Goal: Task Accomplishment & Management: Manage account settings

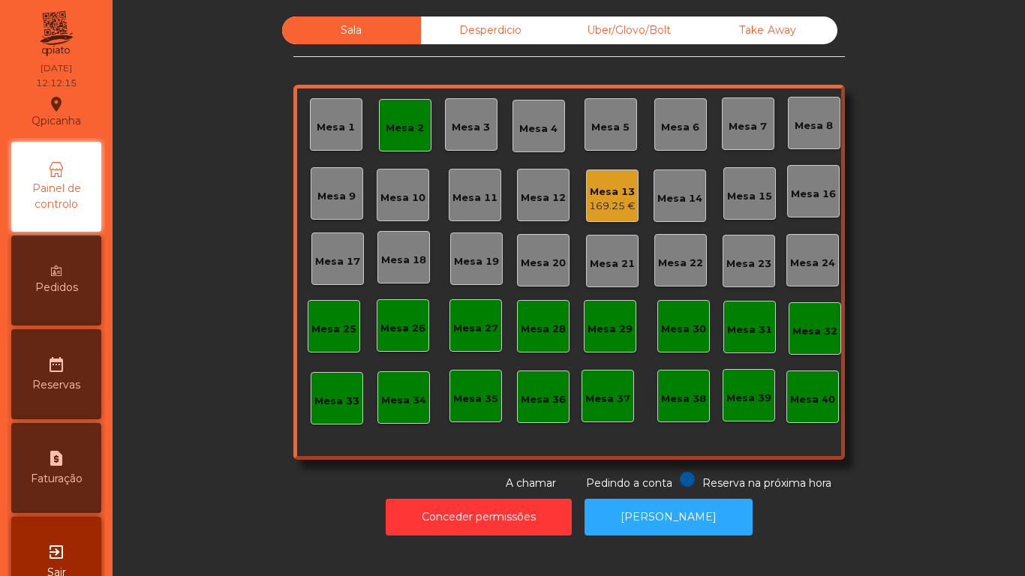
click at [418, 131] on div "Mesa 2" at bounding box center [405, 125] width 53 height 53
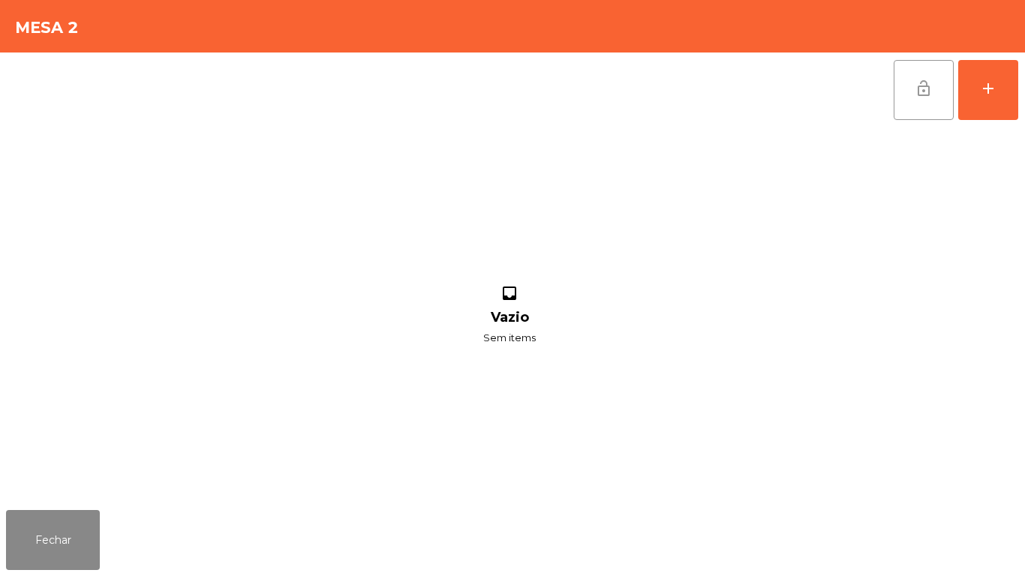
click at [924, 89] on span "lock_open" at bounding box center [924, 89] width 18 height 18
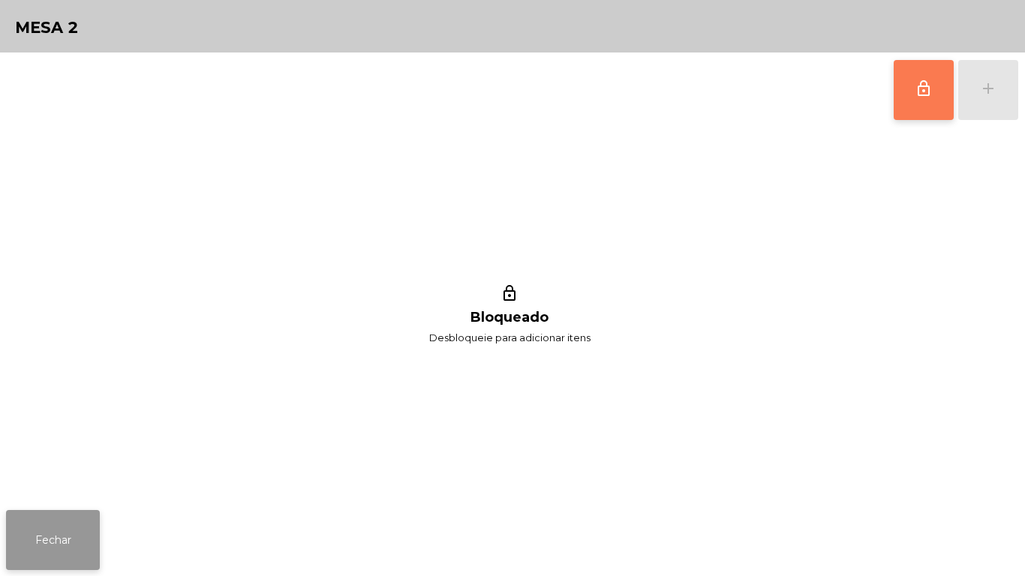
click at [97, 531] on button "Fechar" at bounding box center [53, 540] width 94 height 60
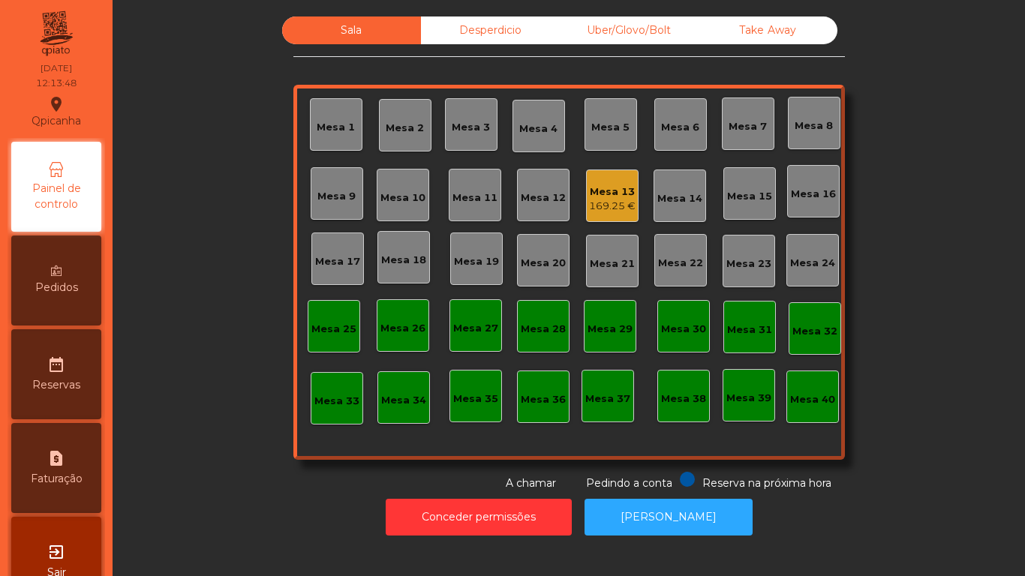
click at [603, 197] on div "Mesa 13" at bounding box center [612, 192] width 47 height 15
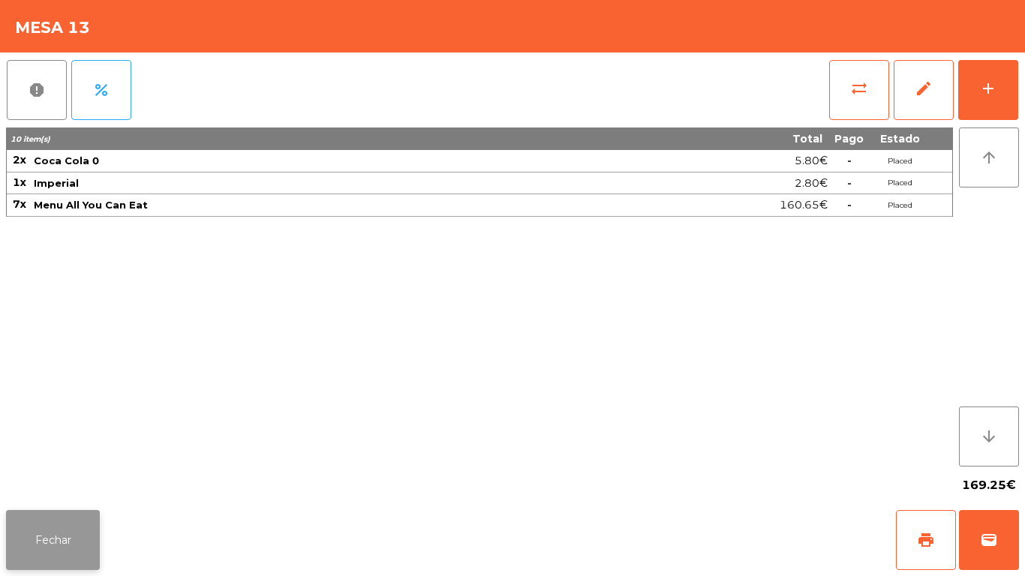
click at [74, 539] on button "Fechar" at bounding box center [53, 540] width 94 height 60
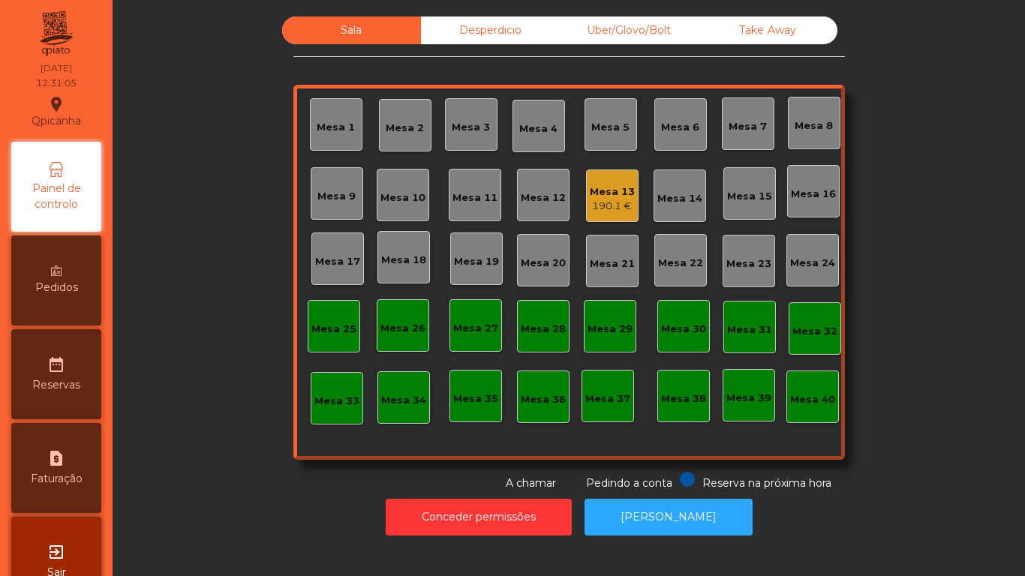
click at [68, 269] on div "Pedidos" at bounding box center [56, 281] width 90 height 90
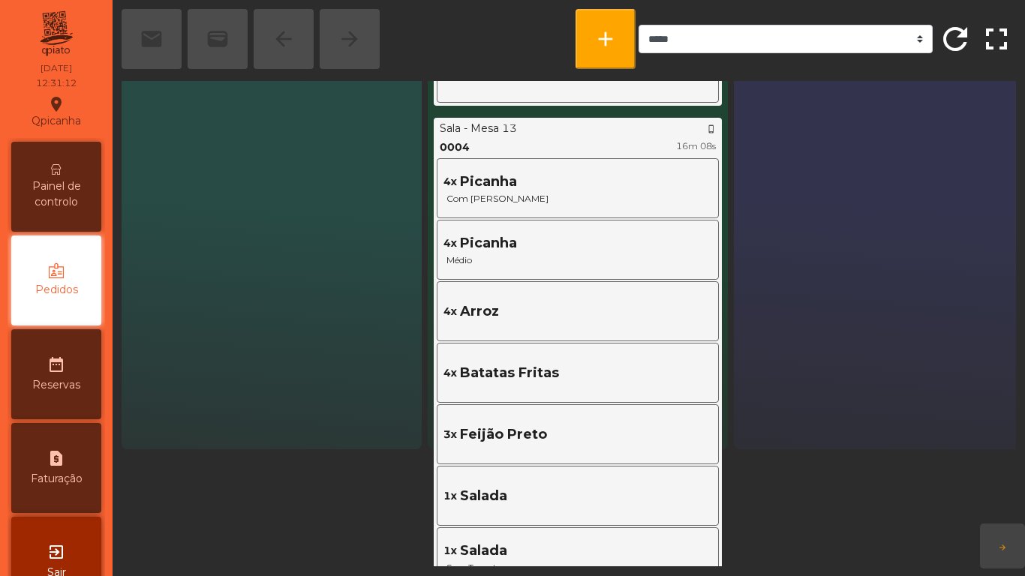
scroll to position [134, 0]
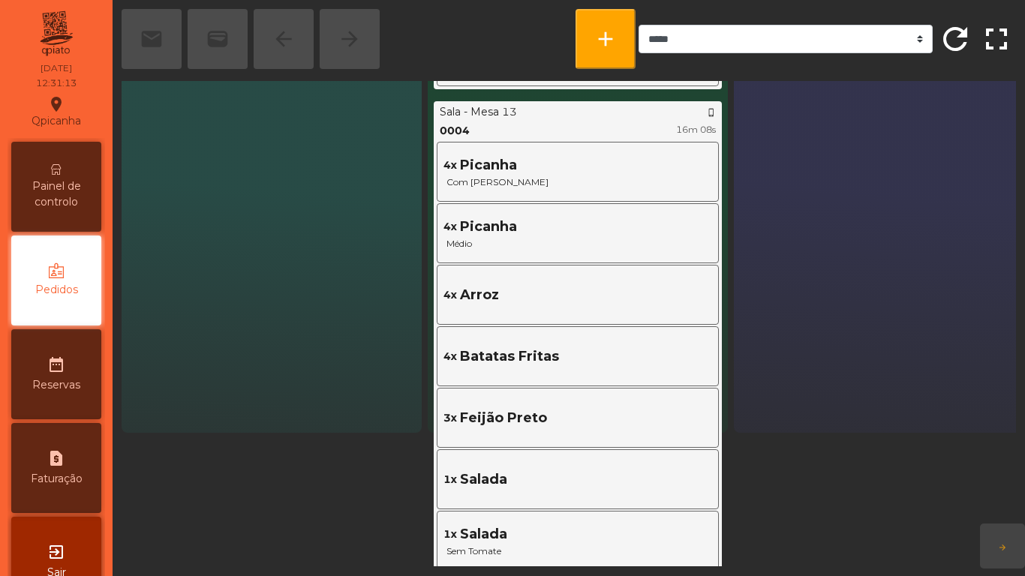
click at [47, 191] on span "Painel de controlo" at bounding box center [56, 195] width 83 height 32
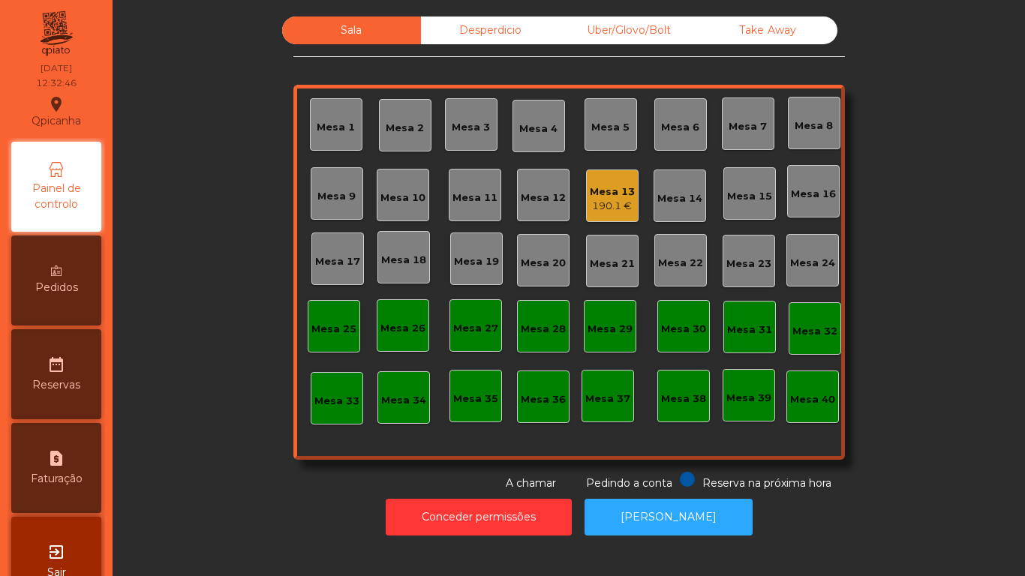
click at [91, 294] on div "Pedidos" at bounding box center [56, 281] width 90 height 90
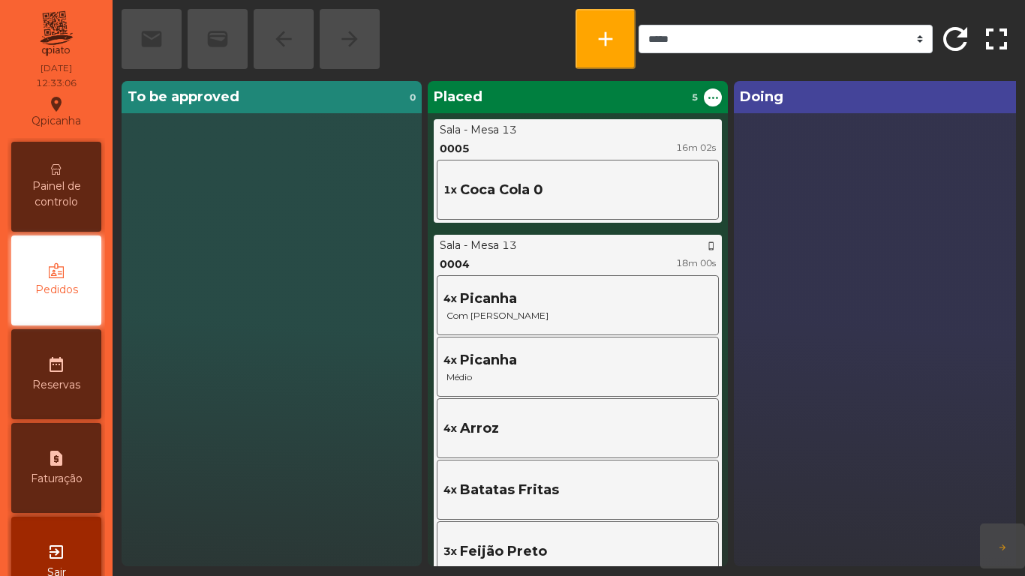
click at [73, 179] on span "Painel de controlo" at bounding box center [56, 195] width 83 height 32
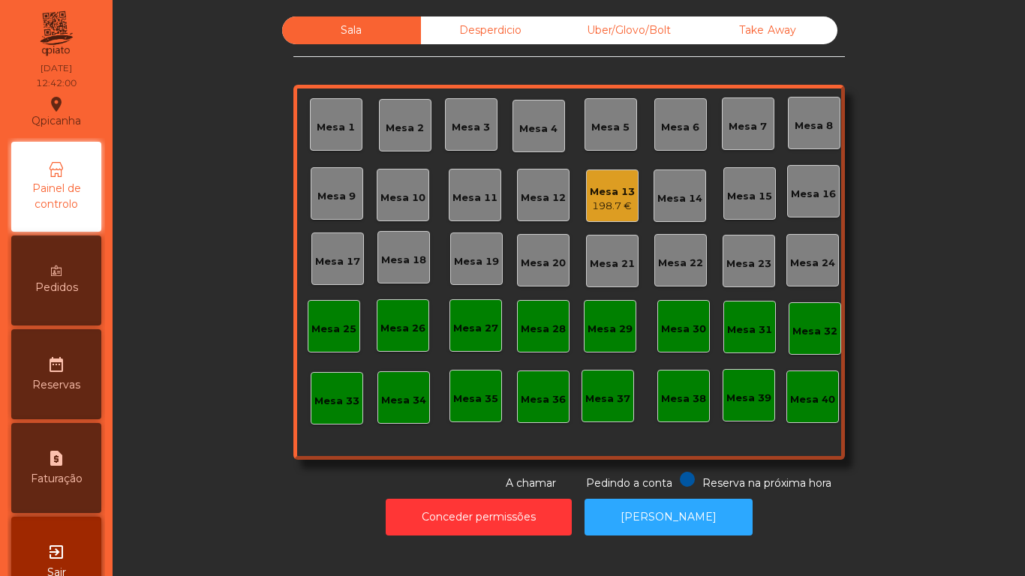
click at [59, 303] on div "Pedidos" at bounding box center [56, 281] width 90 height 90
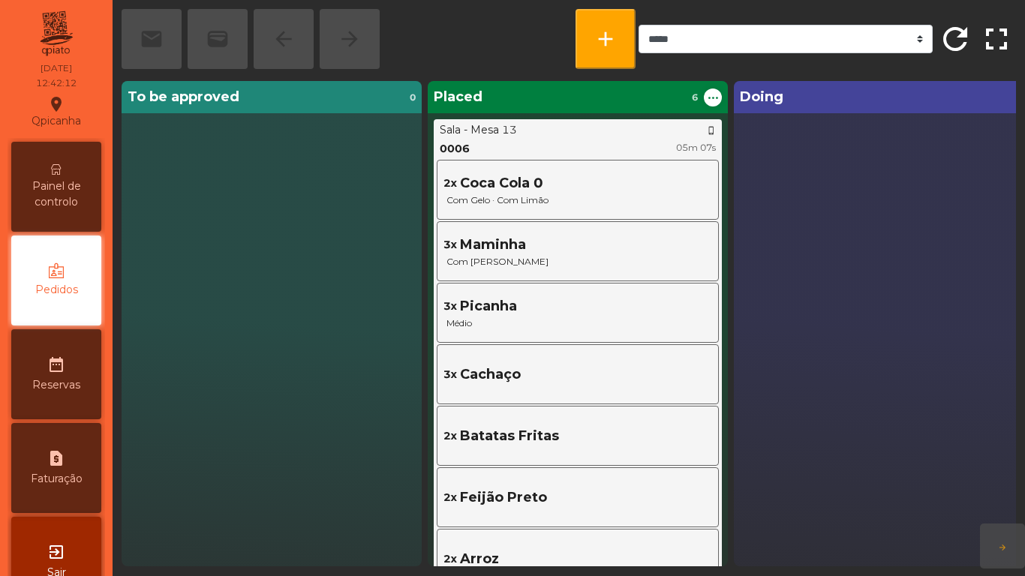
click at [78, 179] on span "Painel de controlo" at bounding box center [56, 195] width 83 height 32
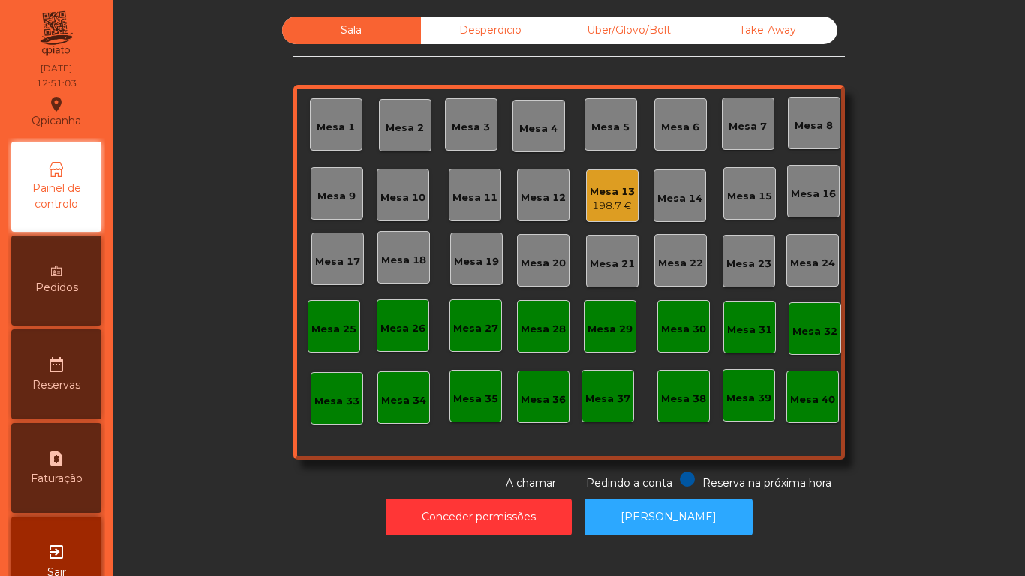
click at [481, 203] on div "Mesa 11" at bounding box center [475, 198] width 45 height 15
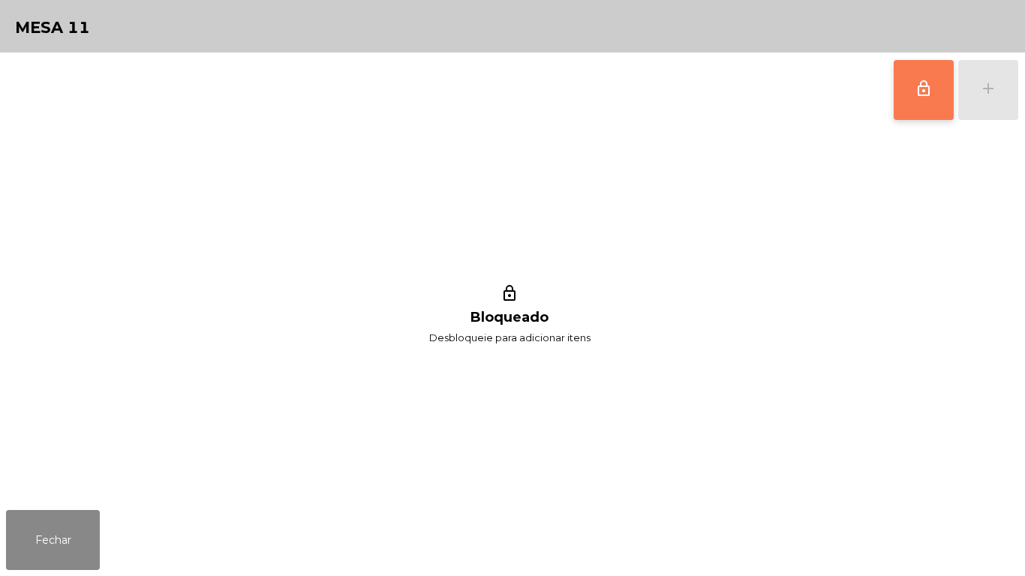
click at [909, 102] on button "lock_outline" at bounding box center [924, 90] width 60 height 60
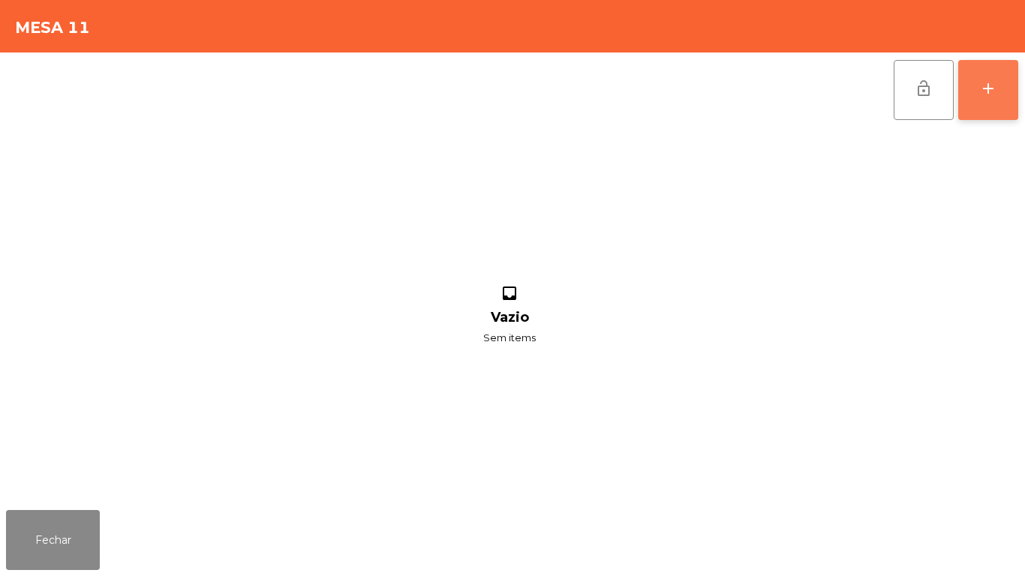
click at [991, 89] on div "add" at bounding box center [989, 89] width 18 height 18
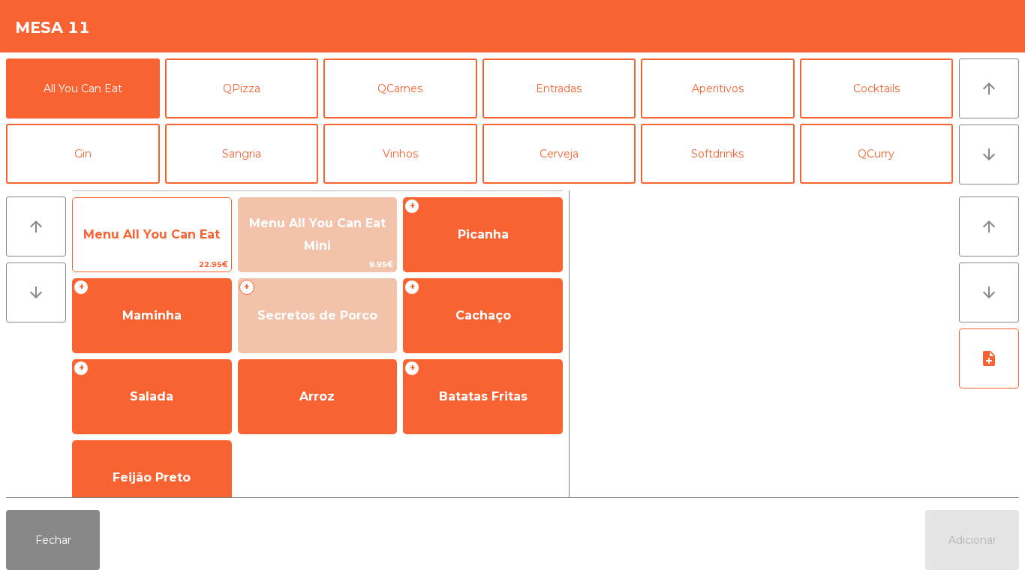
click at [186, 239] on span "Menu All You Can Eat" at bounding box center [151, 234] width 137 height 14
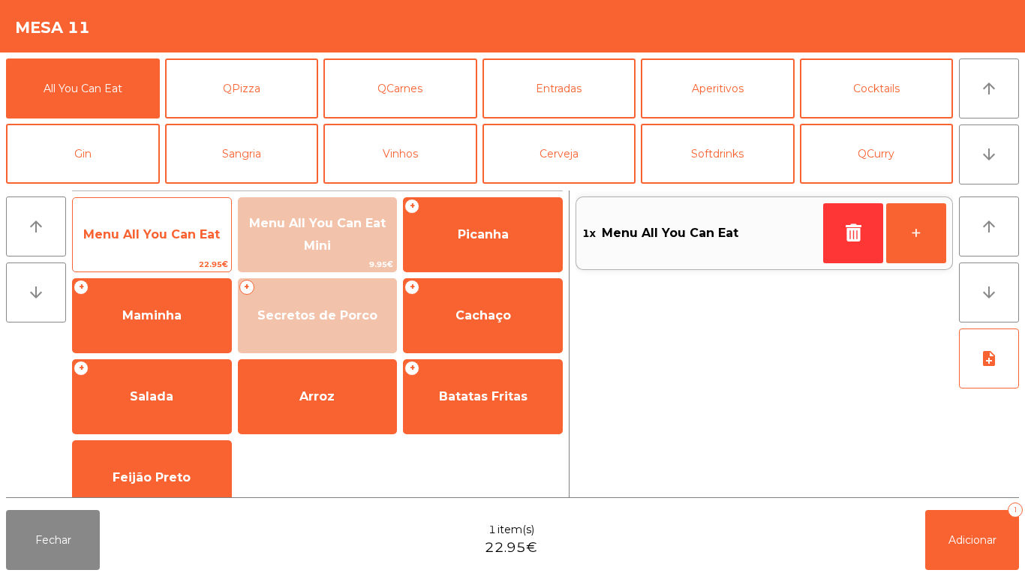
click at [190, 234] on span "Menu All You Can Eat" at bounding box center [151, 234] width 137 height 14
click at [170, 242] on span "Menu All You Can Eat" at bounding box center [152, 235] width 158 height 41
click at [176, 235] on span "Menu All You Can Eat" at bounding box center [151, 234] width 137 height 14
click at [186, 239] on span "Menu All You Can Eat" at bounding box center [151, 234] width 137 height 14
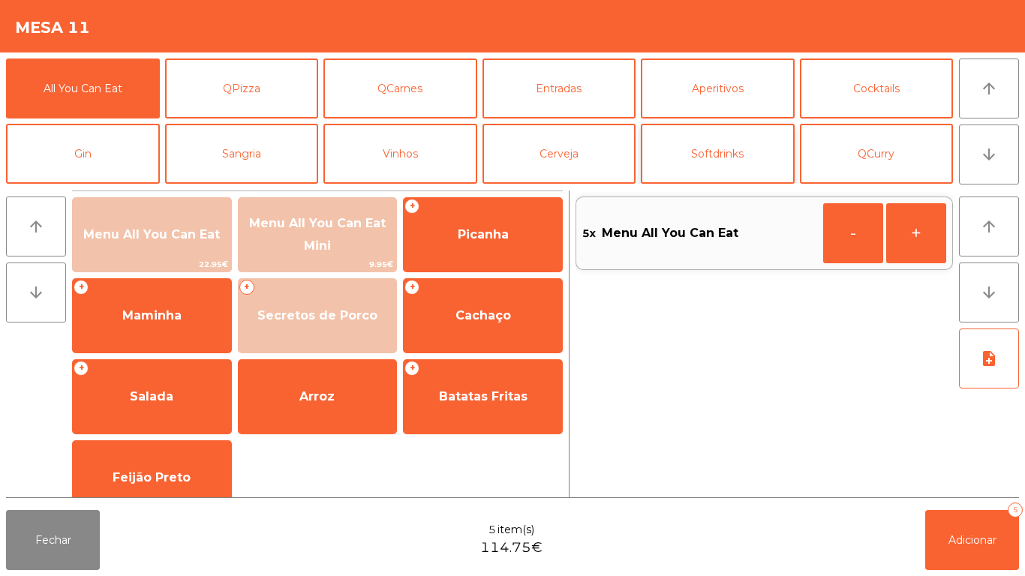
click at [721, 164] on button "Softdrinks" at bounding box center [718, 154] width 154 height 60
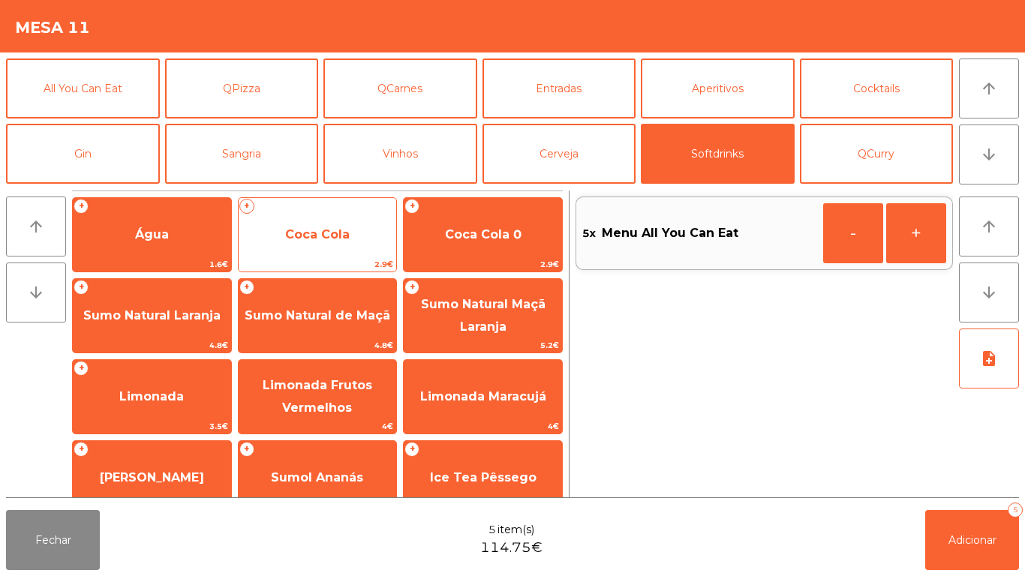
click at [335, 235] on span "Coca Cola" at bounding box center [317, 234] width 65 height 14
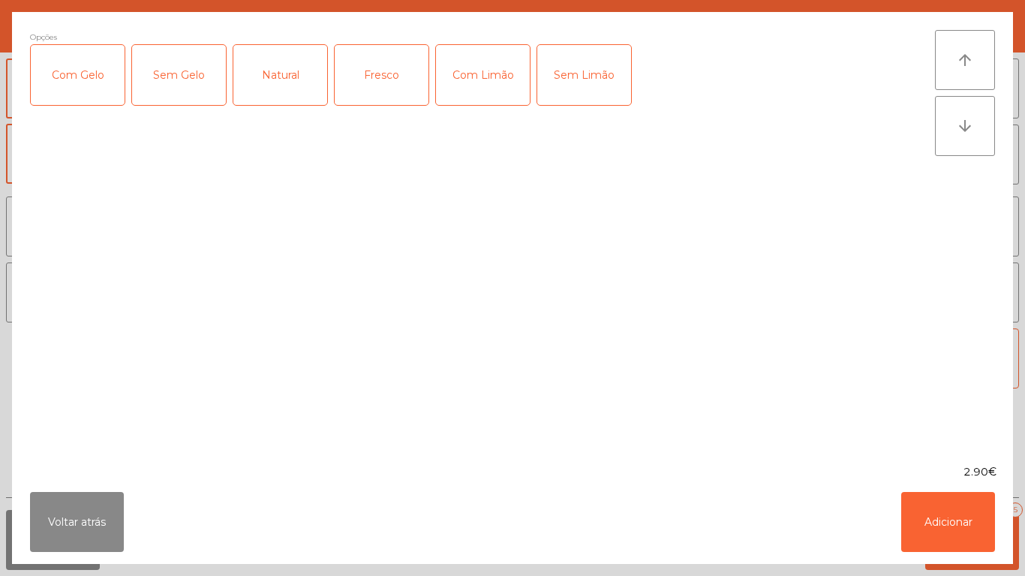
click at [92, 87] on div "Com Gelo" at bounding box center [78, 75] width 94 height 60
click at [498, 76] on div "Com Limão" at bounding box center [483, 75] width 94 height 60
click at [952, 503] on button "Adicionar" at bounding box center [948, 522] width 94 height 60
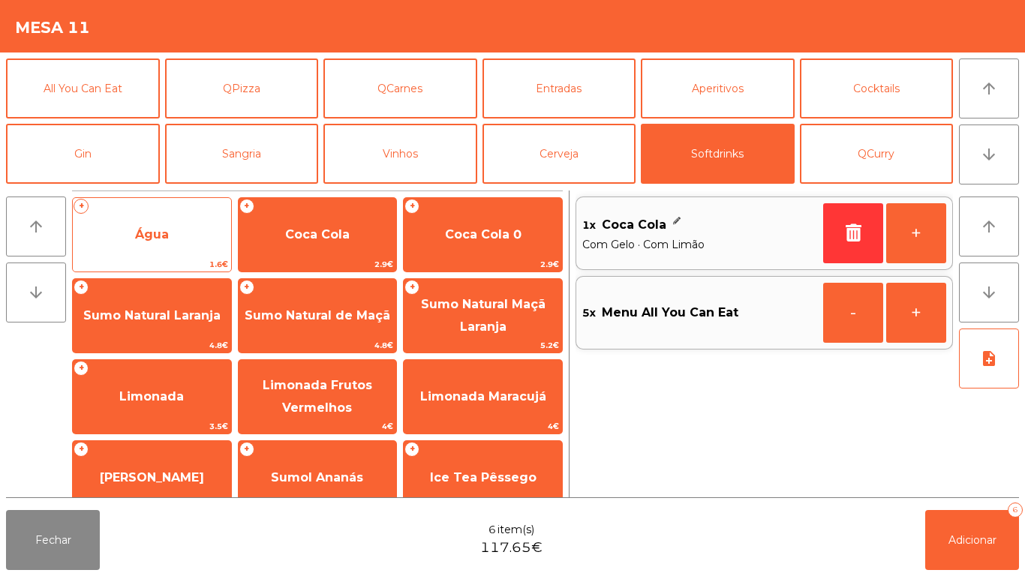
click at [160, 241] on span "Água" at bounding box center [152, 234] width 34 height 14
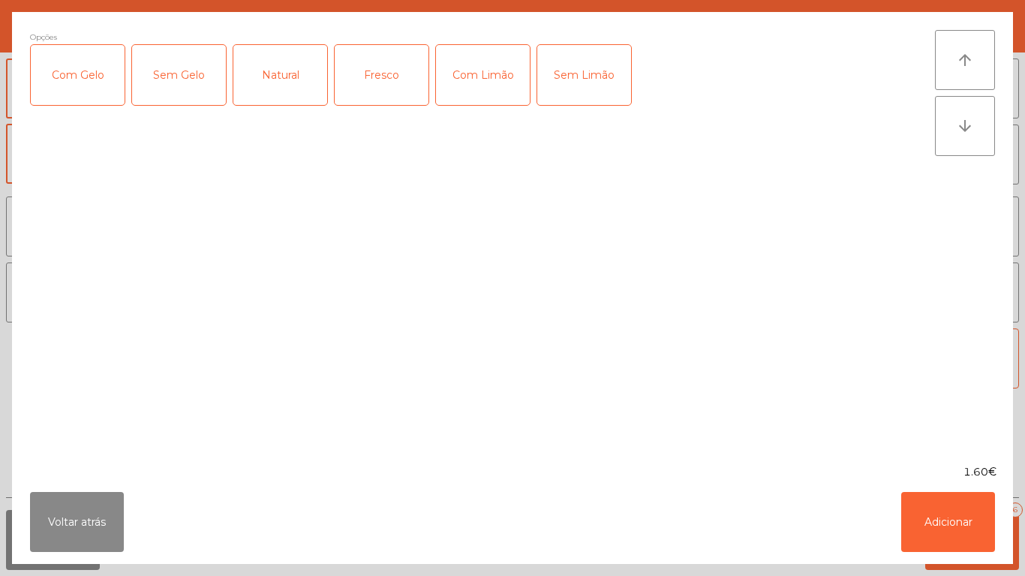
click at [368, 83] on div "Fresco" at bounding box center [382, 75] width 94 height 60
click at [963, 512] on button "Adicionar" at bounding box center [948, 522] width 94 height 60
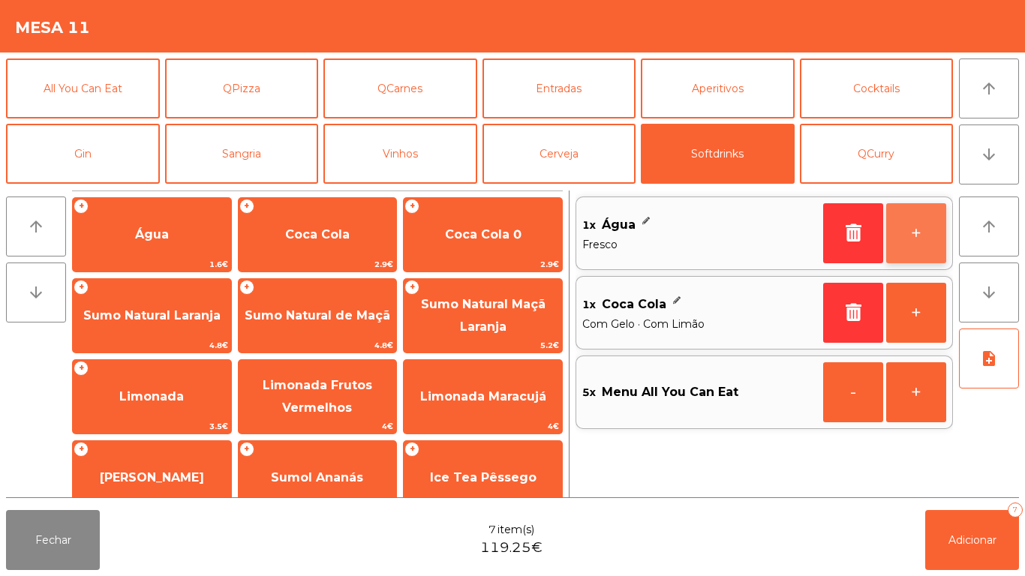
click at [899, 239] on button "+" at bounding box center [916, 233] width 60 height 60
click at [906, 239] on button "+" at bounding box center [916, 233] width 60 height 60
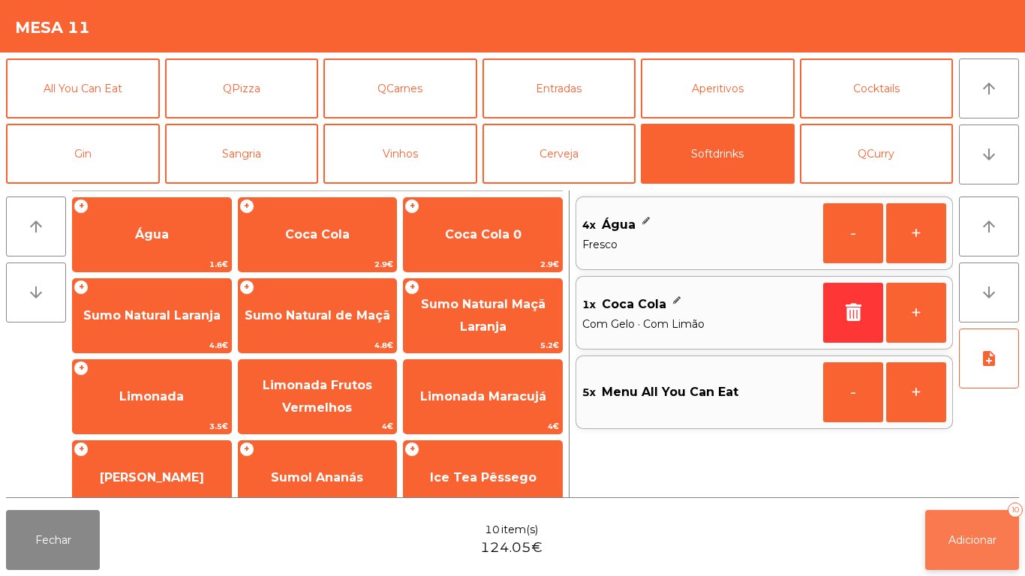
click at [967, 526] on button "Adicionar 10" at bounding box center [972, 540] width 94 height 60
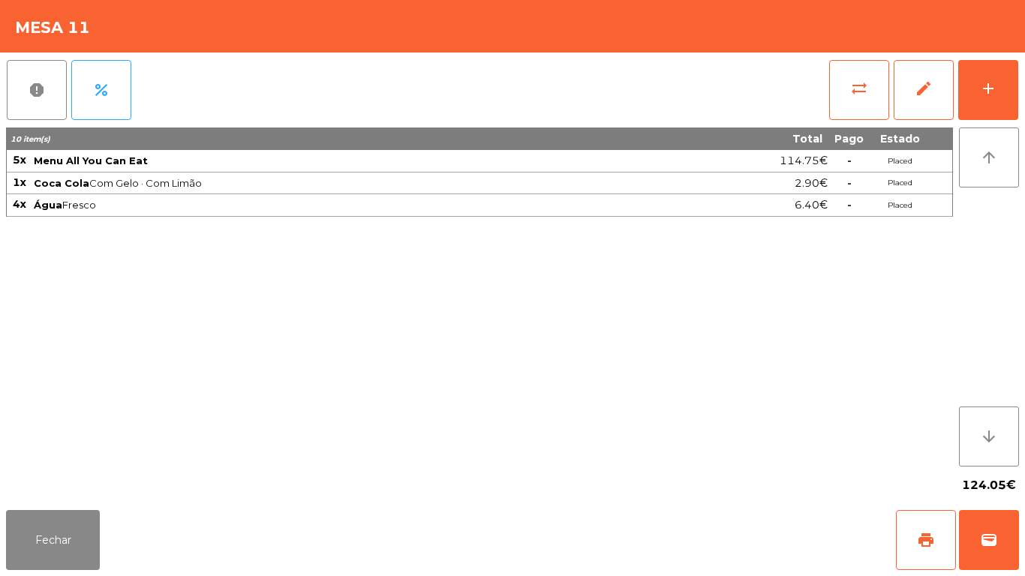
click at [70, 571] on div "Fechar print wallet" at bounding box center [512, 540] width 1025 height 72
click at [75, 544] on button "Fechar" at bounding box center [53, 540] width 94 height 60
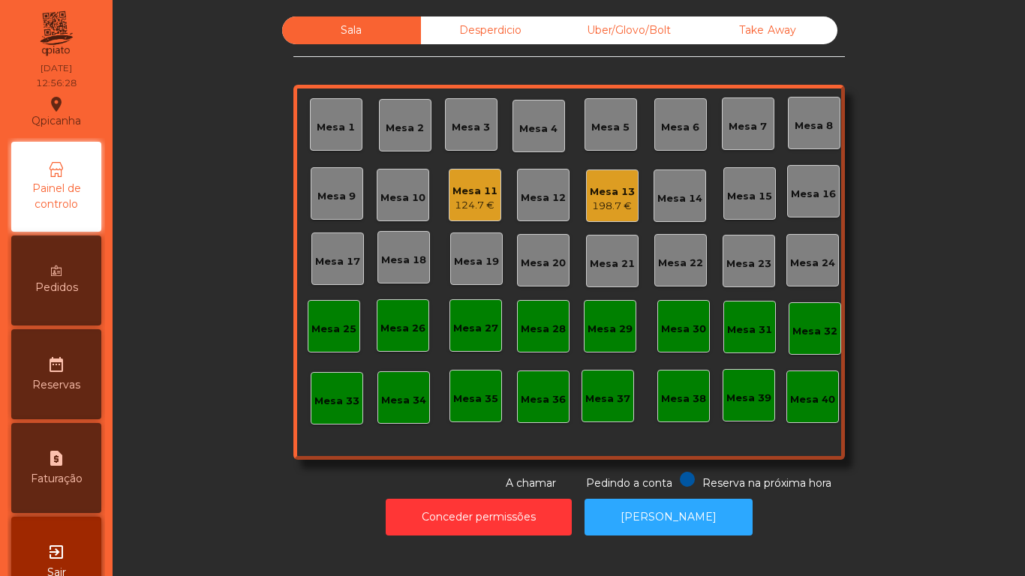
click at [467, 202] on div "124.7 €" at bounding box center [475, 205] width 45 height 15
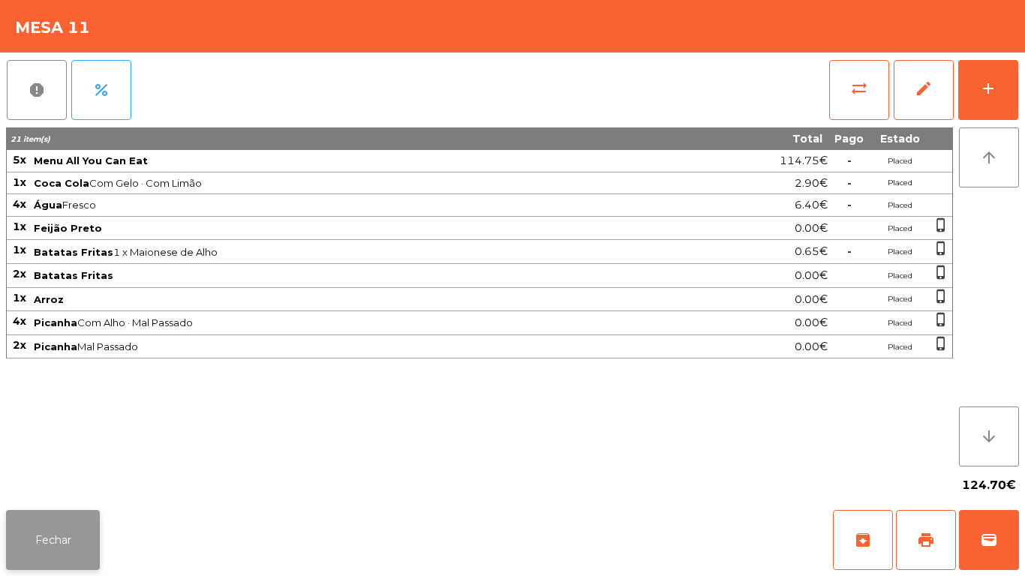
click at [87, 514] on button "Fechar" at bounding box center [53, 540] width 94 height 60
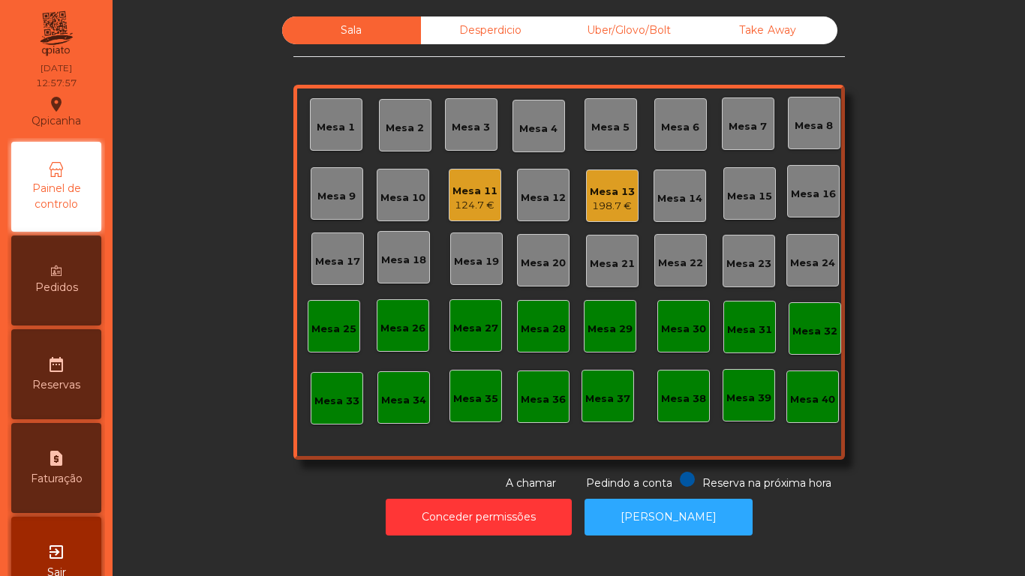
click at [80, 269] on div "Pedidos" at bounding box center [56, 281] width 90 height 90
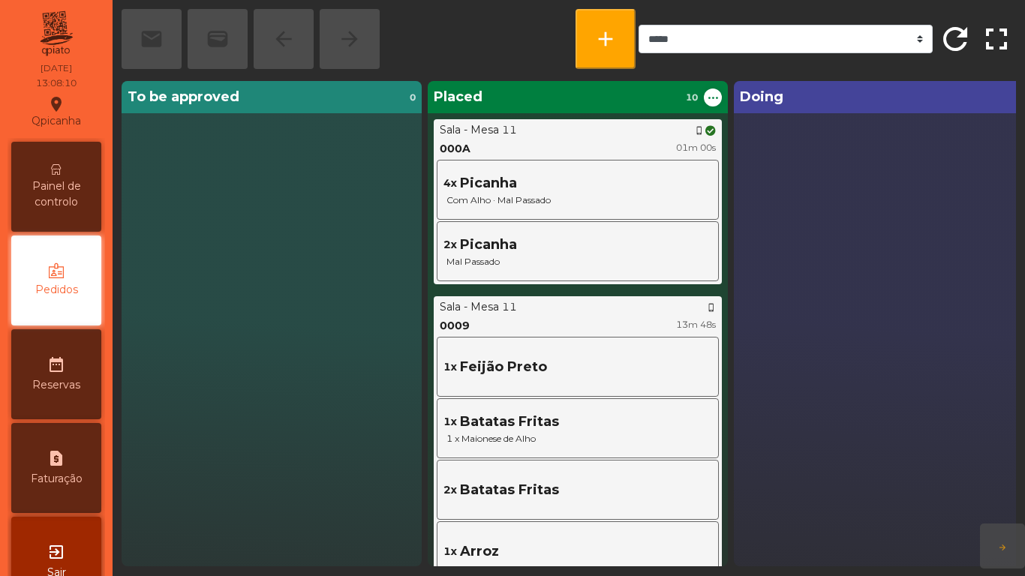
click at [89, 182] on span "Painel de controlo" at bounding box center [56, 195] width 83 height 32
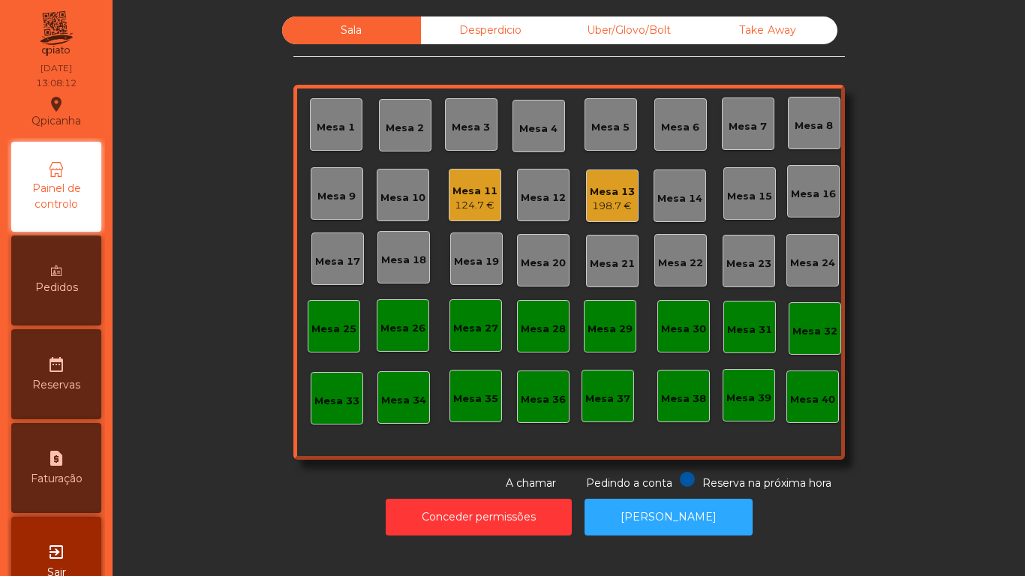
click at [468, 125] on div "Mesa 3" at bounding box center [471, 127] width 38 height 15
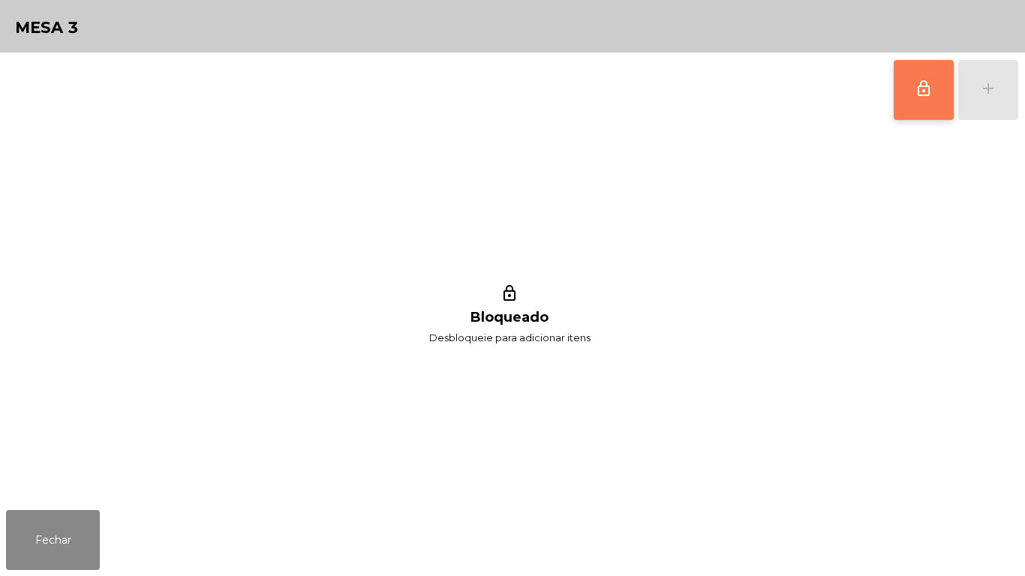
click at [925, 92] on span "lock_outline" at bounding box center [924, 89] width 18 height 18
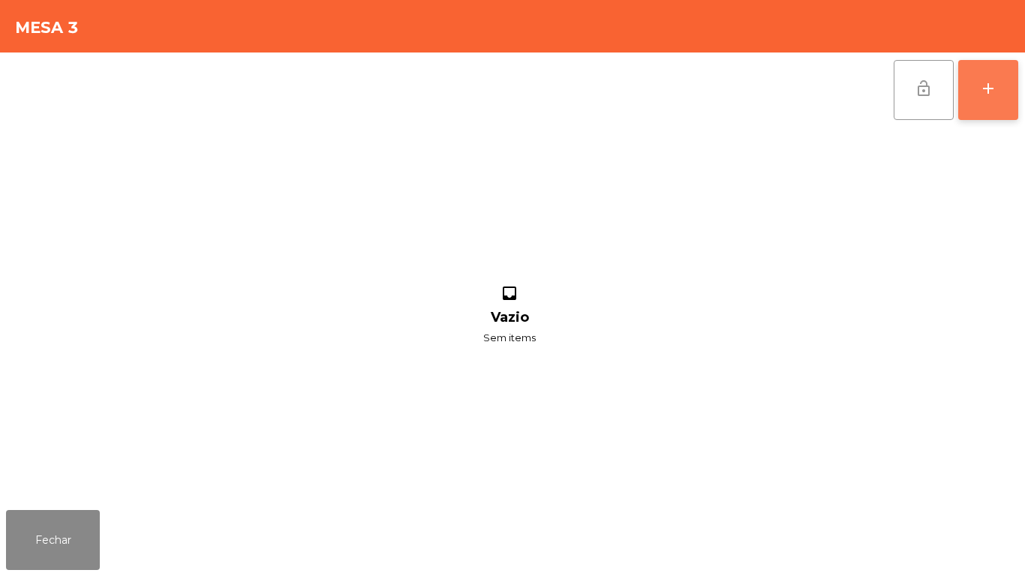
click at [986, 100] on button "add" at bounding box center [989, 90] width 60 height 60
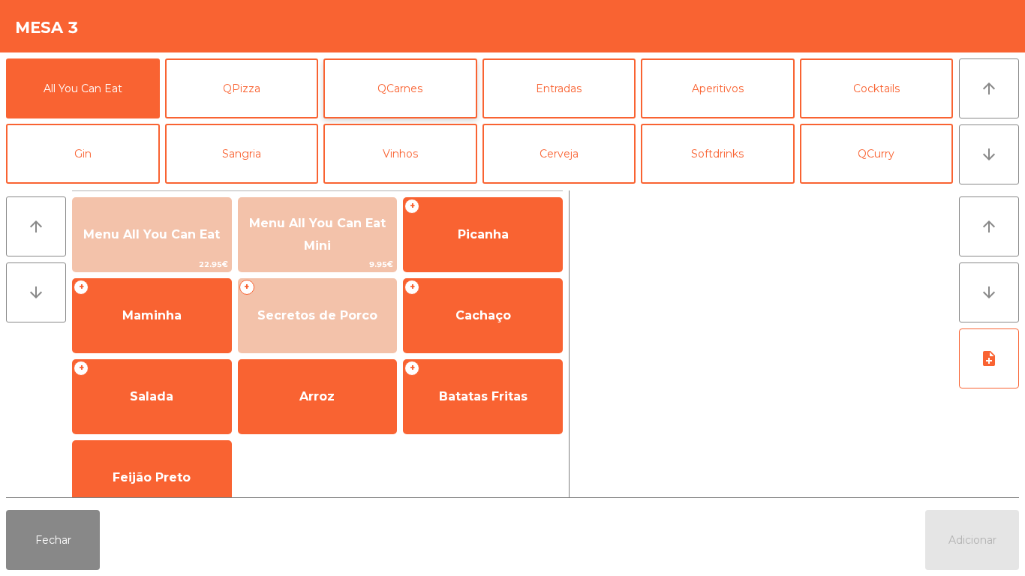
click at [401, 78] on button "QCarnes" at bounding box center [401, 89] width 154 height 60
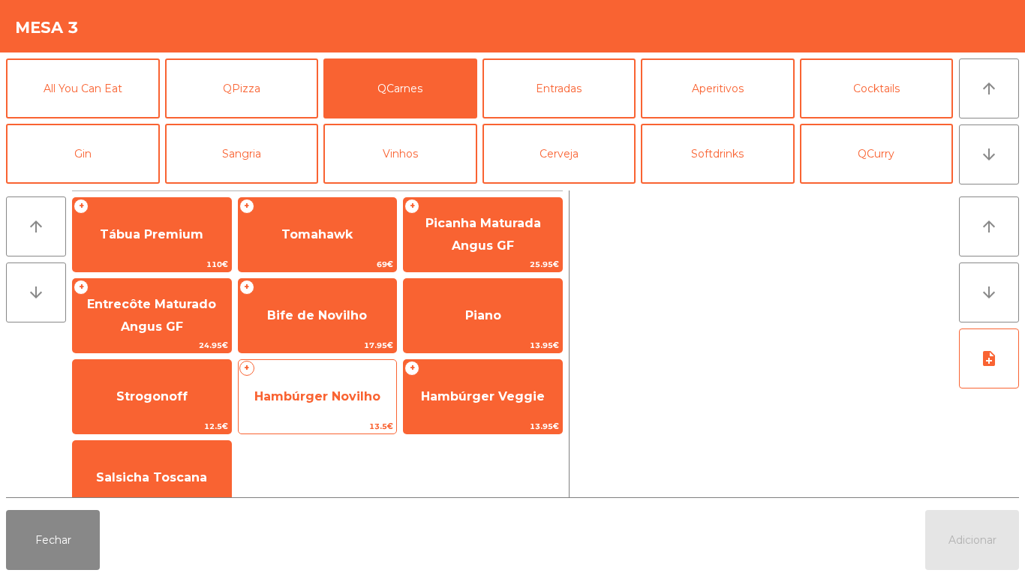
click at [337, 404] on span "Hambúrger Novilho" at bounding box center [318, 397] width 158 height 41
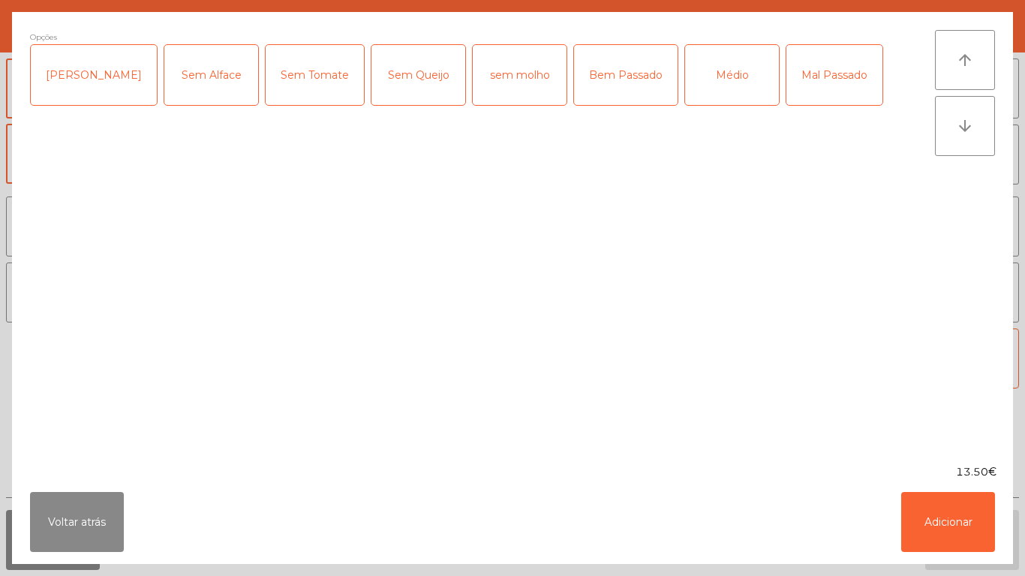
click at [685, 70] on div "Médio" at bounding box center [732, 75] width 94 height 60
click at [959, 515] on button "Adicionar" at bounding box center [948, 522] width 94 height 60
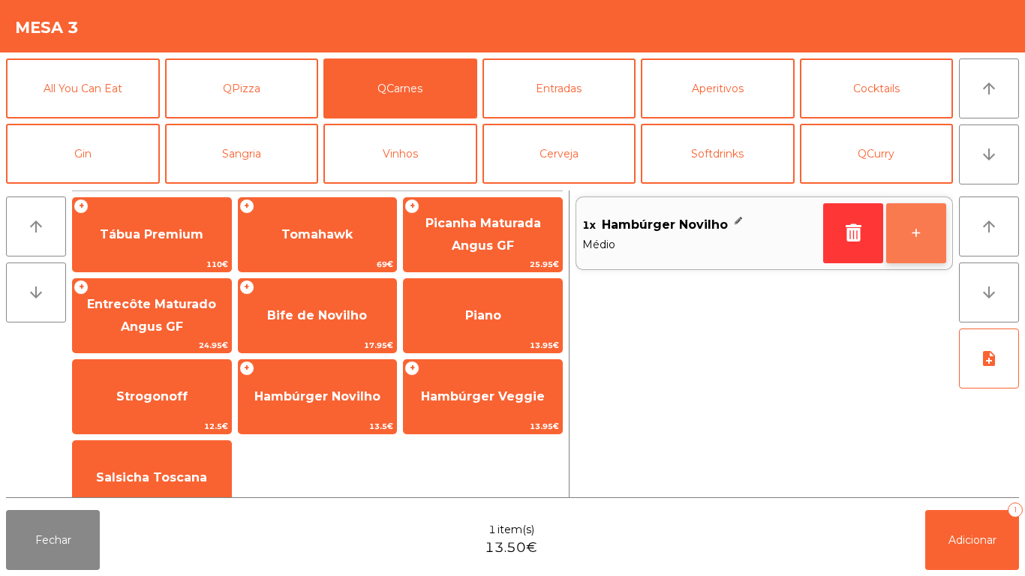
click at [901, 227] on button "+" at bounding box center [916, 233] width 60 height 60
click at [908, 231] on button "+" at bounding box center [916, 233] width 60 height 60
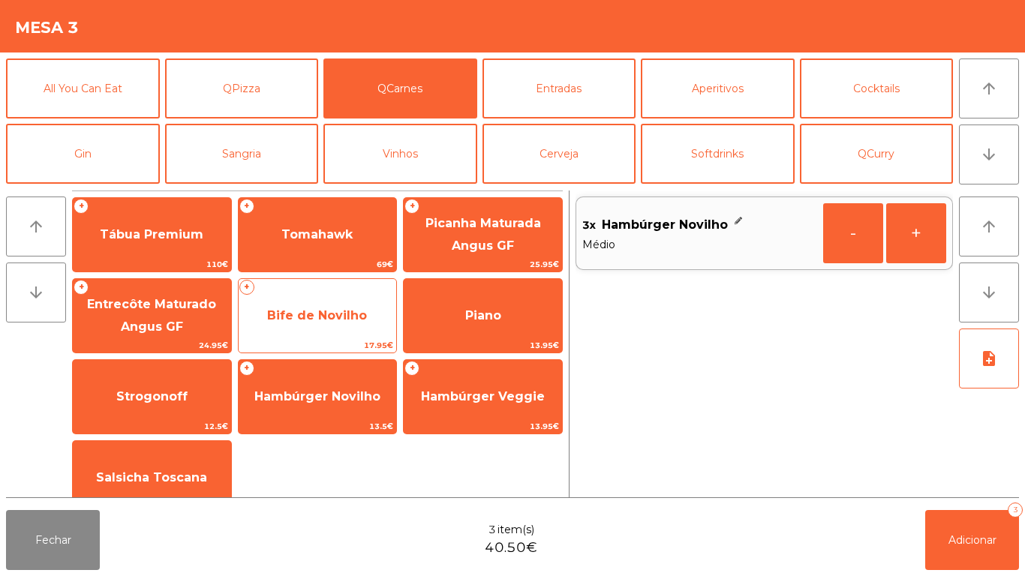
click at [344, 309] on span "Bife de Novilho" at bounding box center [317, 315] width 100 height 14
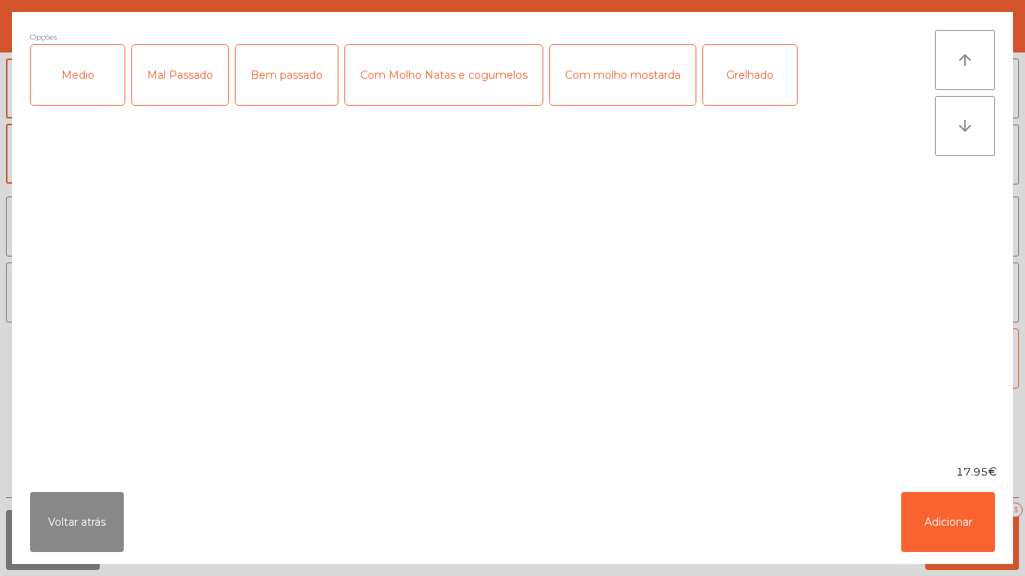
click at [92, 82] on div "Medio" at bounding box center [78, 75] width 94 height 60
click at [314, 77] on div "Bem passado" at bounding box center [287, 75] width 102 height 60
click at [756, 94] on div "Grelhado" at bounding box center [750, 75] width 94 height 60
click at [967, 504] on button "Adicionar" at bounding box center [948, 522] width 94 height 60
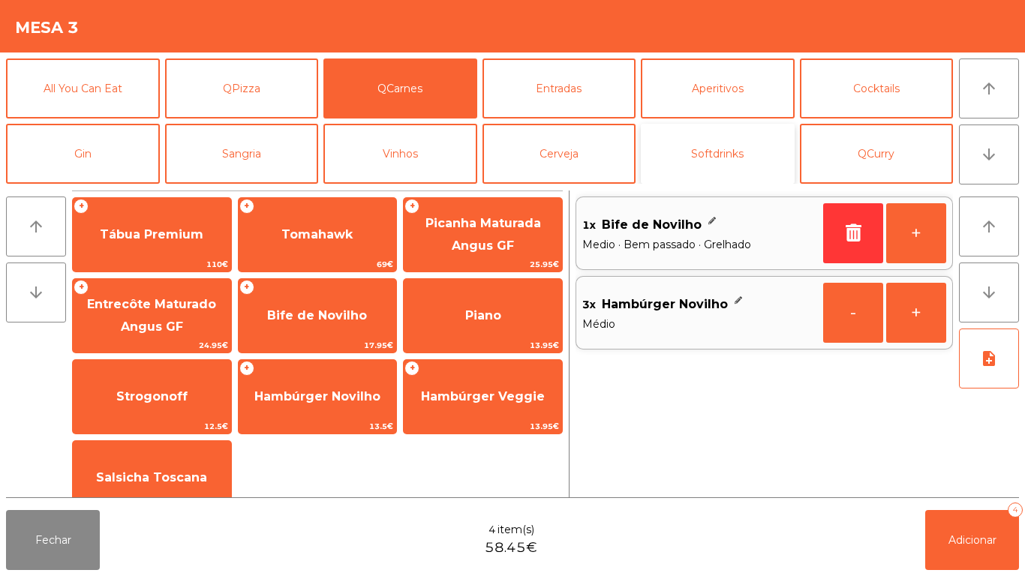
click at [706, 161] on button "Softdrinks" at bounding box center [718, 154] width 154 height 60
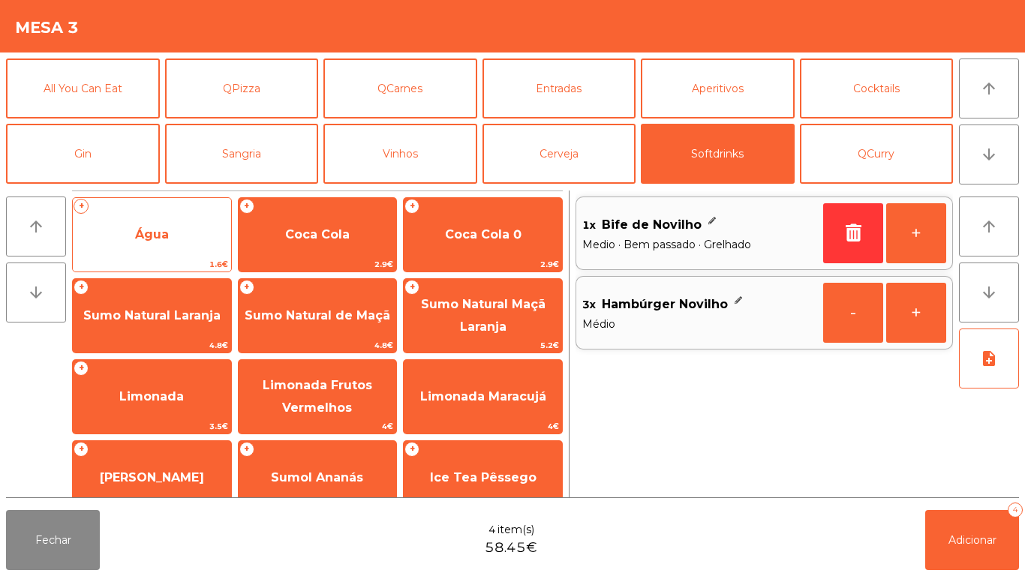
click at [195, 227] on span "Água" at bounding box center [152, 235] width 158 height 41
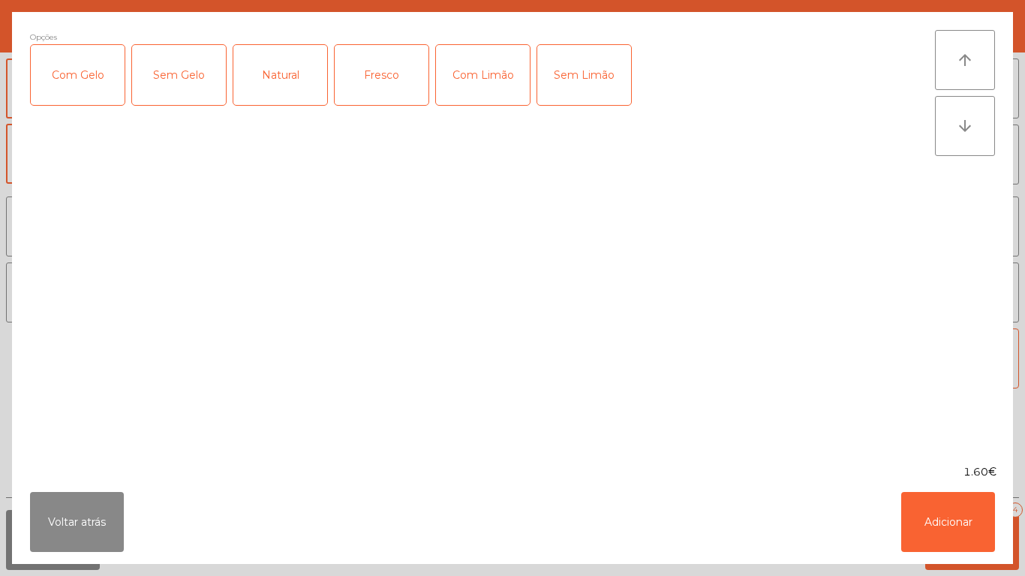
click at [298, 78] on div "Natural" at bounding box center [280, 75] width 94 height 60
click at [944, 515] on button "Adicionar" at bounding box center [948, 522] width 94 height 60
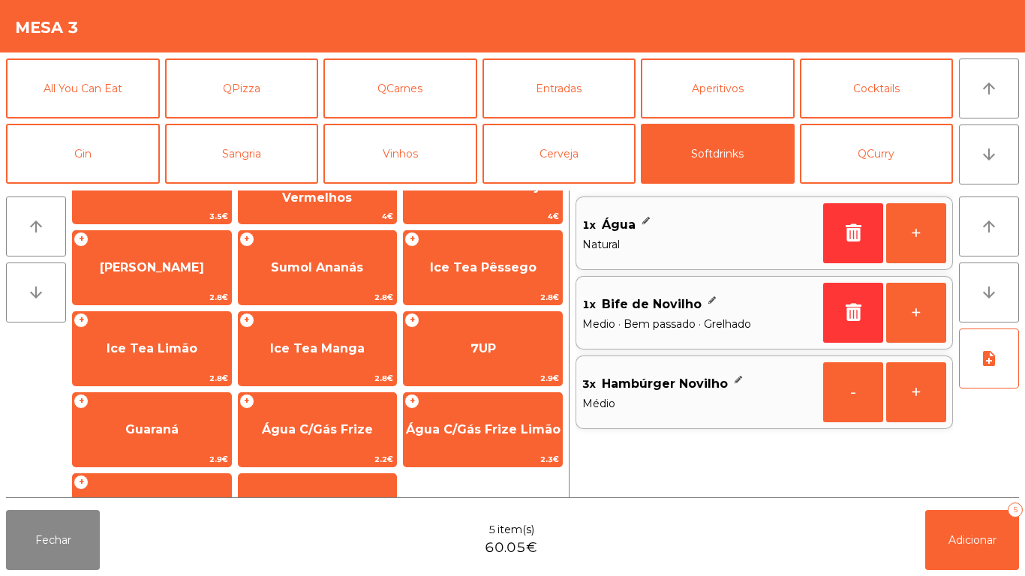
scroll to position [205, 0]
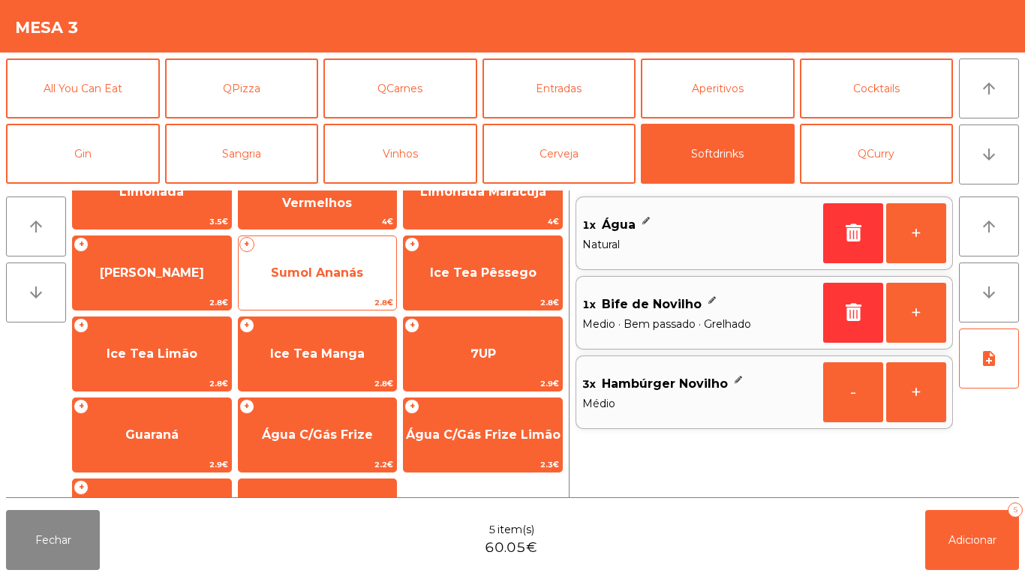
click at [351, 279] on span "Sumol Ananás" at bounding box center [317, 273] width 92 height 14
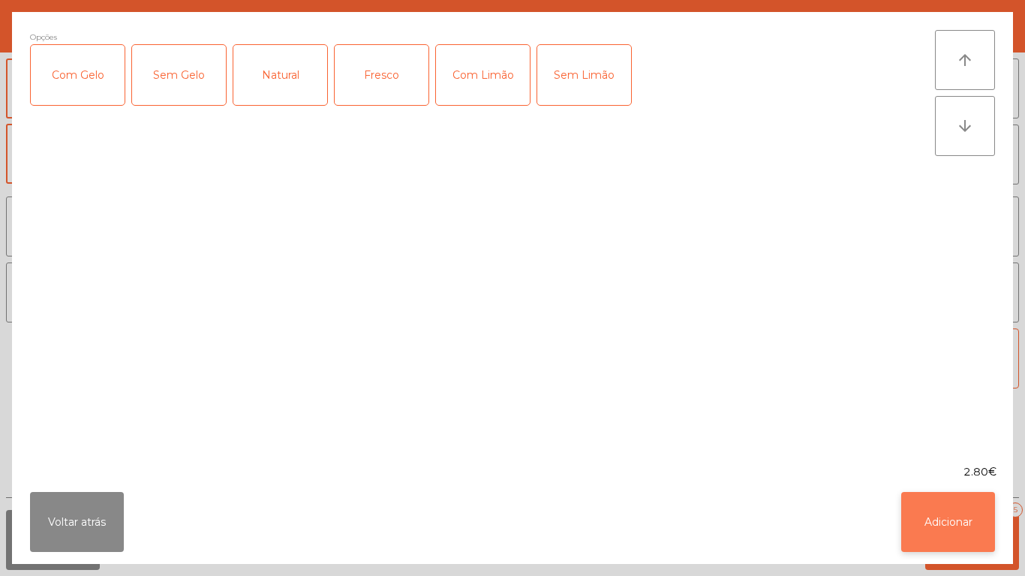
click at [959, 516] on button "Adicionar" at bounding box center [948, 522] width 94 height 60
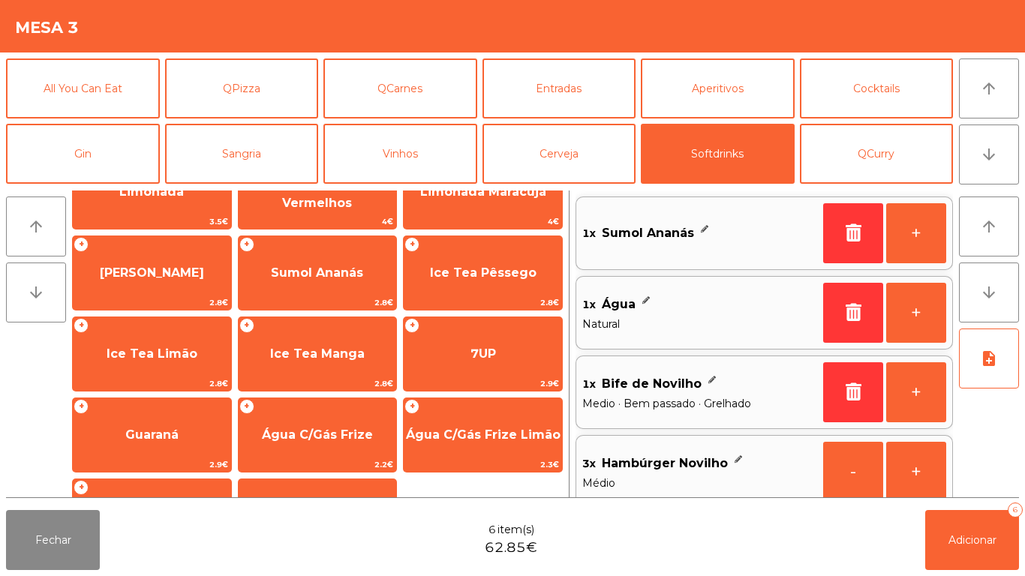
scroll to position [0, 0]
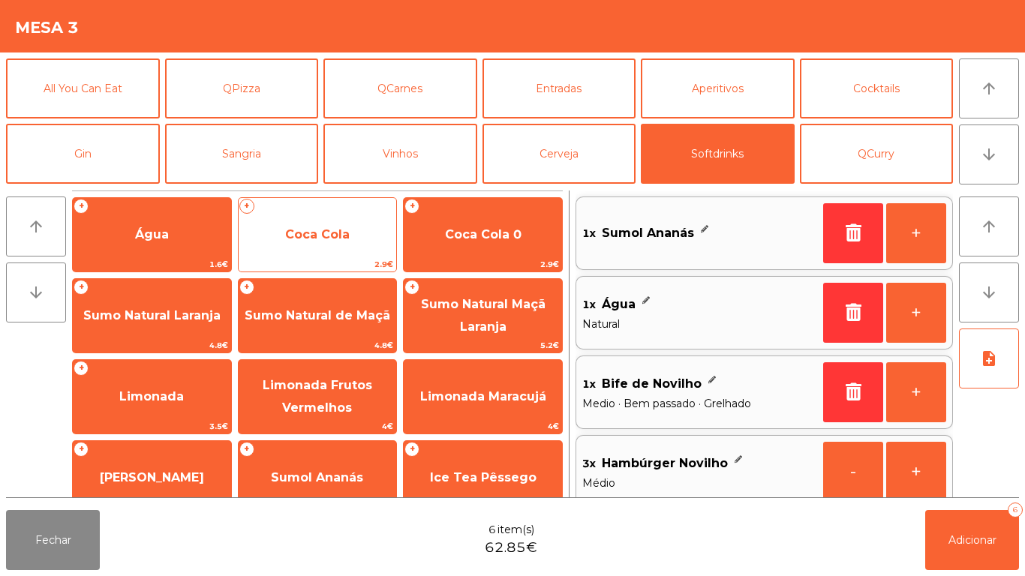
click at [355, 238] on span "Coca Cola" at bounding box center [318, 235] width 158 height 41
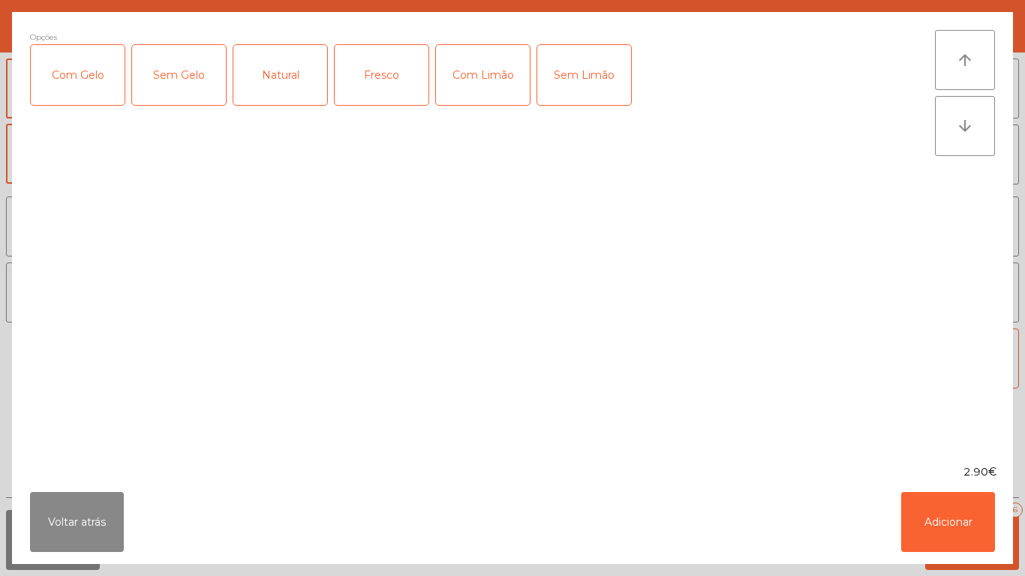
click at [494, 80] on div "Com Limão" at bounding box center [483, 75] width 94 height 60
click at [86, 508] on button "Voltar atrás" at bounding box center [77, 522] width 94 height 60
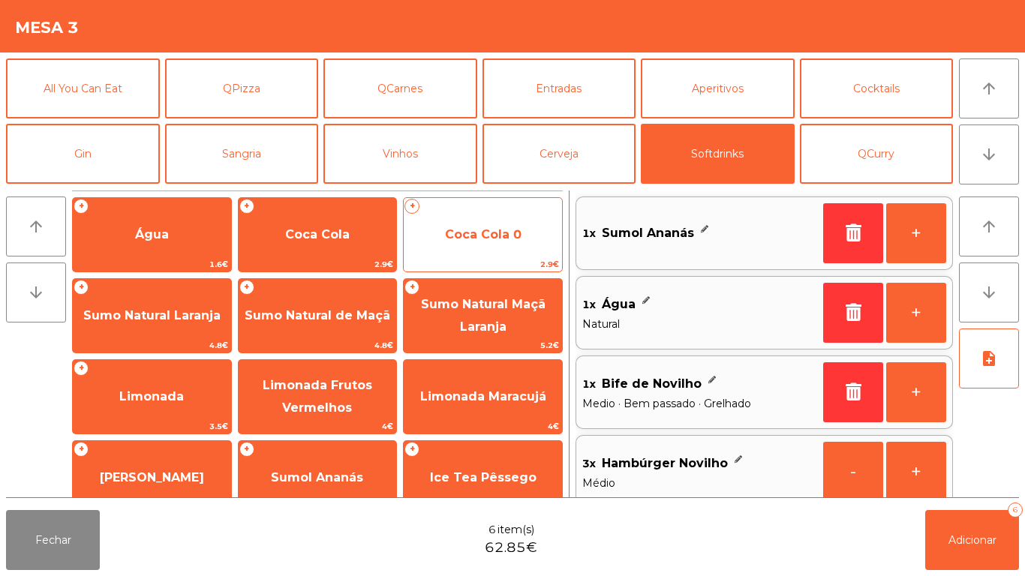
click at [516, 224] on span "Coca Cola 0" at bounding box center [483, 235] width 158 height 41
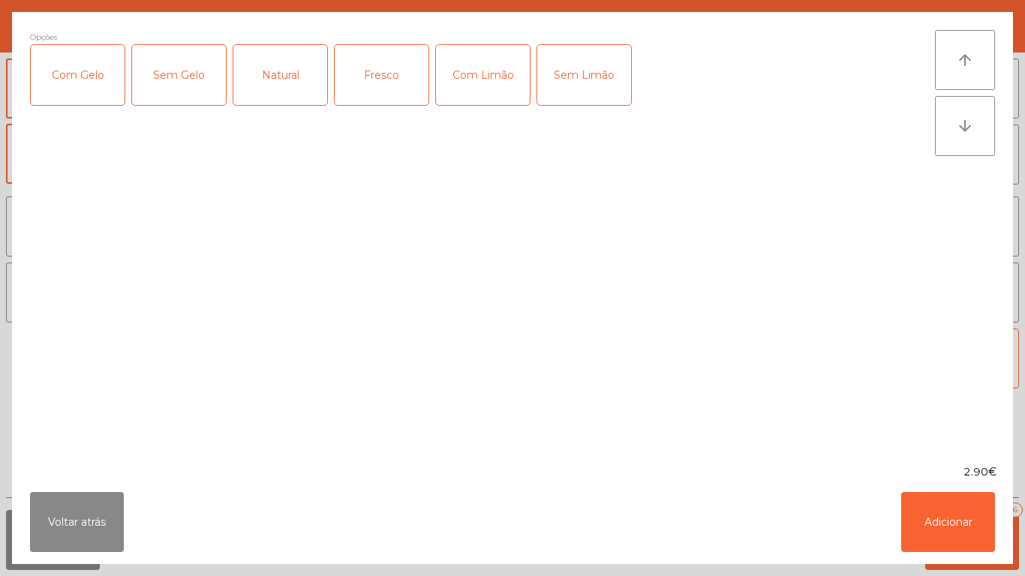
click at [480, 74] on div "Com Limão" at bounding box center [483, 75] width 94 height 60
click at [925, 519] on button "Adicionar" at bounding box center [948, 522] width 94 height 60
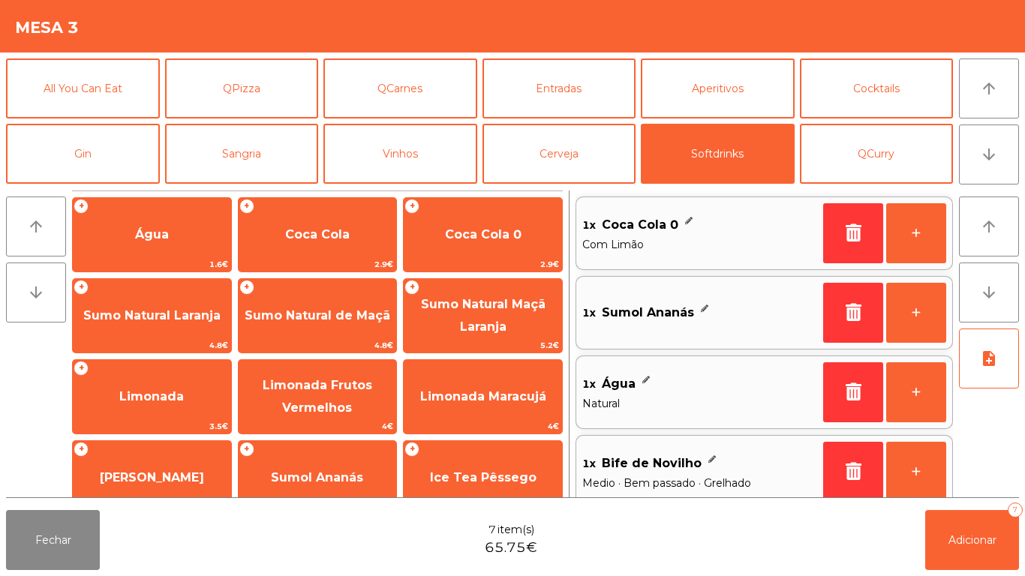
scroll to position [6, 0]
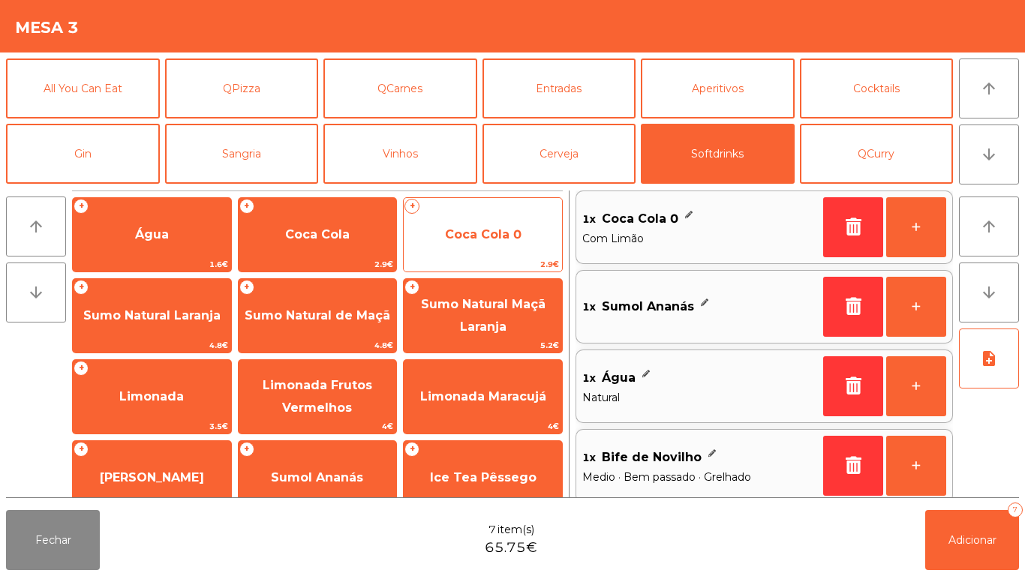
click at [477, 243] on span "Coca Cola 0" at bounding box center [483, 235] width 158 height 41
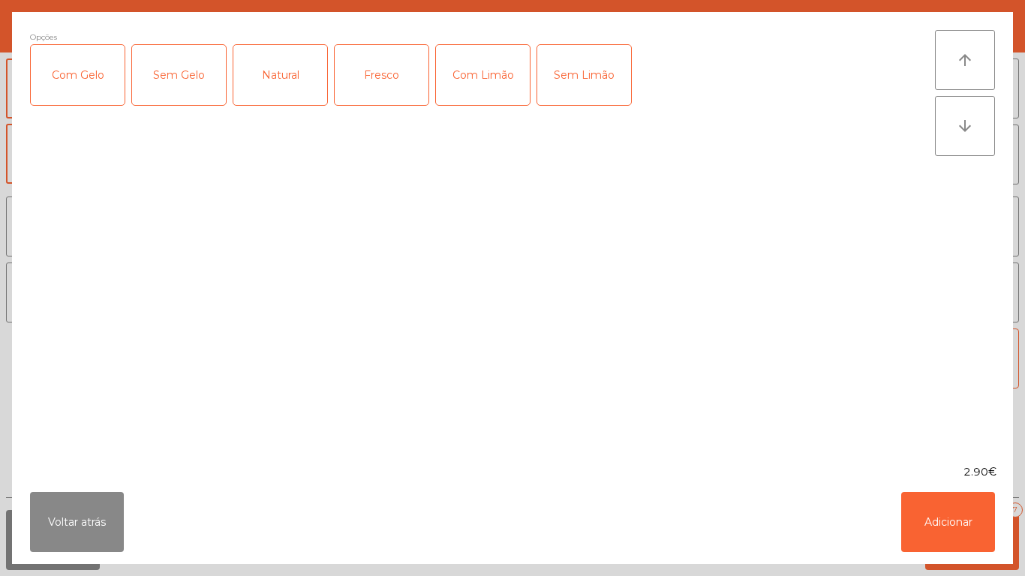
click at [95, 101] on div "Com Gelo" at bounding box center [78, 75] width 94 height 60
click at [470, 81] on div "Com Limão" at bounding box center [483, 75] width 94 height 60
click at [925, 515] on button "Adicionar" at bounding box center [948, 522] width 94 height 60
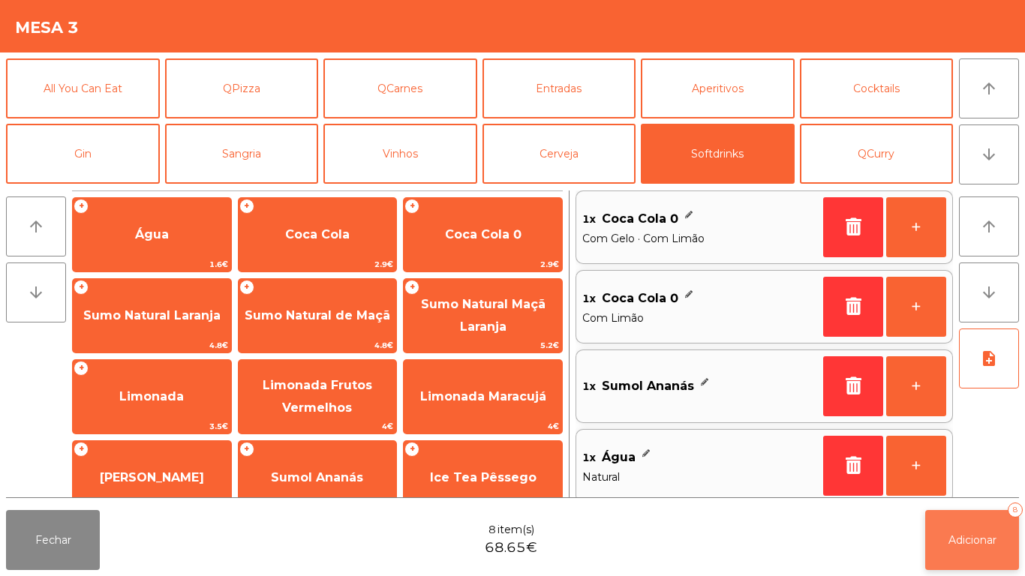
click at [989, 540] on span "Adicionar" at bounding box center [973, 541] width 48 height 14
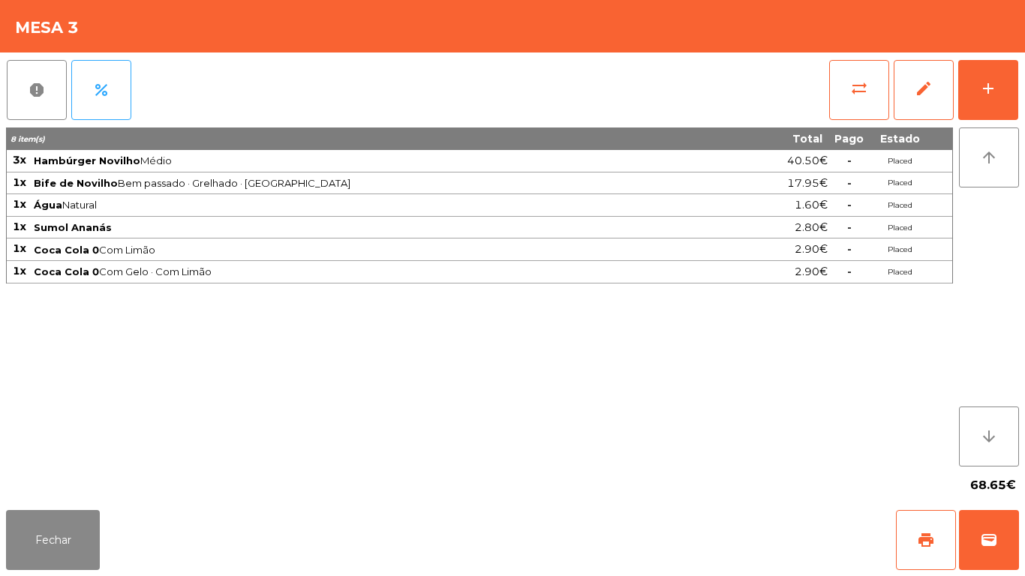
click at [56, 576] on div "Fechar print wallet" at bounding box center [512, 540] width 1025 height 72
click at [61, 524] on button "Fechar" at bounding box center [53, 540] width 94 height 60
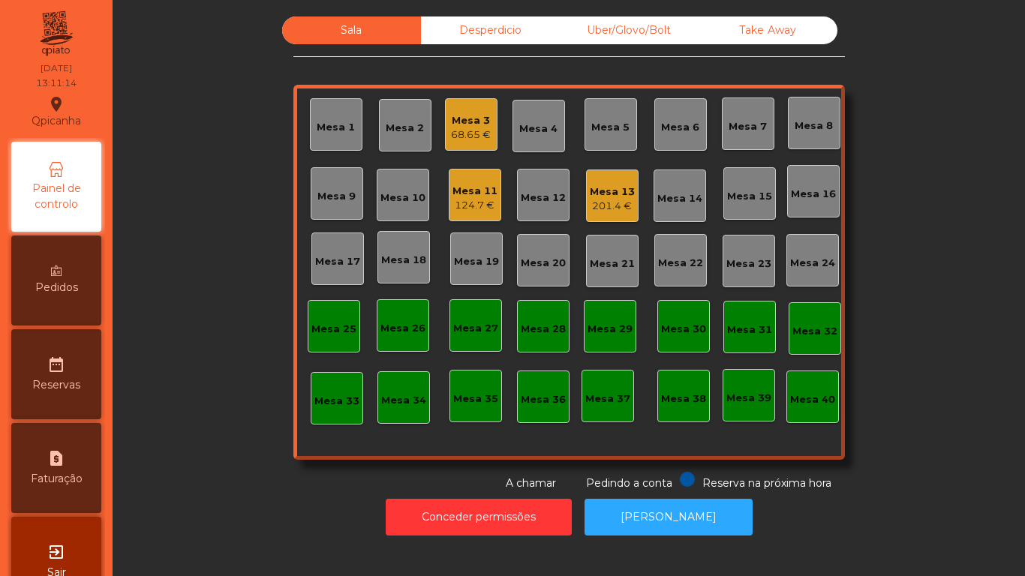
click at [599, 213] on div "201.4 €" at bounding box center [612, 206] width 45 height 15
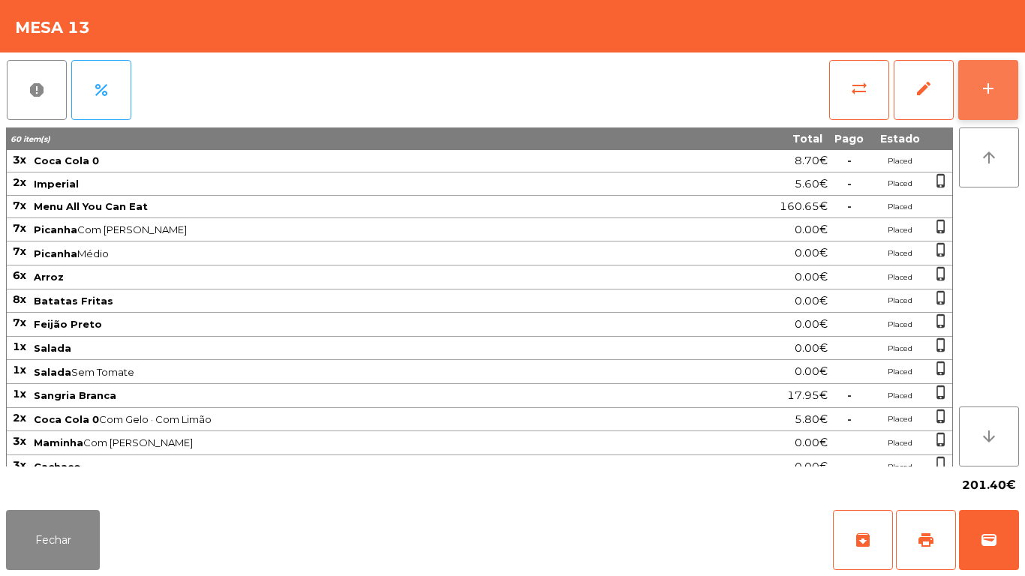
click at [977, 95] on button "add" at bounding box center [989, 90] width 60 height 60
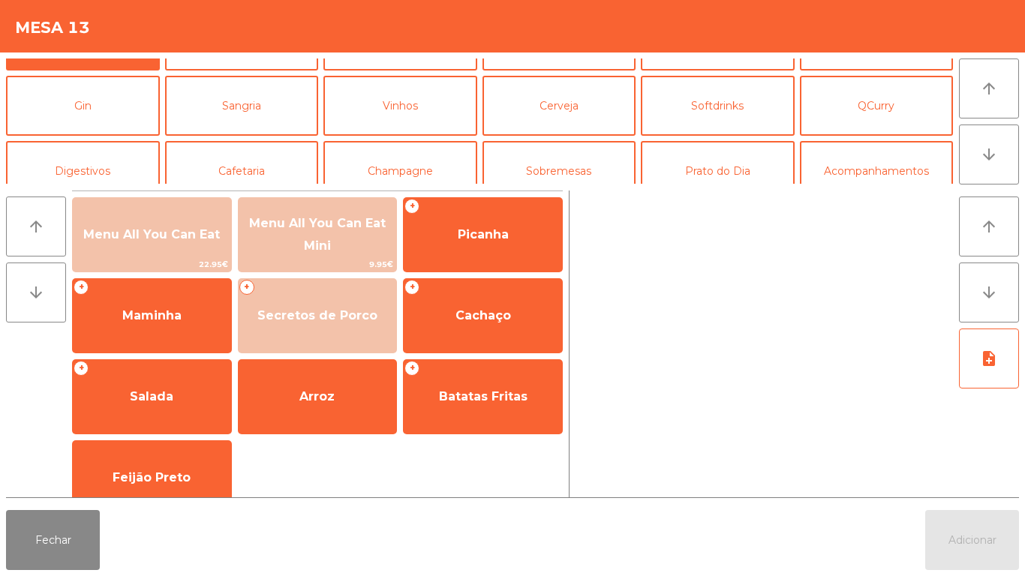
scroll to position [69, 0]
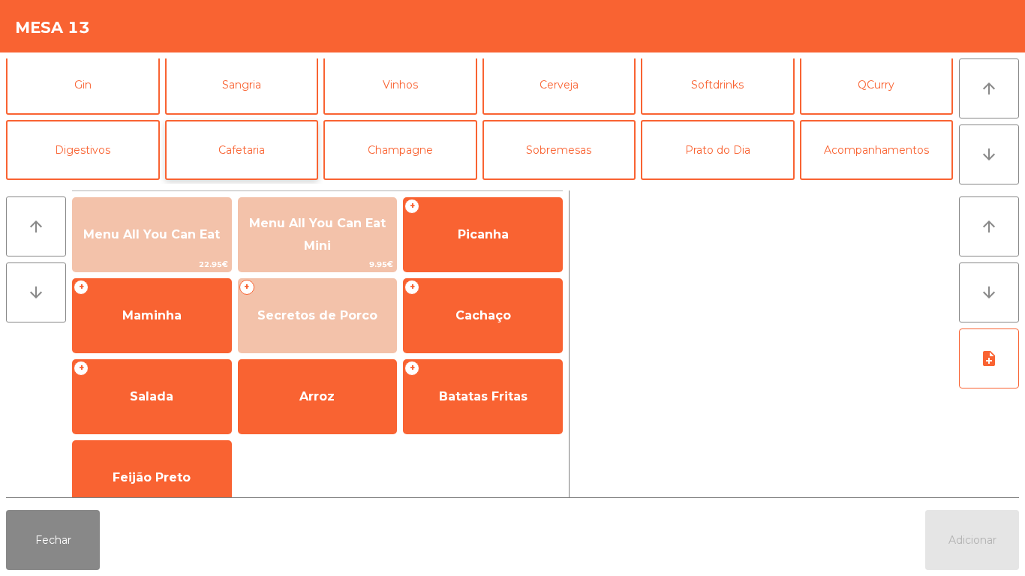
click at [257, 157] on button "Cafetaria" at bounding box center [242, 150] width 154 height 60
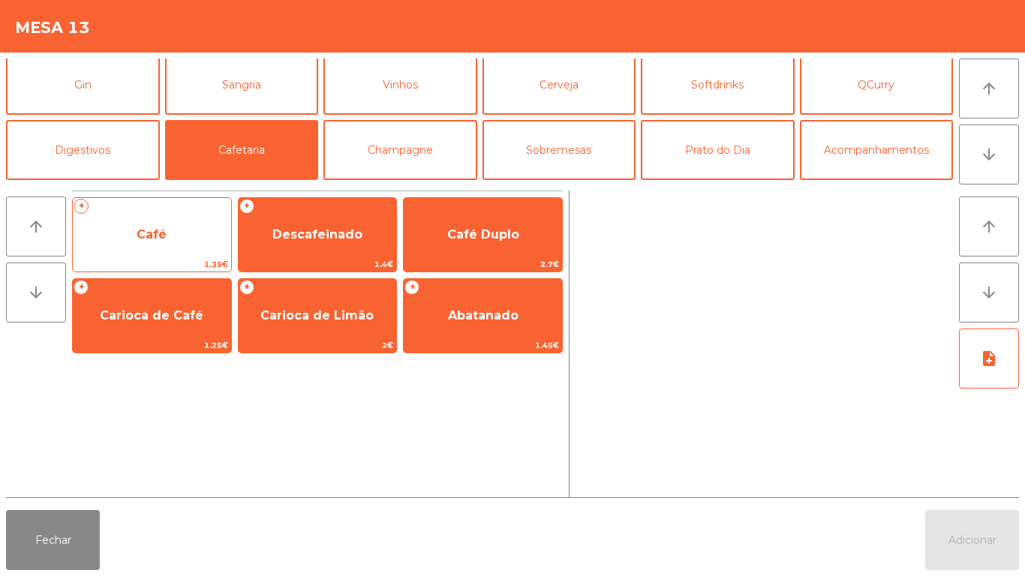
click at [159, 233] on span "Café" at bounding box center [152, 234] width 30 height 14
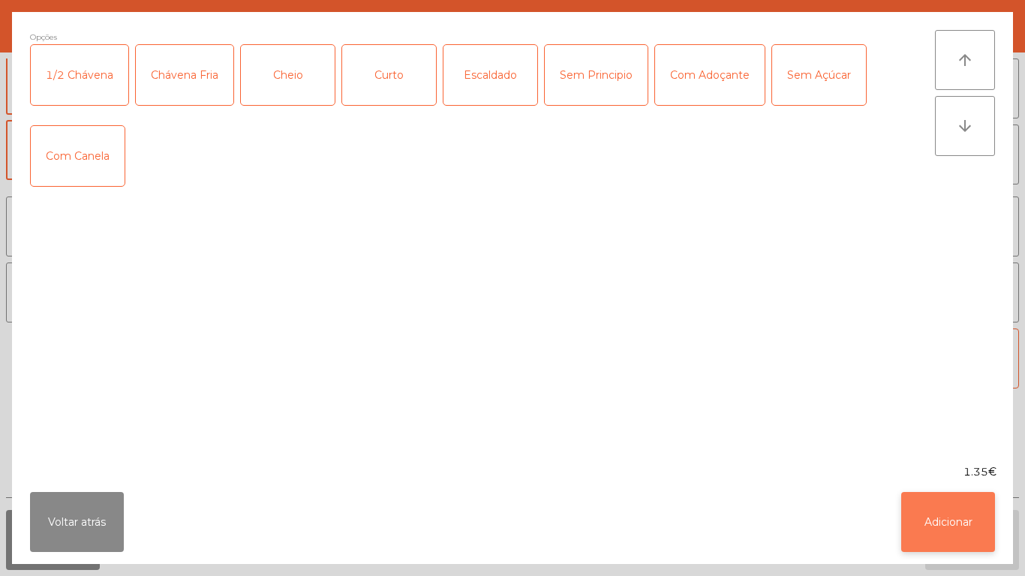
click at [930, 514] on button "Adicionar" at bounding box center [948, 522] width 94 height 60
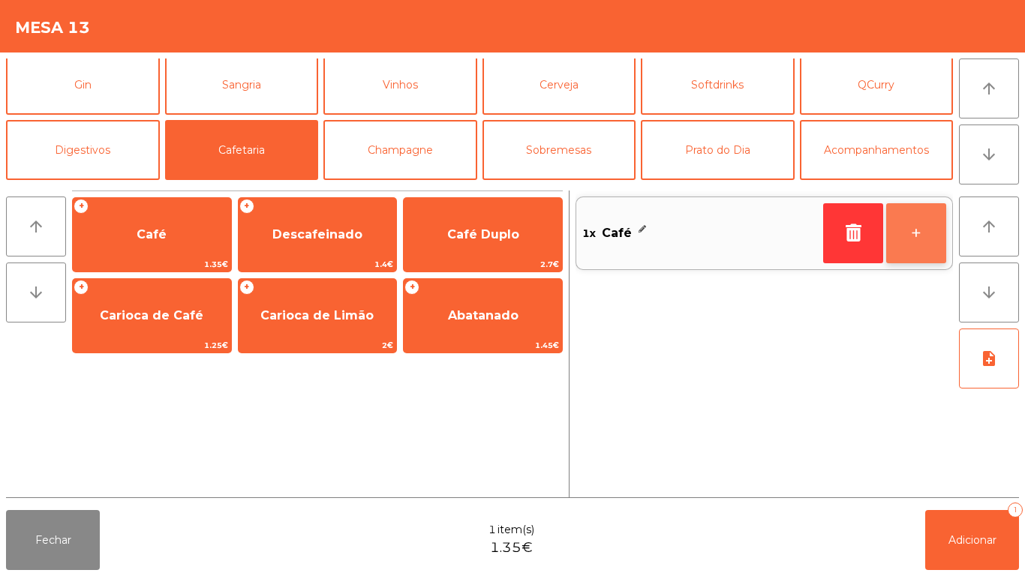
click at [912, 247] on button "+" at bounding box center [916, 233] width 60 height 60
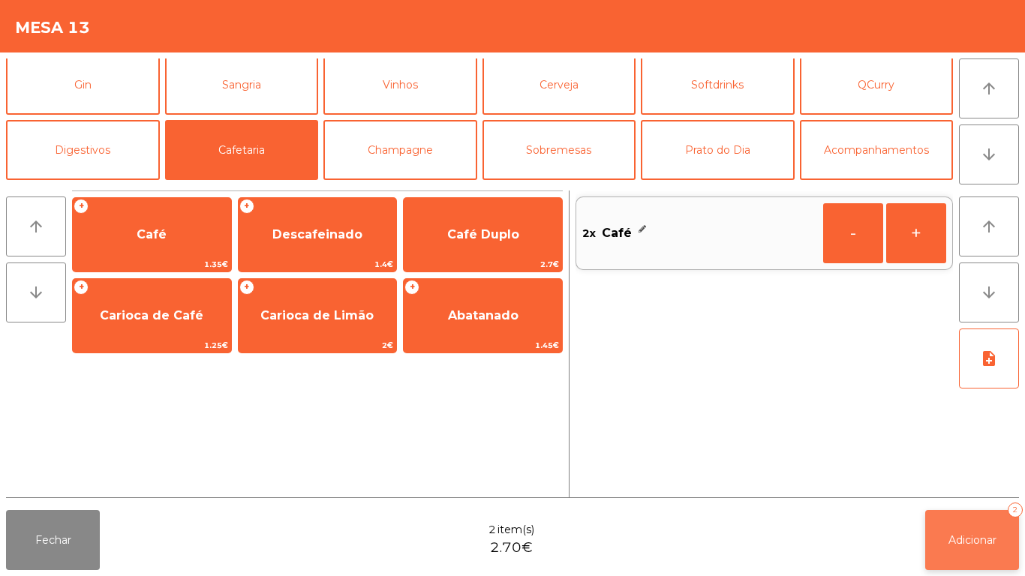
click at [956, 526] on button "Adicionar 2" at bounding box center [972, 540] width 94 height 60
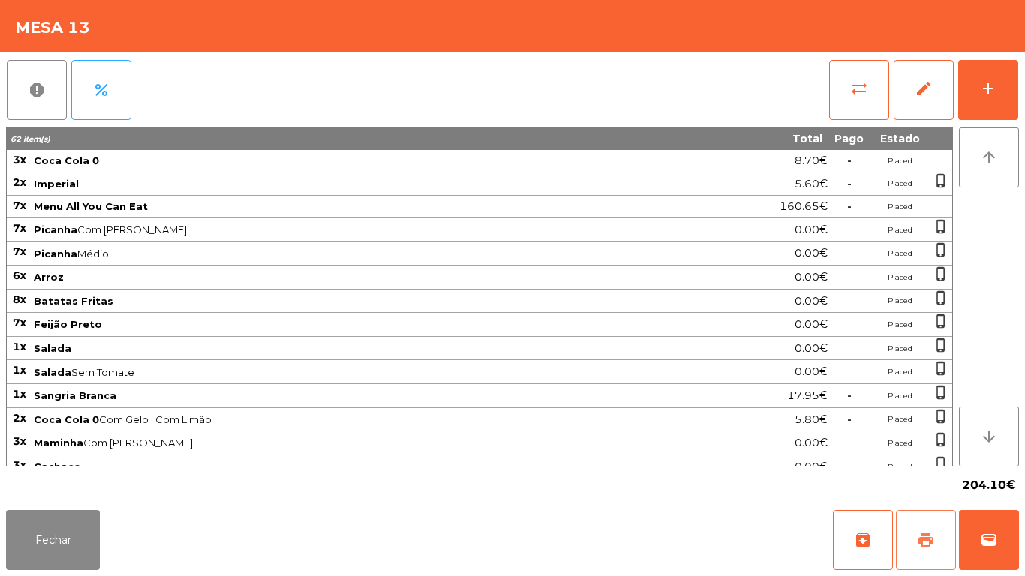
click at [927, 540] on span "print" at bounding box center [926, 540] width 18 height 18
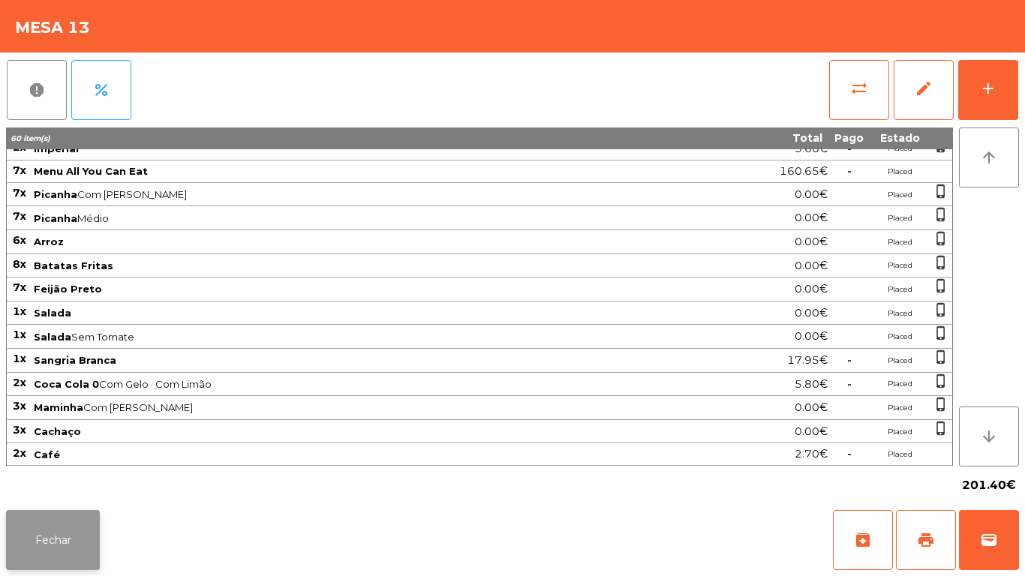
click at [66, 537] on button "Fechar" at bounding box center [53, 540] width 94 height 60
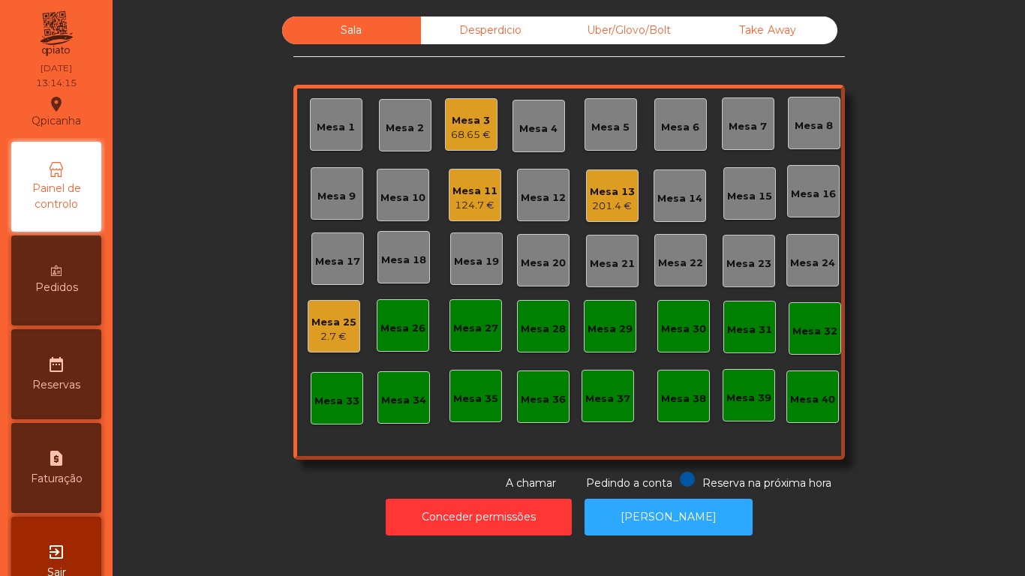
click at [466, 206] on div "124.7 €" at bounding box center [475, 205] width 45 height 15
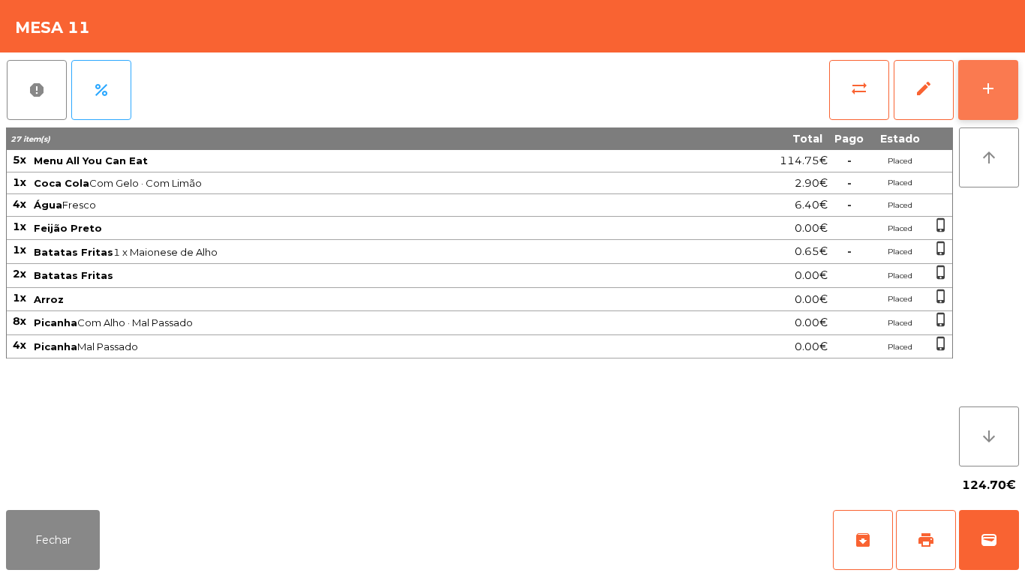
click at [985, 114] on button "add" at bounding box center [989, 90] width 60 height 60
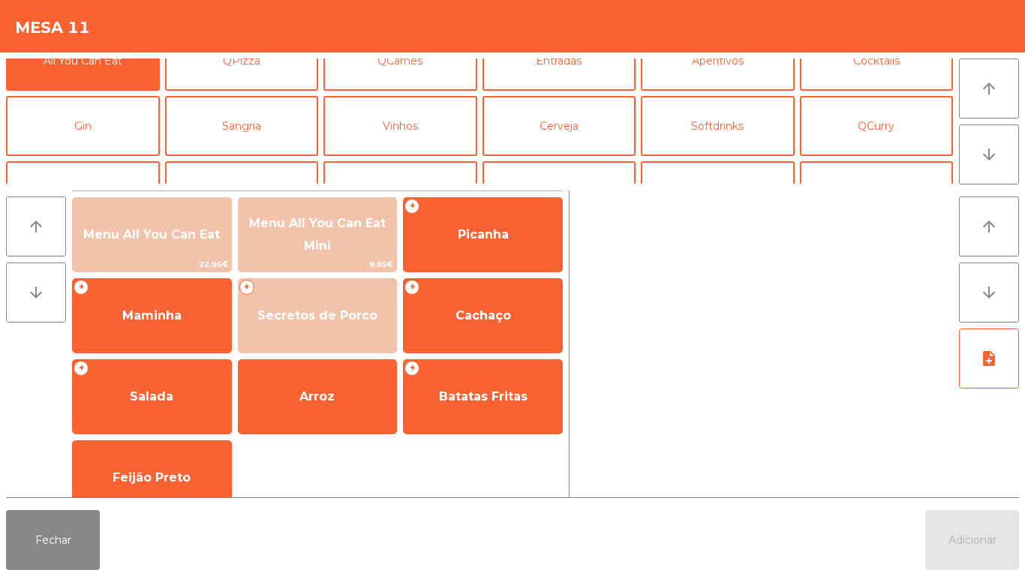
scroll to position [29, 0]
click at [702, 144] on button "Softdrinks" at bounding box center [718, 125] width 154 height 60
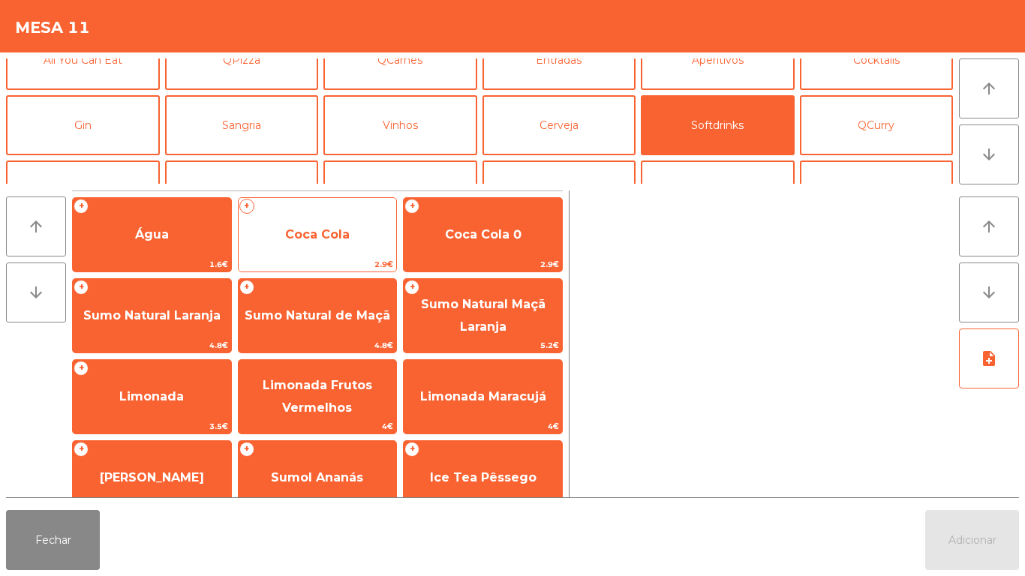
click at [331, 222] on span "Coca Cola" at bounding box center [318, 235] width 158 height 41
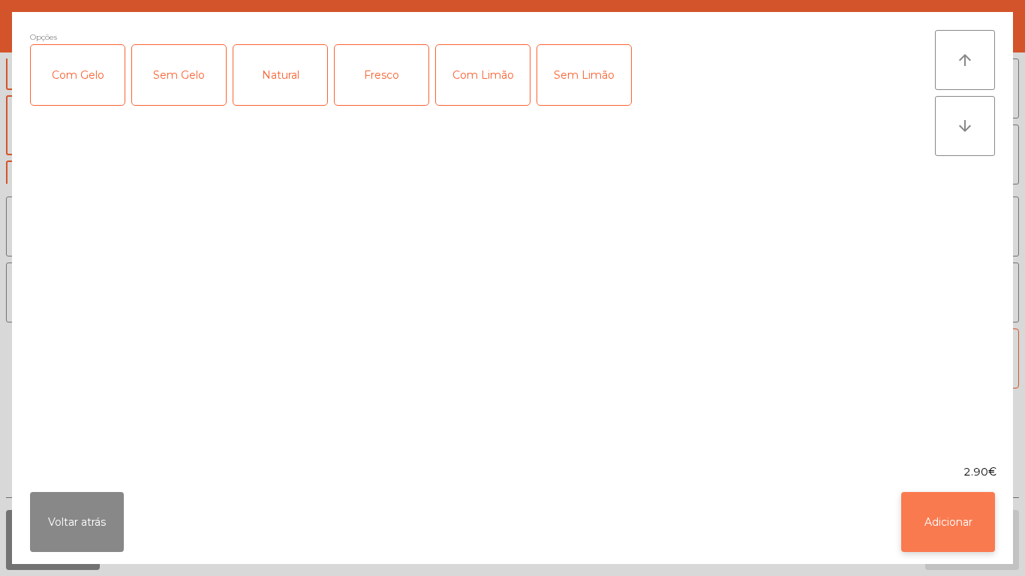
click at [941, 513] on button "Adicionar" at bounding box center [948, 522] width 94 height 60
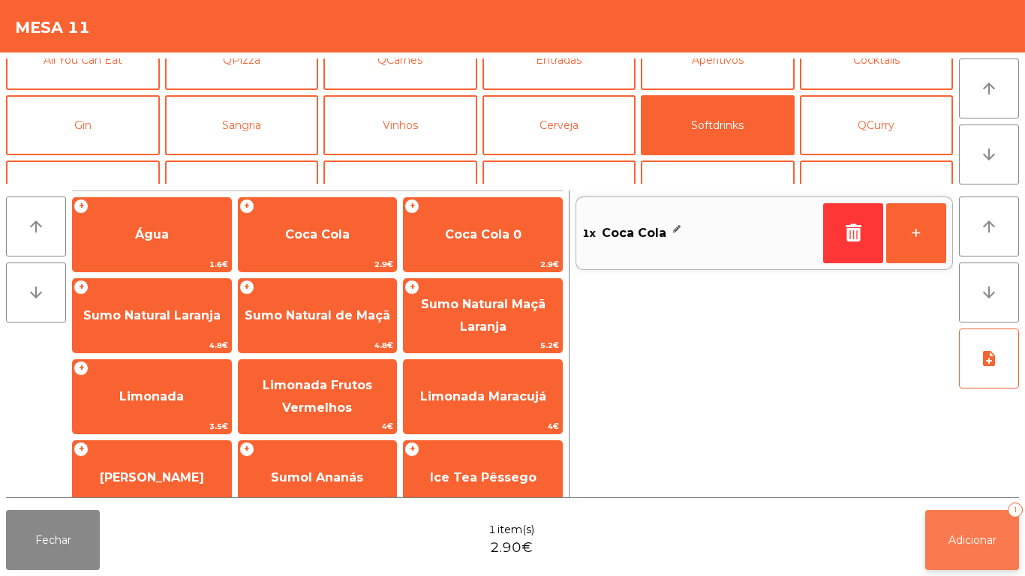
click at [959, 529] on button "Adicionar 1" at bounding box center [972, 540] width 94 height 60
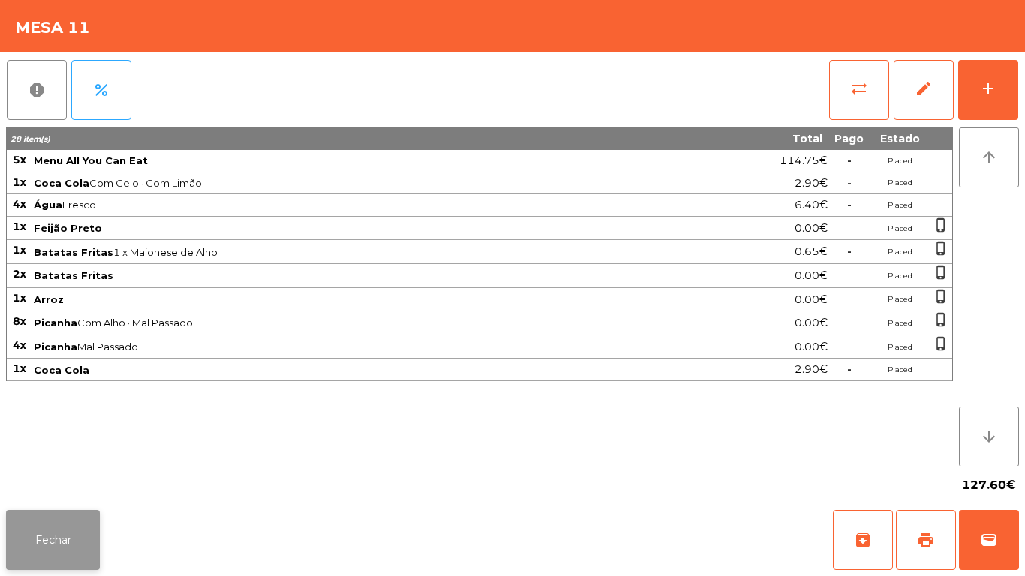
click at [62, 513] on button "Fechar" at bounding box center [53, 540] width 94 height 60
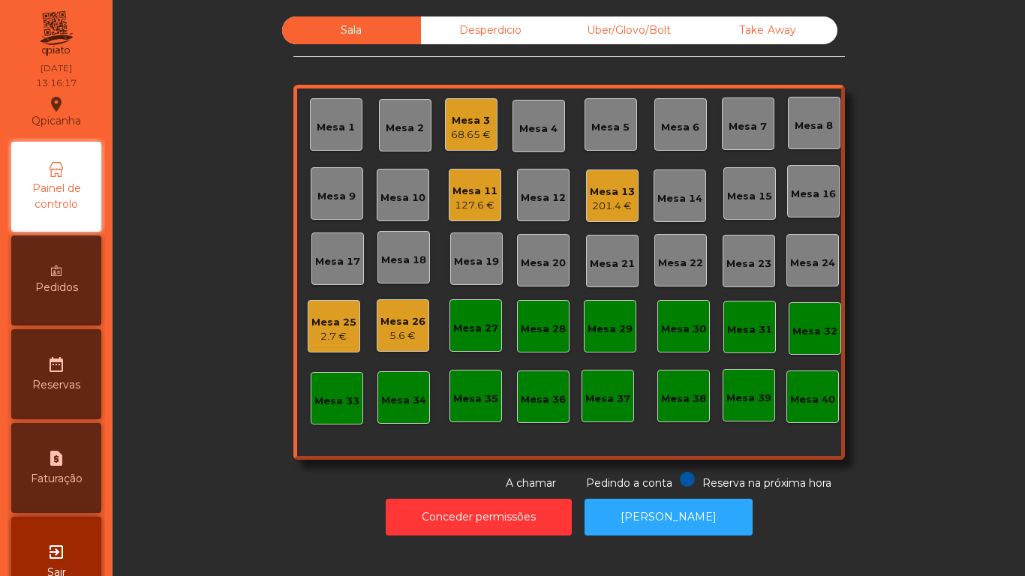
click at [472, 130] on div "68.65 €" at bounding box center [471, 135] width 40 height 15
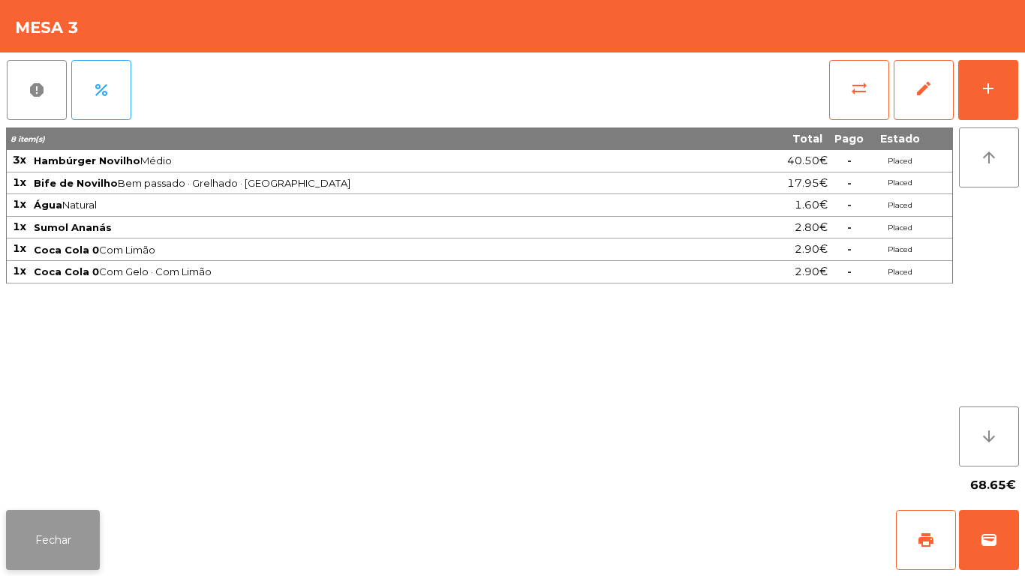
click at [66, 534] on button "Fechar" at bounding box center [53, 540] width 94 height 60
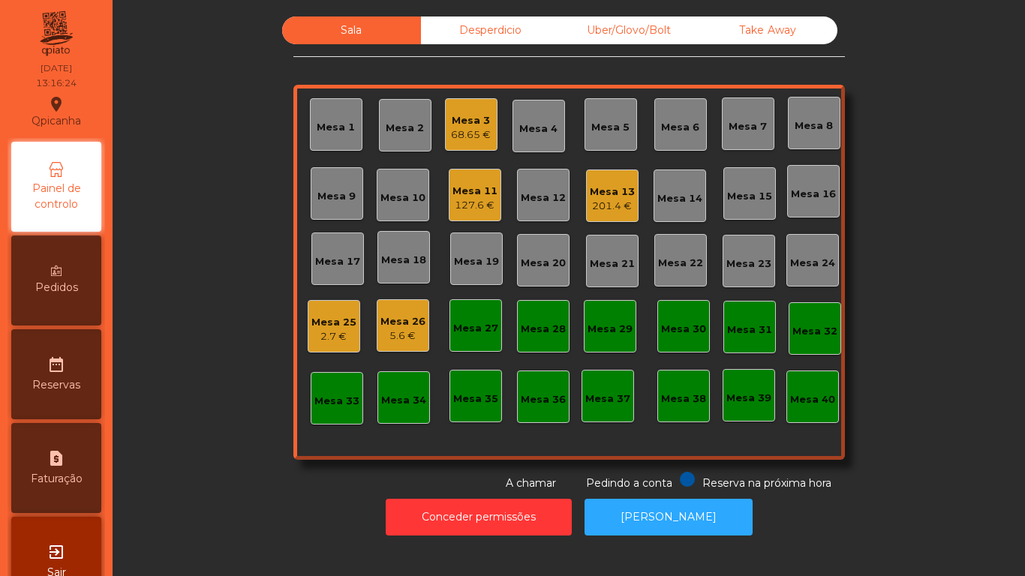
click at [76, 289] on span "Pedidos" at bounding box center [56, 288] width 43 height 16
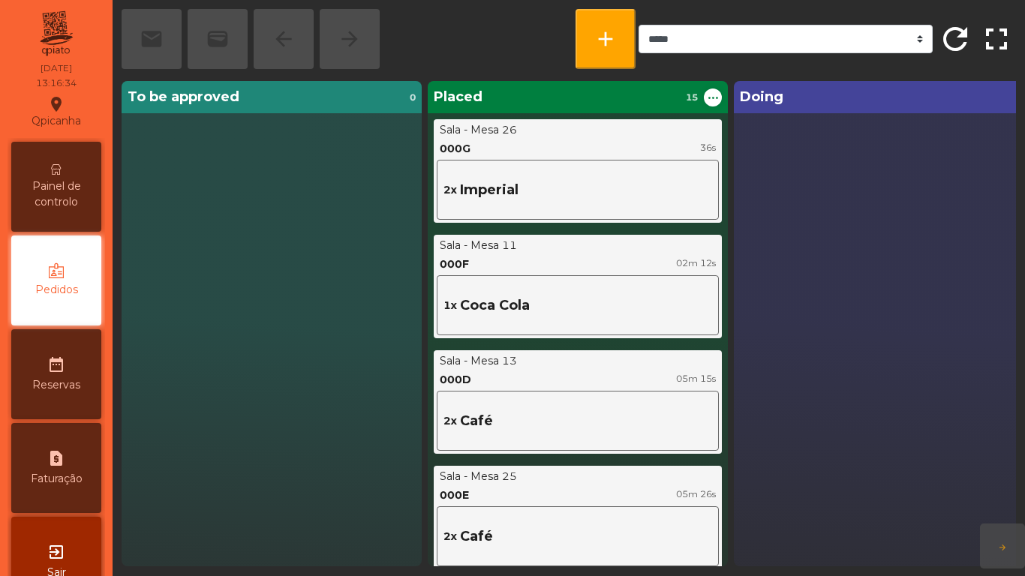
click at [64, 188] on span "Painel de controlo" at bounding box center [56, 195] width 83 height 32
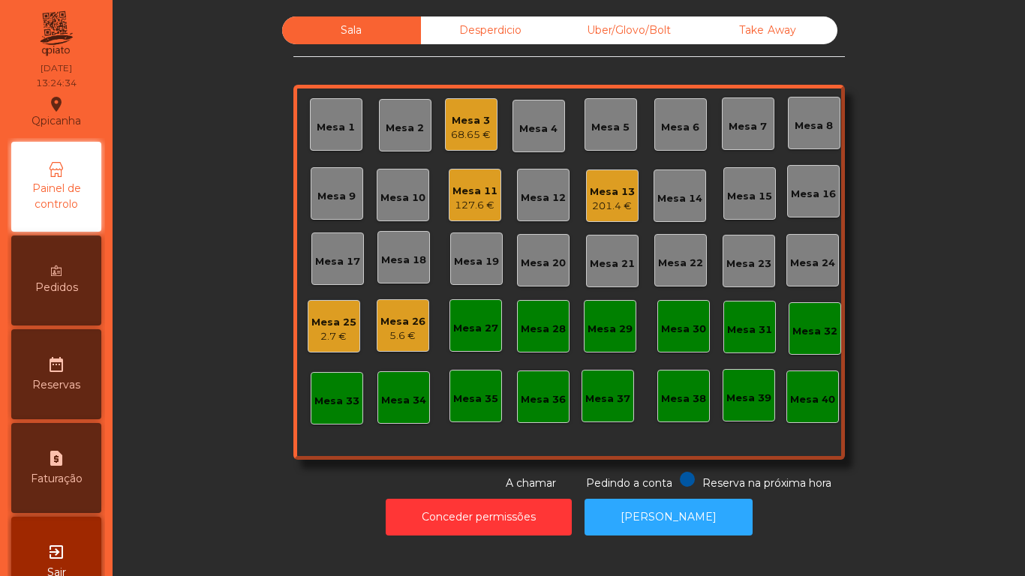
click at [468, 110] on div "Mesa 3 68.65 €" at bounding box center [471, 124] width 40 height 35
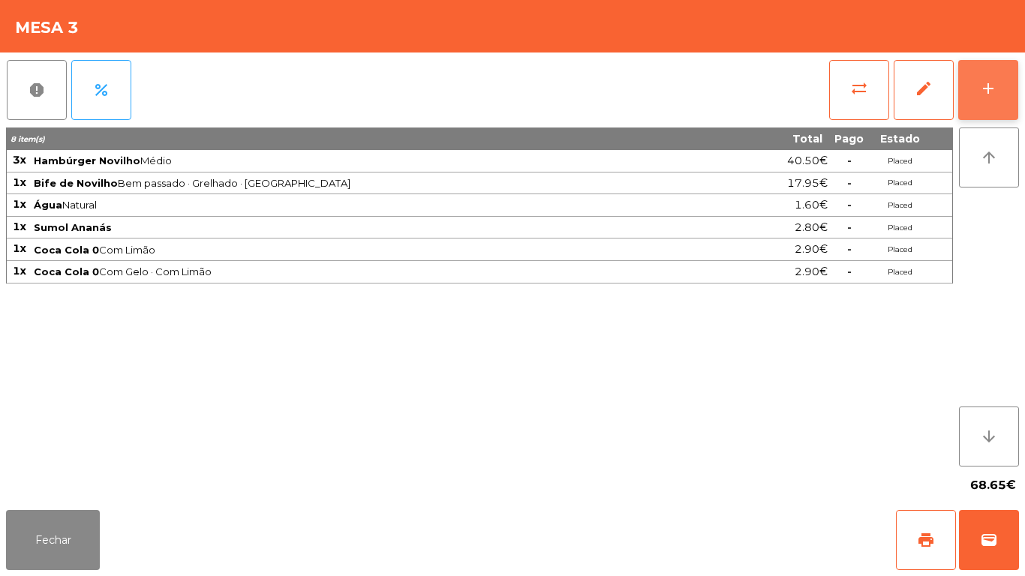
click at [974, 96] on button "add" at bounding box center [989, 90] width 60 height 60
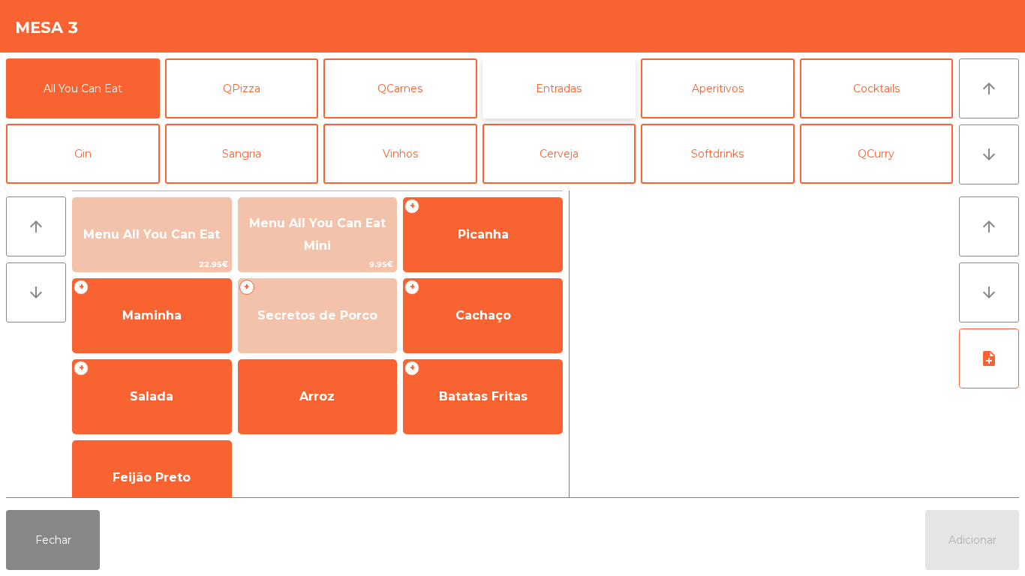
click at [565, 89] on button "Entradas" at bounding box center [560, 89] width 154 height 60
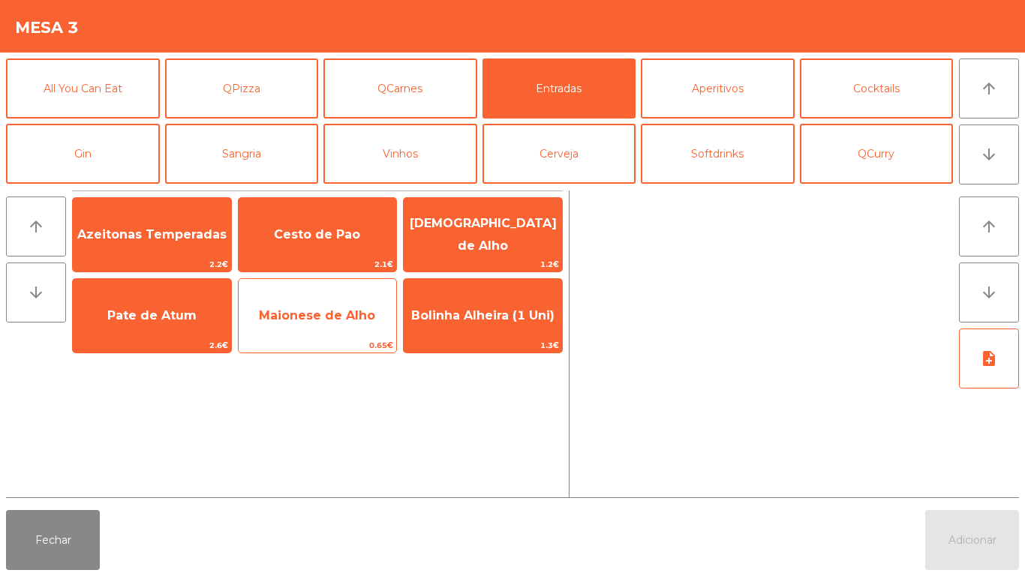
click at [308, 312] on span "Maionese de Alho" at bounding box center [317, 315] width 116 height 14
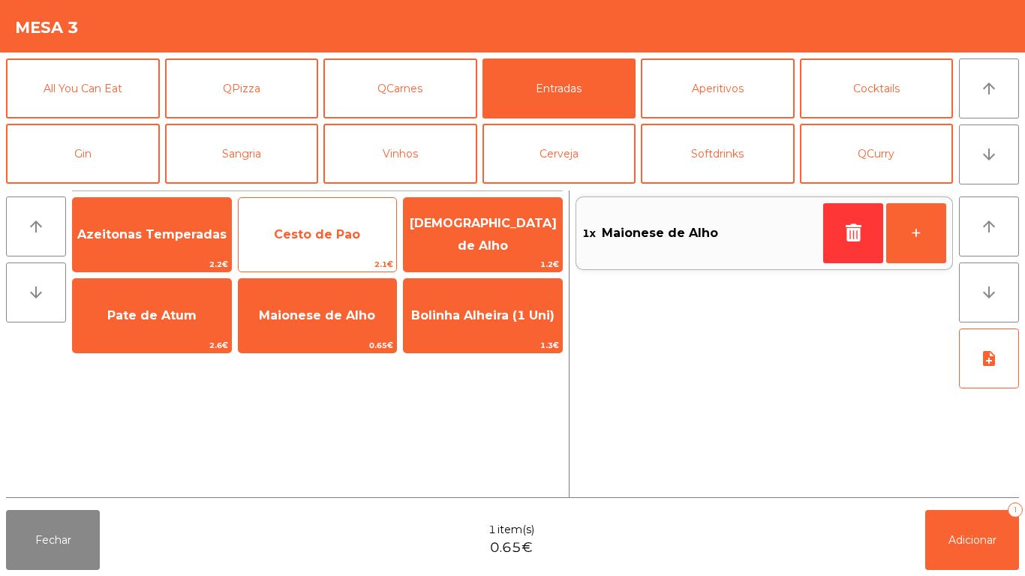
click at [332, 237] on span "Cesto de Pao" at bounding box center [317, 234] width 86 height 14
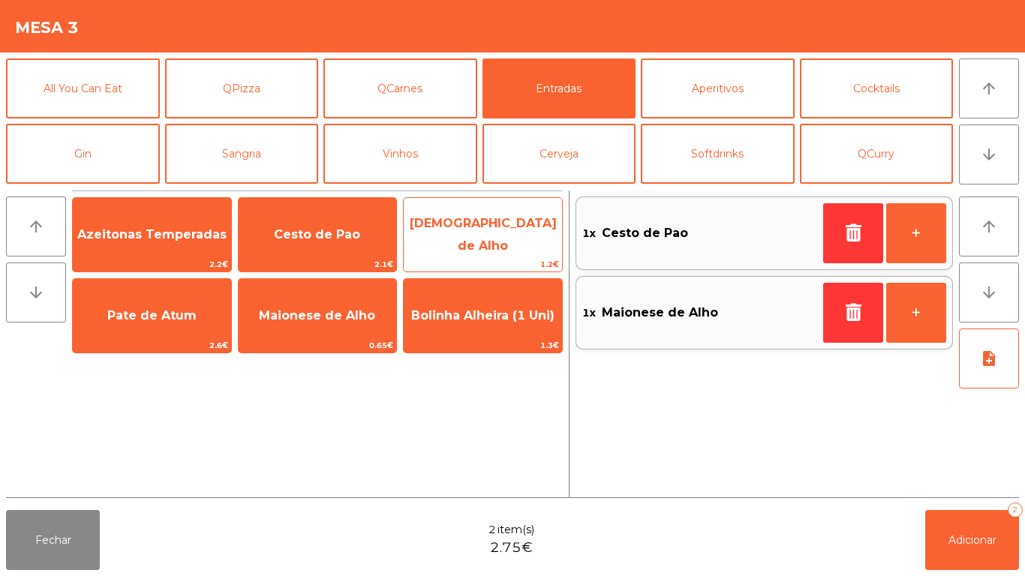
click at [487, 246] on span "[DEMOGRAPHIC_DATA] de Alho" at bounding box center [483, 235] width 158 height 64
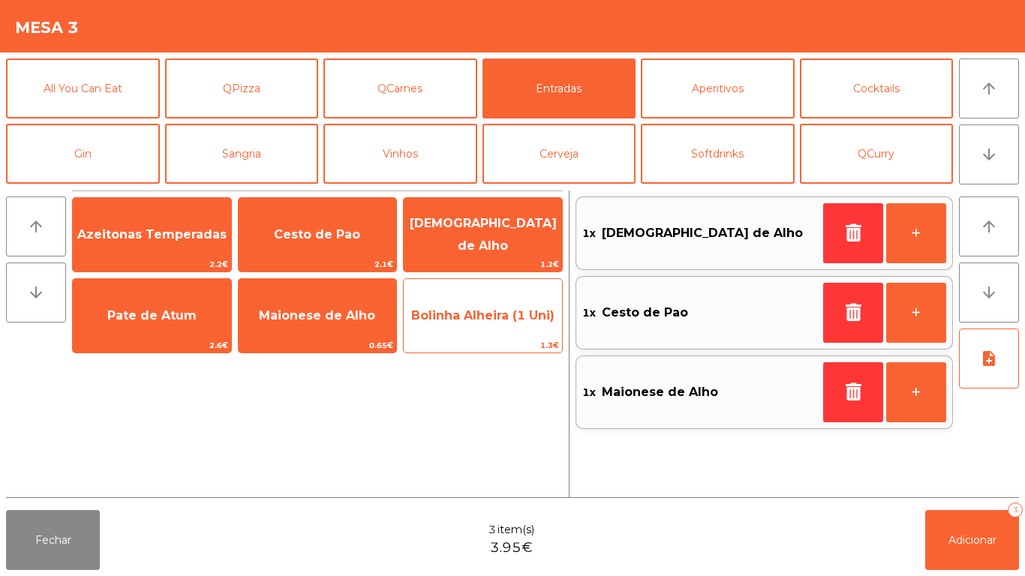
click at [489, 322] on span "Bolinha Alheira (1 Uni)" at bounding box center [482, 315] width 143 height 14
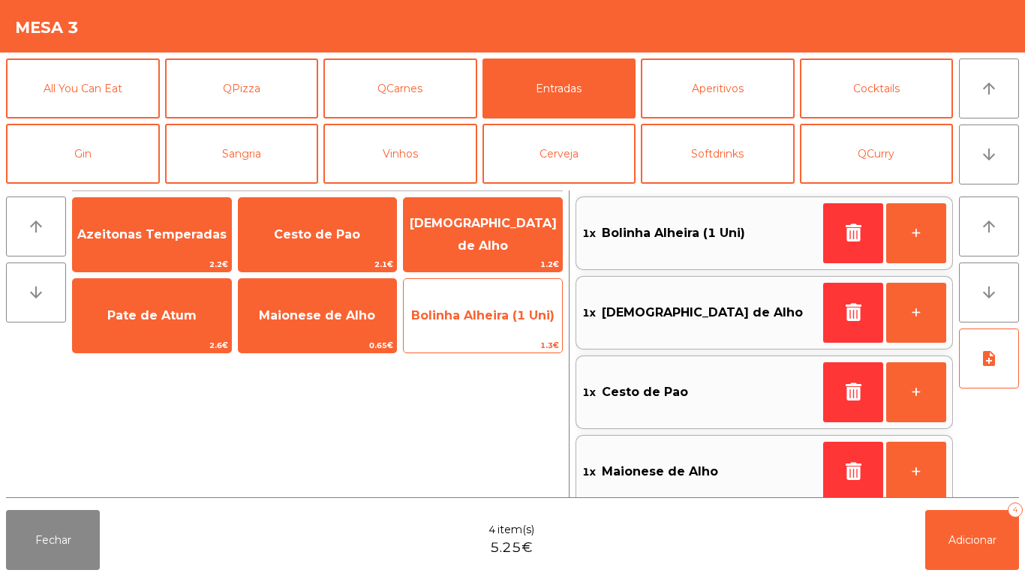
click at [490, 327] on span "Bolinha Alheira (1 Uni)" at bounding box center [483, 316] width 158 height 41
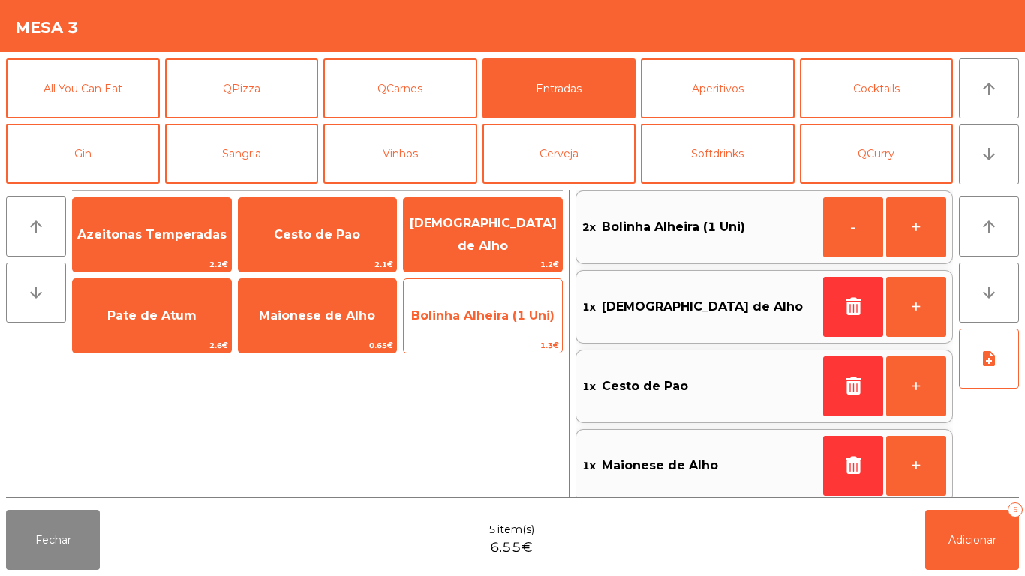
click at [491, 331] on span "Bolinha Alheira (1 Uni)" at bounding box center [483, 316] width 158 height 41
click at [496, 329] on span "Bolinha Alheira (1 Uni)" at bounding box center [483, 316] width 158 height 41
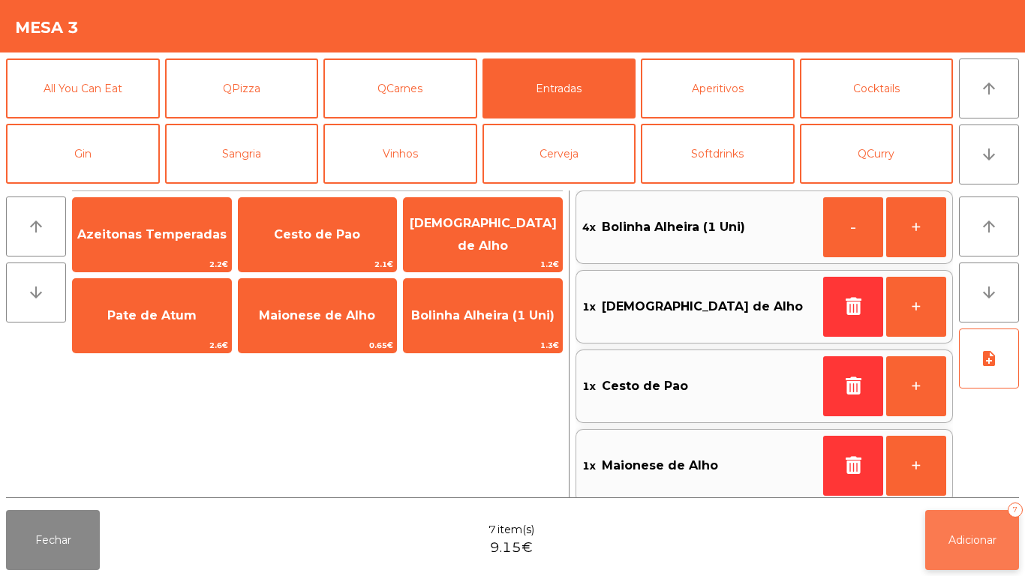
click at [968, 528] on button "Adicionar 7" at bounding box center [972, 540] width 94 height 60
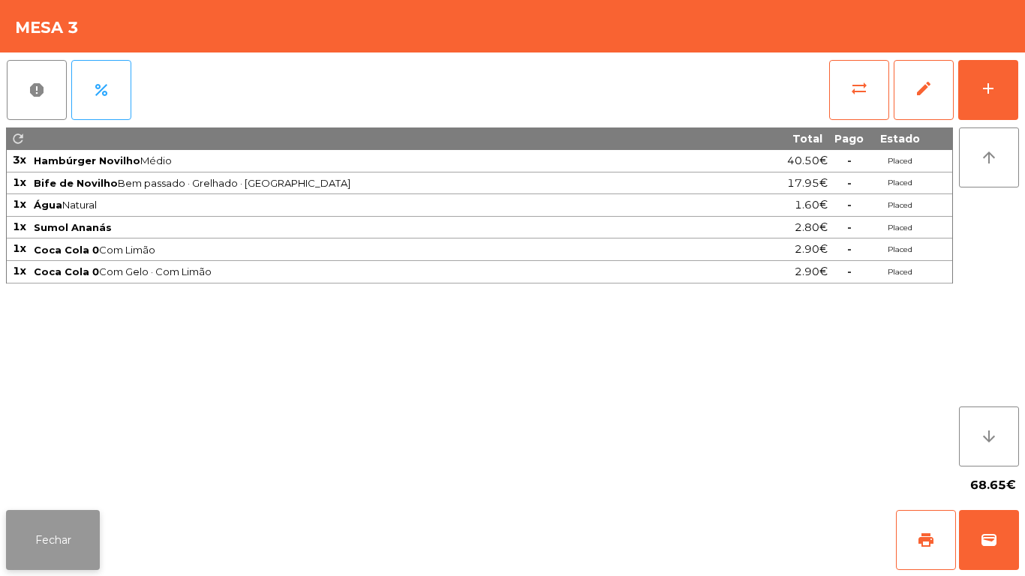
click at [44, 535] on button "Fechar" at bounding box center [53, 540] width 94 height 60
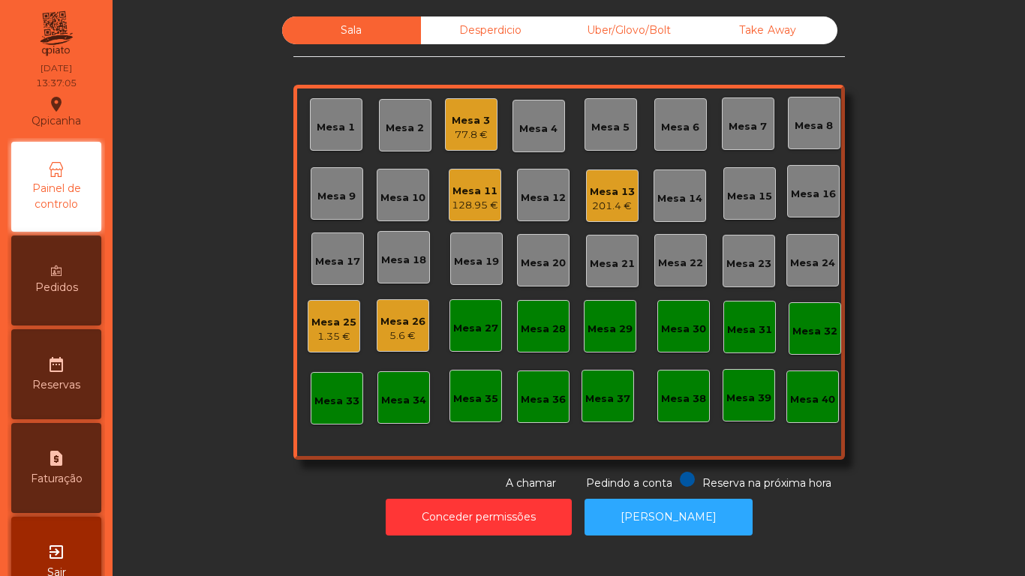
click at [472, 206] on div "128.95 €" at bounding box center [475, 205] width 47 height 15
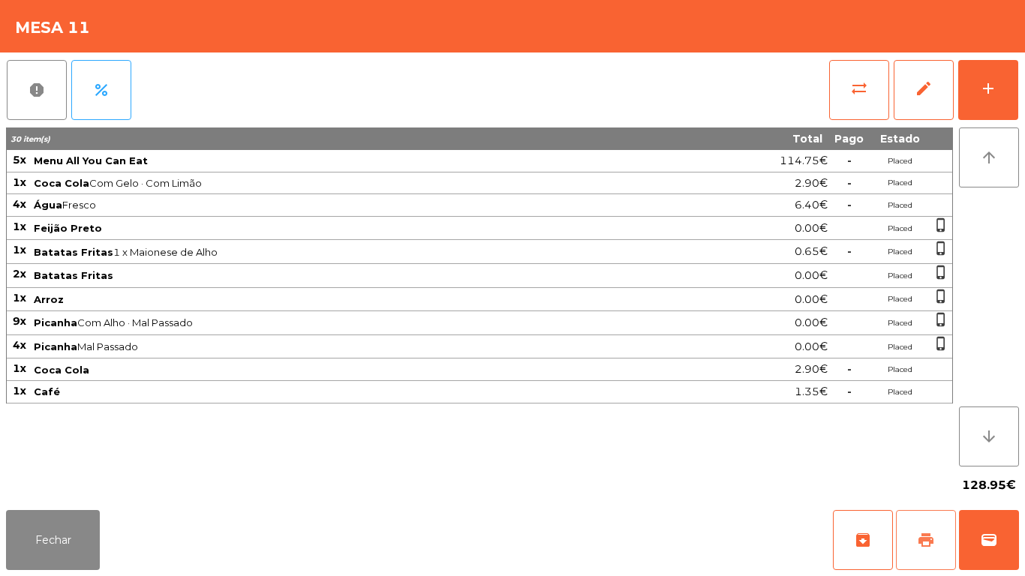
click at [924, 542] on span "print" at bounding box center [926, 540] width 18 height 18
click at [55, 528] on button "Fechar" at bounding box center [53, 540] width 94 height 60
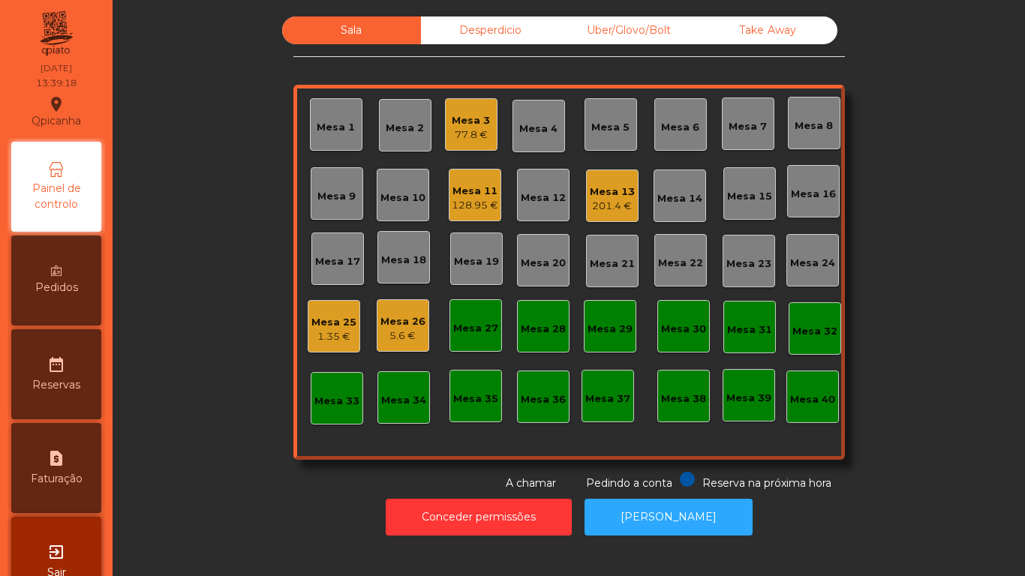
click at [471, 269] on div "Mesa 19" at bounding box center [476, 261] width 45 height 15
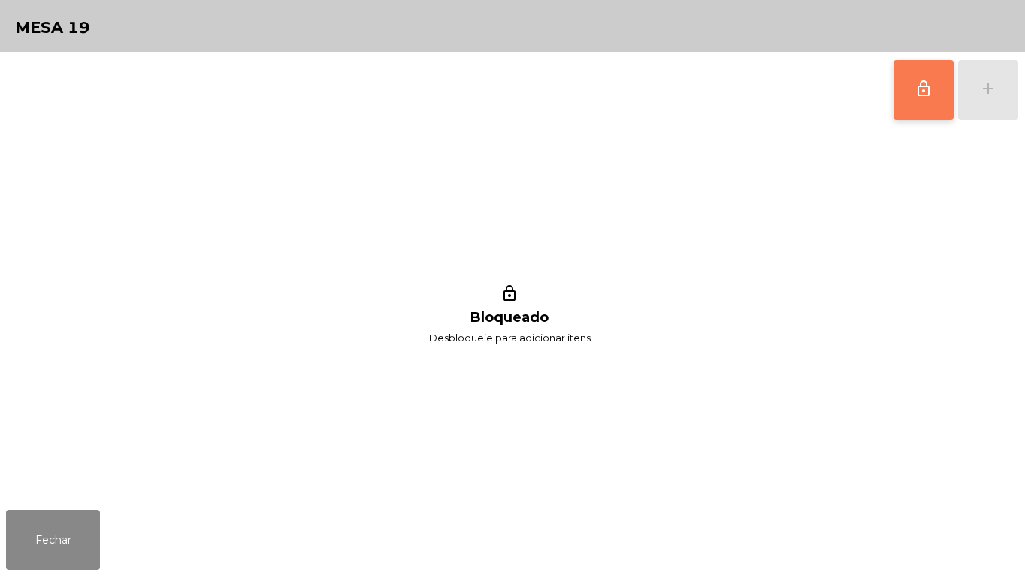
click at [922, 95] on span "lock_outline" at bounding box center [924, 89] width 18 height 18
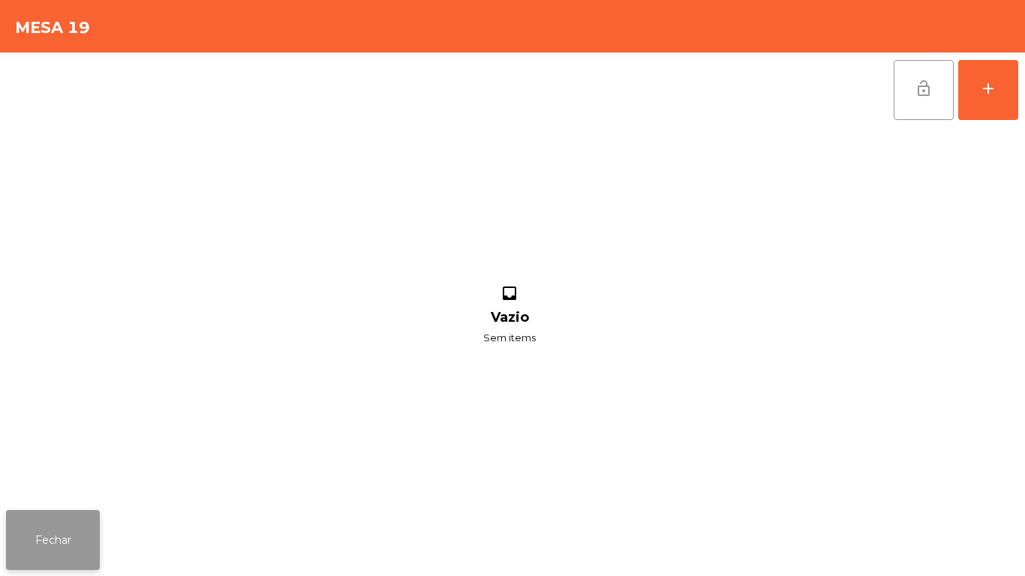
click at [68, 540] on button "Fechar" at bounding box center [53, 540] width 94 height 60
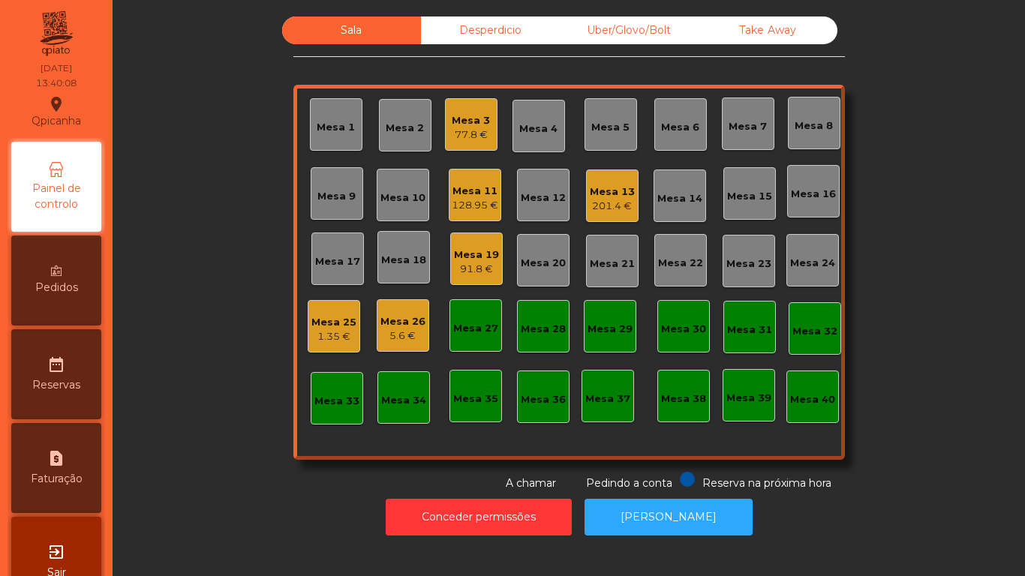
click at [473, 191] on div "Mesa 11" at bounding box center [475, 191] width 47 height 15
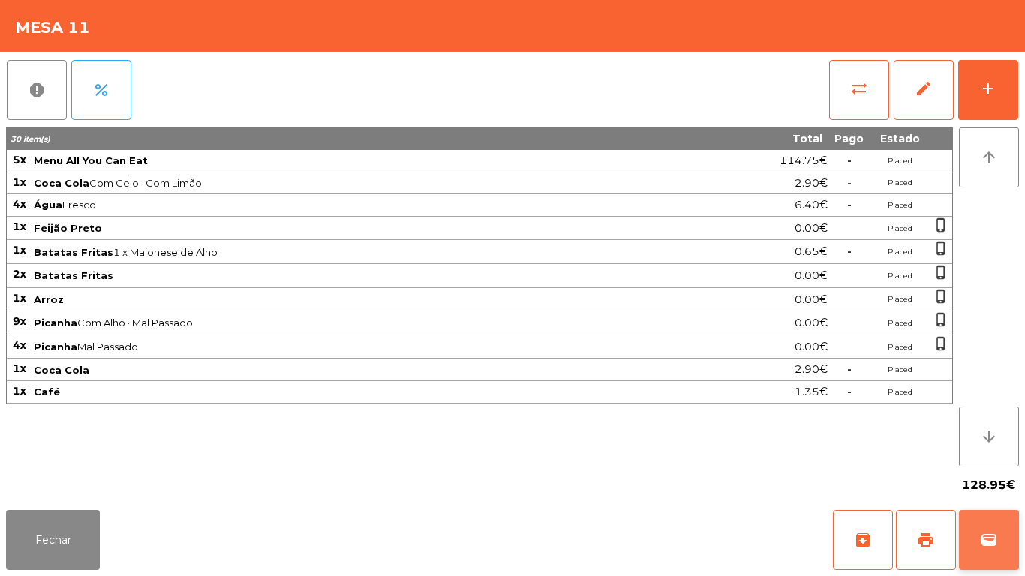
click at [992, 540] on span "wallet" at bounding box center [989, 540] width 18 height 18
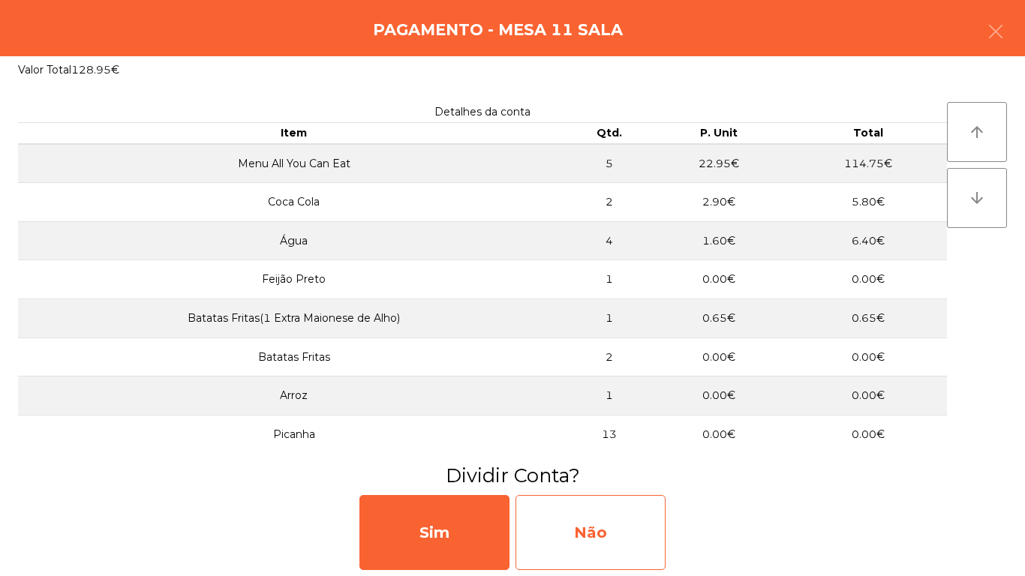
click at [604, 532] on div "Não" at bounding box center [591, 532] width 150 height 75
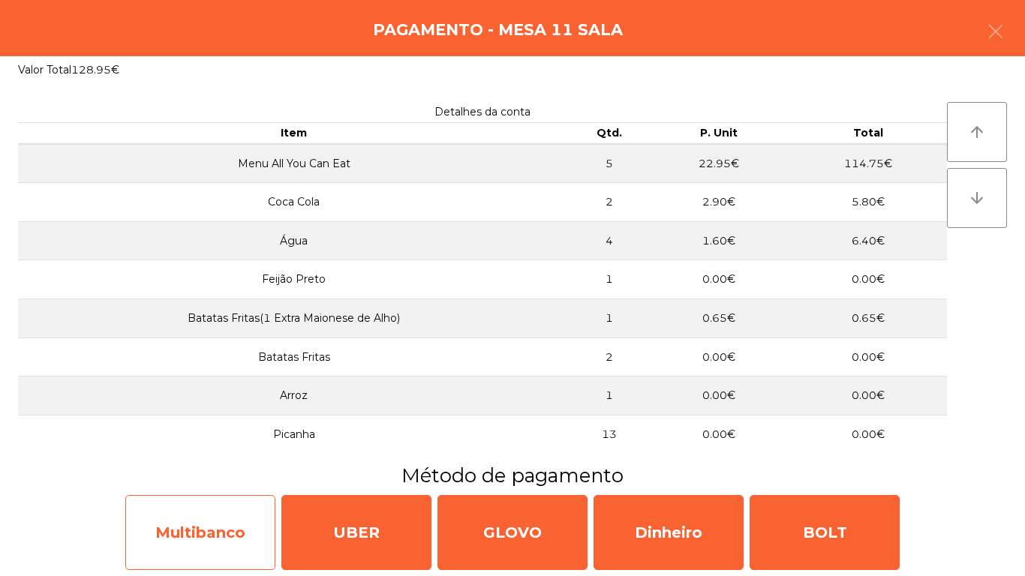
click at [188, 543] on div "Multibanco" at bounding box center [200, 532] width 150 height 75
select select "**"
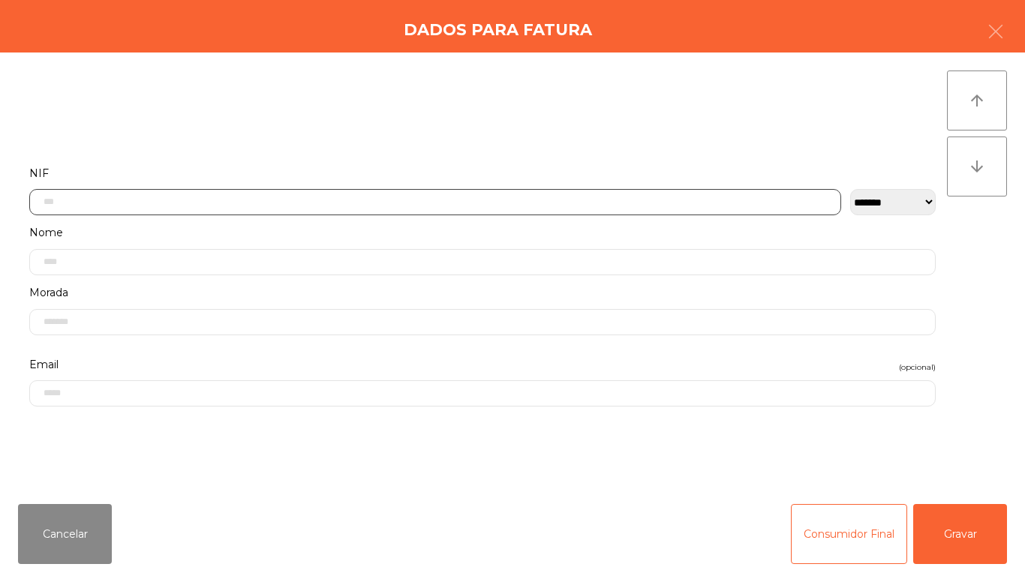
click at [204, 207] on input "text" at bounding box center [435, 202] width 812 height 26
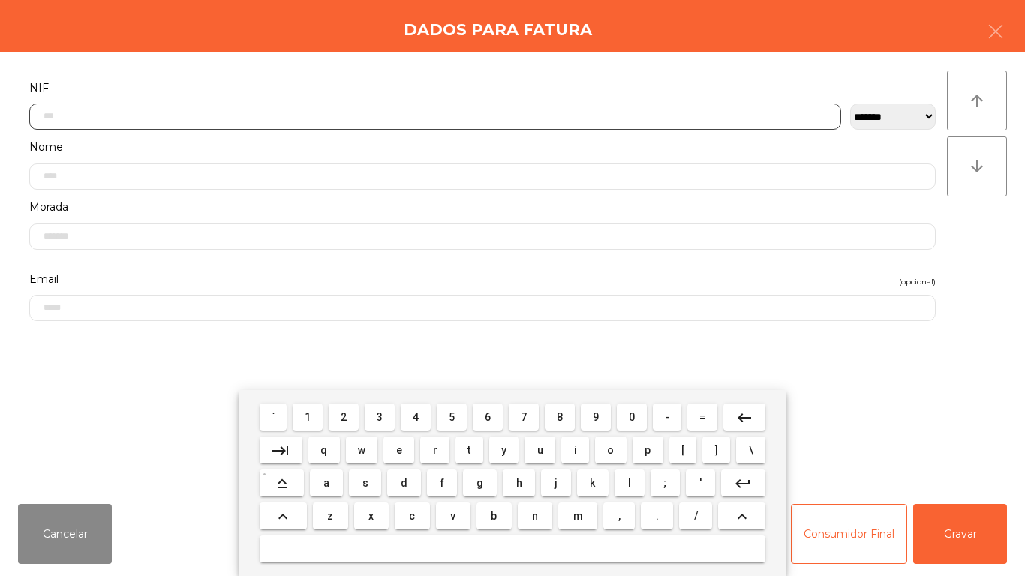
scroll to position [92, 0]
click at [347, 430] on button "2" at bounding box center [344, 417] width 30 height 27
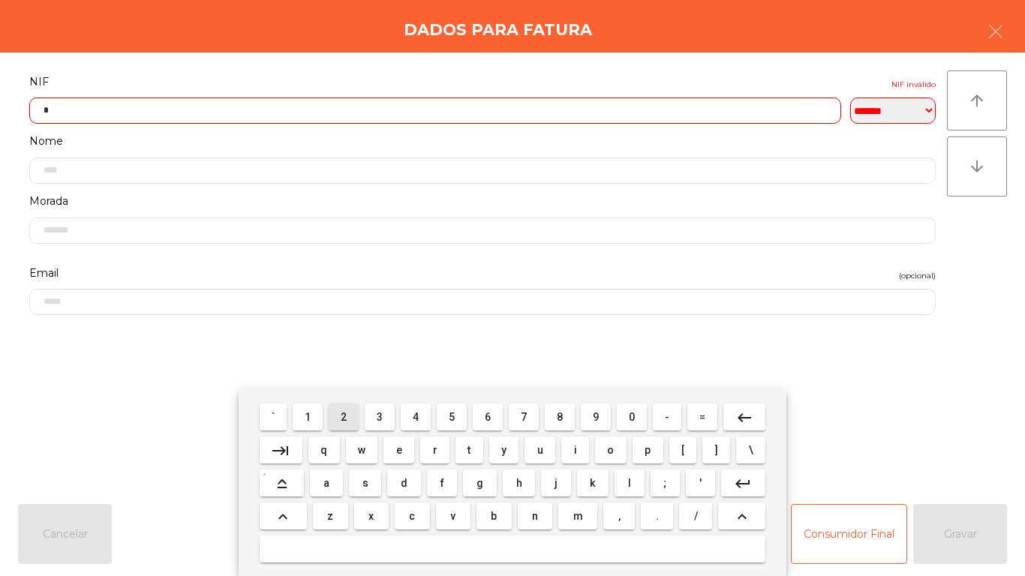
click at [359, 414] on button "2" at bounding box center [344, 417] width 30 height 27
click at [737, 413] on mat-icon "keyboard_backspace" at bounding box center [745, 418] width 18 height 18
click at [453, 417] on span "5" at bounding box center [452, 417] width 6 height 12
click at [321, 417] on button "1" at bounding box center [308, 417] width 30 height 27
click at [488, 414] on span "6" at bounding box center [488, 417] width 6 height 12
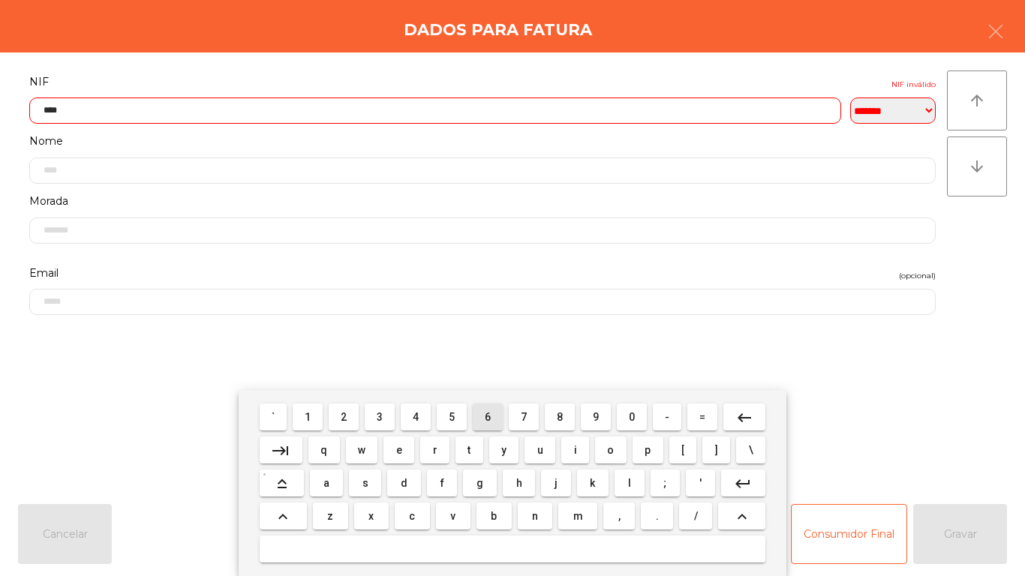
click at [488, 415] on span "6" at bounding box center [488, 417] width 6 height 12
click at [381, 411] on span "3" at bounding box center [380, 417] width 6 height 12
click at [345, 416] on span "2" at bounding box center [344, 417] width 6 height 12
click at [629, 413] on span "0" at bounding box center [632, 417] width 6 height 12
click at [452, 417] on span "5" at bounding box center [452, 417] width 6 height 12
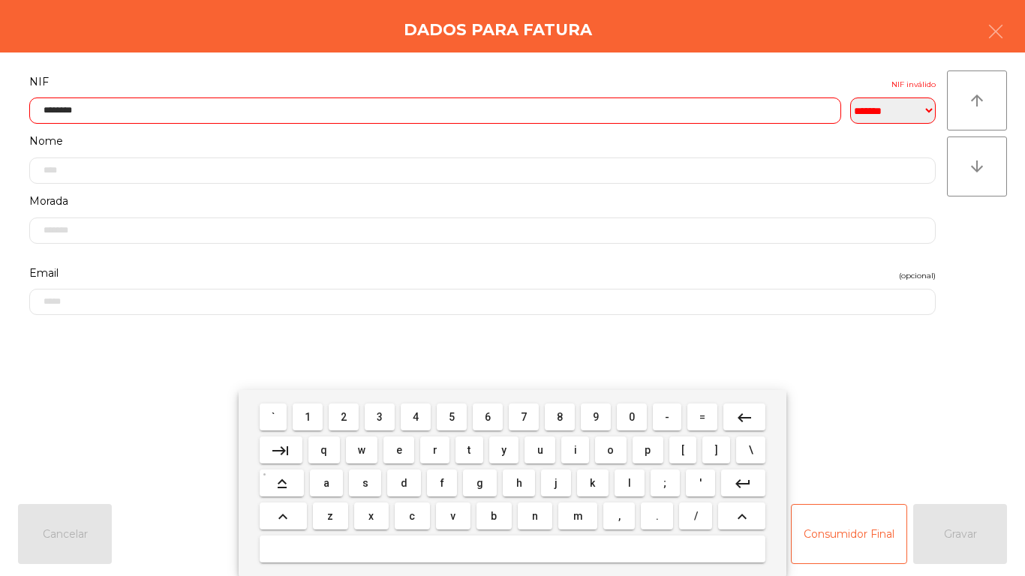
type input "*********"
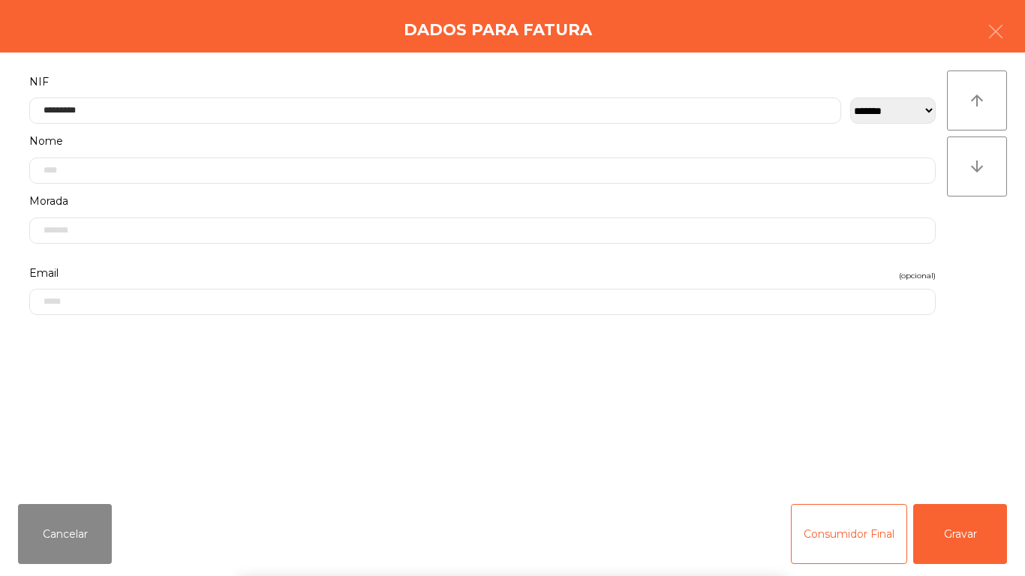
click at [959, 534] on div "` 1 2 3 4 5 6 7 8 9 0 - = keyboard_backspace keyboard_tab q w e r t y u i o p […" at bounding box center [512, 483] width 1025 height 186
click at [936, 539] on button "Gravar" at bounding box center [960, 534] width 94 height 60
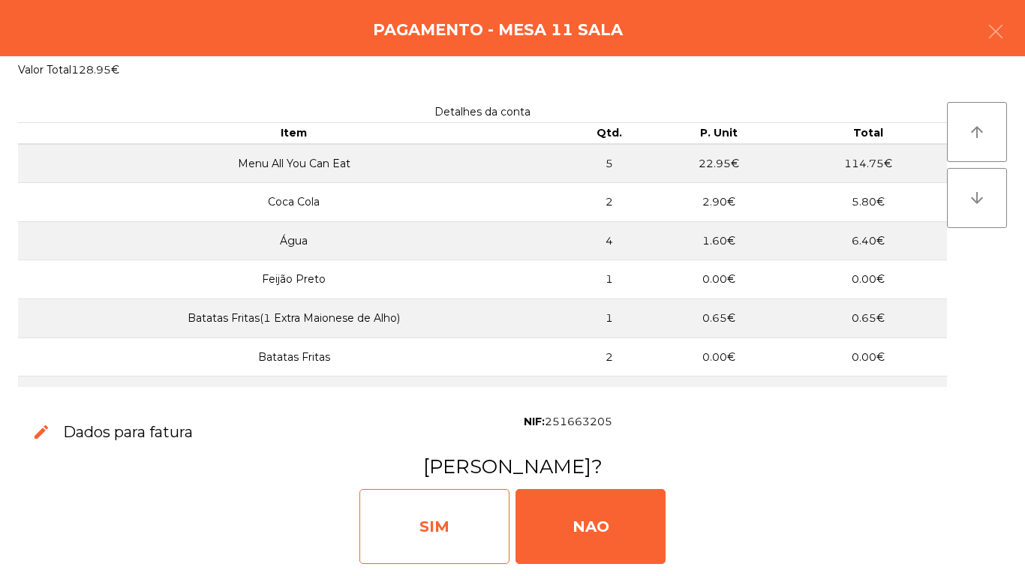
click at [436, 530] on div "SIM" at bounding box center [435, 526] width 150 height 75
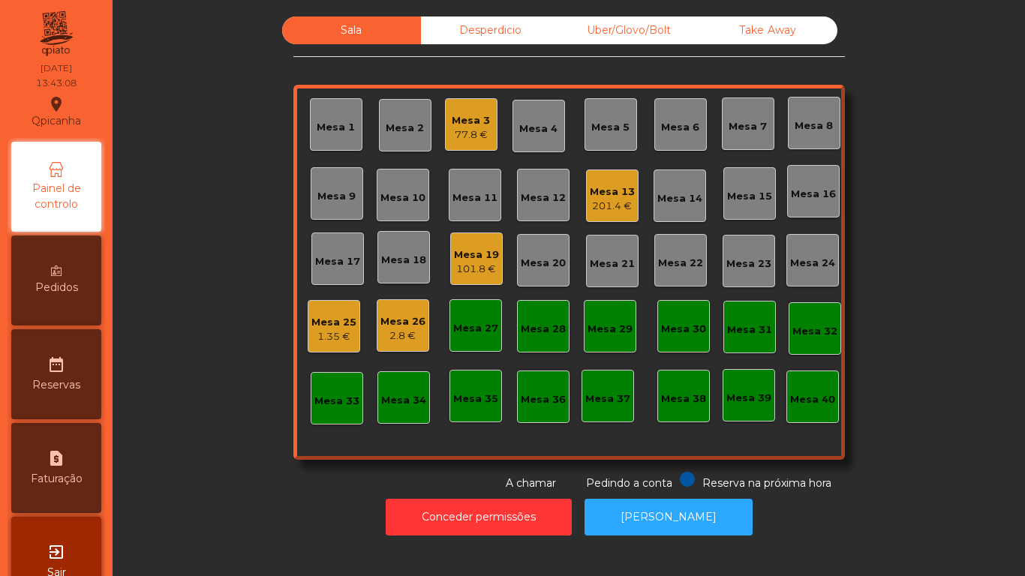
click at [471, 263] on div "101.8 €" at bounding box center [476, 269] width 45 height 15
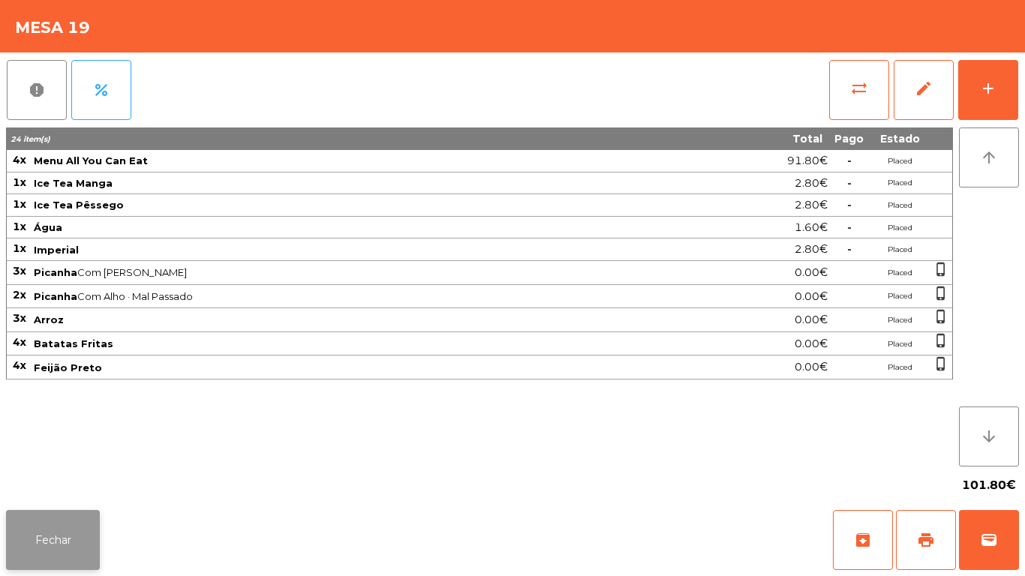
click at [90, 524] on button "Fechar" at bounding box center [53, 540] width 94 height 60
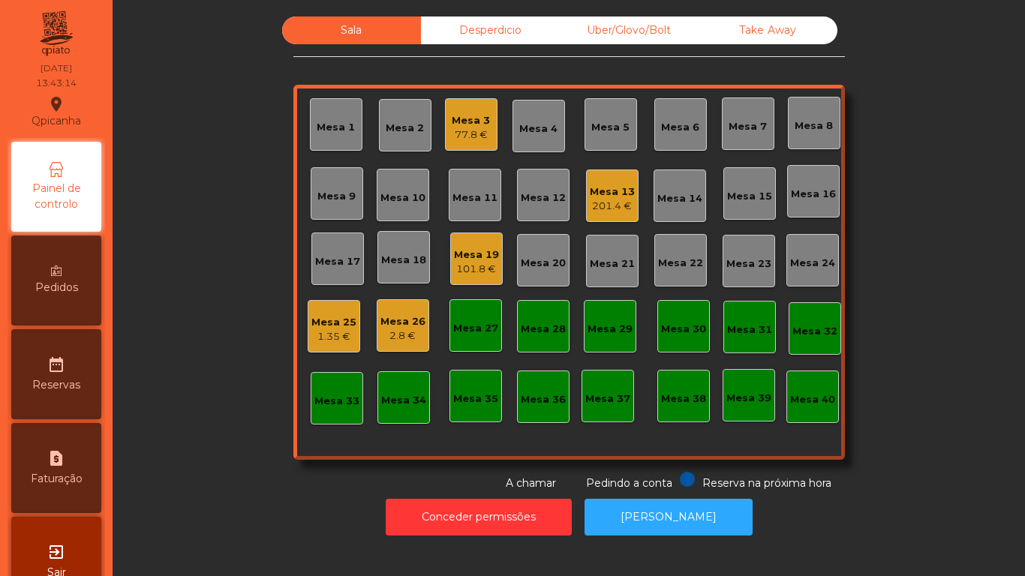
click at [312, 312] on div "Mesa 25 1.35 €" at bounding box center [334, 326] width 45 height 35
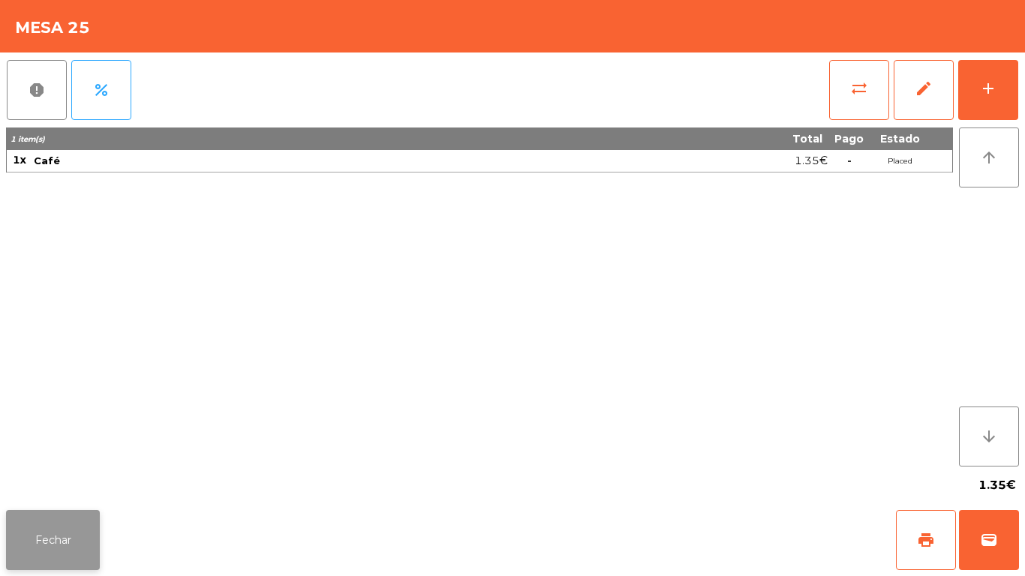
click at [44, 532] on button "Fechar" at bounding box center [53, 540] width 94 height 60
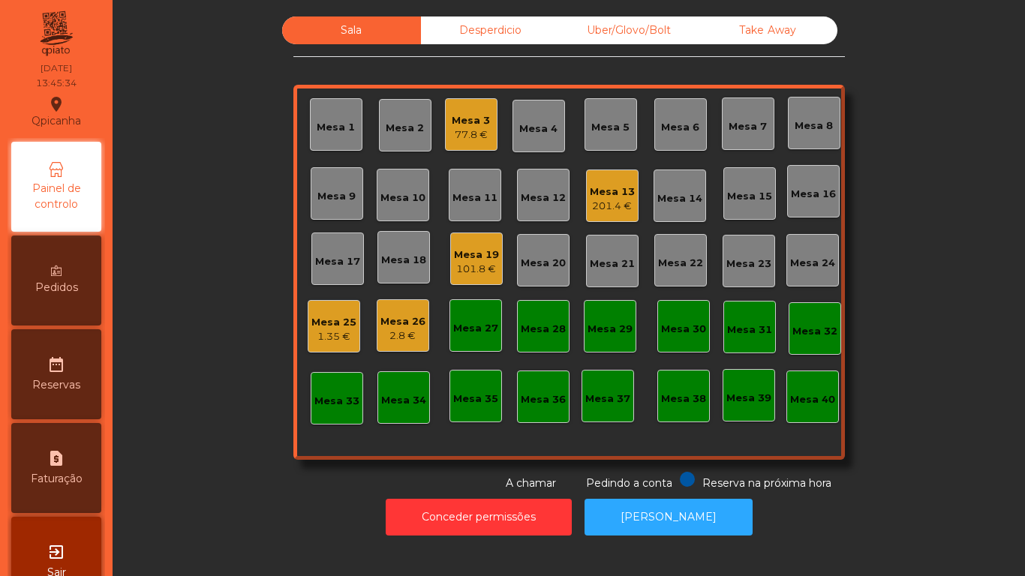
click at [327, 128] on div "Mesa 1" at bounding box center [336, 127] width 38 height 15
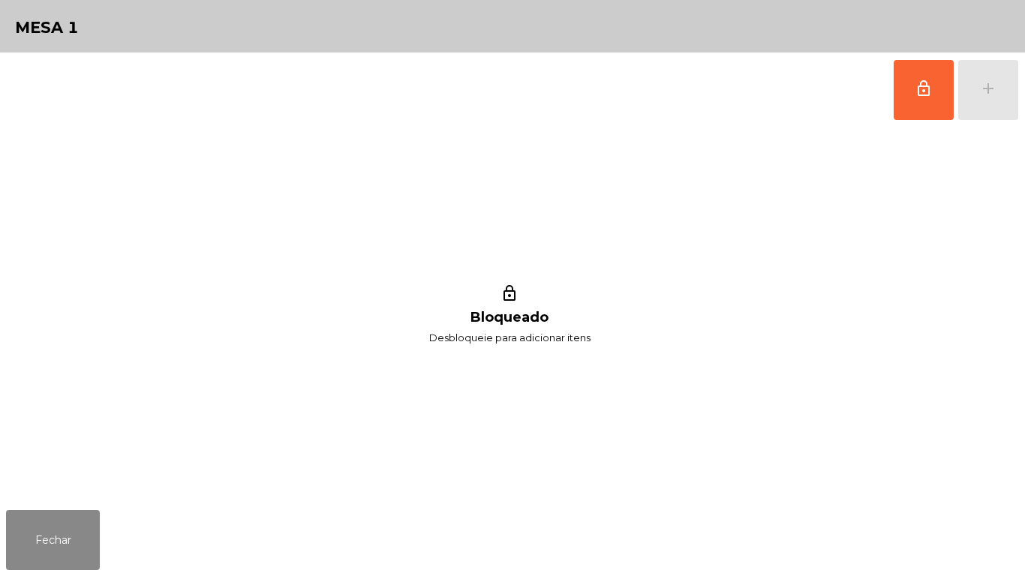
click at [913, 103] on button "lock_outline" at bounding box center [924, 90] width 60 height 60
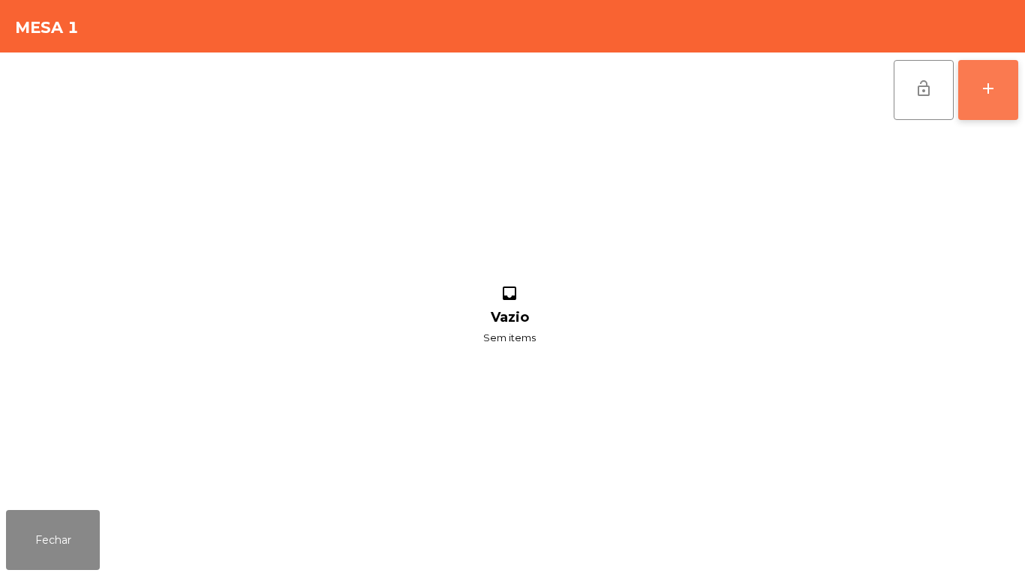
click at [985, 104] on button "add" at bounding box center [989, 90] width 60 height 60
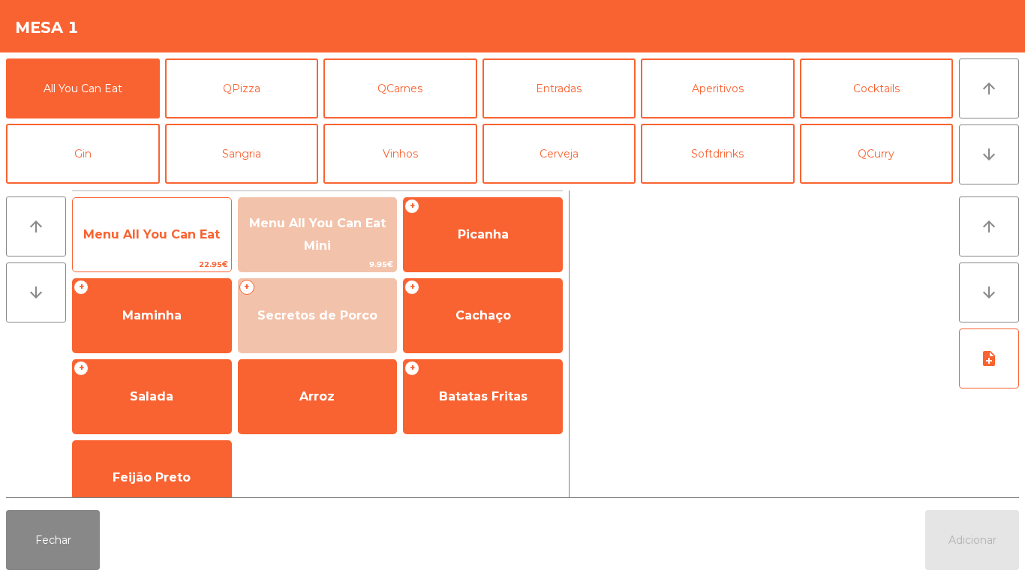
click at [157, 242] on span "Menu All You Can Eat" at bounding box center [152, 235] width 158 height 41
click at [154, 245] on span "Menu All You Can Eat" at bounding box center [152, 235] width 158 height 41
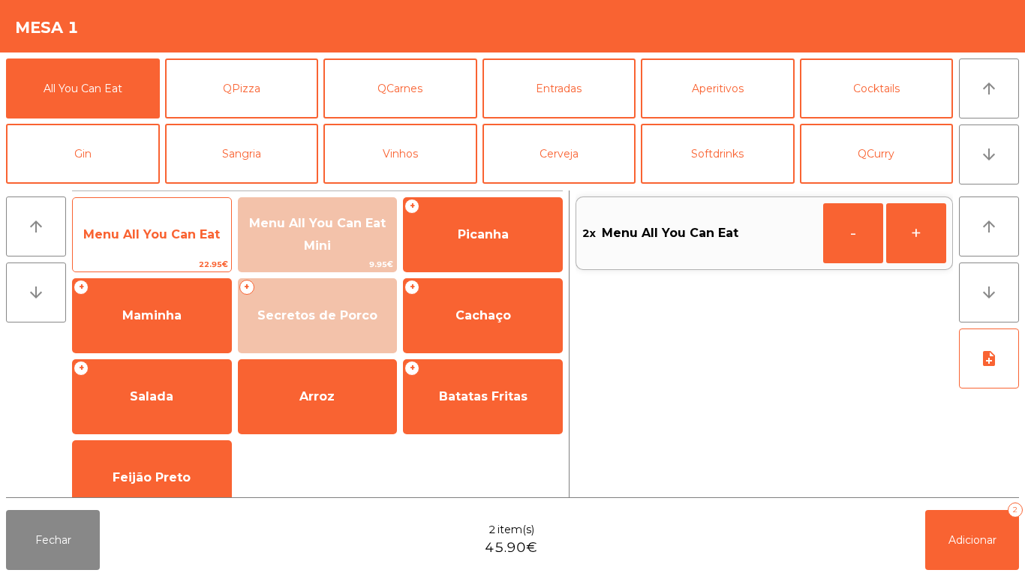
click at [150, 242] on span "Menu All You Can Eat" at bounding box center [152, 235] width 158 height 41
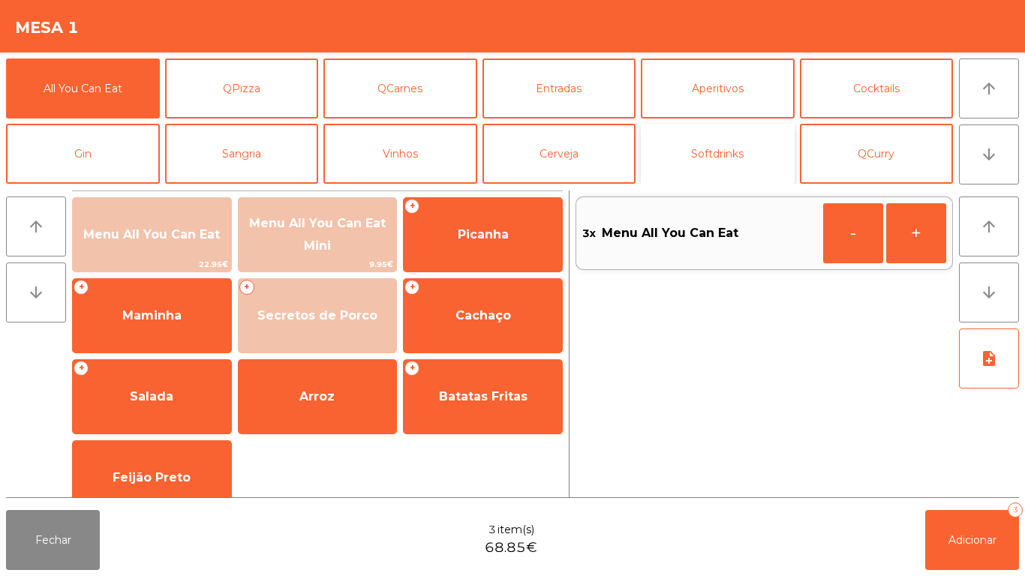
click at [709, 166] on button "Softdrinks" at bounding box center [718, 154] width 154 height 60
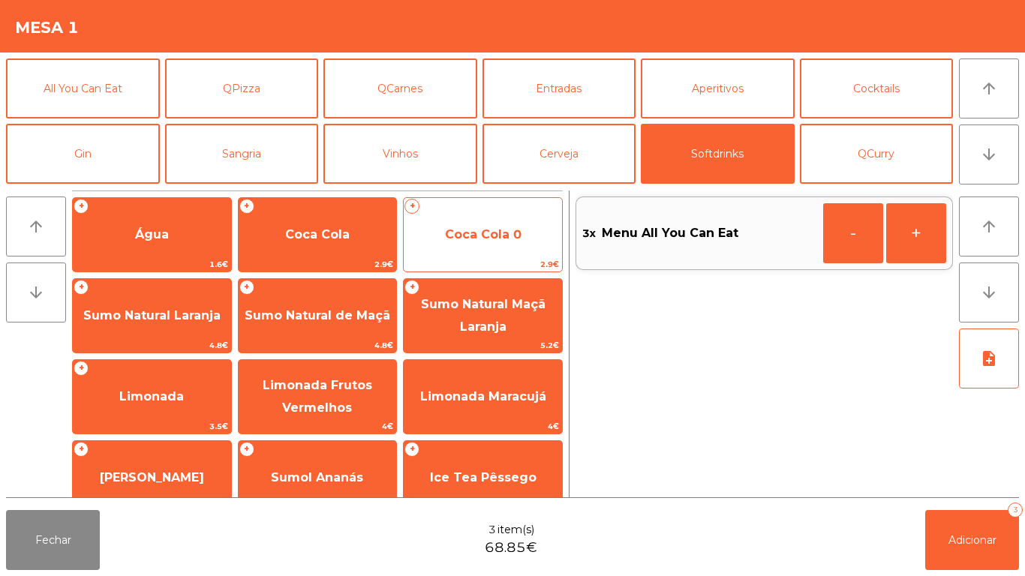
click at [473, 237] on span "Coca Cola 0" at bounding box center [483, 234] width 77 height 14
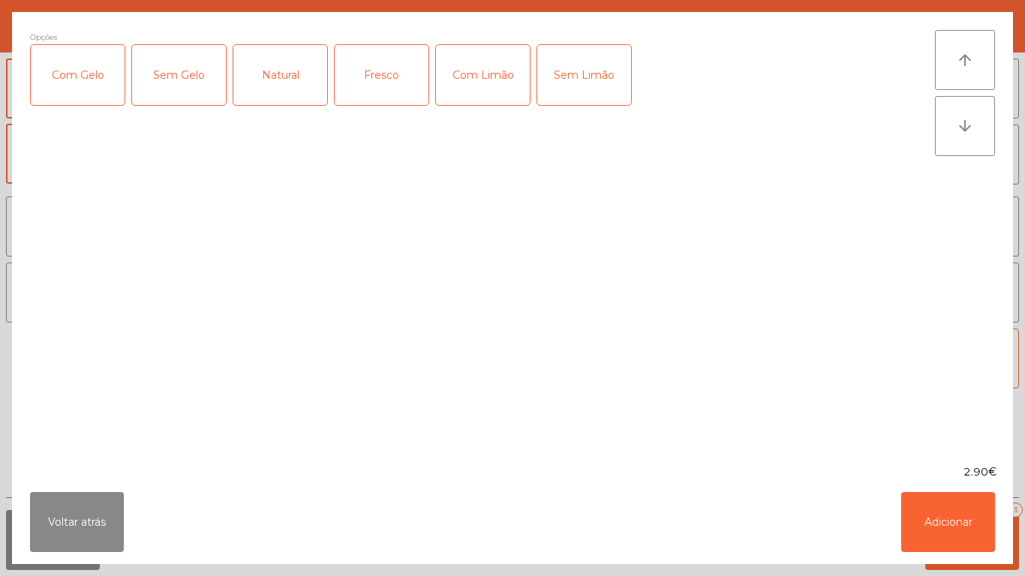
click at [92, 84] on div "Com Gelo" at bounding box center [78, 75] width 94 height 60
click at [477, 80] on div "Com Limão" at bounding box center [483, 75] width 94 height 60
click at [922, 514] on button "Adicionar" at bounding box center [948, 522] width 94 height 60
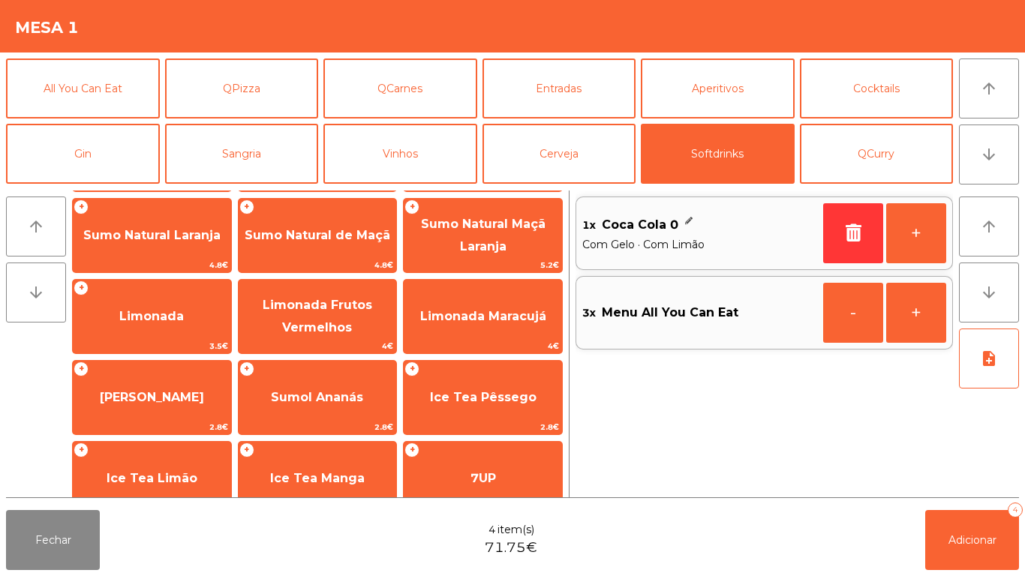
scroll to position [137, 0]
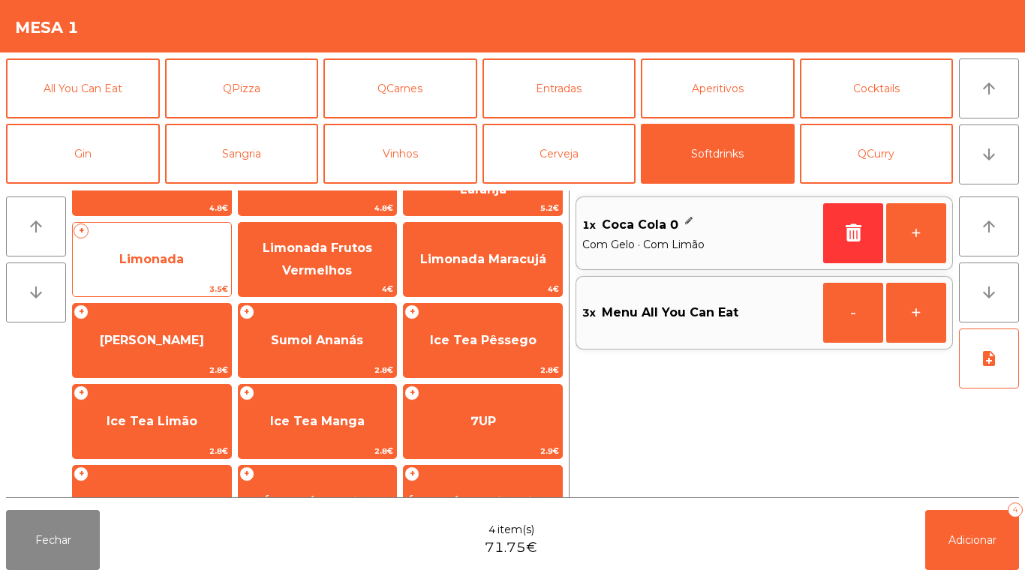
click at [153, 266] on span "Limonada" at bounding box center [151, 259] width 65 height 14
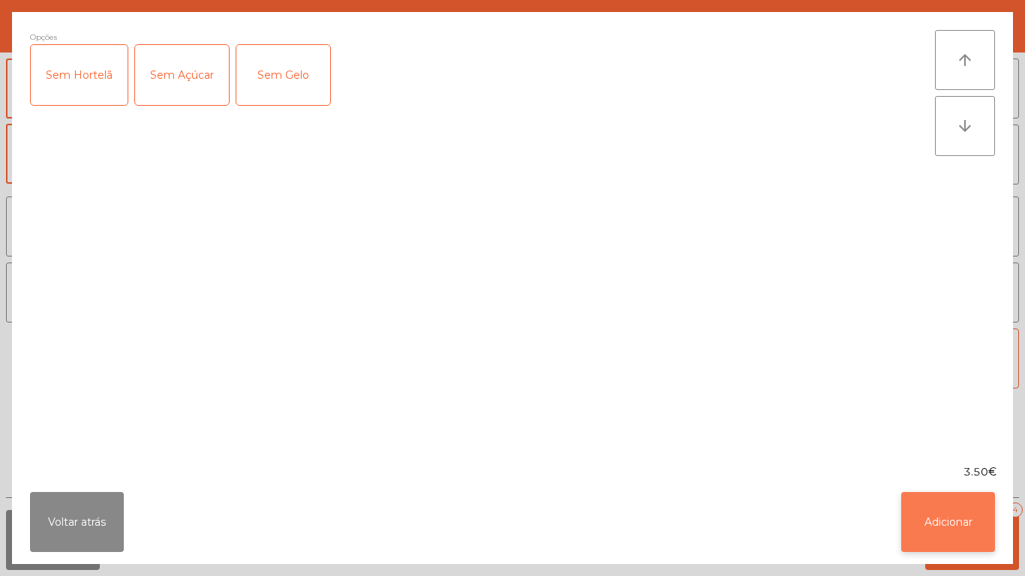
click at [924, 514] on button "Adicionar" at bounding box center [948, 522] width 94 height 60
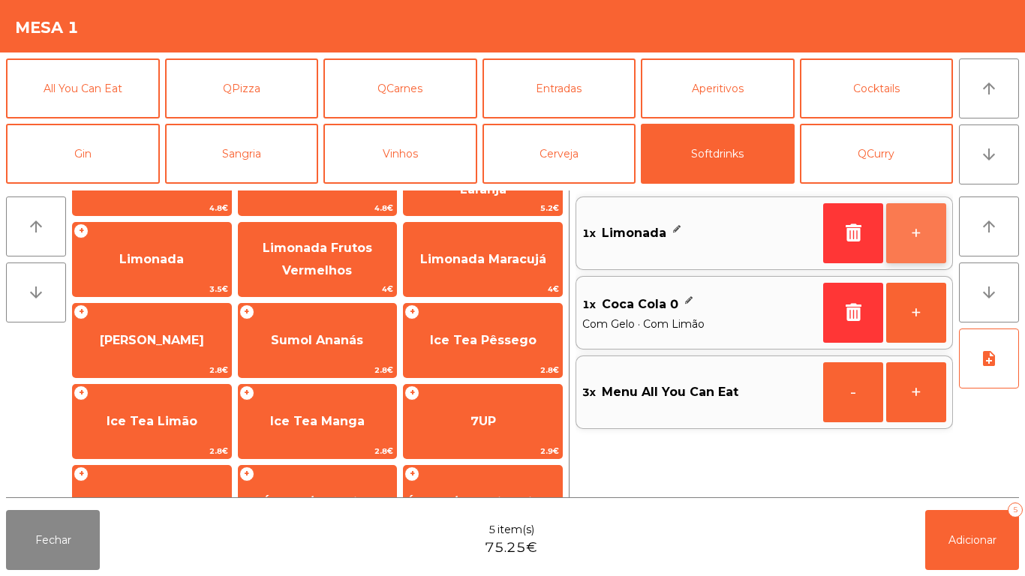
click at [908, 233] on button "+" at bounding box center [916, 233] width 60 height 60
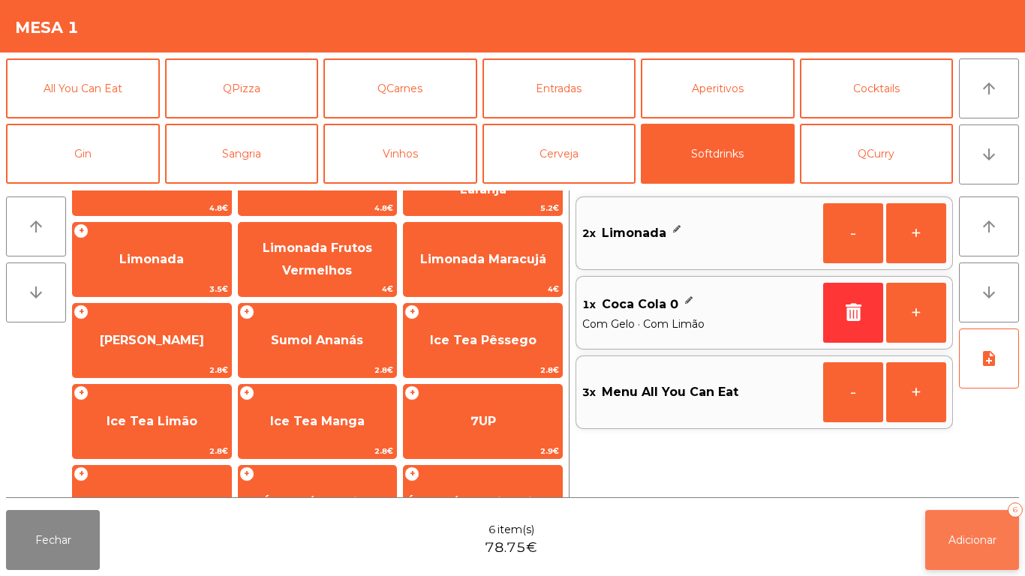
click at [975, 537] on span "Adicionar" at bounding box center [973, 541] width 48 height 14
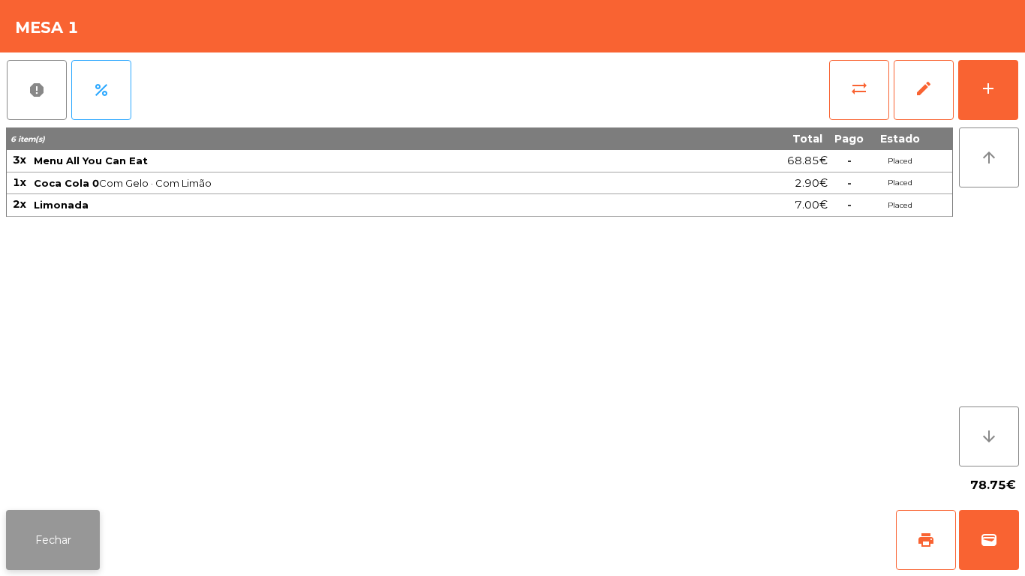
click at [66, 534] on button "Fechar" at bounding box center [53, 540] width 94 height 60
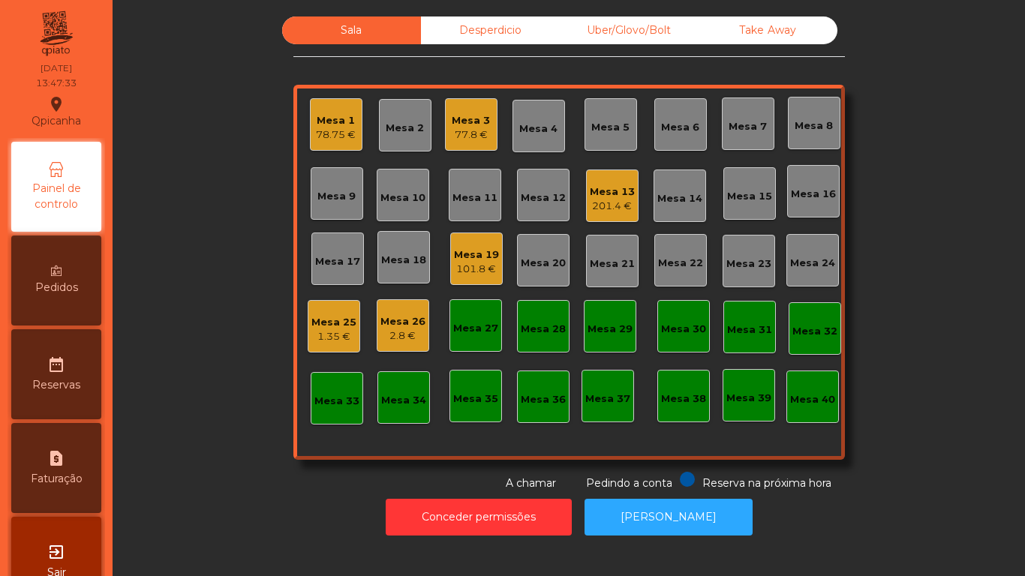
click at [340, 183] on div "Mesa 9" at bounding box center [337, 193] width 38 height 21
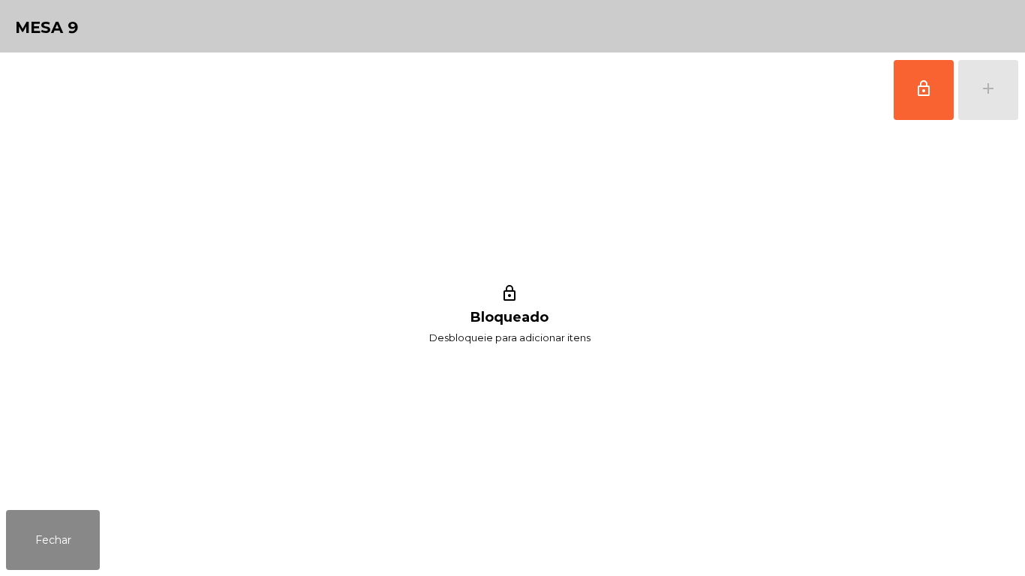
click at [925, 99] on button "lock_outline" at bounding box center [924, 90] width 60 height 60
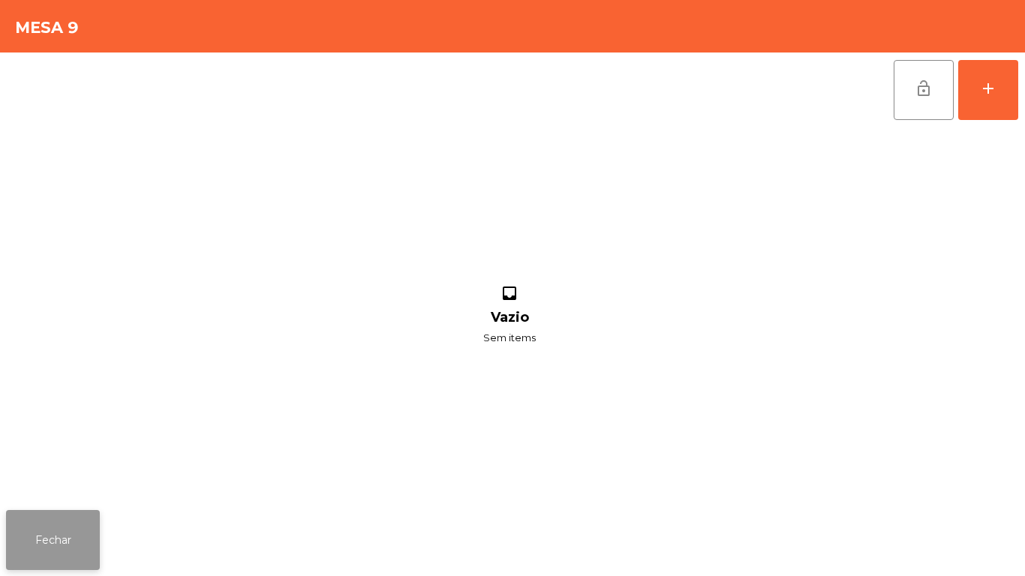
click at [62, 537] on button "Fechar" at bounding box center [53, 540] width 94 height 60
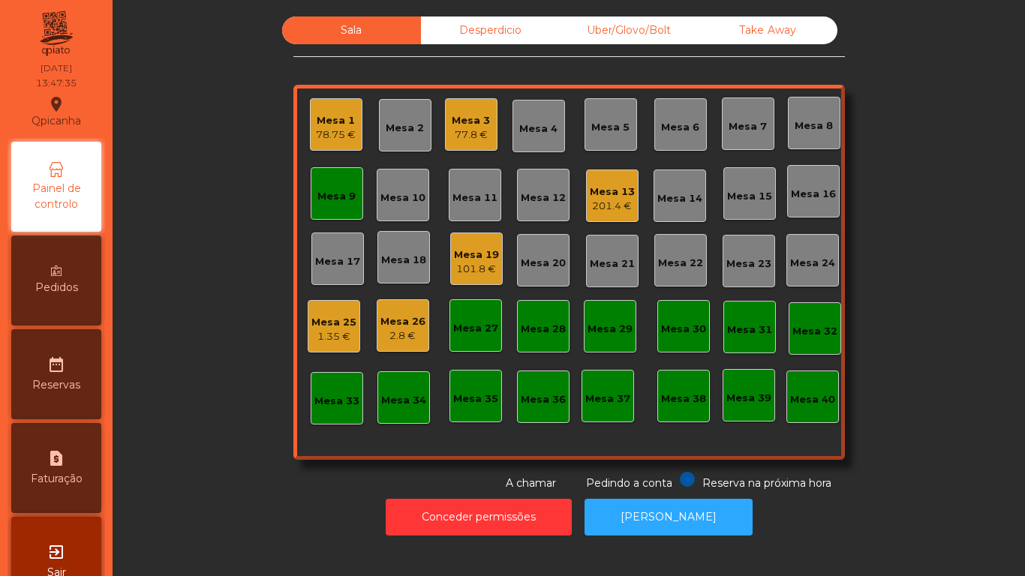
click at [336, 137] on div "78.75 €" at bounding box center [336, 135] width 40 height 15
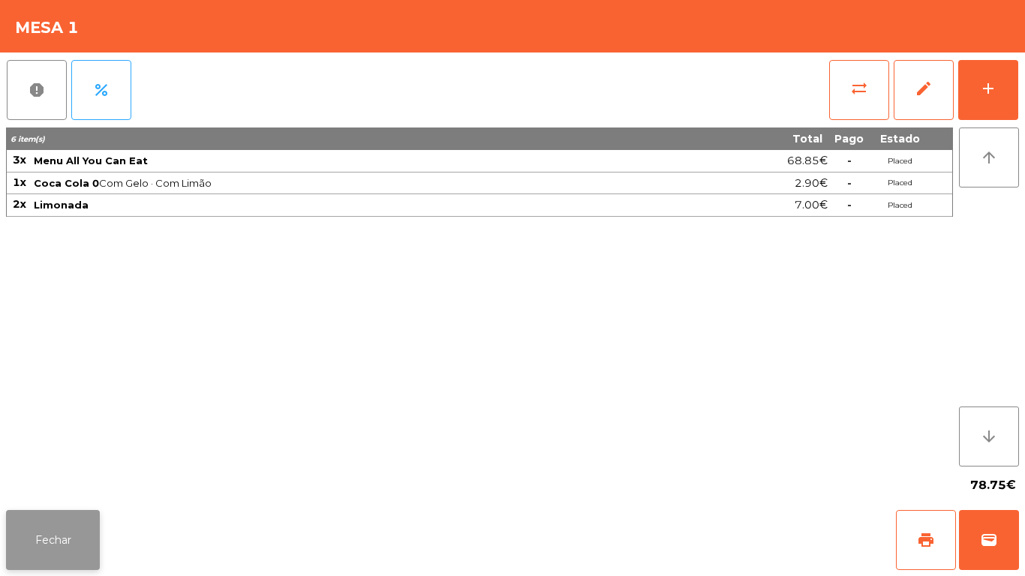
click at [63, 513] on button "Fechar" at bounding box center [53, 540] width 94 height 60
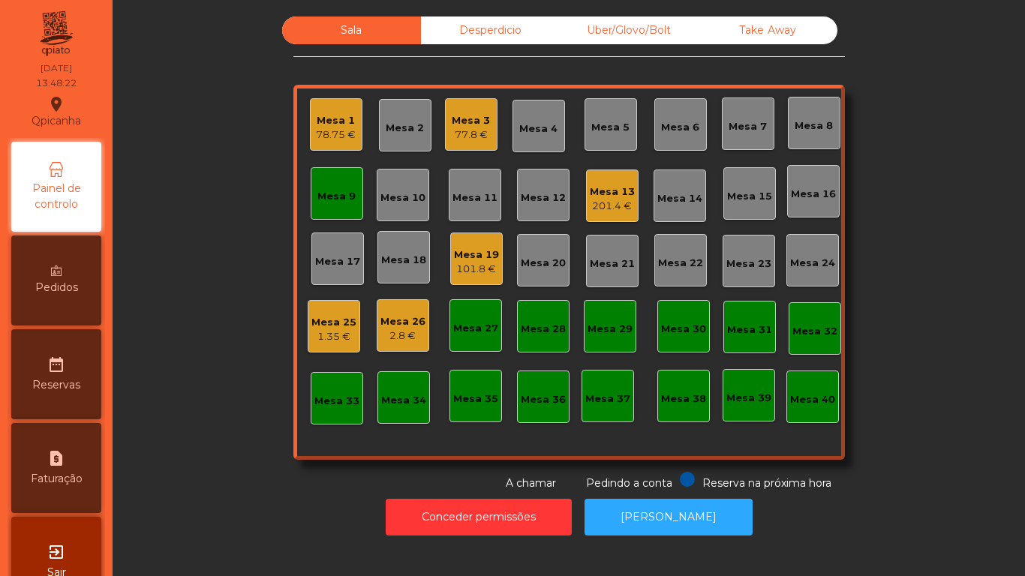
click at [356, 200] on div "Mesa 9" at bounding box center [337, 193] width 53 height 53
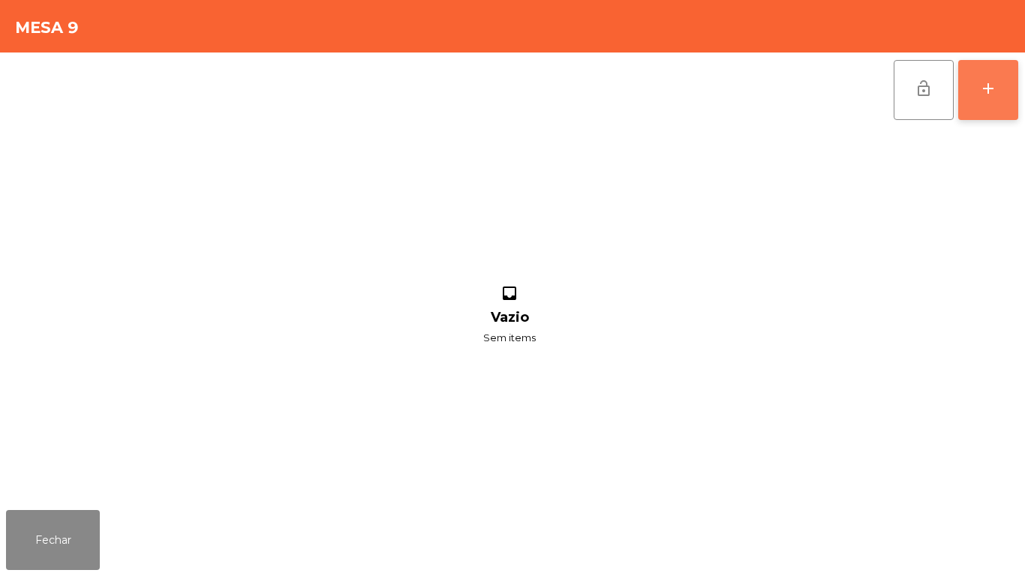
click at [990, 102] on button "add" at bounding box center [989, 90] width 60 height 60
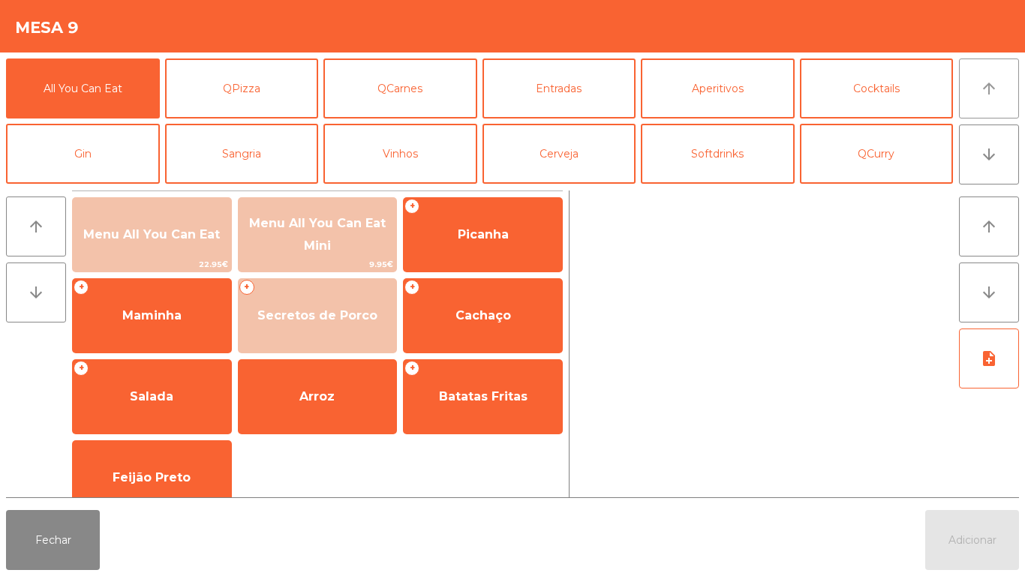
click at [976, 91] on button "arrow_upward" at bounding box center [989, 89] width 60 height 60
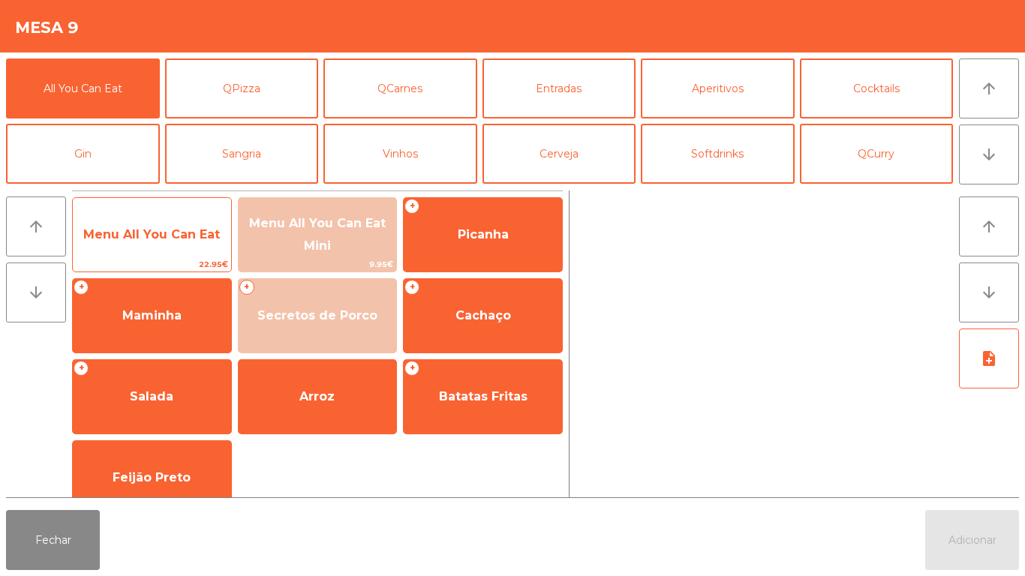
click at [200, 242] on span "Menu All You Can Eat" at bounding box center [152, 235] width 158 height 41
click at [203, 242] on span "Menu All You Can Eat" at bounding box center [152, 235] width 158 height 41
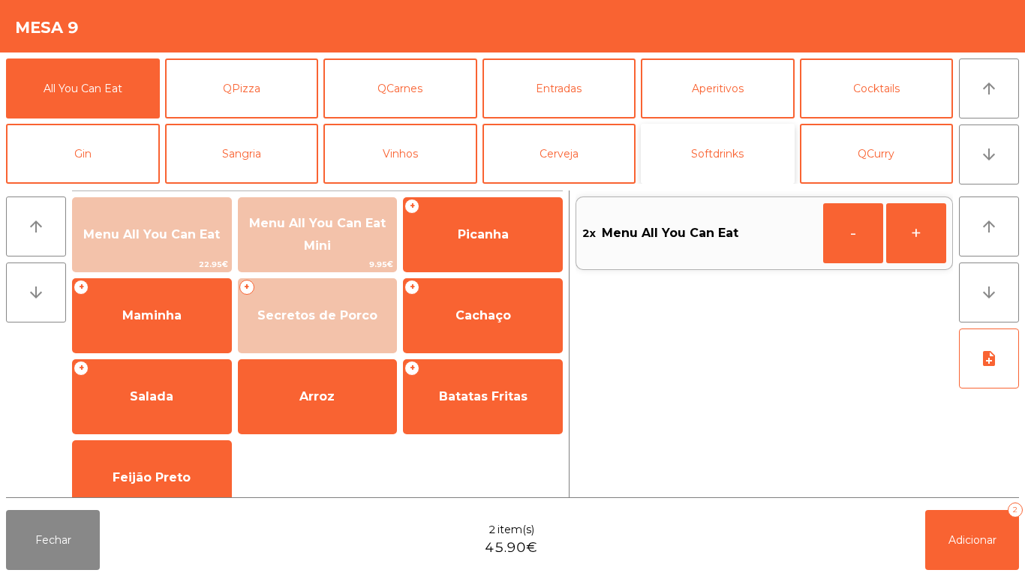
click at [711, 140] on button "Softdrinks" at bounding box center [718, 154] width 154 height 60
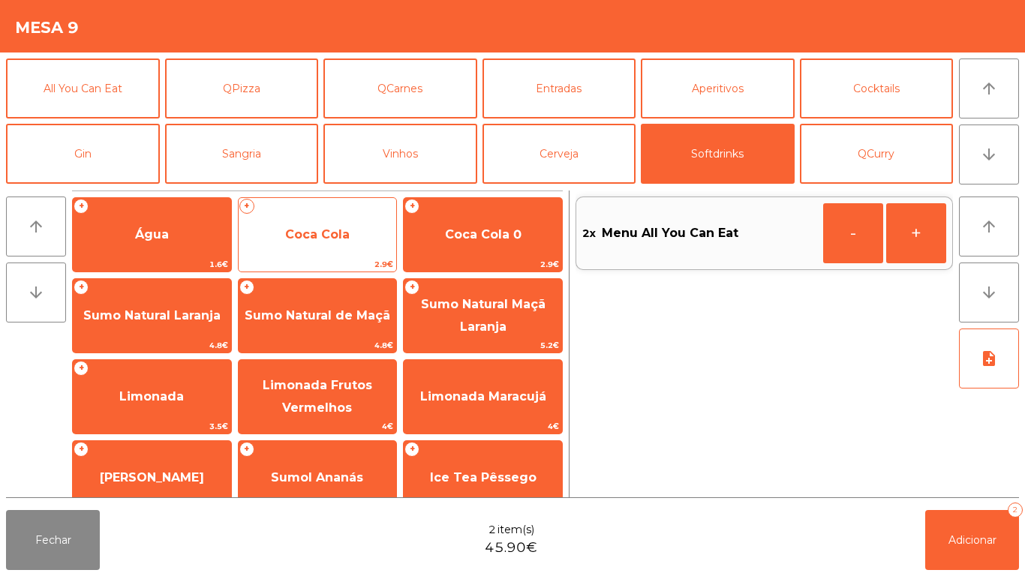
click at [355, 235] on span "Coca Cola" at bounding box center [318, 235] width 158 height 41
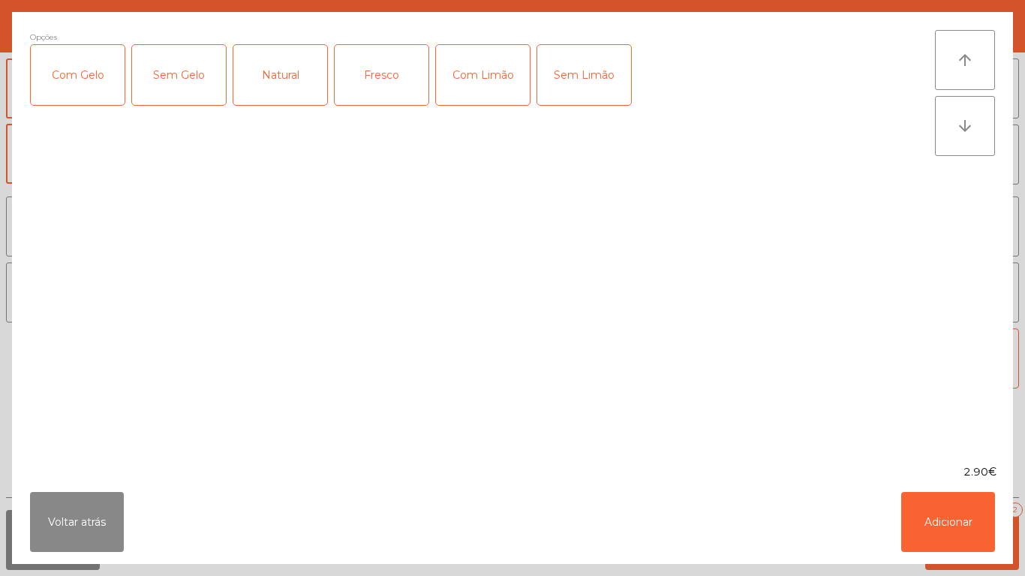
click at [104, 84] on div "Com Gelo" at bounding box center [78, 75] width 94 height 60
click at [484, 73] on div "Com Limão" at bounding box center [483, 75] width 94 height 60
click at [963, 537] on button "Adicionar" at bounding box center [948, 522] width 94 height 60
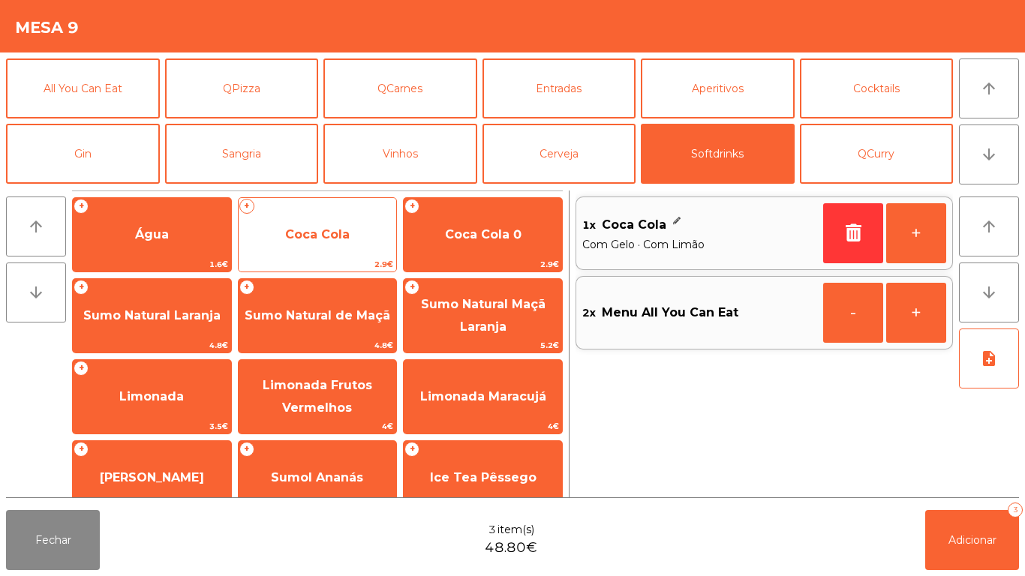
click at [325, 242] on span "Coca Cola" at bounding box center [318, 235] width 158 height 41
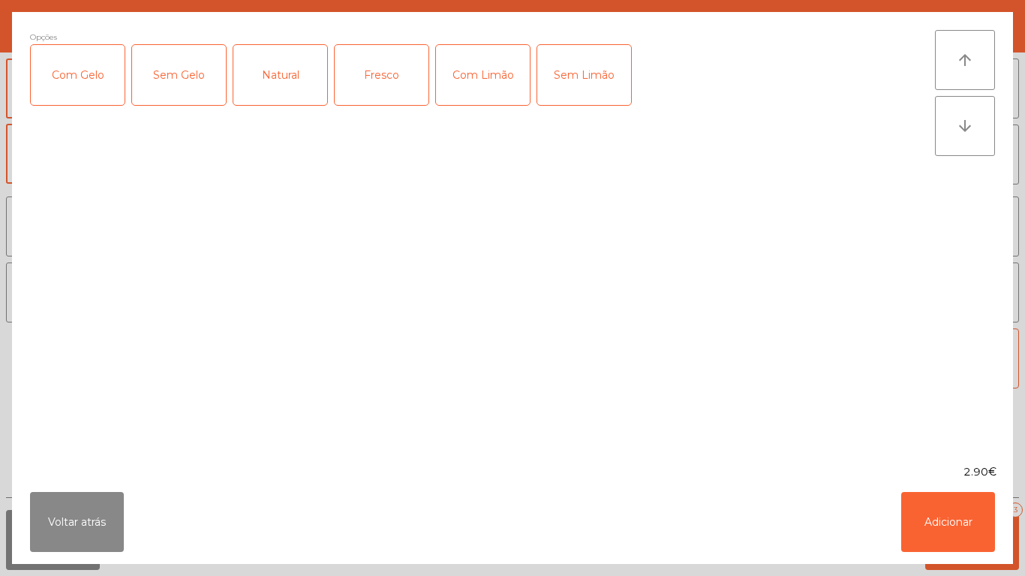
click at [490, 87] on div "Com Limão" at bounding box center [483, 75] width 94 height 60
click at [933, 503] on button "Adicionar" at bounding box center [948, 522] width 94 height 60
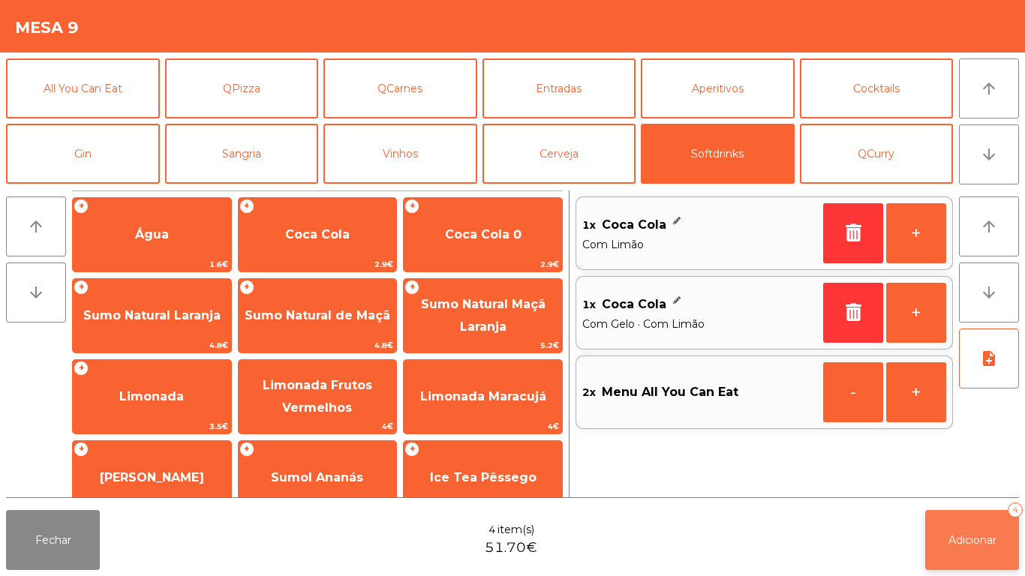
click at [971, 531] on button "Adicionar 4" at bounding box center [972, 540] width 94 height 60
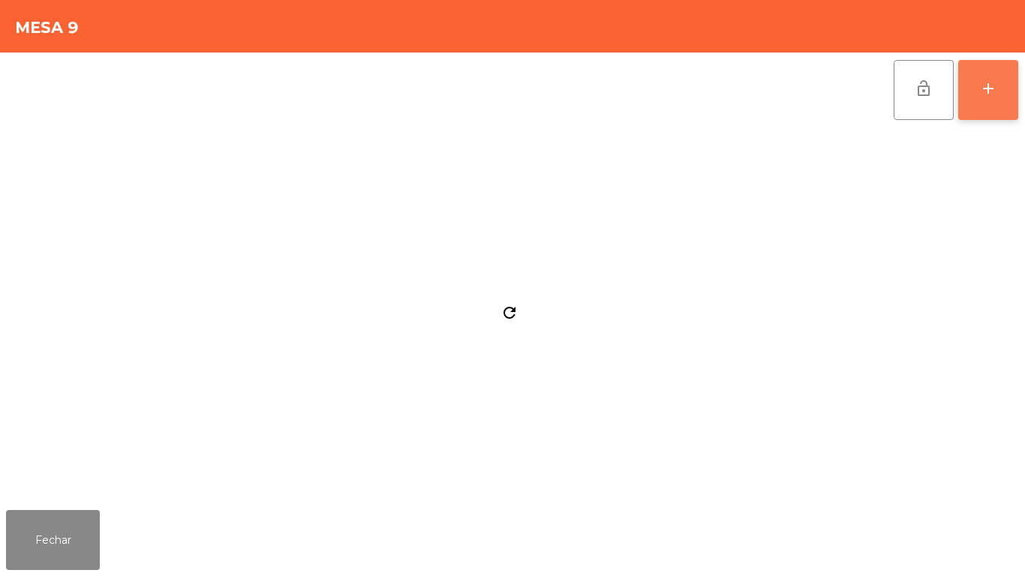
click at [986, 92] on div "add" at bounding box center [989, 89] width 18 height 18
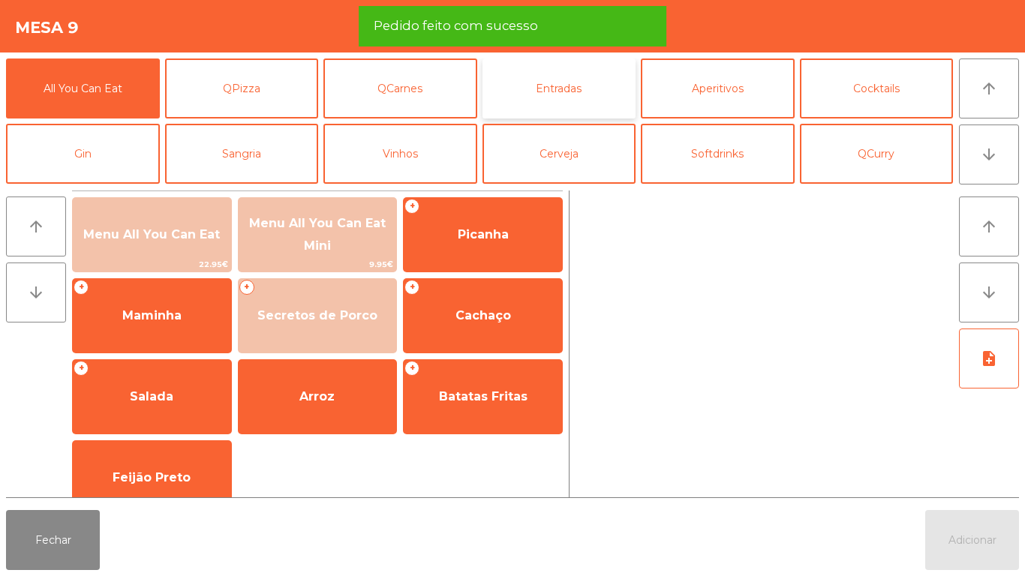
click at [588, 89] on button "Entradas" at bounding box center [560, 89] width 154 height 60
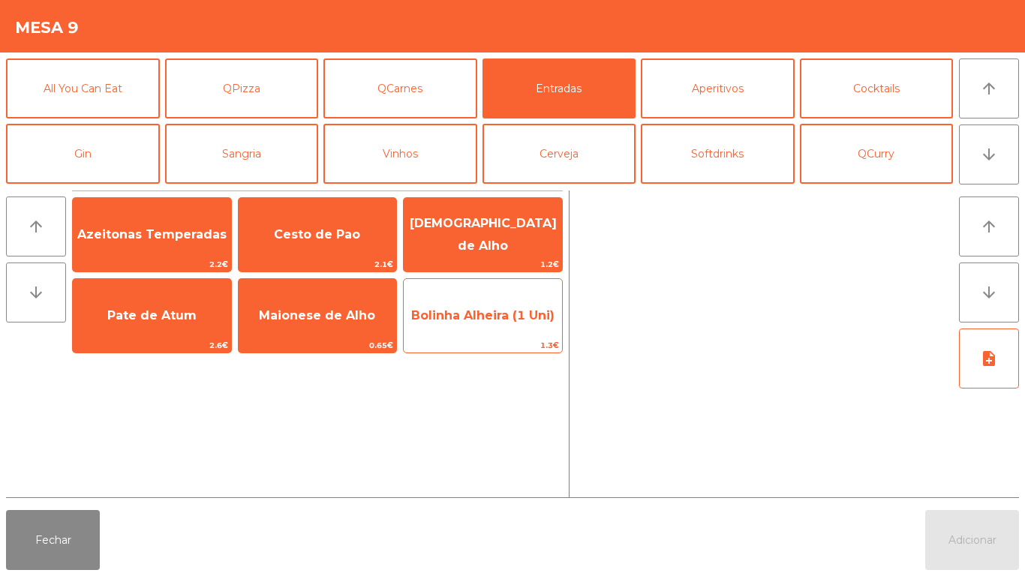
click at [499, 325] on span "Bolinha Alheira (1 Uni)" at bounding box center [483, 316] width 158 height 41
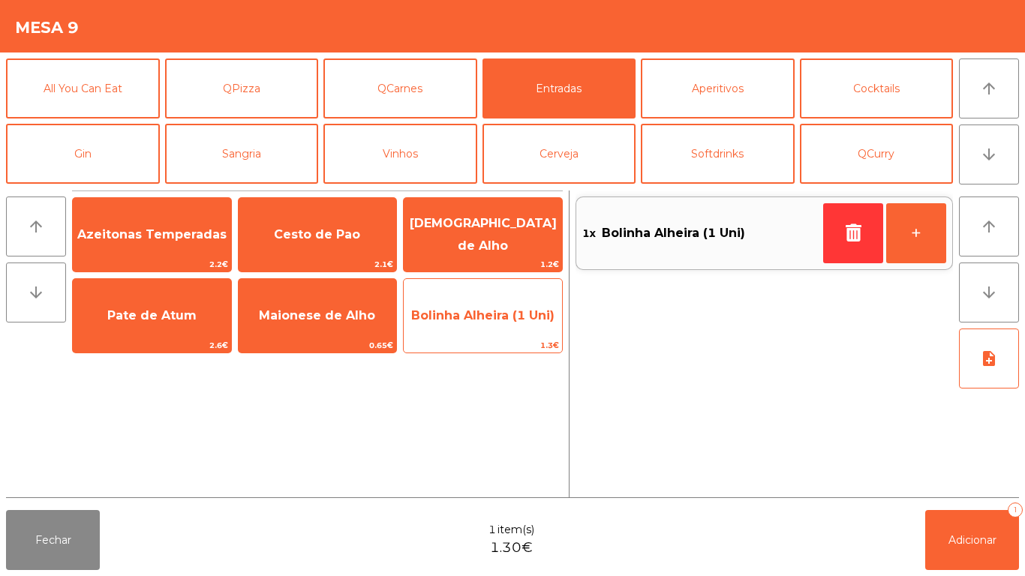
click at [487, 318] on span "Bolinha Alheira (1 Uni)" at bounding box center [482, 315] width 143 height 14
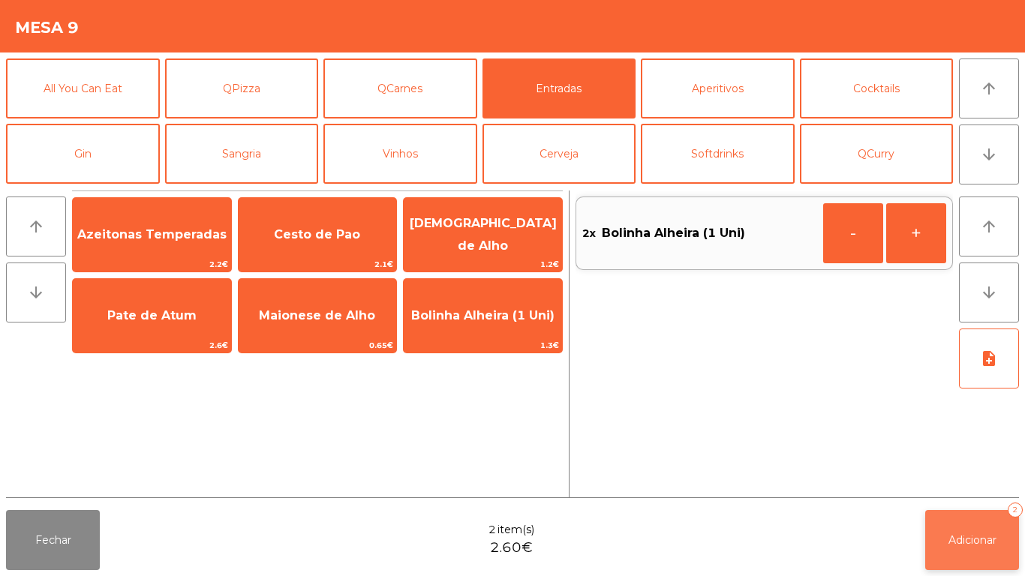
click at [969, 537] on span "Adicionar" at bounding box center [973, 541] width 48 height 14
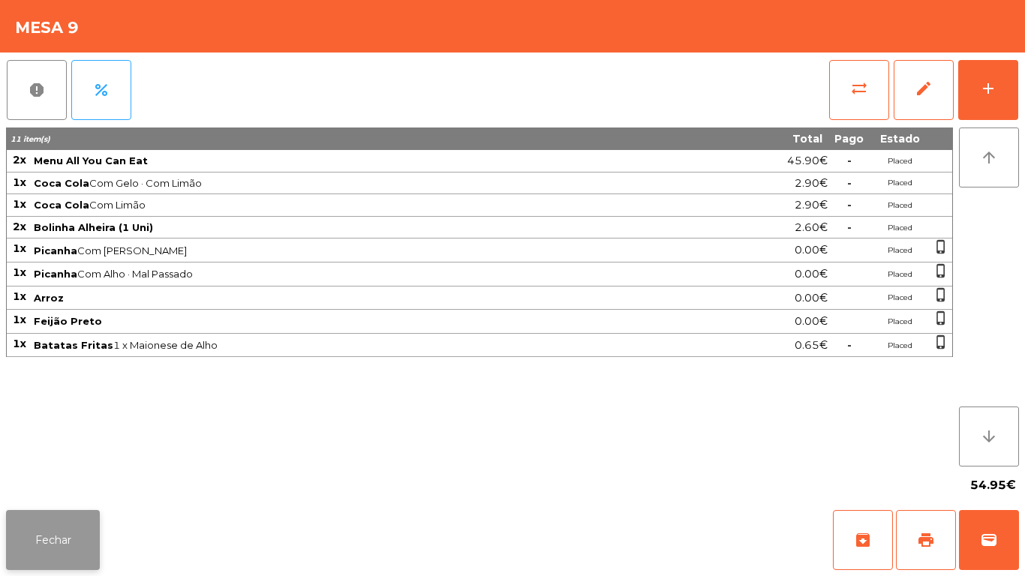
click at [64, 513] on button "Fechar" at bounding box center [53, 540] width 94 height 60
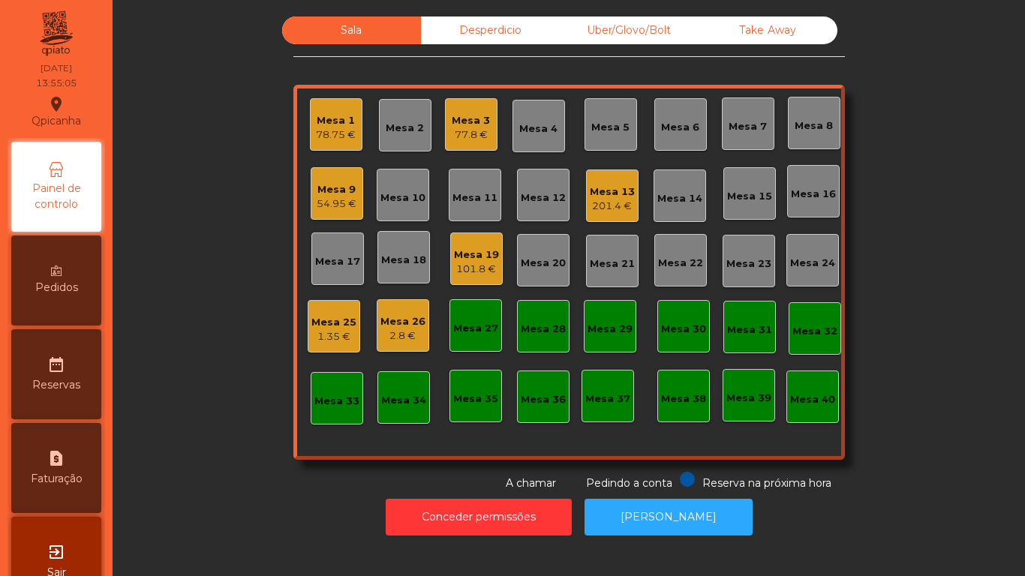
click at [74, 294] on span "Pedidos" at bounding box center [56, 288] width 43 height 16
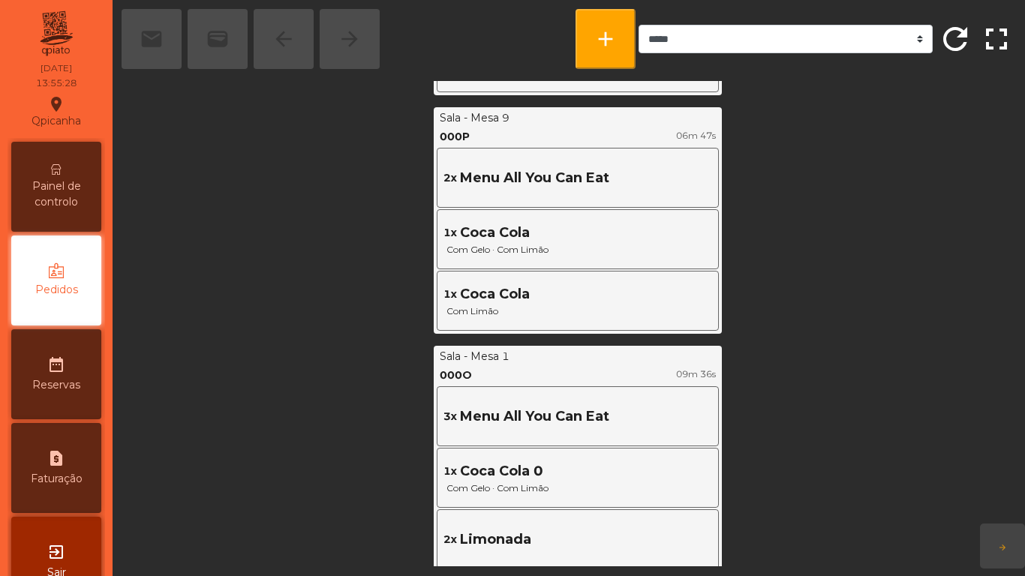
scroll to position [856, 0]
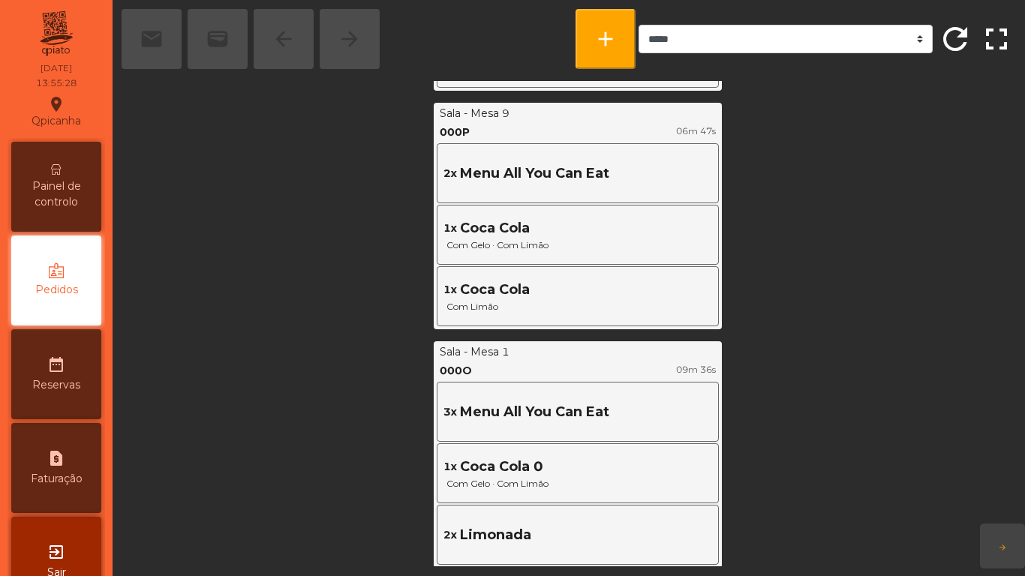
click at [70, 180] on span "Painel de controlo" at bounding box center [56, 195] width 83 height 32
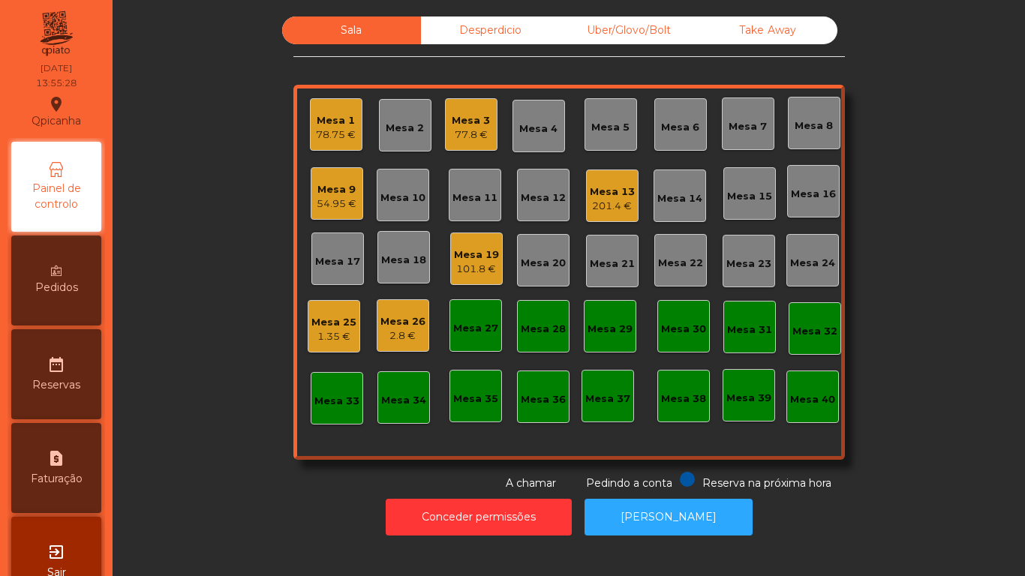
click at [343, 143] on div "Mesa 1 78.75 €" at bounding box center [336, 124] width 53 height 53
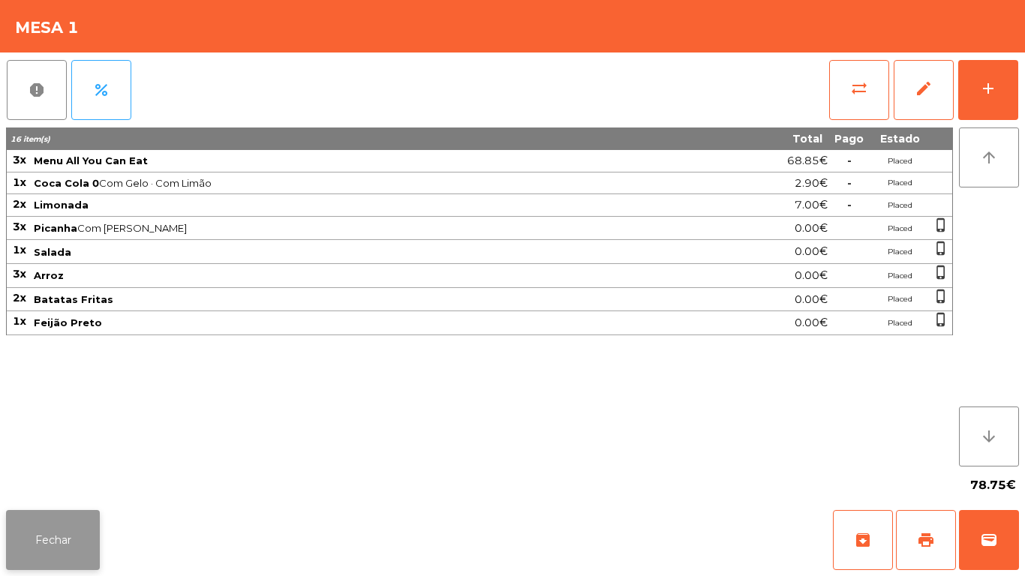
click at [69, 534] on button "Fechar" at bounding box center [53, 540] width 94 height 60
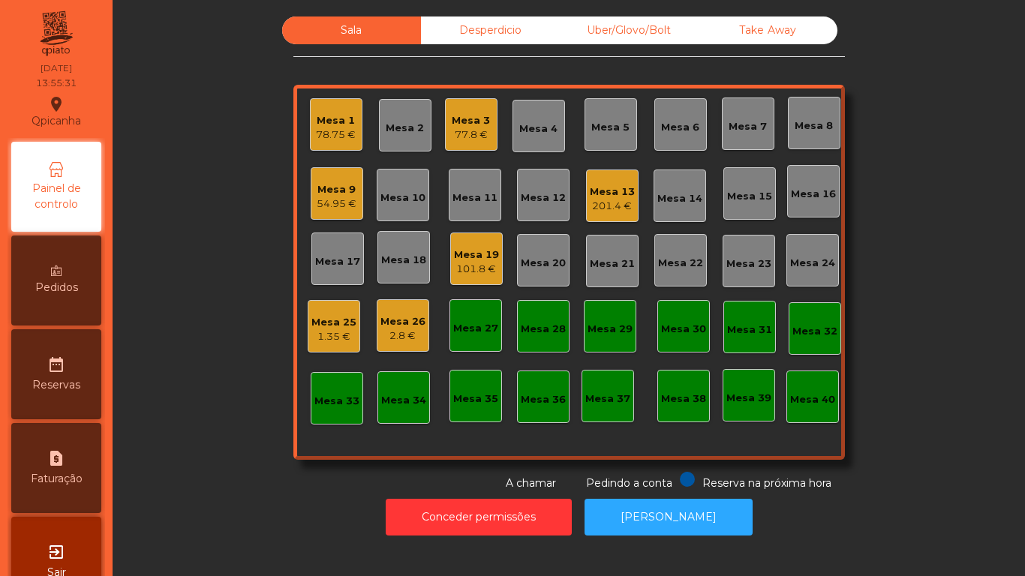
click at [343, 200] on div "54.95 €" at bounding box center [337, 204] width 40 height 15
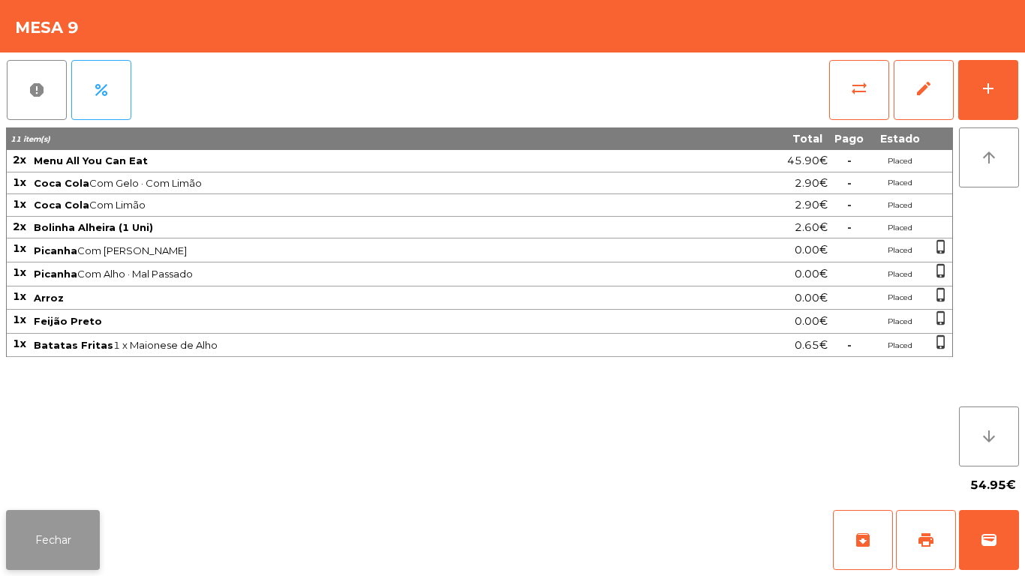
click at [70, 525] on button "Fechar" at bounding box center [53, 540] width 94 height 60
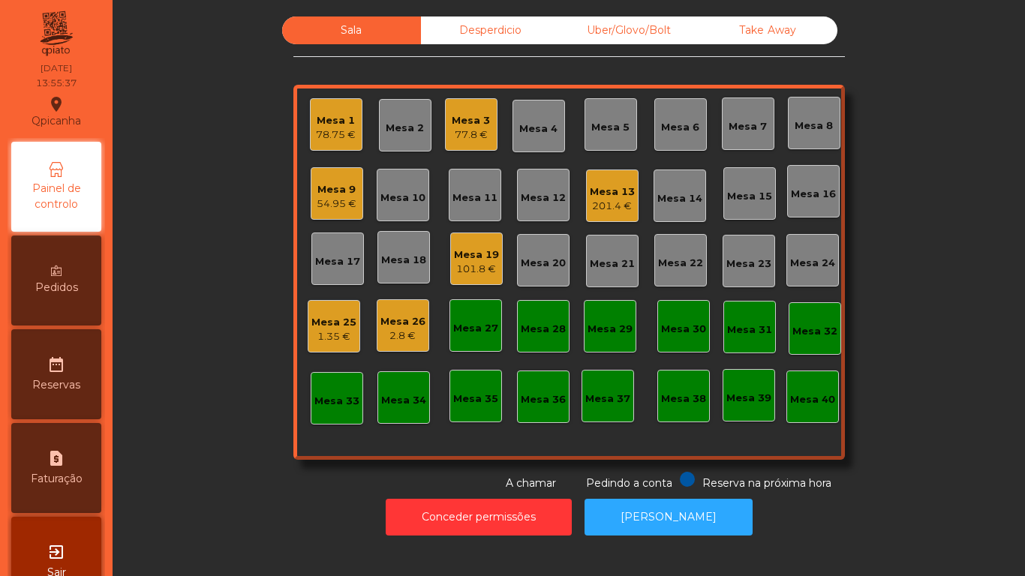
click at [601, 198] on div "Mesa 13" at bounding box center [612, 192] width 45 height 15
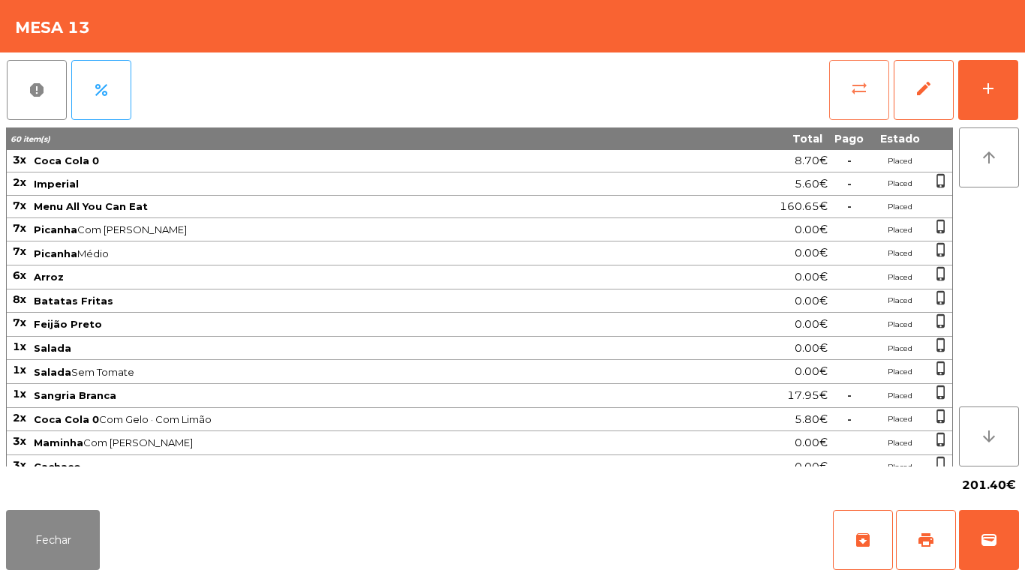
click at [861, 89] on span "sync_alt" at bounding box center [859, 89] width 18 height 18
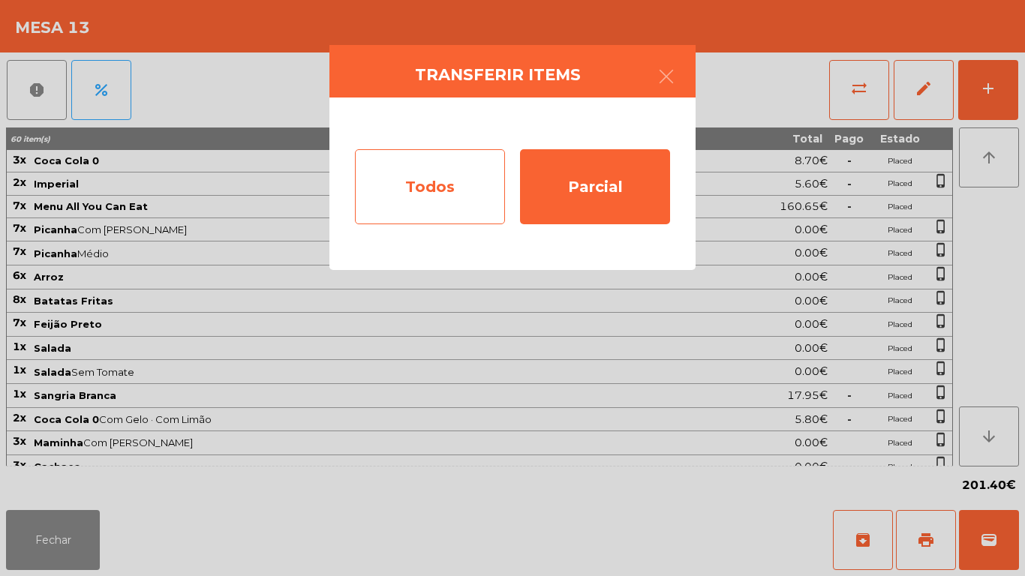
click at [455, 186] on div "Todos" at bounding box center [430, 186] width 150 height 75
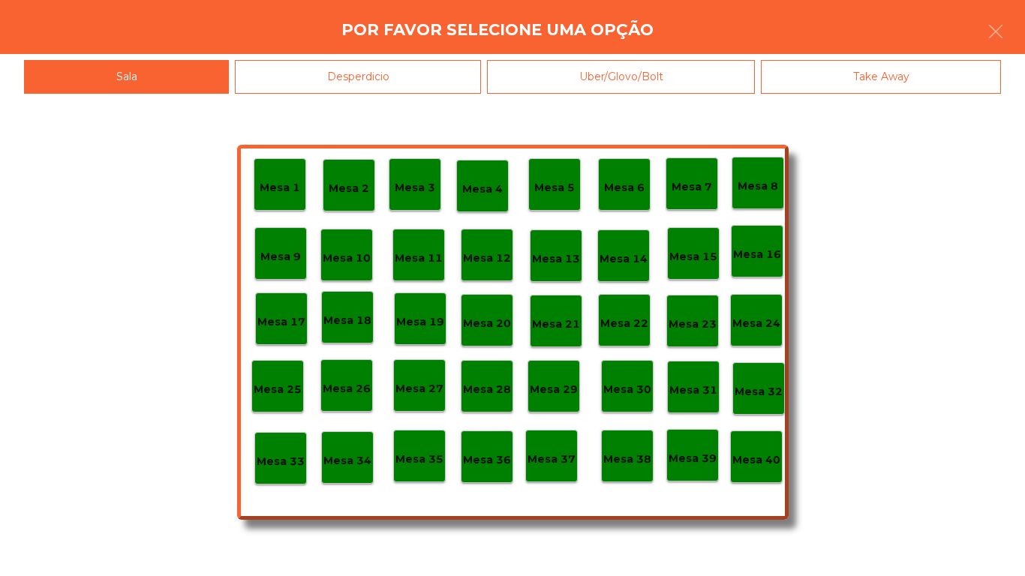
click at [763, 456] on p "Mesa 40" at bounding box center [757, 460] width 48 height 17
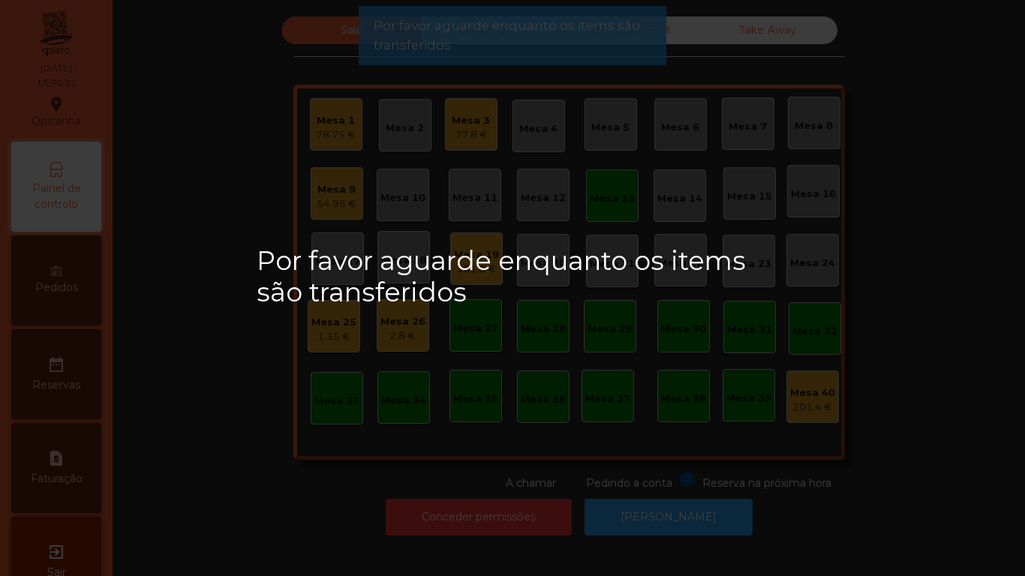
click at [602, 198] on div "Mesa 13" at bounding box center [612, 198] width 45 height 15
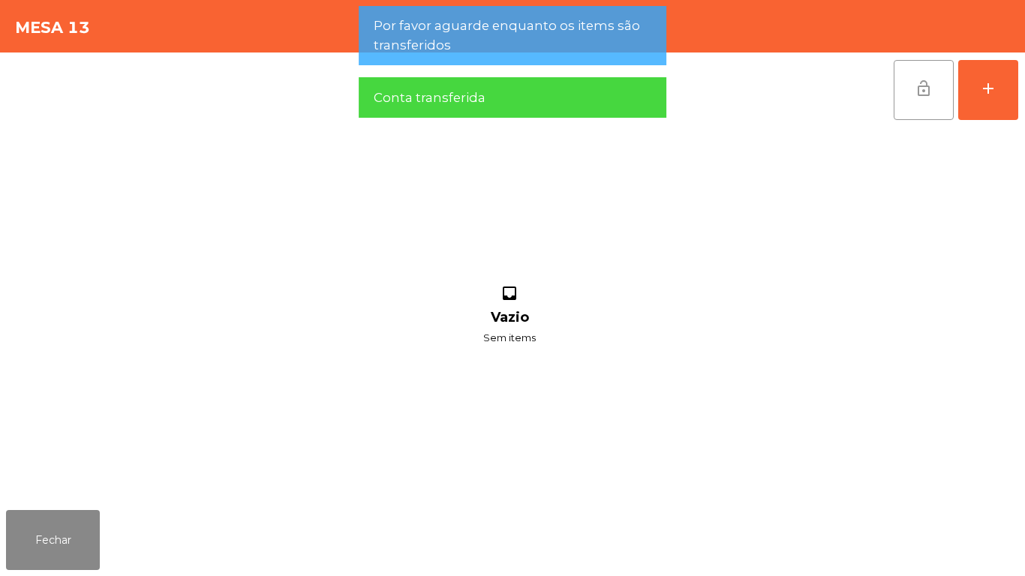
click at [897, 95] on button "lock_open" at bounding box center [924, 90] width 60 height 60
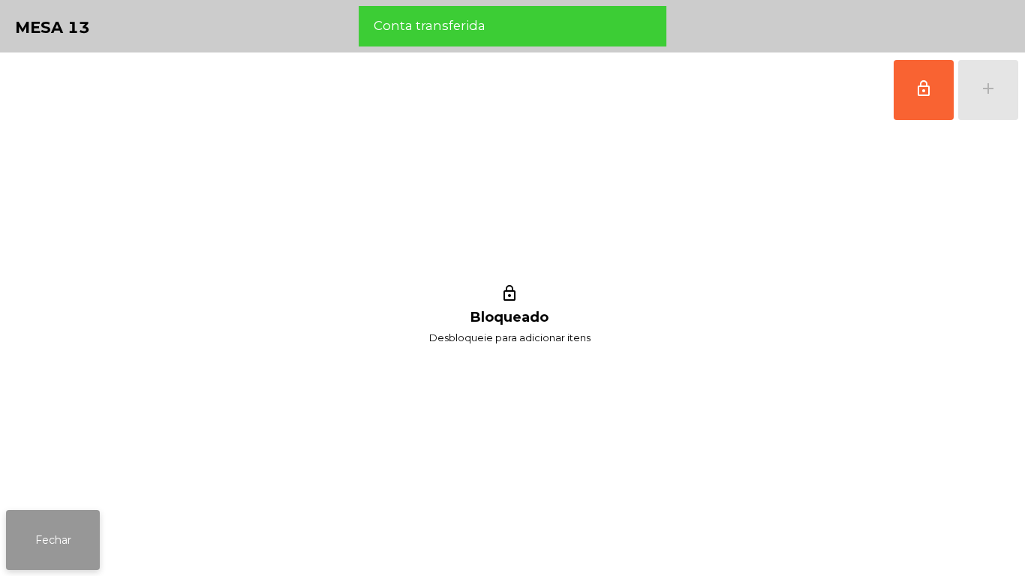
click at [62, 547] on button "Fechar" at bounding box center [53, 540] width 94 height 60
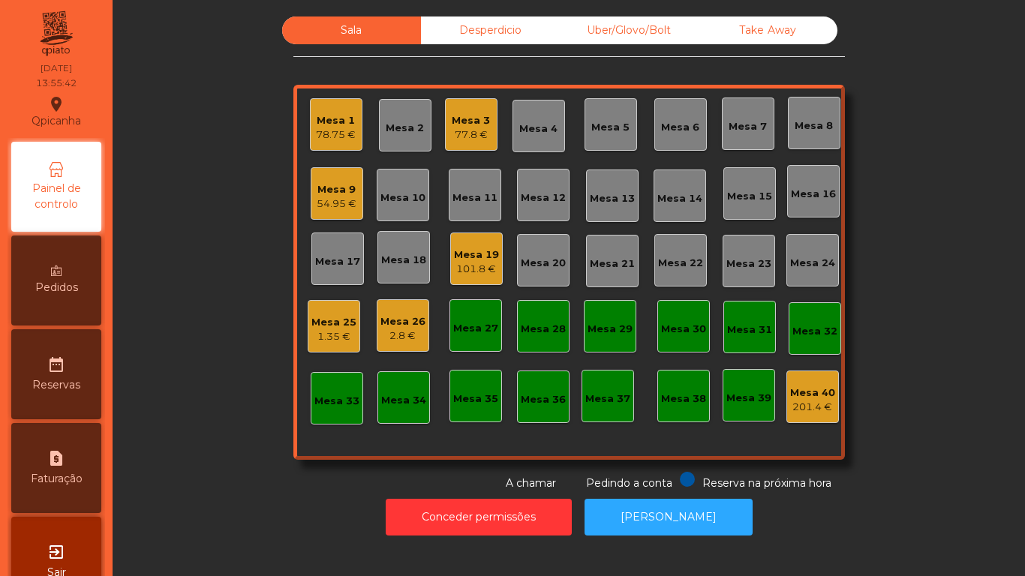
click at [459, 135] on div "77.8 €" at bounding box center [471, 135] width 38 height 15
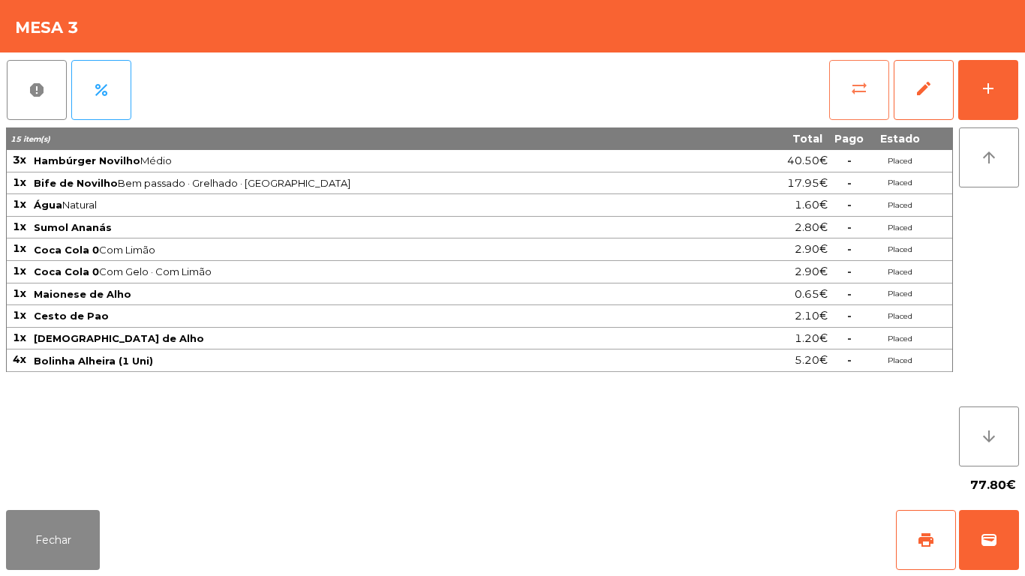
click at [856, 101] on button "sync_alt" at bounding box center [859, 90] width 60 height 60
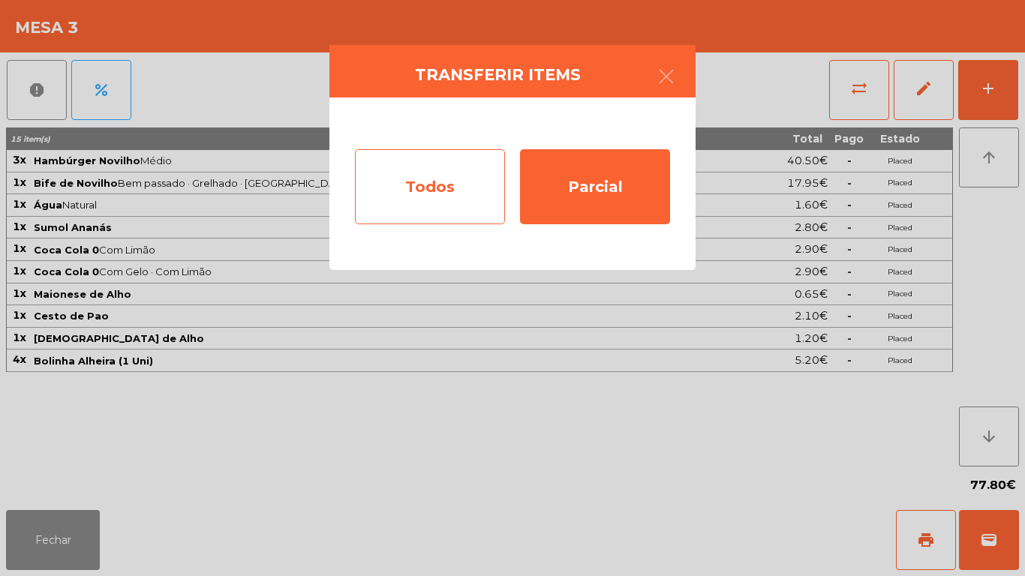
click at [466, 191] on div "Todos" at bounding box center [430, 186] width 150 height 75
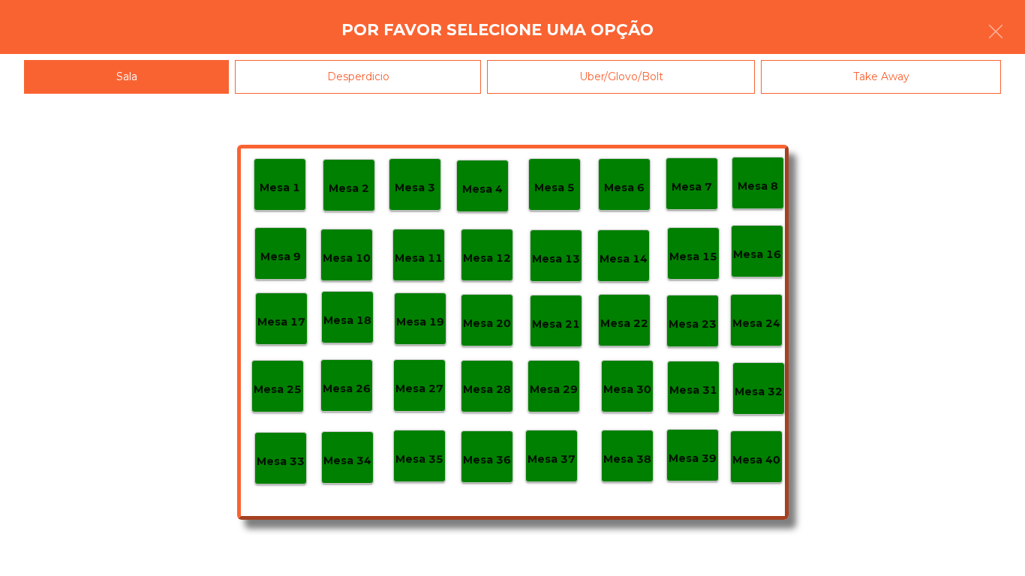
click at [759, 457] on p "Mesa 40" at bounding box center [757, 460] width 48 height 17
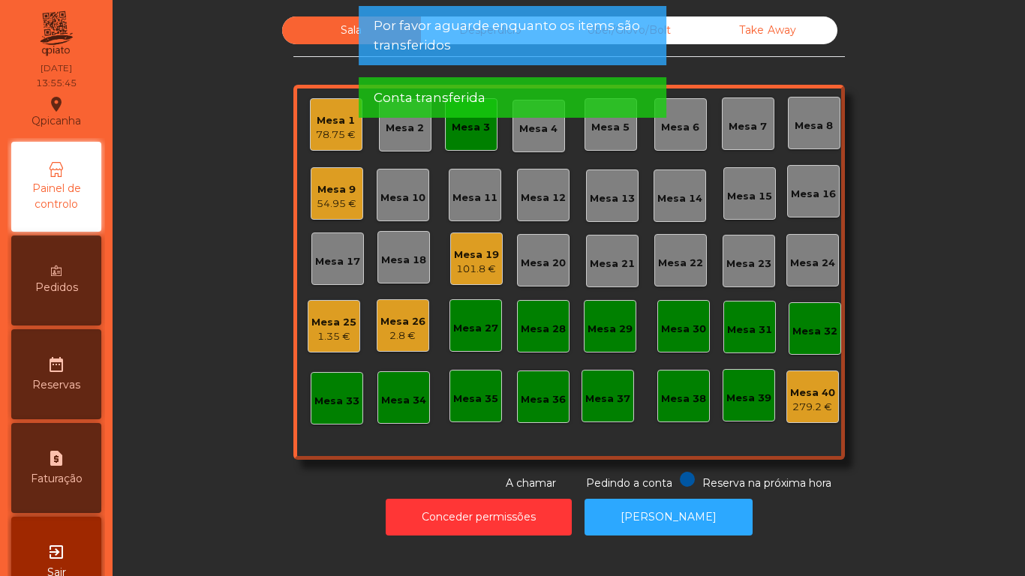
click at [470, 131] on div "Mesa 3" at bounding box center [471, 127] width 38 height 15
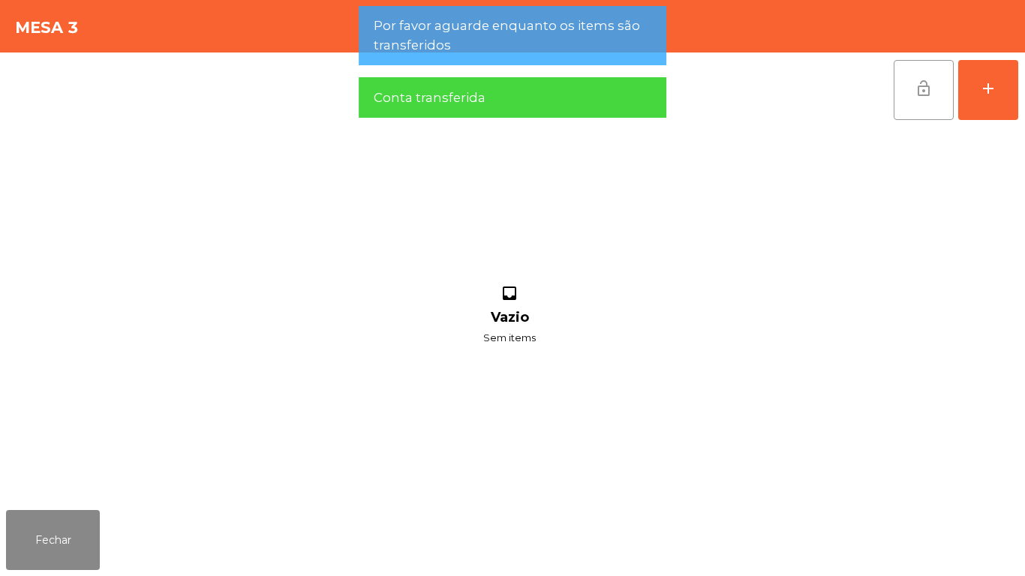
click at [898, 91] on button "lock_open" at bounding box center [924, 90] width 60 height 60
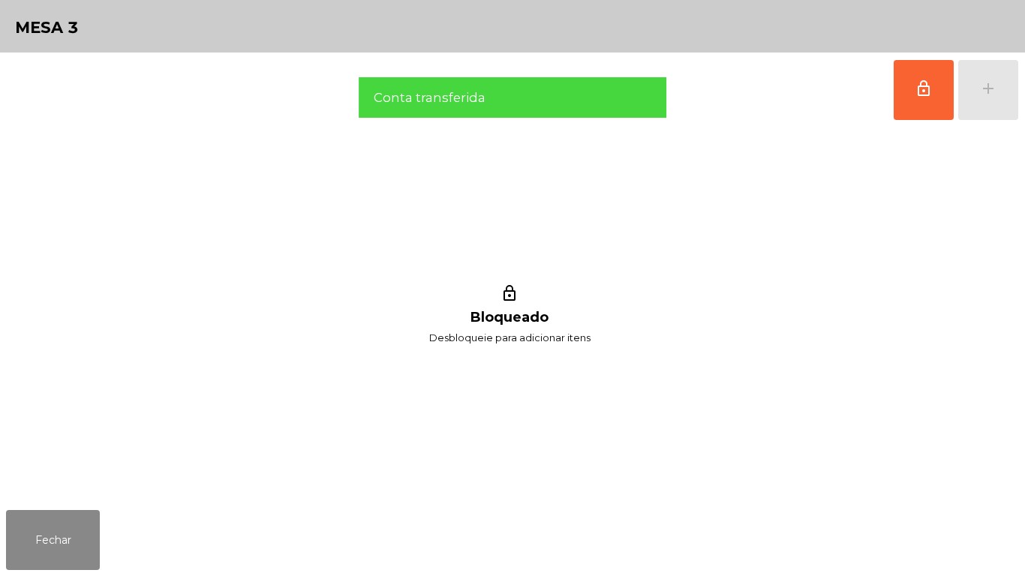
click at [46, 572] on div "Fechar" at bounding box center [512, 540] width 1025 height 72
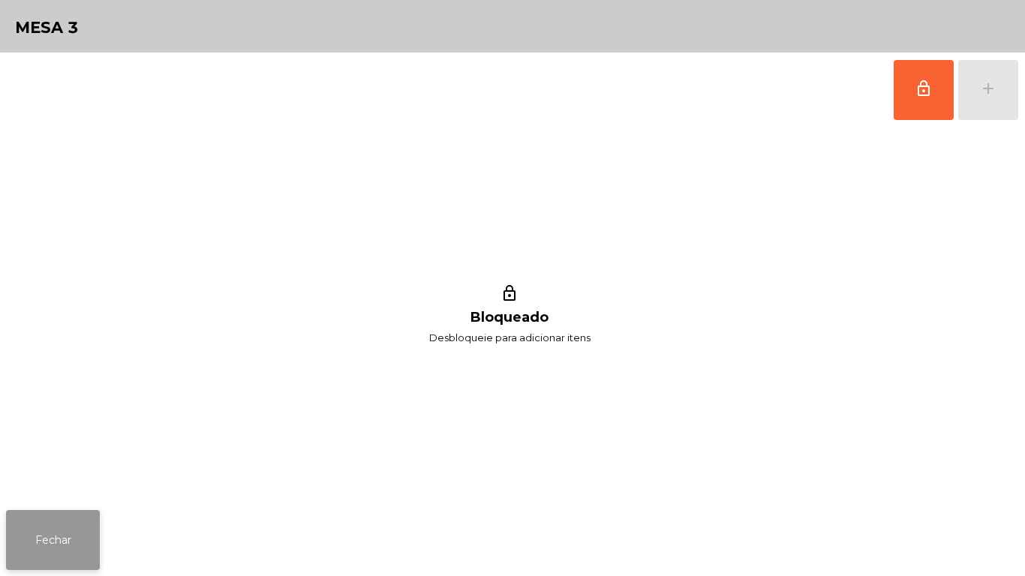
click at [59, 531] on button "Fechar" at bounding box center [53, 540] width 94 height 60
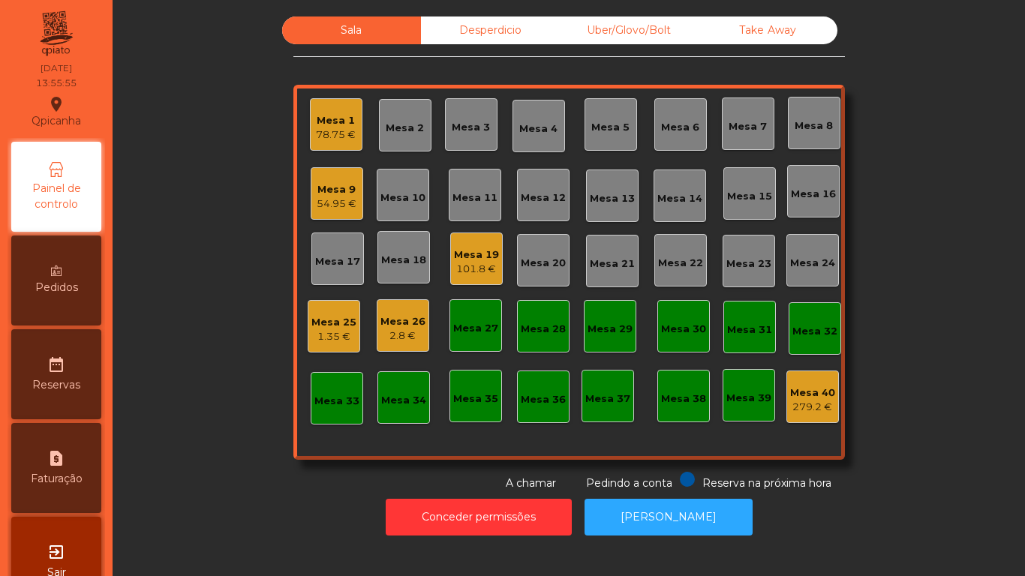
click at [78, 438] on div "request_page Faturação" at bounding box center [56, 468] width 90 height 90
select select "*"
select select "****"
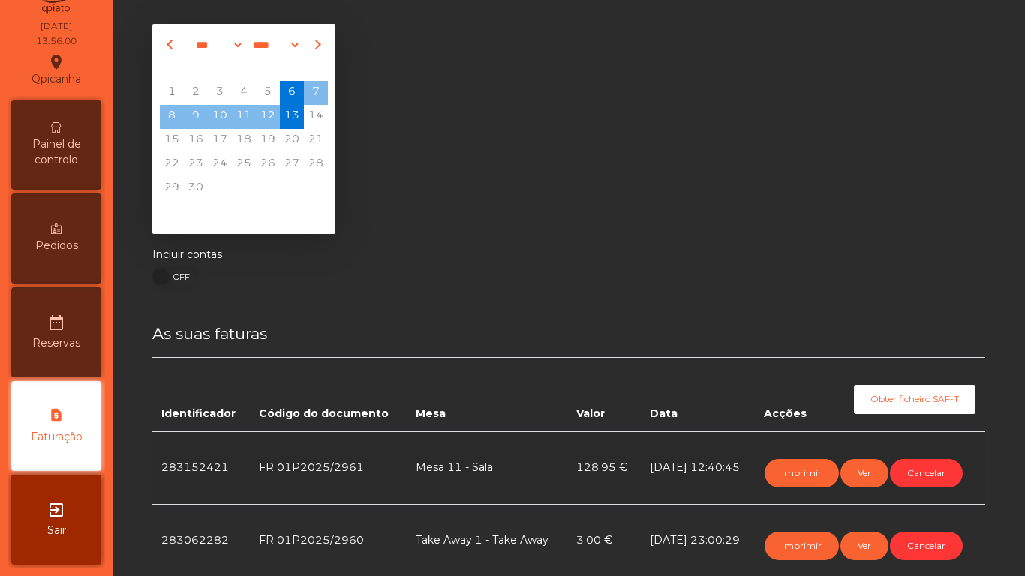
click at [98, 146] on span "Painel de controlo" at bounding box center [56, 153] width 83 height 32
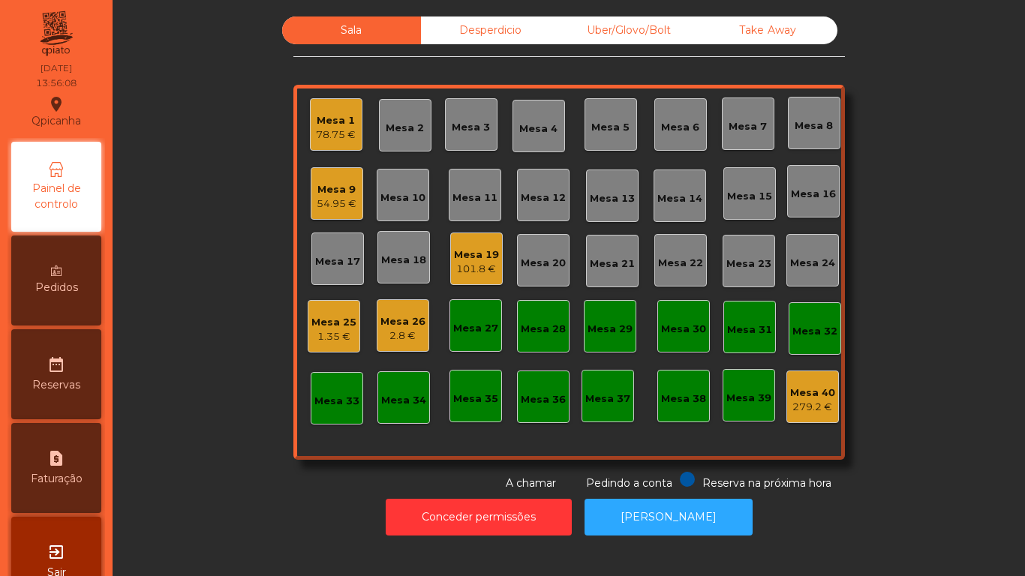
click at [681, 202] on div "Mesa 14" at bounding box center [680, 198] width 45 height 15
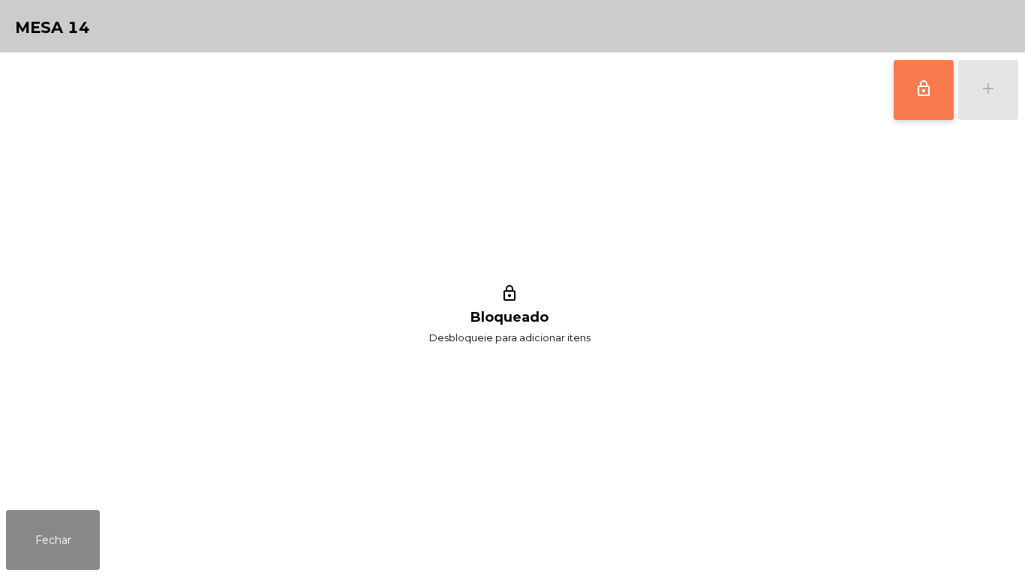
click at [912, 71] on button "lock_outline" at bounding box center [924, 90] width 60 height 60
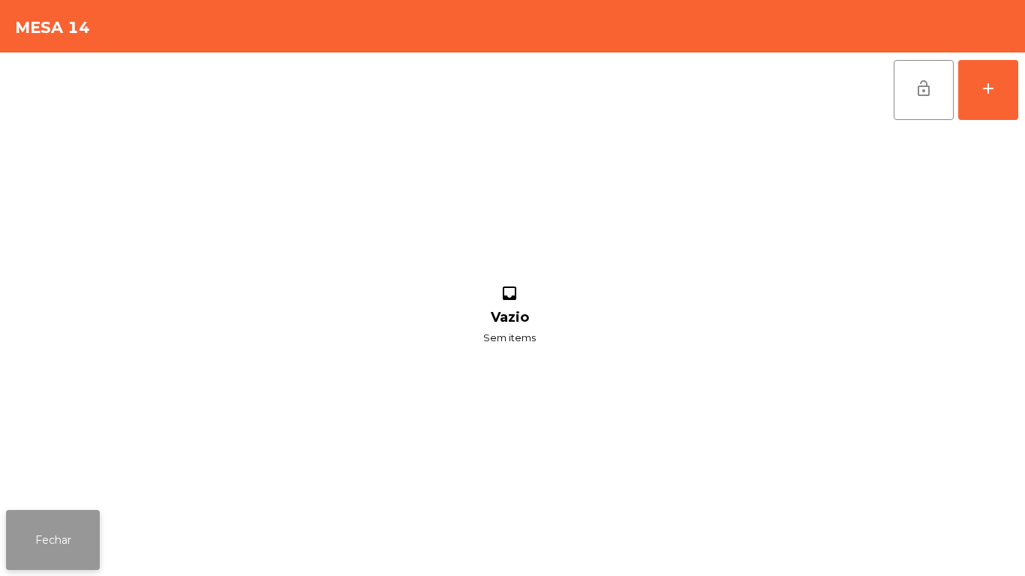
click at [72, 527] on button "Fechar" at bounding box center [53, 540] width 94 height 60
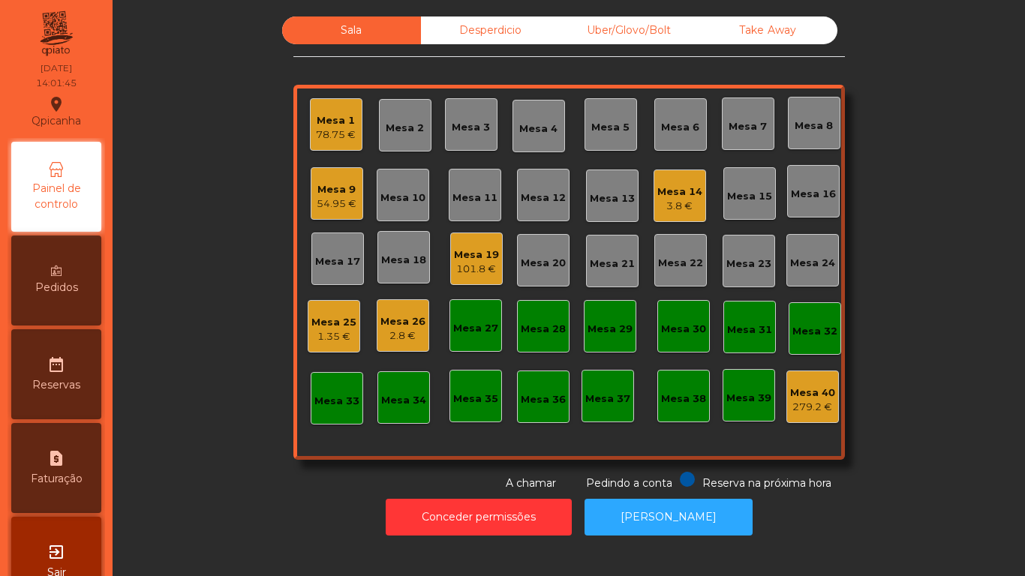
click at [349, 137] on div "78.75 €" at bounding box center [336, 135] width 40 height 15
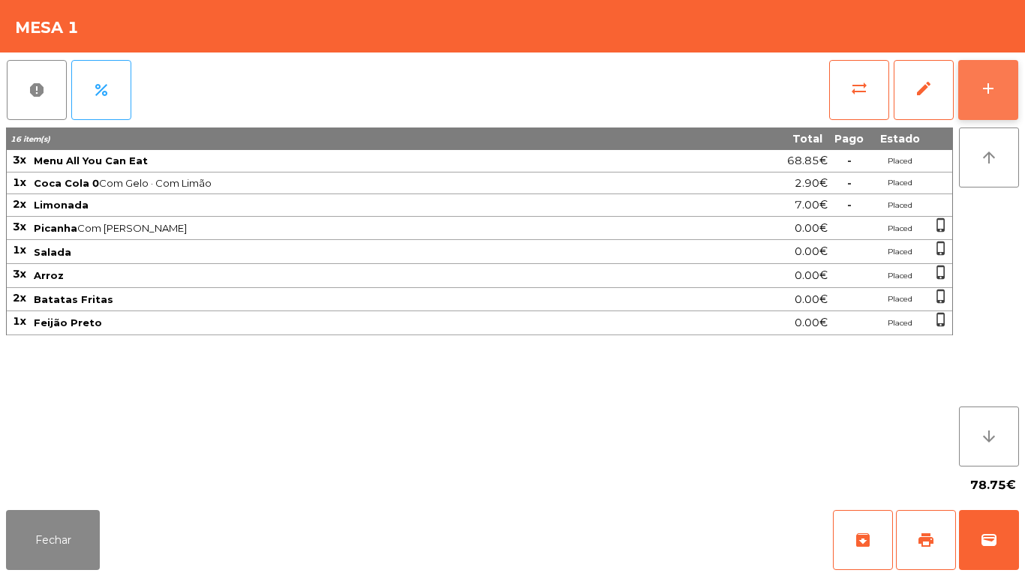
click at [998, 99] on button "add" at bounding box center [989, 90] width 60 height 60
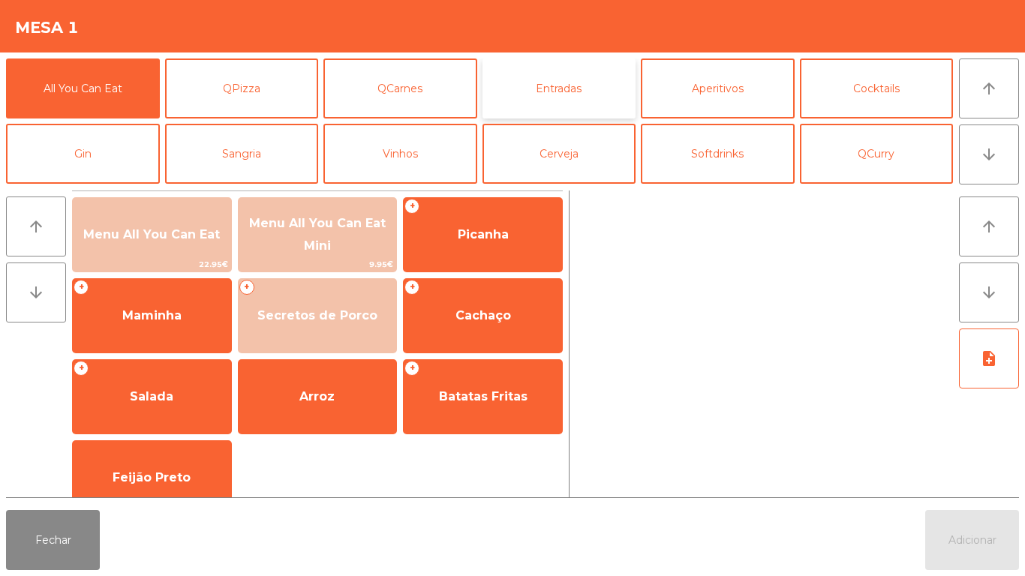
click at [564, 98] on button "Entradas" at bounding box center [560, 89] width 154 height 60
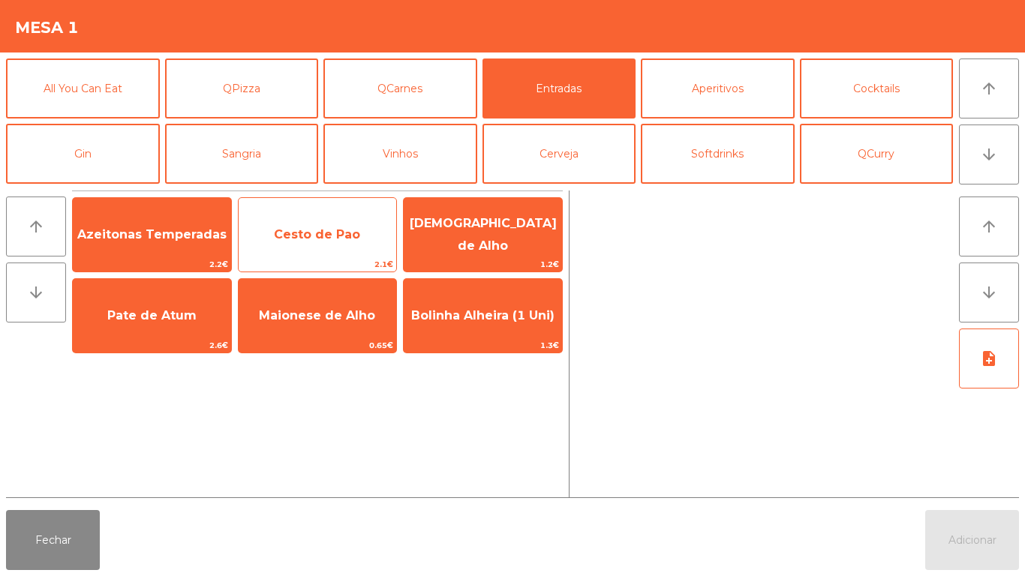
click at [338, 234] on span "Cesto de Pao" at bounding box center [317, 234] width 86 height 14
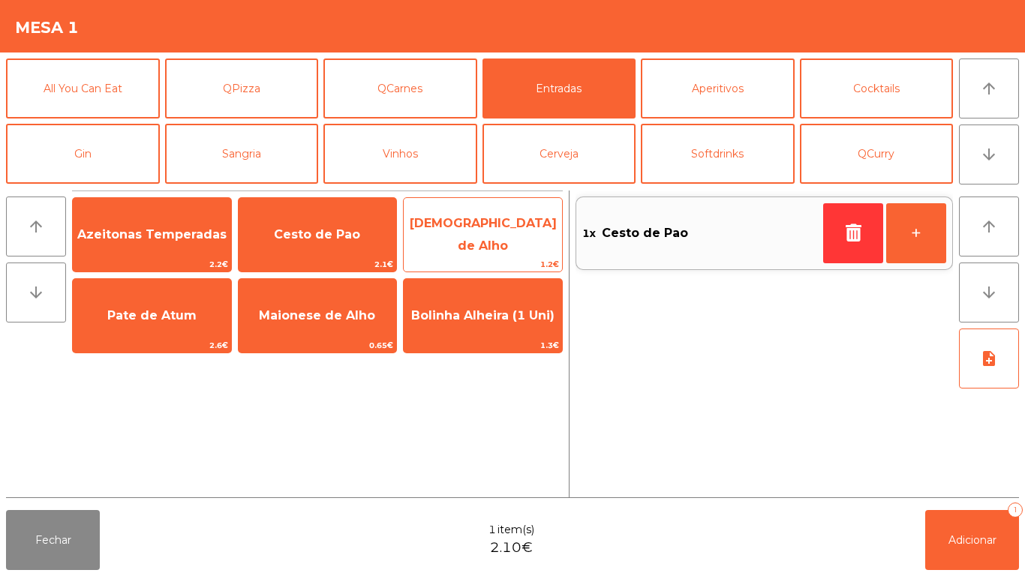
click at [486, 242] on span "[DEMOGRAPHIC_DATA] de Alho" at bounding box center [483, 235] width 158 height 64
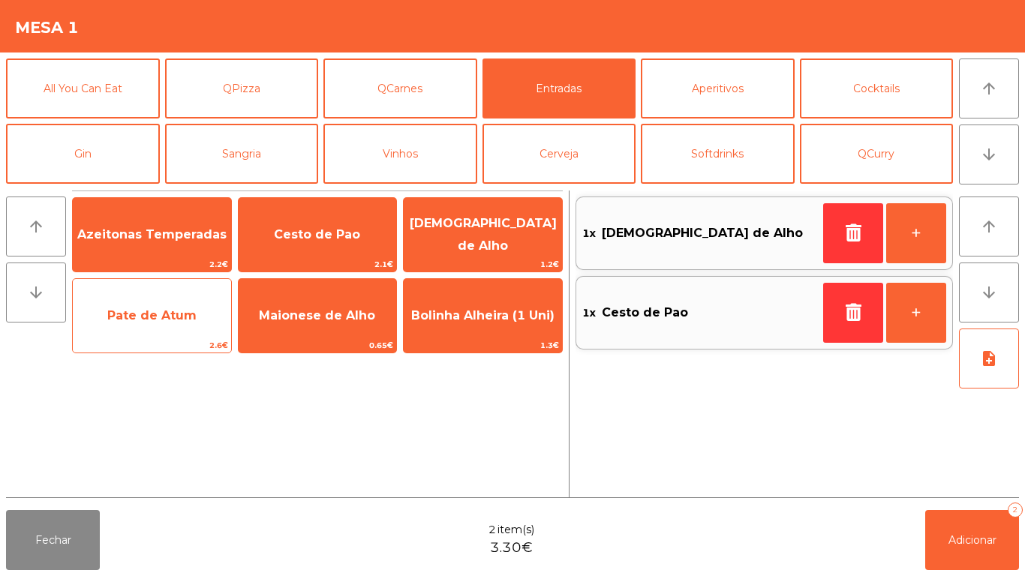
click at [167, 328] on span "Pate de Atum" at bounding box center [152, 316] width 158 height 41
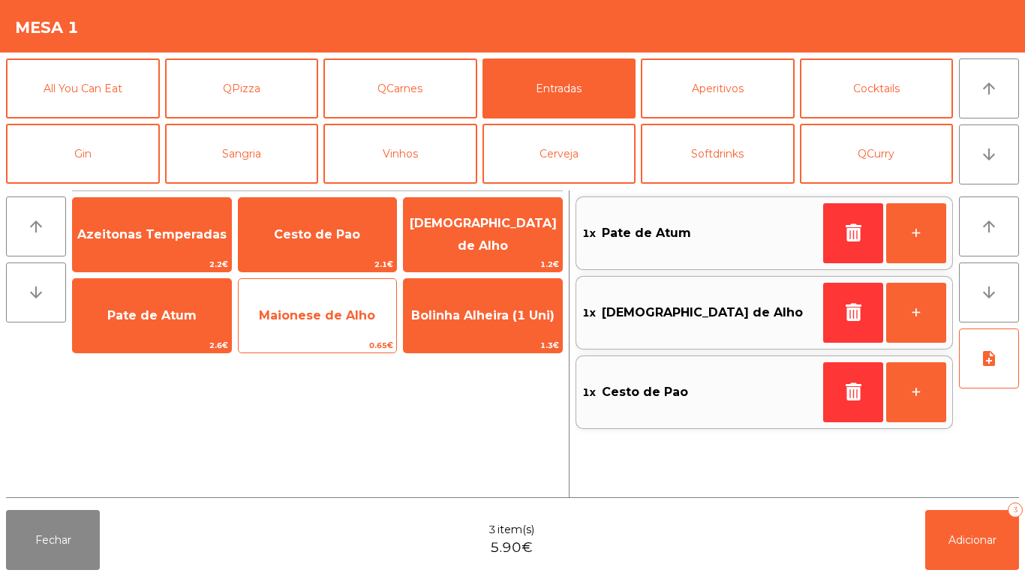
click at [334, 324] on span "Maionese de Alho" at bounding box center [318, 316] width 158 height 41
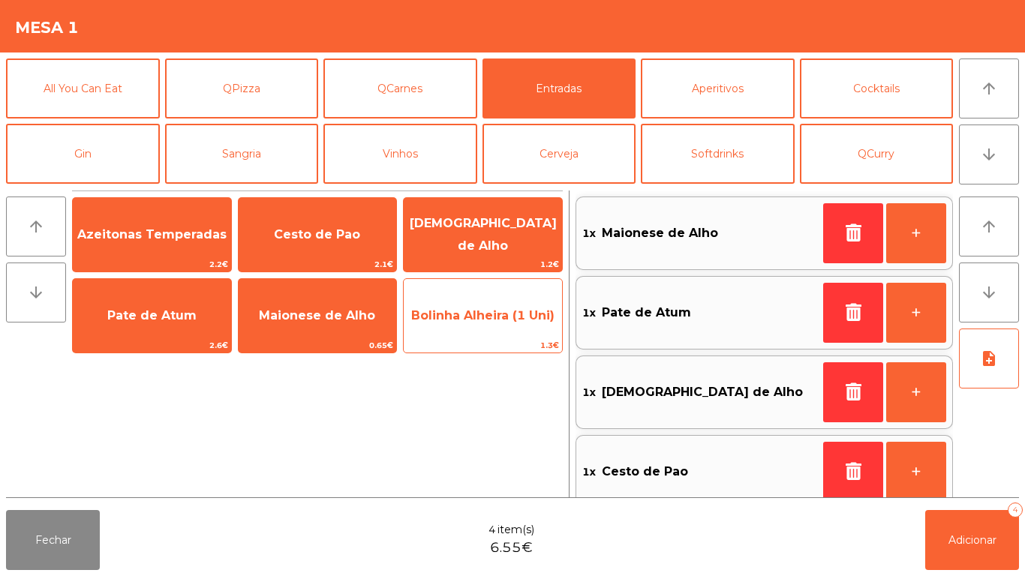
click at [497, 325] on span "Bolinha Alheira (1 Uni)" at bounding box center [483, 316] width 158 height 41
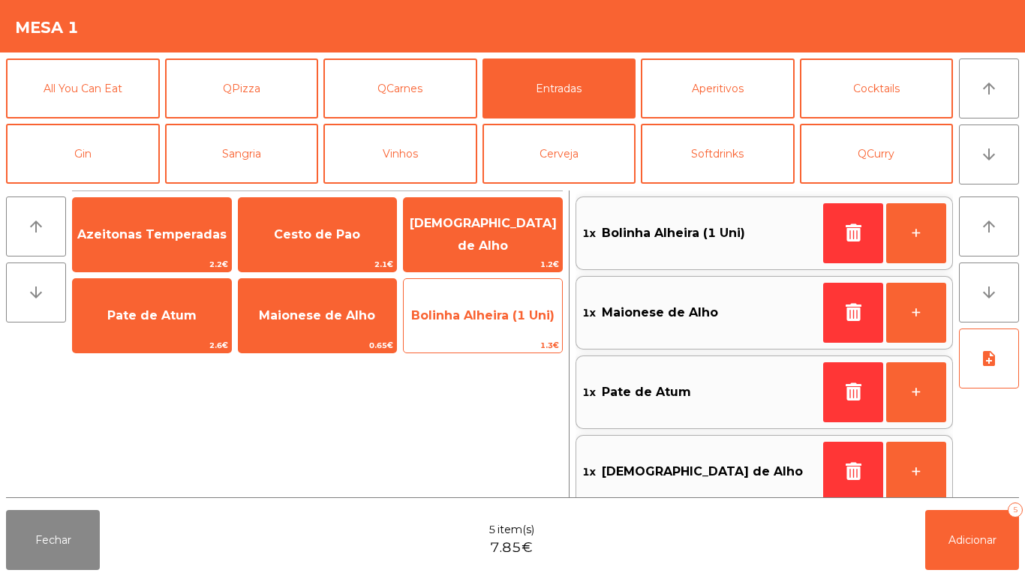
scroll to position [6, 0]
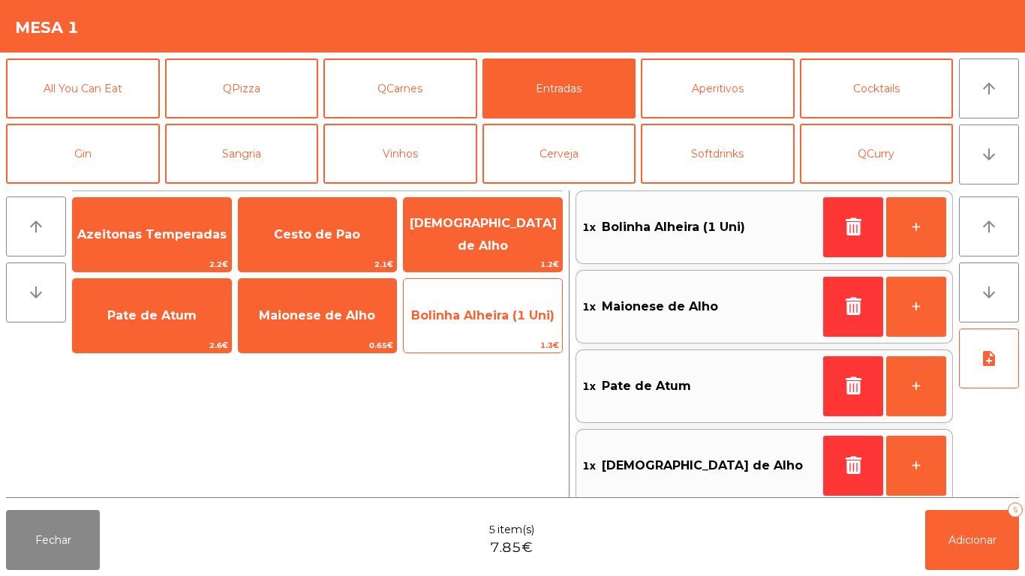
click at [487, 316] on span "Bolinha Alheira (1 Uni)" at bounding box center [482, 315] width 143 height 14
click at [486, 316] on span "Bolinha Alheira (1 Uni)" at bounding box center [482, 315] width 143 height 14
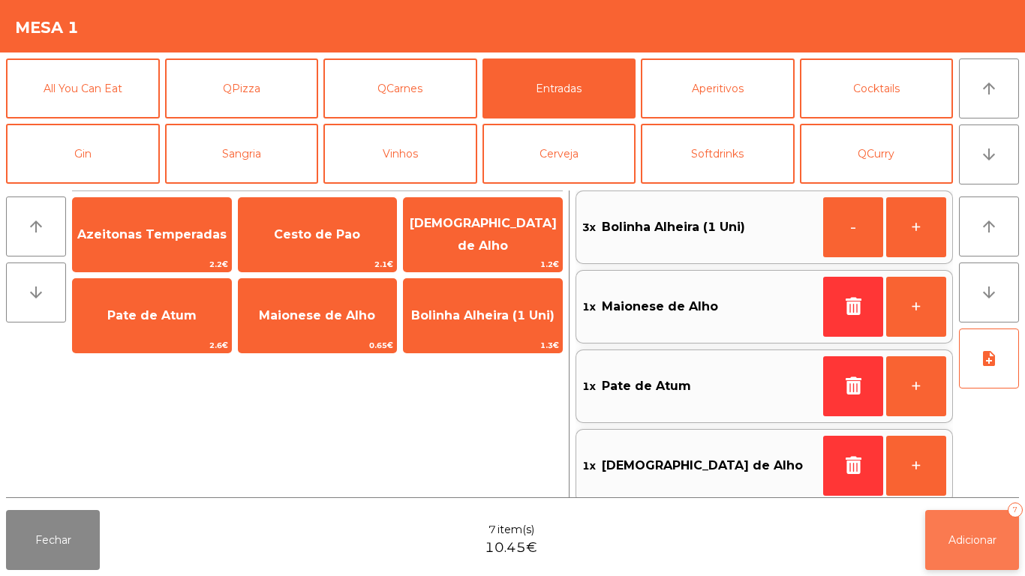
click at [967, 540] on span "Adicionar" at bounding box center [973, 541] width 48 height 14
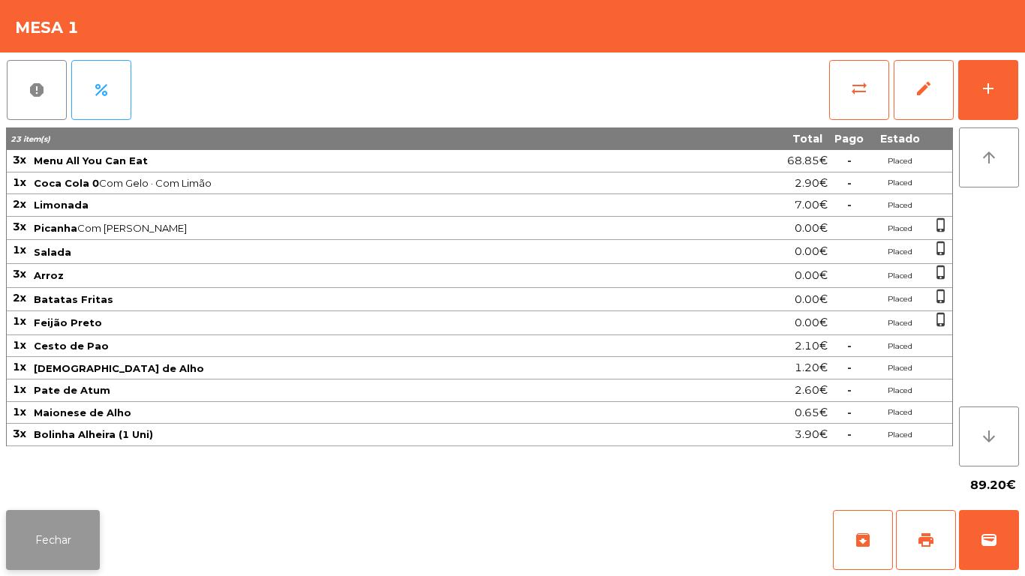
click at [70, 540] on button "Fechar" at bounding box center [53, 540] width 94 height 60
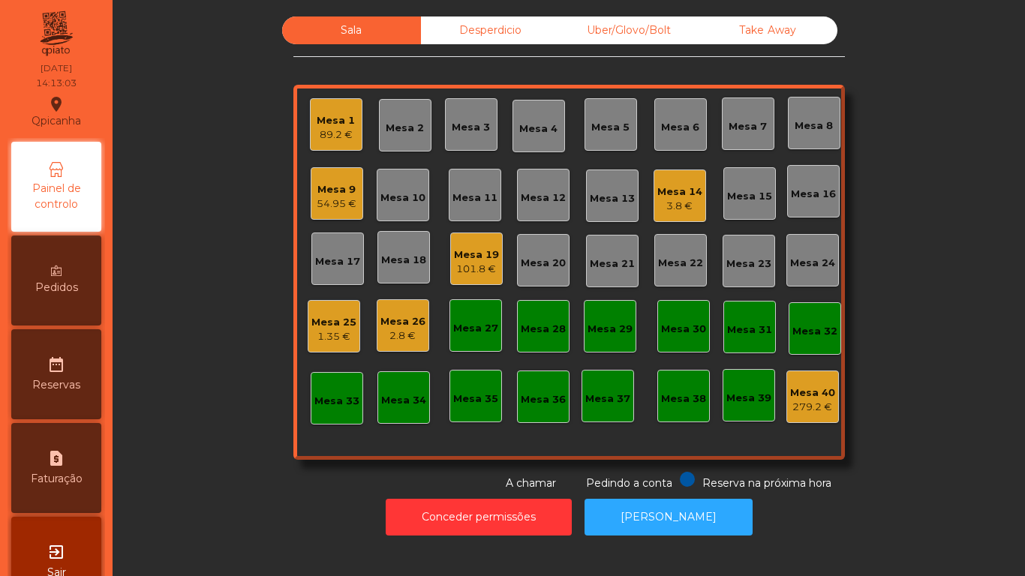
click at [681, 197] on div "Mesa 14" at bounding box center [680, 192] width 45 height 15
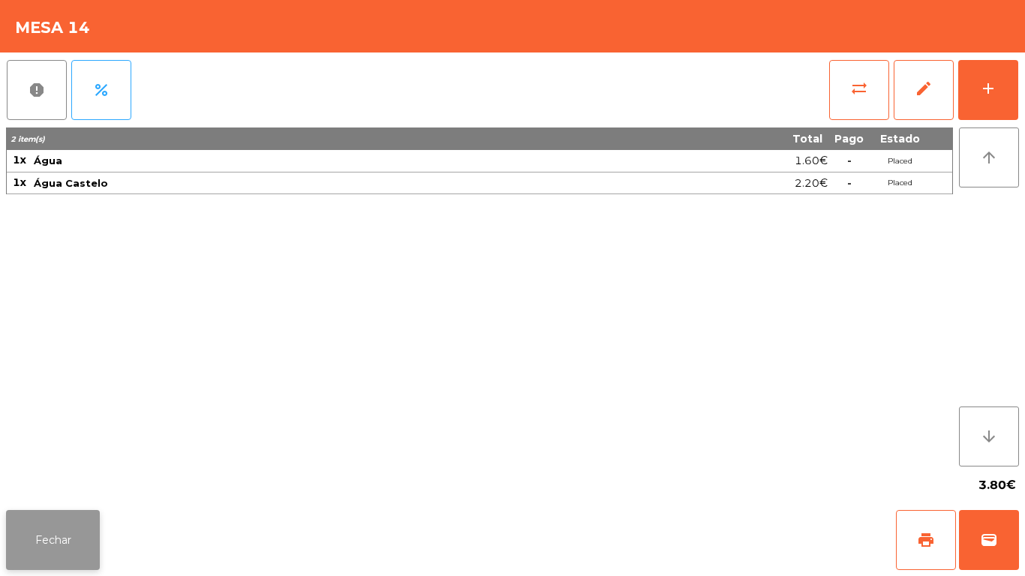
click at [94, 540] on button "Fechar" at bounding box center [53, 540] width 94 height 60
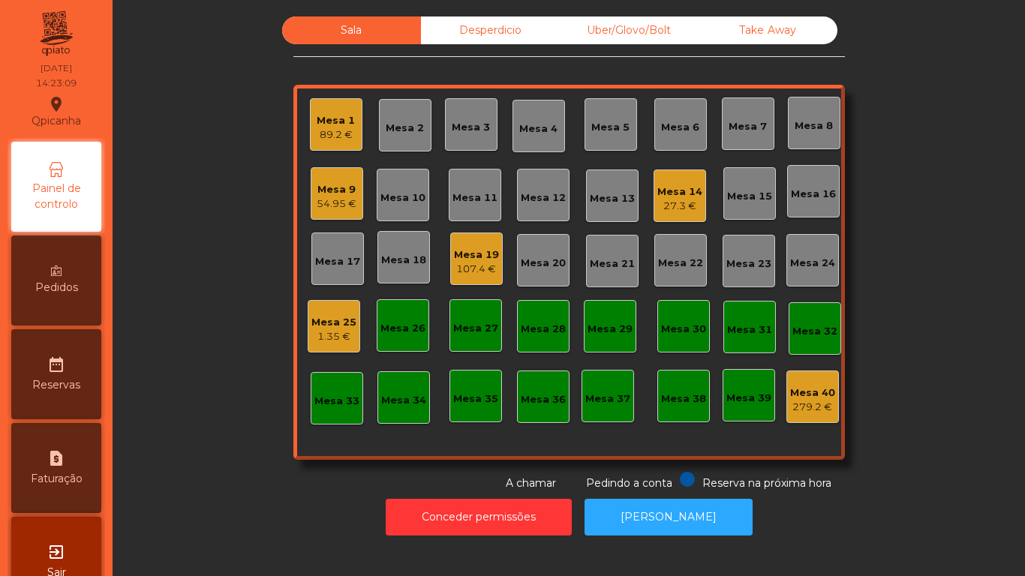
click at [76, 264] on div "Pedidos" at bounding box center [56, 281] width 90 height 90
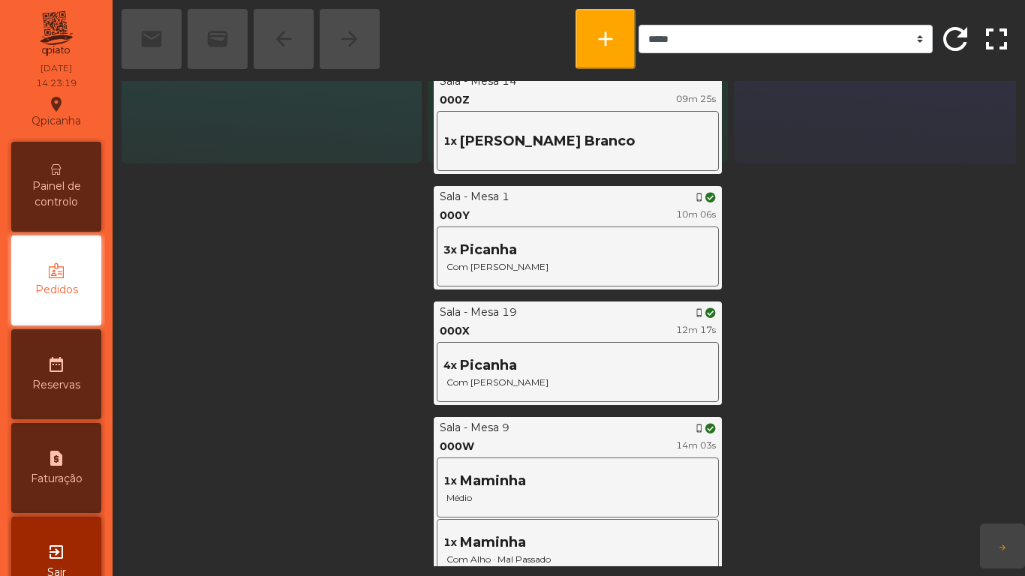
scroll to position [404, 0]
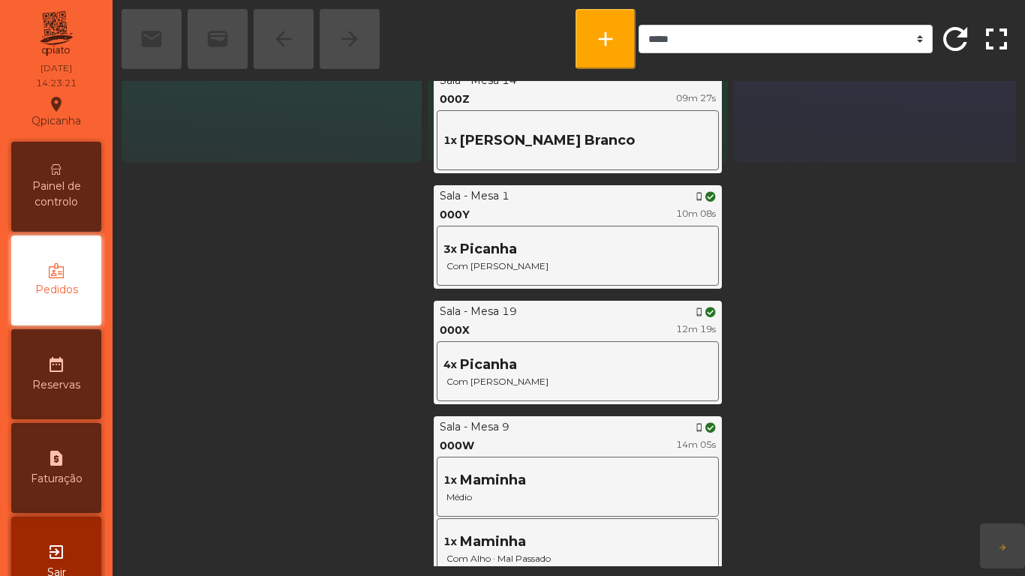
click at [101, 211] on div "Painel de controlo" at bounding box center [56, 187] width 90 height 90
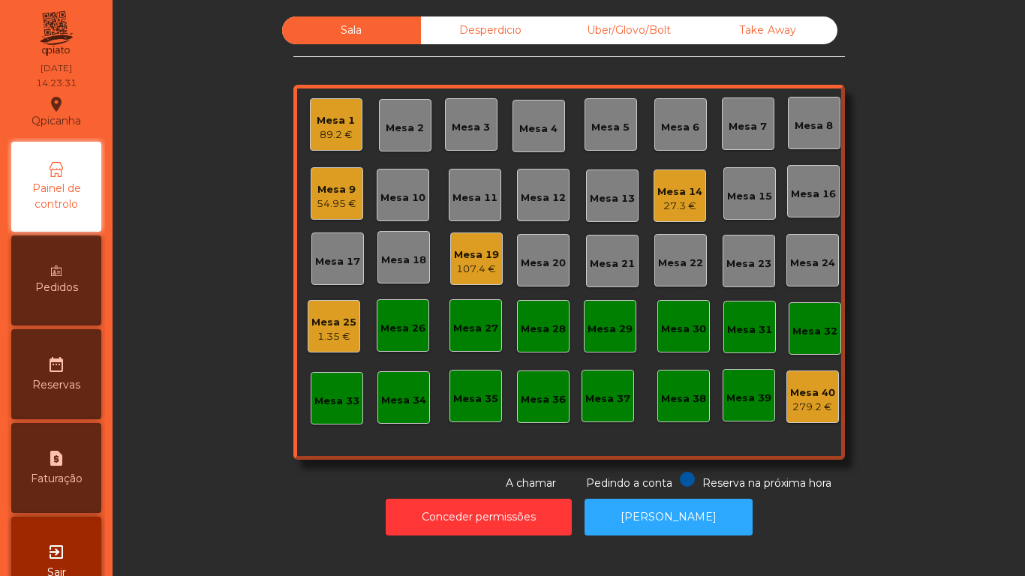
click at [692, 212] on div "27.3 €" at bounding box center [680, 206] width 45 height 15
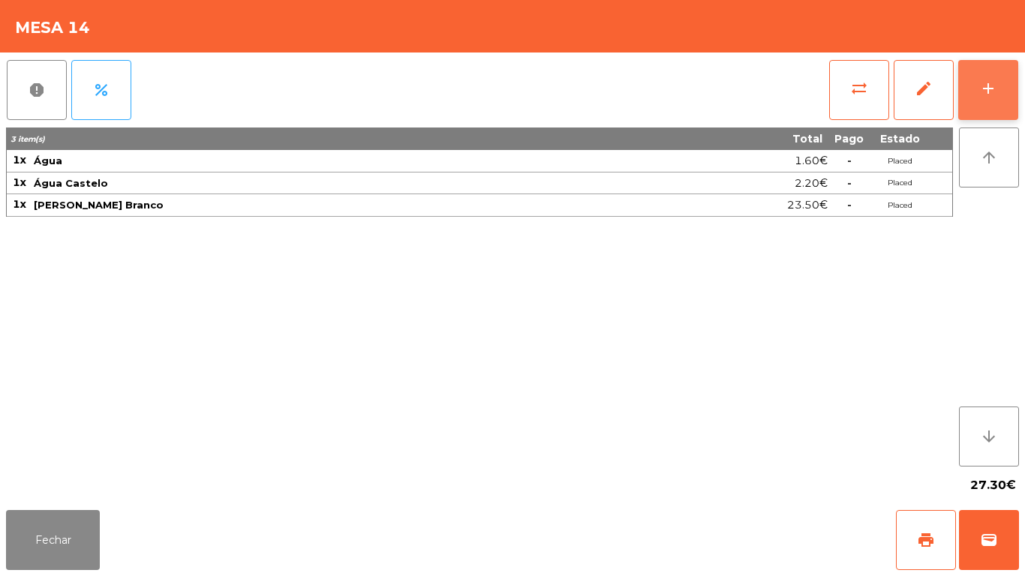
click at [982, 110] on button "add" at bounding box center [989, 90] width 60 height 60
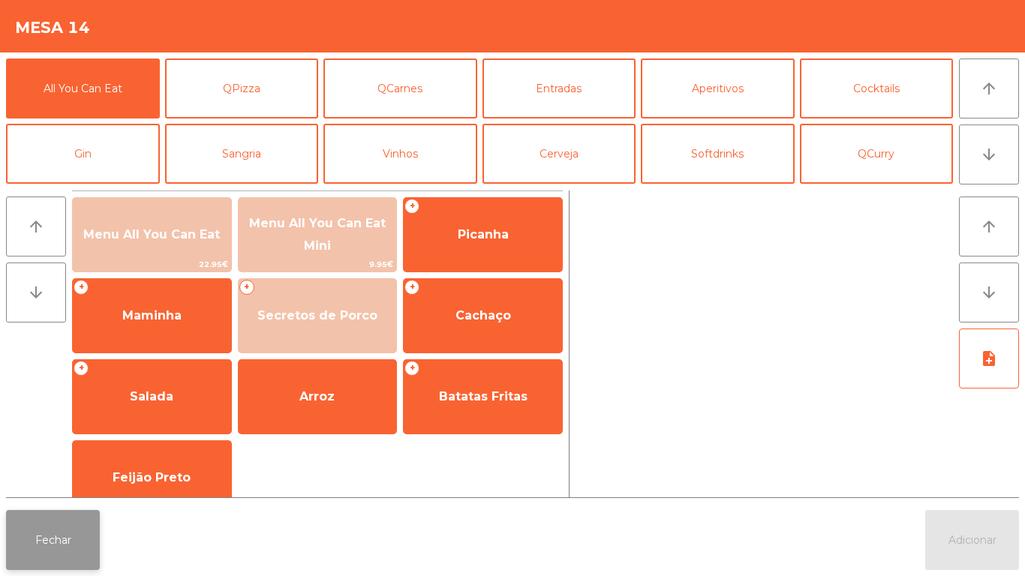
click at [74, 539] on button "Fechar" at bounding box center [53, 540] width 94 height 60
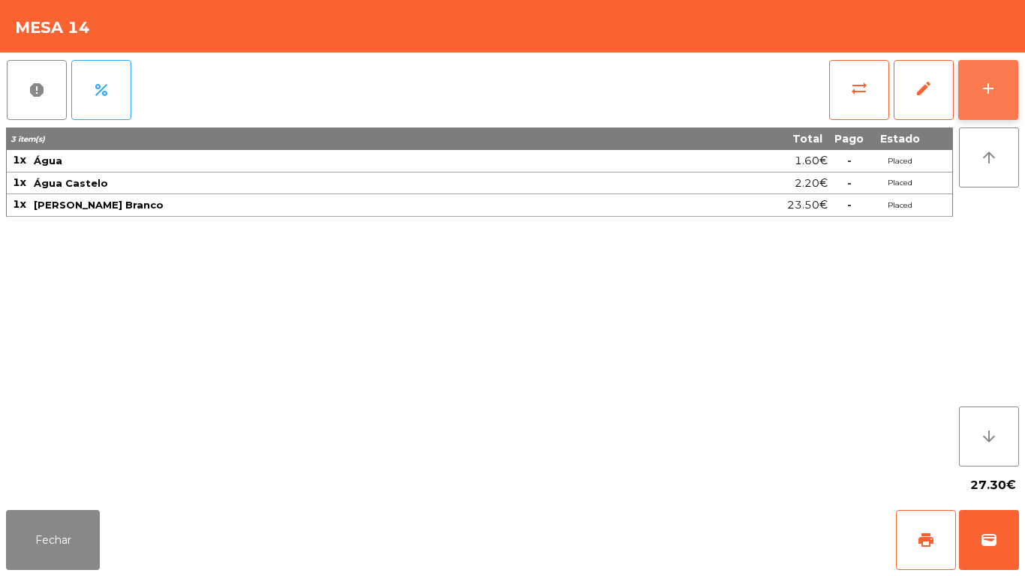
click at [1010, 95] on button "add" at bounding box center [989, 90] width 60 height 60
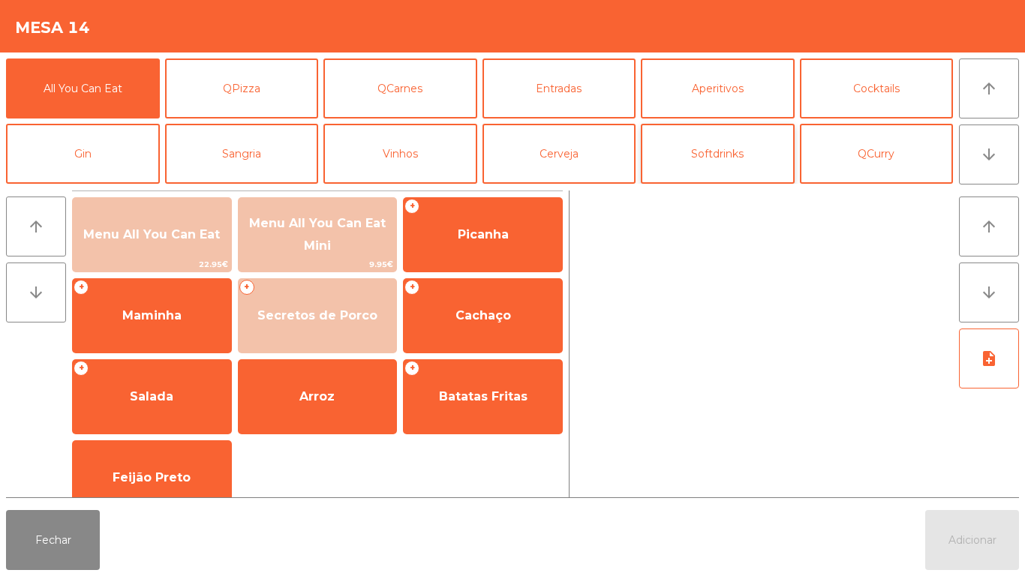
click at [730, 154] on button "Softdrinks" at bounding box center [718, 154] width 154 height 60
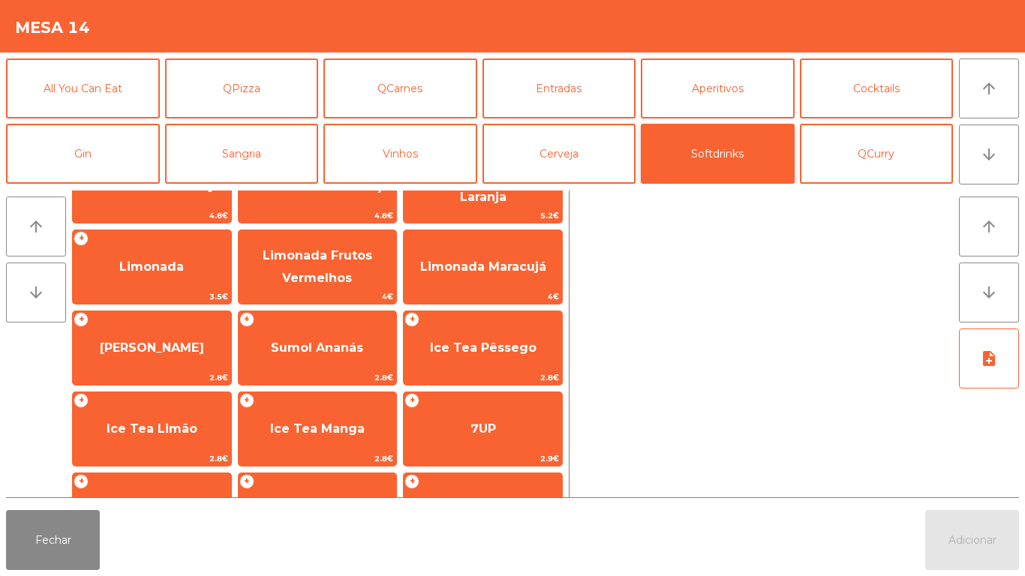
scroll to position [129, 0]
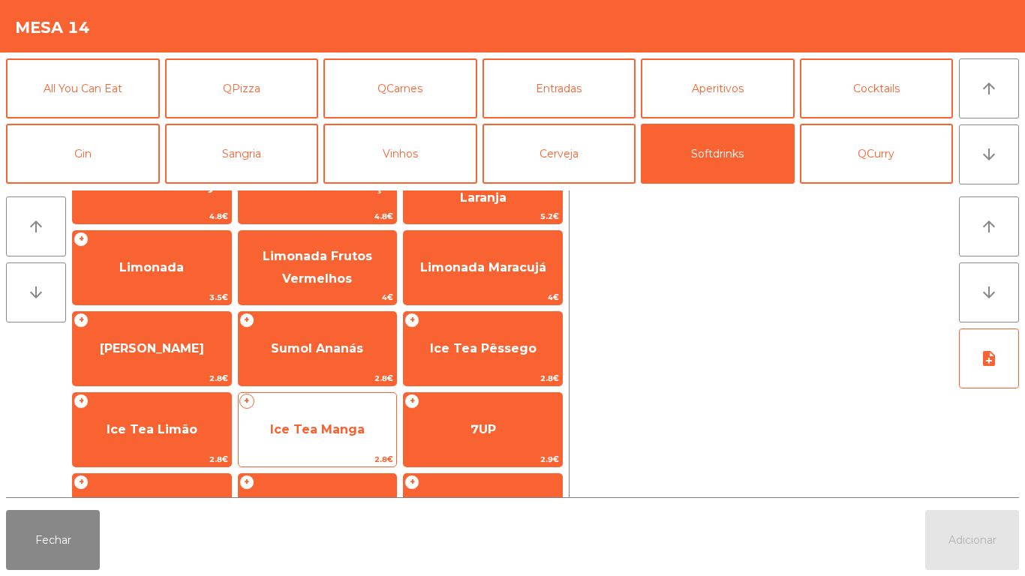
click at [357, 429] on span "Ice Tea Manga" at bounding box center [317, 430] width 95 height 14
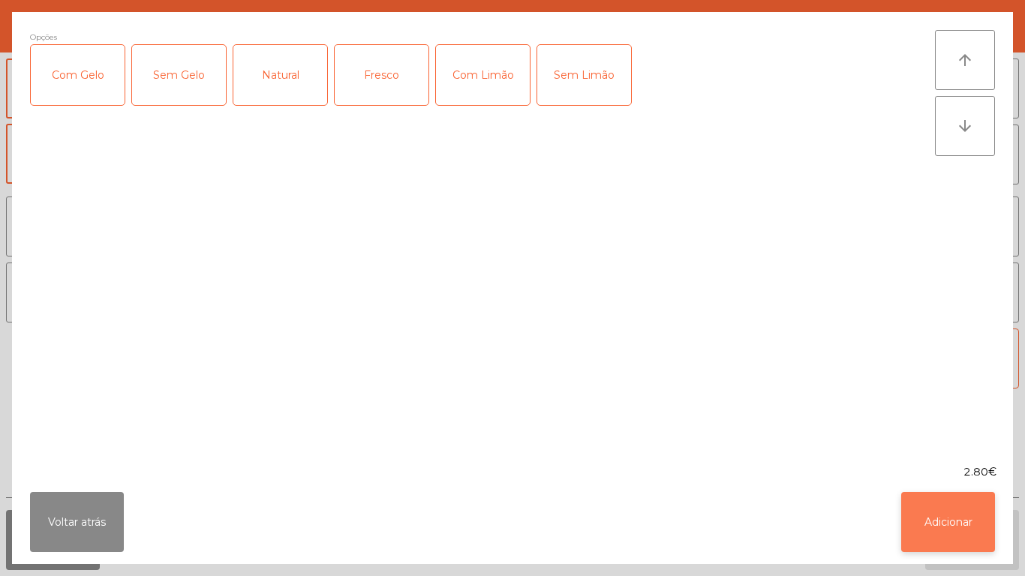
click at [935, 531] on button "Adicionar" at bounding box center [948, 522] width 94 height 60
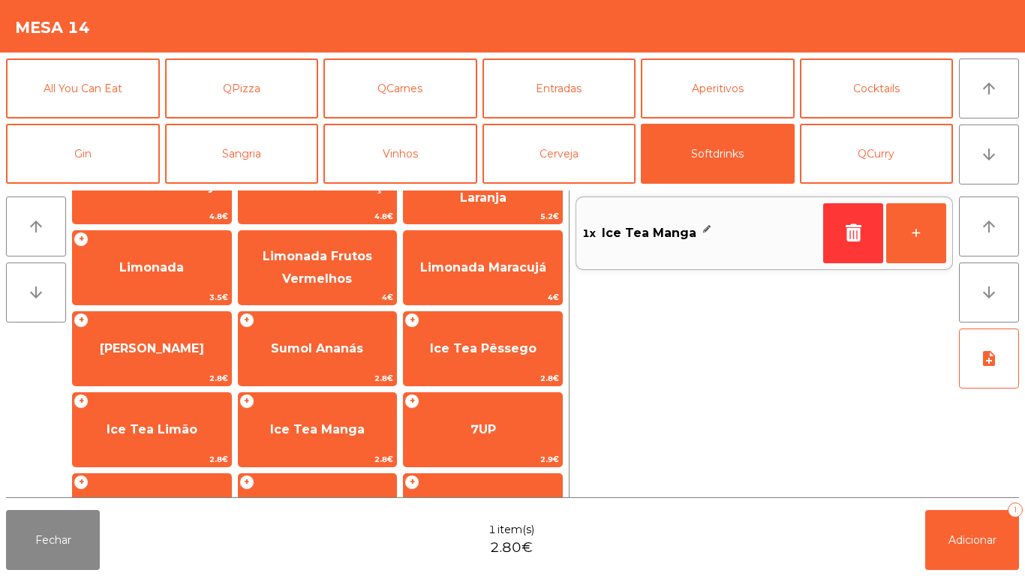
scroll to position [0, 0]
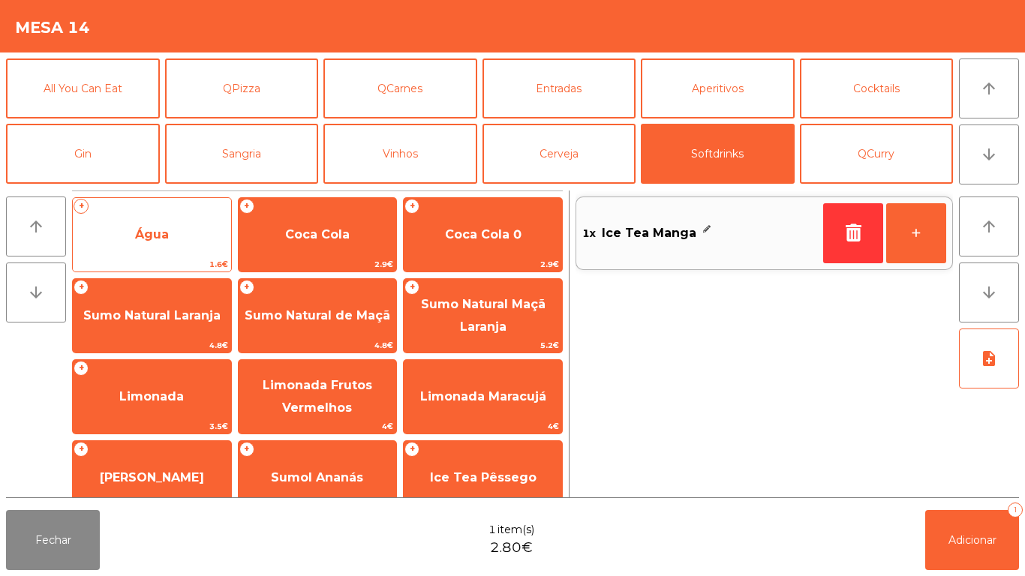
click at [178, 249] on span "Água" at bounding box center [152, 235] width 158 height 41
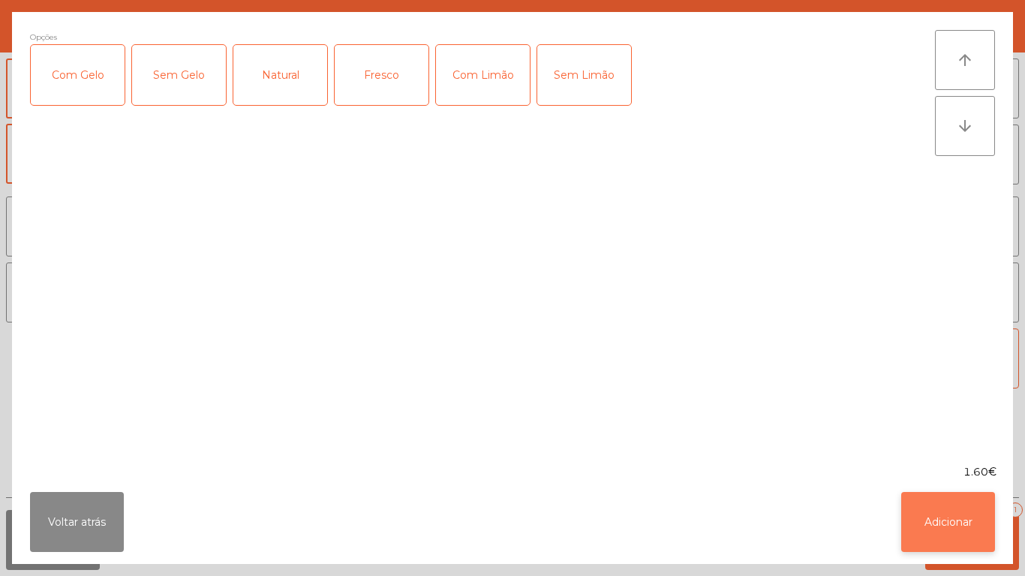
click at [958, 537] on button "Adicionar" at bounding box center [948, 522] width 94 height 60
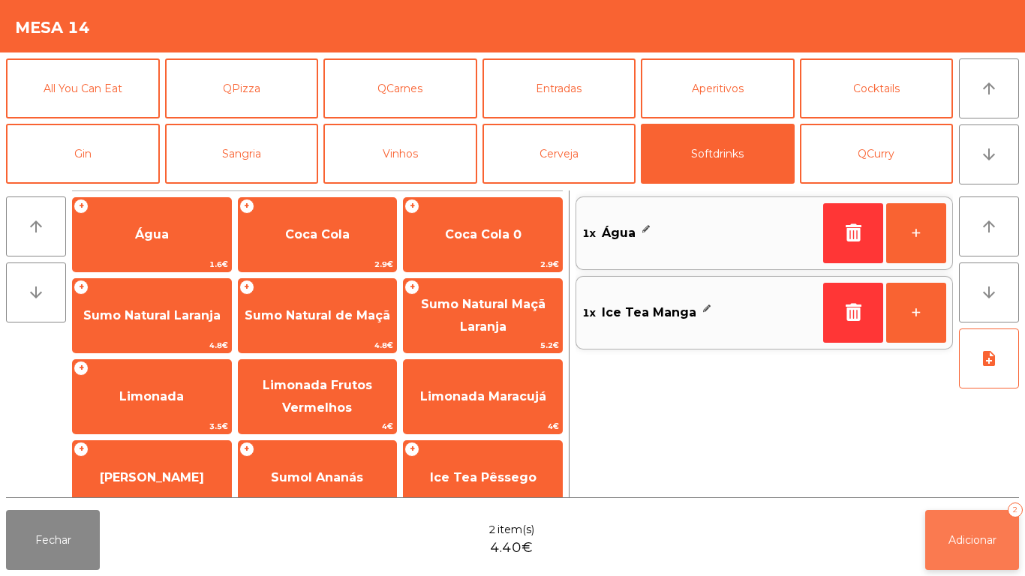
click at [984, 519] on button "Adicionar 2" at bounding box center [972, 540] width 94 height 60
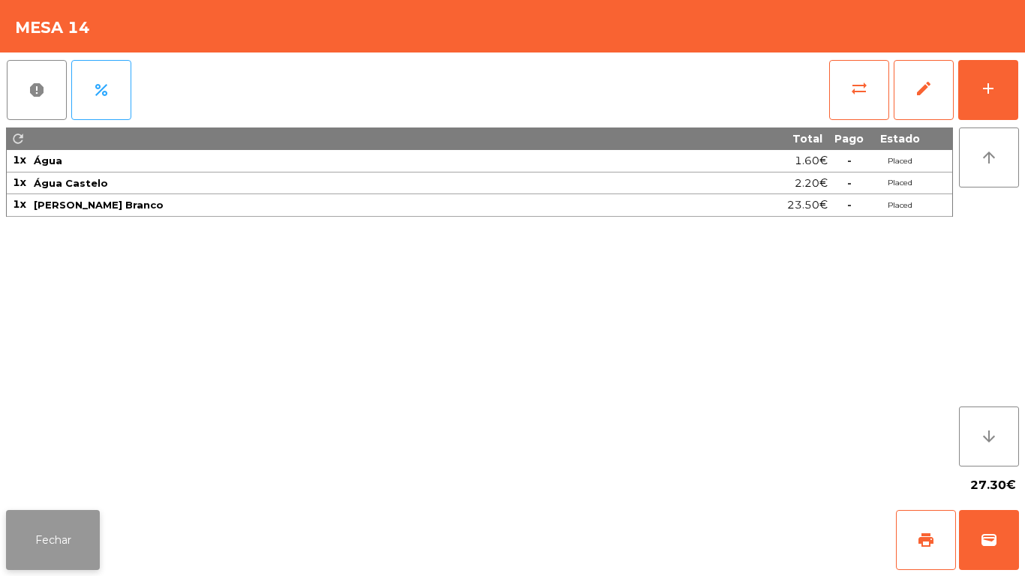
click at [71, 531] on button "Fechar" at bounding box center [53, 540] width 94 height 60
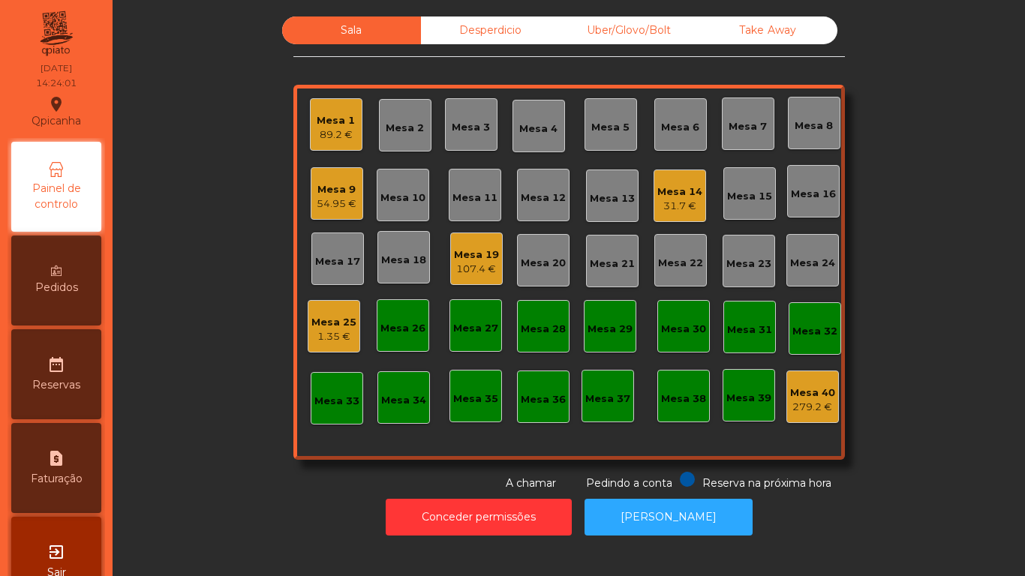
click at [68, 282] on span "Pedidos" at bounding box center [56, 288] width 43 height 16
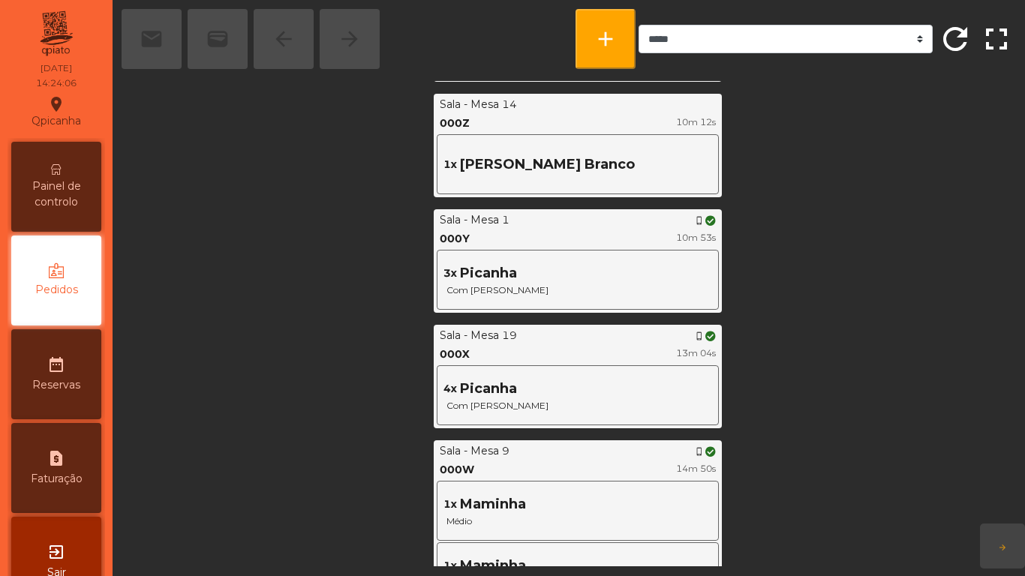
scroll to position [564, 0]
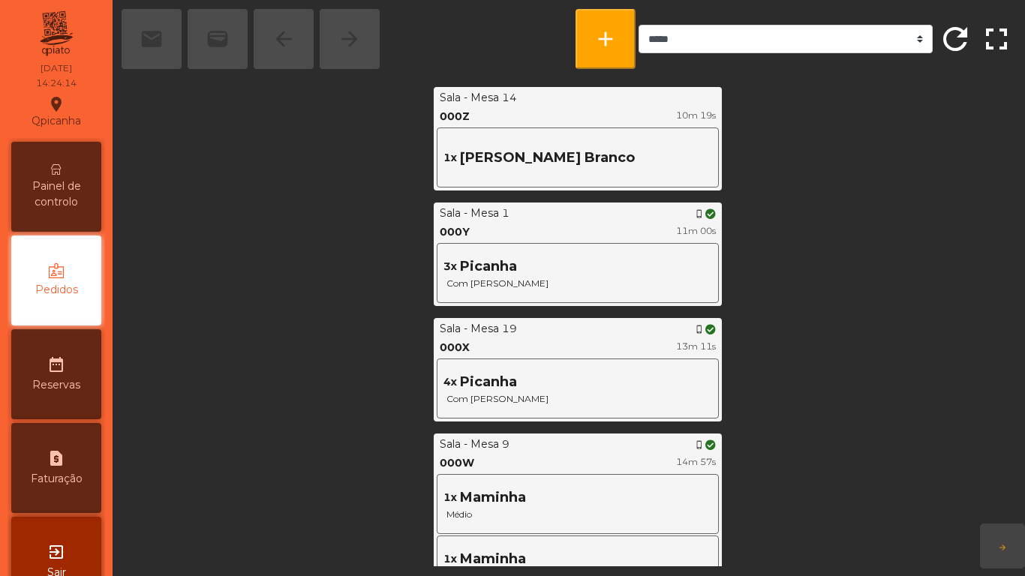
click at [58, 203] on span "Painel de controlo" at bounding box center [56, 195] width 83 height 32
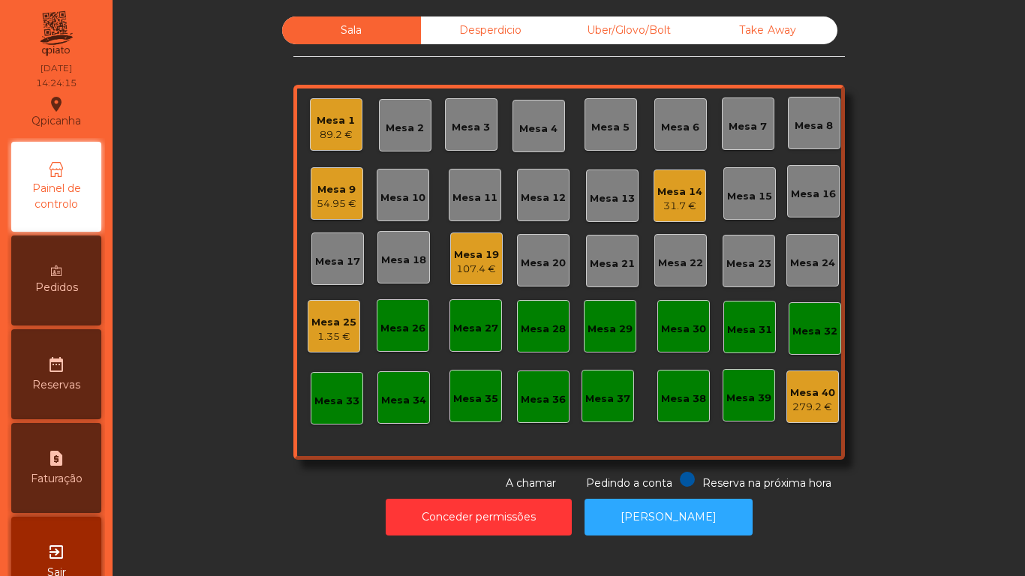
click at [476, 239] on div "Mesa 19 107.4 €" at bounding box center [476, 259] width 53 height 53
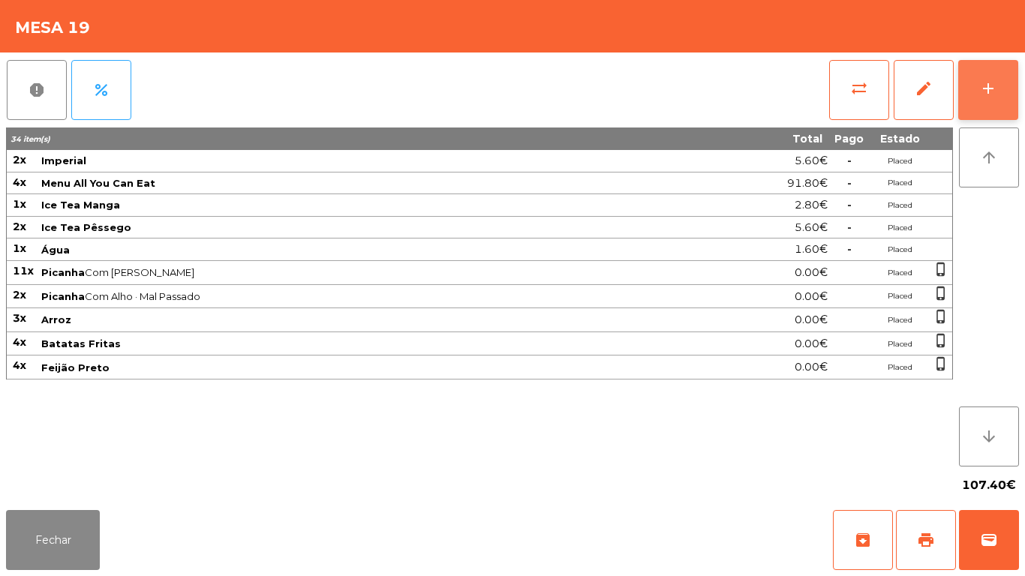
click at [1005, 113] on button "add" at bounding box center [989, 90] width 60 height 60
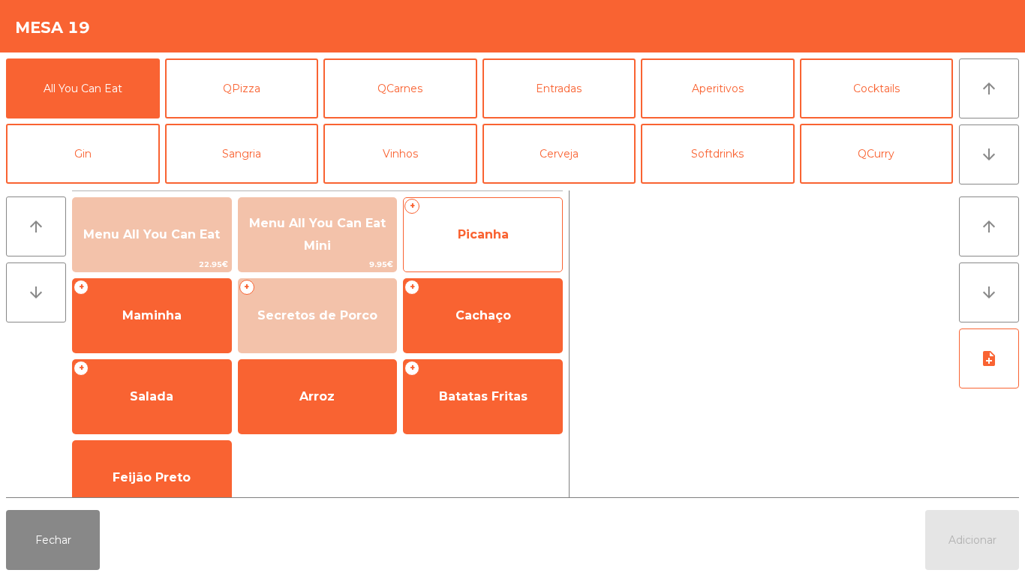
click at [522, 227] on span "Picanha" at bounding box center [483, 235] width 158 height 41
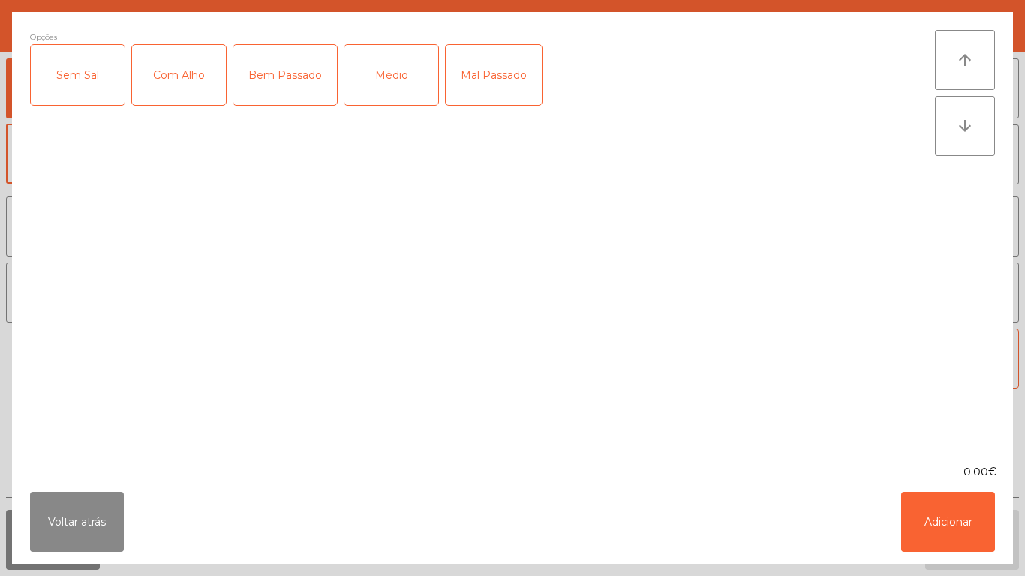
click at [397, 82] on div "Médio" at bounding box center [392, 75] width 94 height 60
click at [185, 82] on div "Com Alho" at bounding box center [179, 75] width 94 height 60
click at [943, 509] on button "Adicionar" at bounding box center [948, 522] width 94 height 60
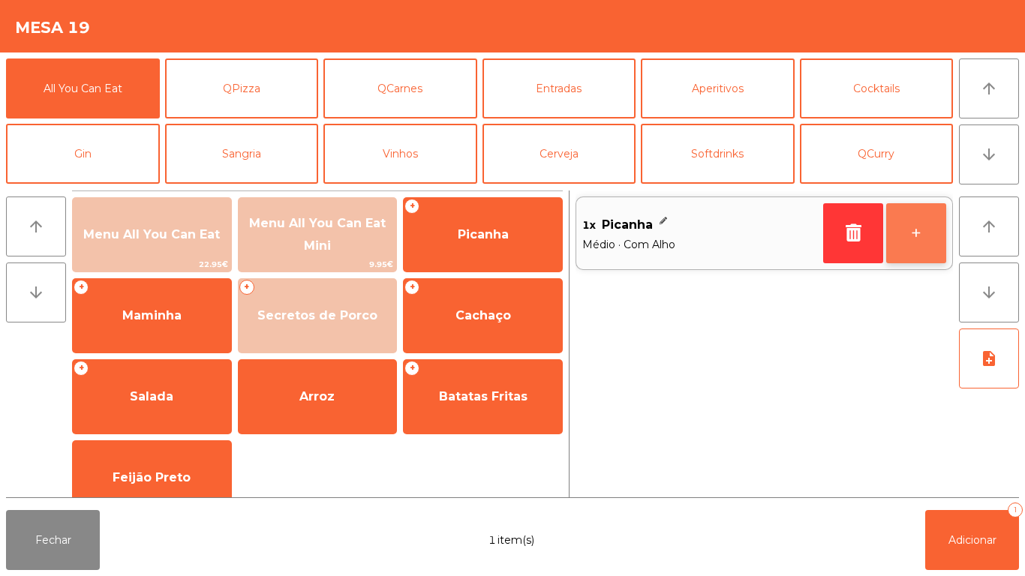
click at [913, 227] on button "+" at bounding box center [916, 233] width 60 height 60
click at [910, 221] on button "+" at bounding box center [916, 233] width 60 height 60
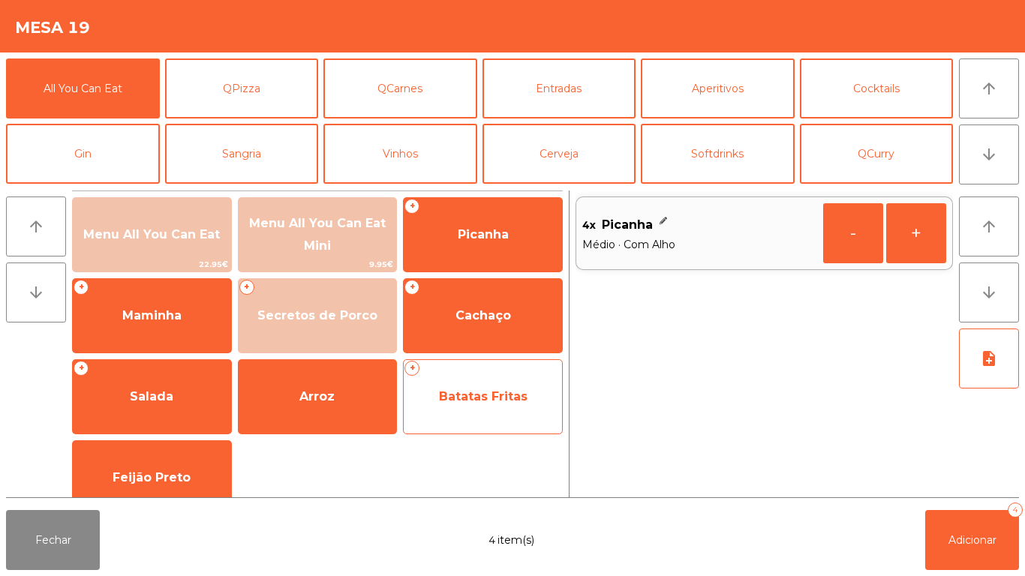
click at [493, 379] on span "Batatas Fritas" at bounding box center [483, 397] width 158 height 41
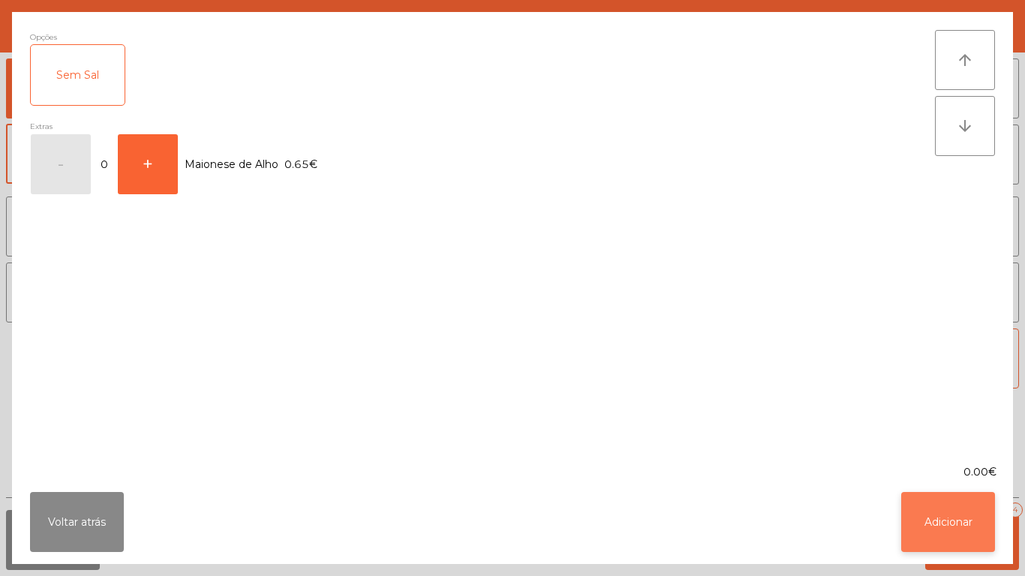
click at [935, 503] on button "Adicionar" at bounding box center [948, 522] width 94 height 60
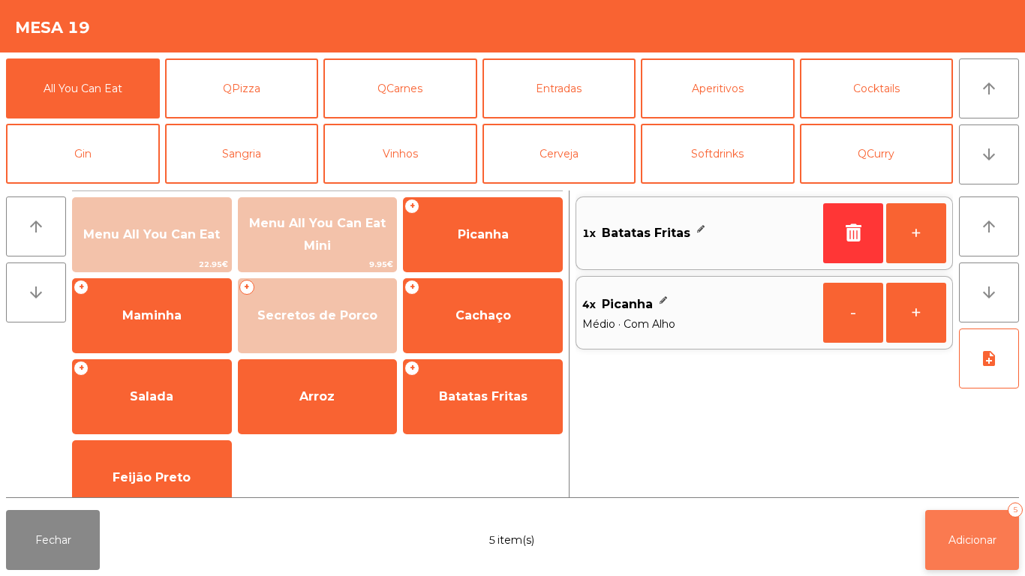
click at [984, 527] on button "Adicionar 5" at bounding box center [972, 540] width 94 height 60
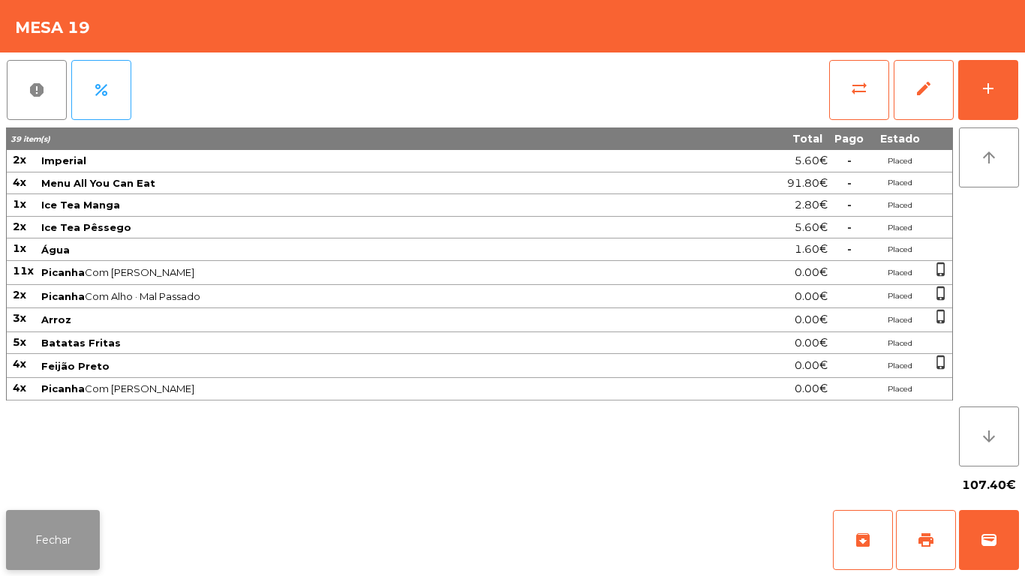
click at [73, 522] on button "Fechar" at bounding box center [53, 540] width 94 height 60
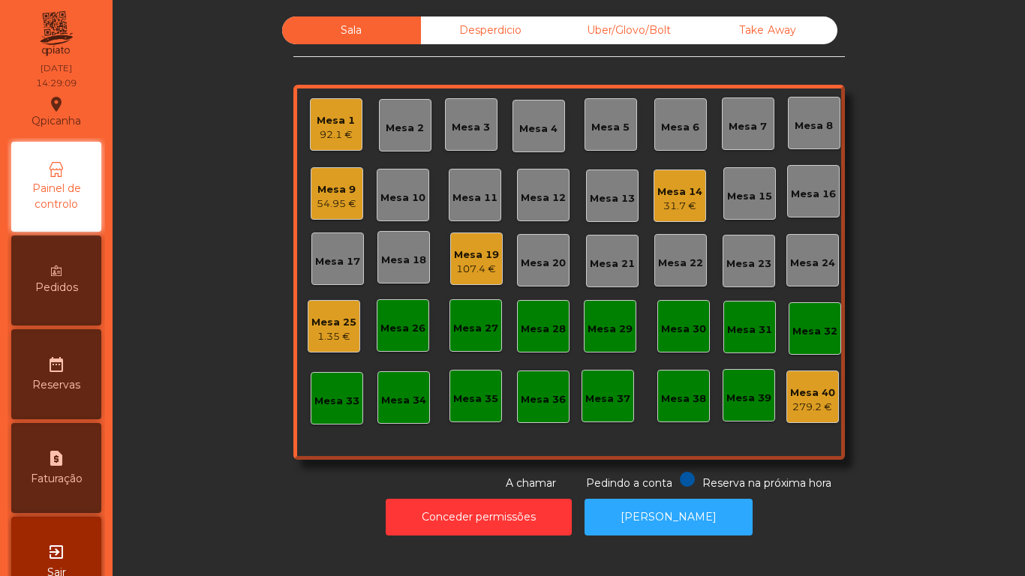
click at [336, 334] on div "1.35 €" at bounding box center [334, 337] width 45 height 15
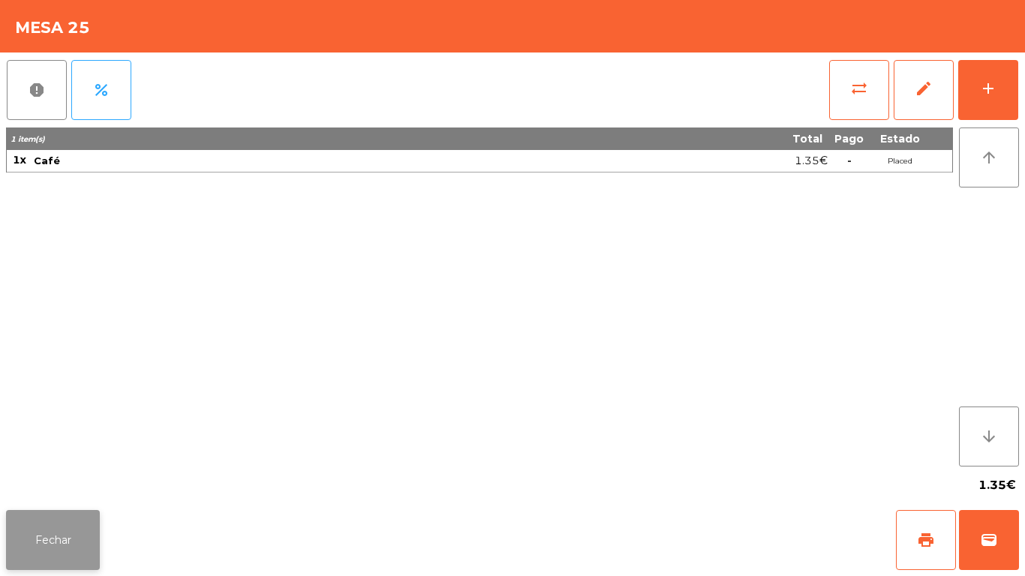
click at [77, 546] on button "Fechar" at bounding box center [53, 540] width 94 height 60
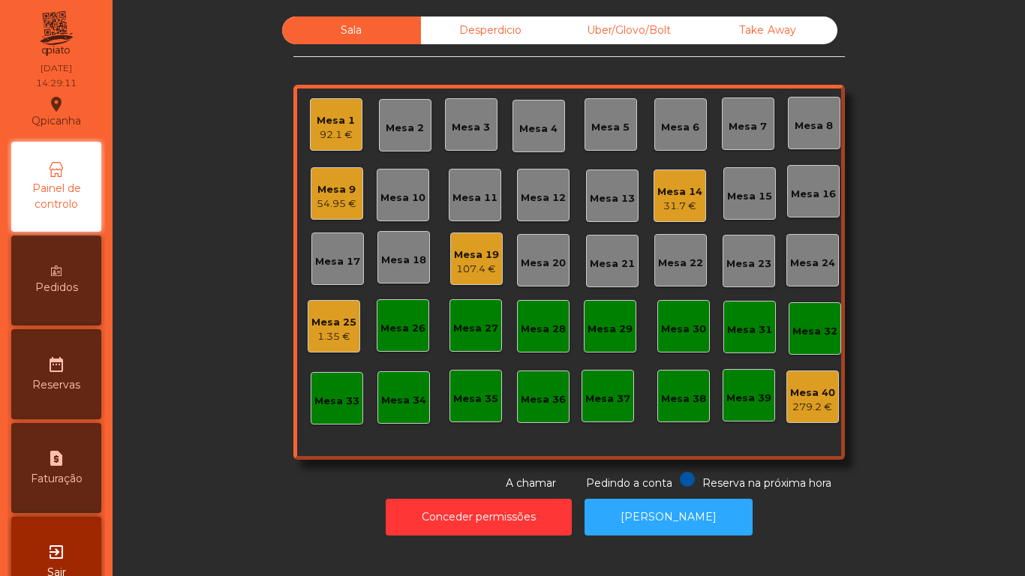
click at [682, 209] on div "31.7 €" at bounding box center [680, 206] width 45 height 15
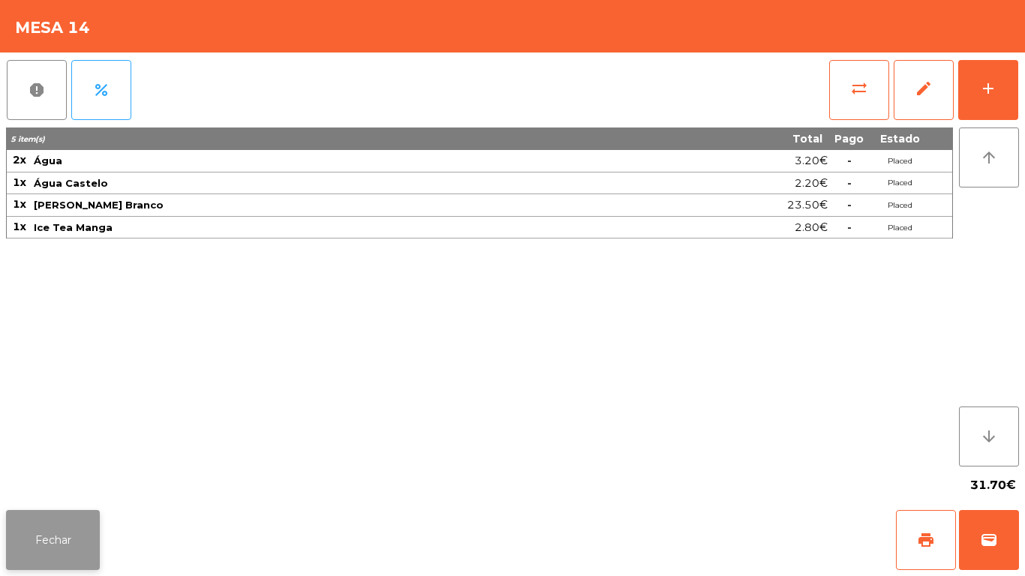
click at [74, 537] on button "Fechar" at bounding box center [53, 540] width 94 height 60
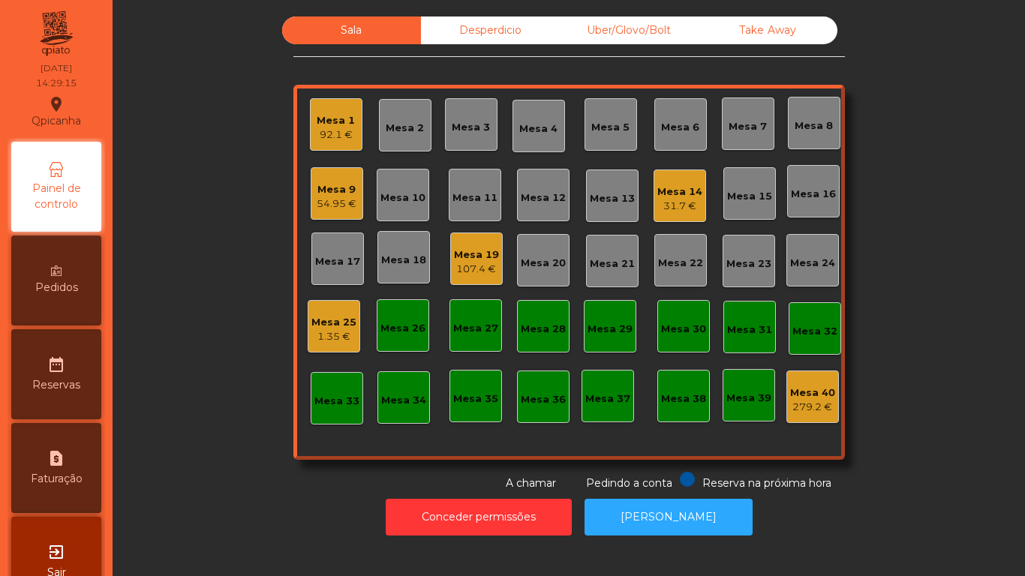
click at [347, 145] on div "Mesa 1 92.1 €" at bounding box center [336, 124] width 53 height 53
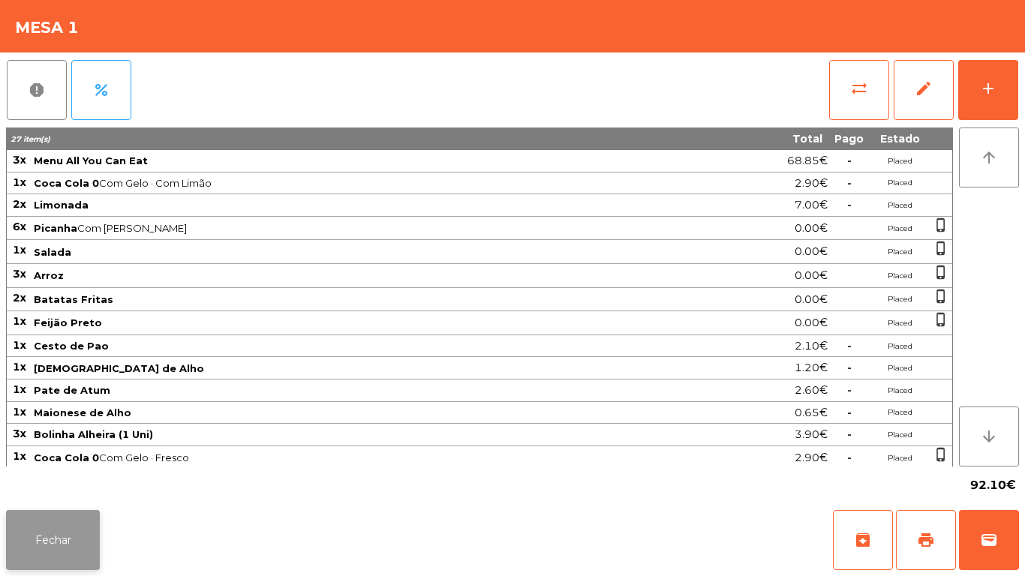
click at [80, 537] on button "Fechar" at bounding box center [53, 540] width 94 height 60
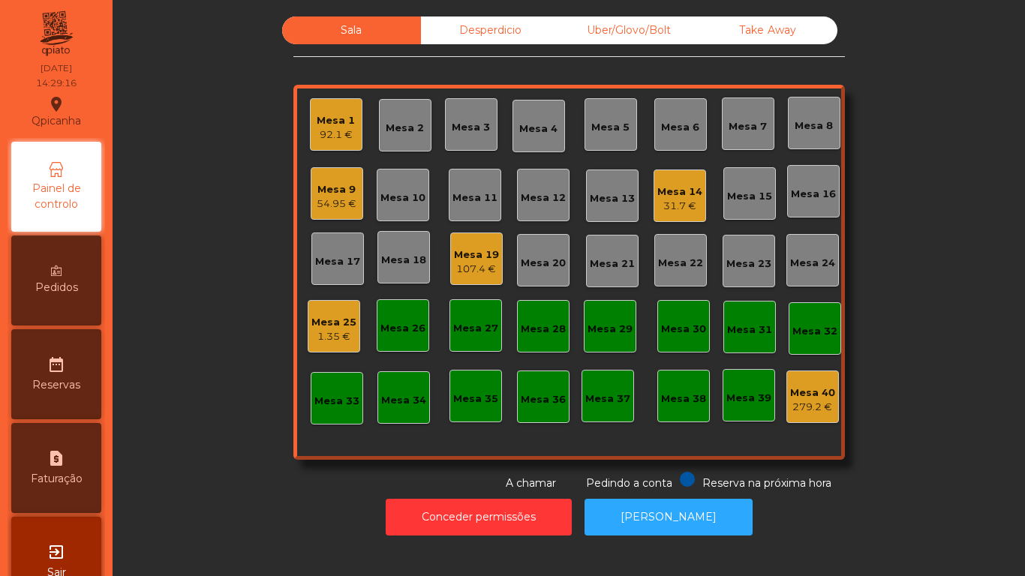
click at [348, 202] on div "54.95 €" at bounding box center [337, 204] width 40 height 15
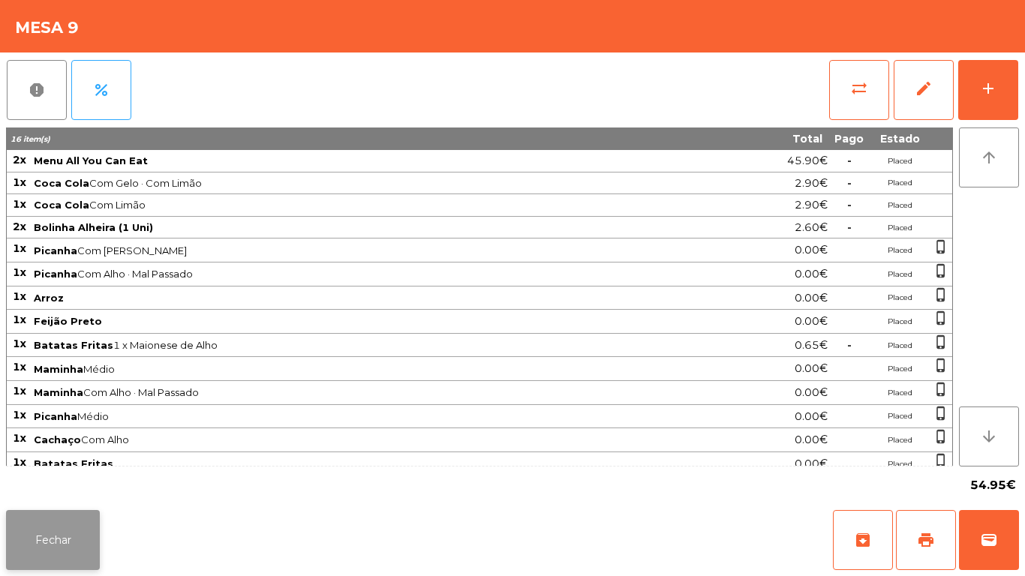
click at [91, 540] on button "Fechar" at bounding box center [53, 540] width 94 height 60
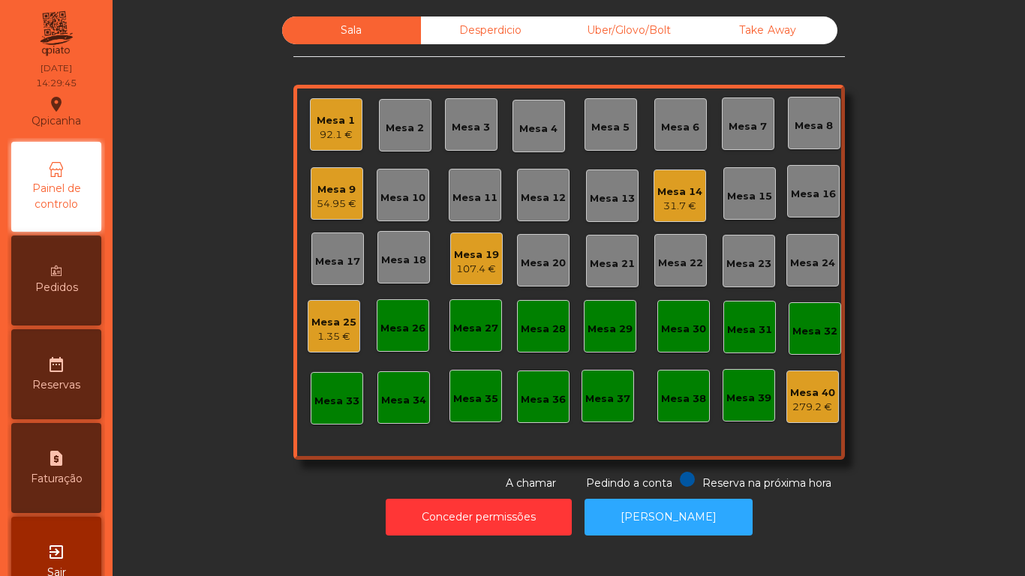
click at [667, 209] on div "31.7 €" at bounding box center [680, 206] width 45 height 15
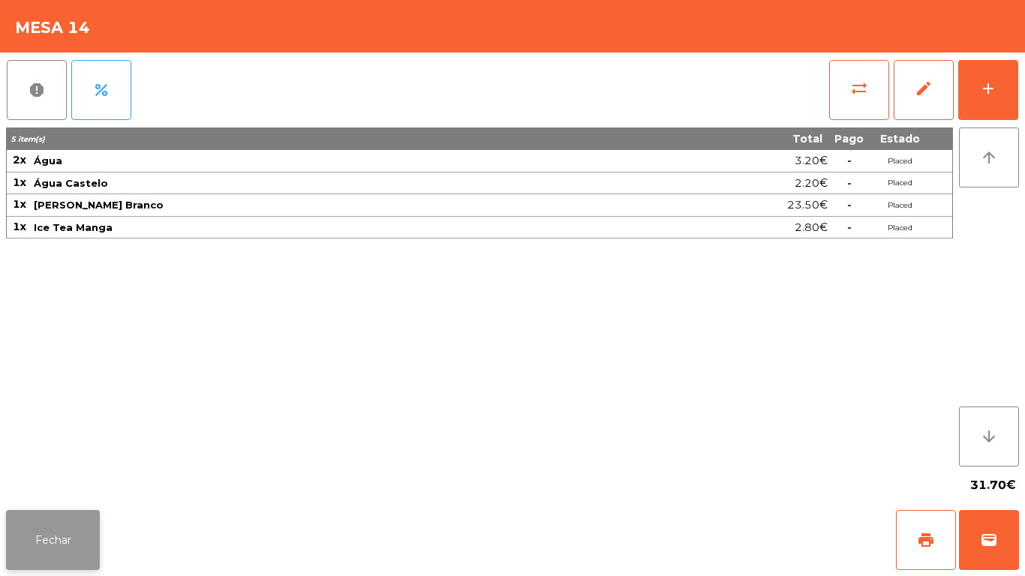
click at [77, 525] on button "Fechar" at bounding box center [53, 540] width 94 height 60
click at [26, 543] on button "Fechar" at bounding box center [53, 540] width 94 height 60
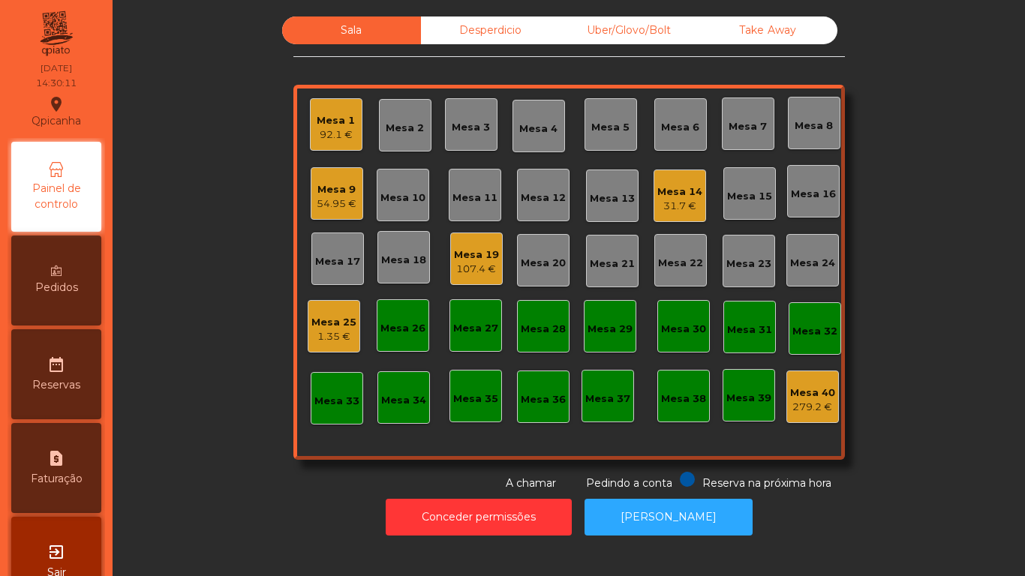
click at [673, 210] on div "31.7 €" at bounding box center [680, 206] width 45 height 15
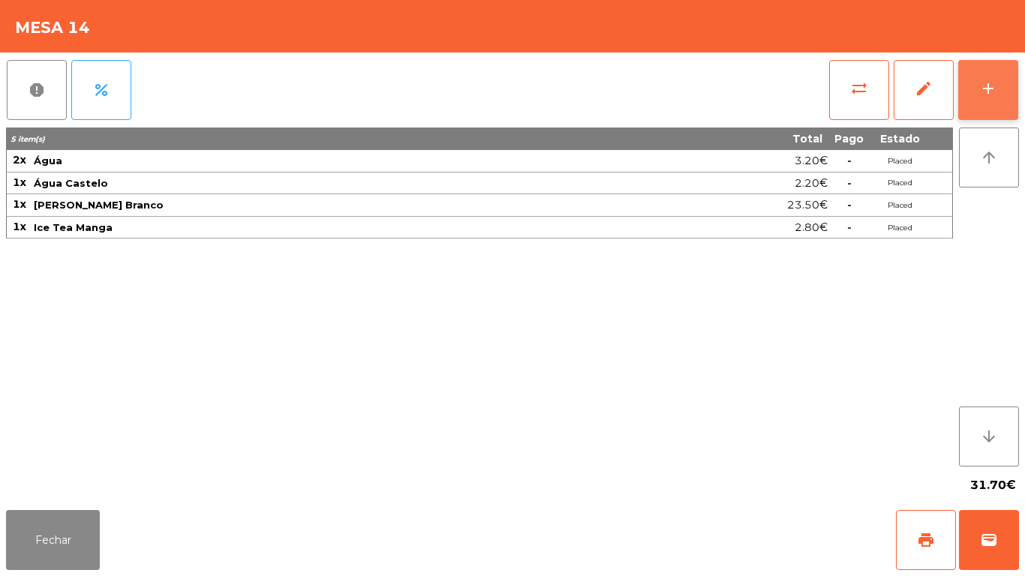
click at [982, 61] on button "add" at bounding box center [989, 90] width 60 height 60
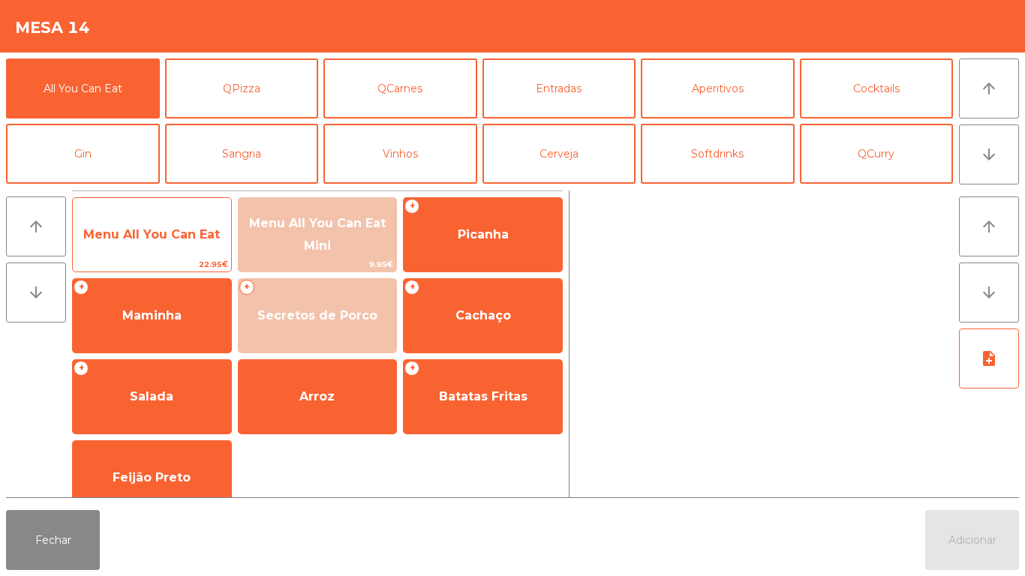
click at [176, 253] on span "Menu All You Can Eat" at bounding box center [152, 235] width 158 height 41
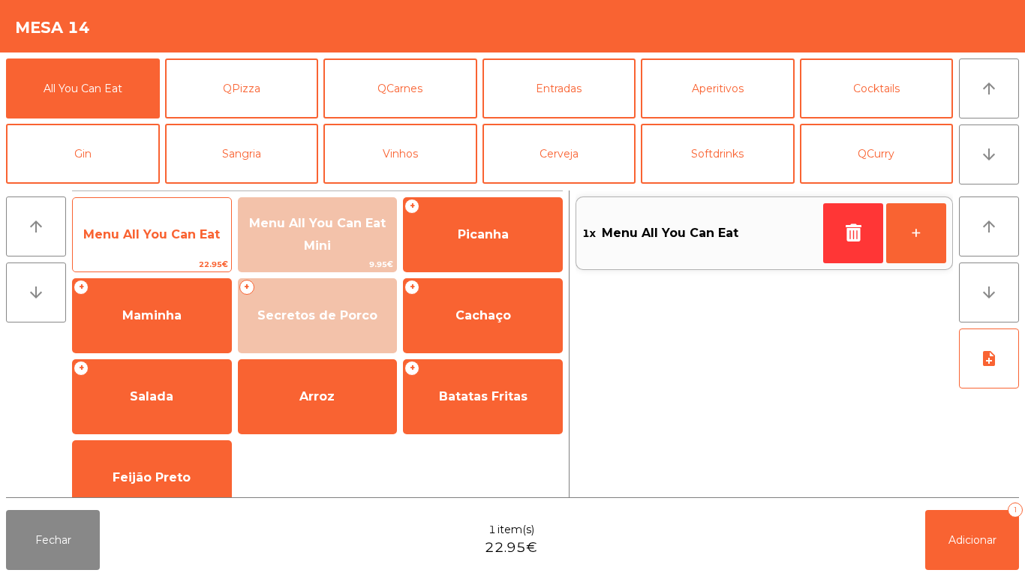
click at [194, 242] on span "Menu All You Can Eat" at bounding box center [152, 235] width 158 height 41
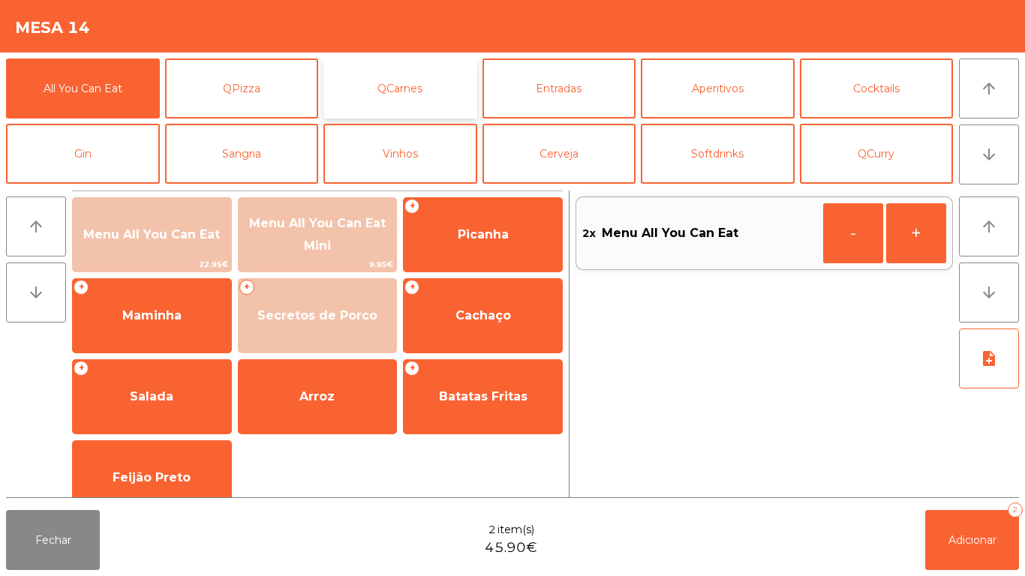
click at [434, 88] on button "QCarnes" at bounding box center [401, 89] width 154 height 60
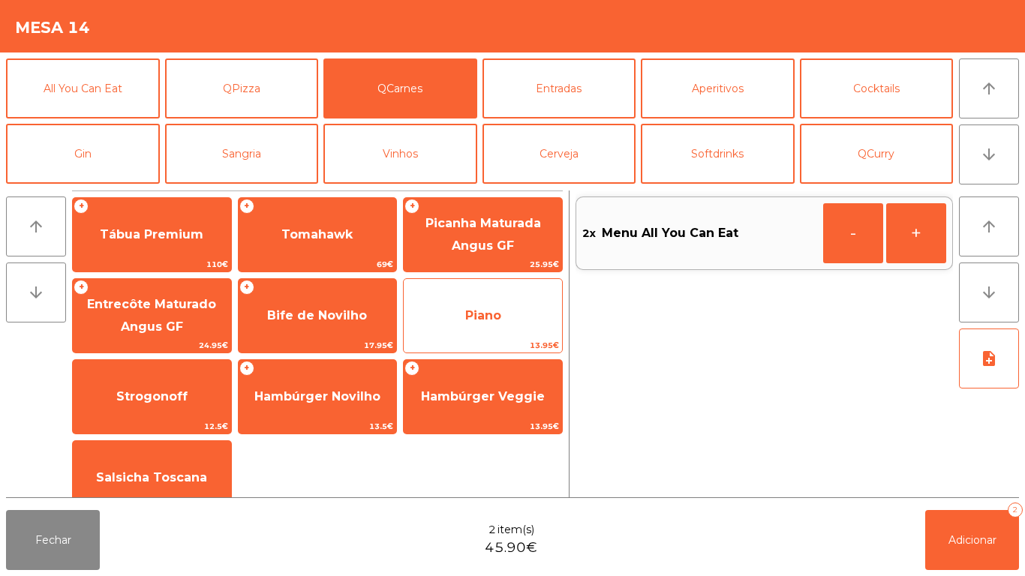
click at [523, 324] on span "Piano" at bounding box center [483, 316] width 158 height 41
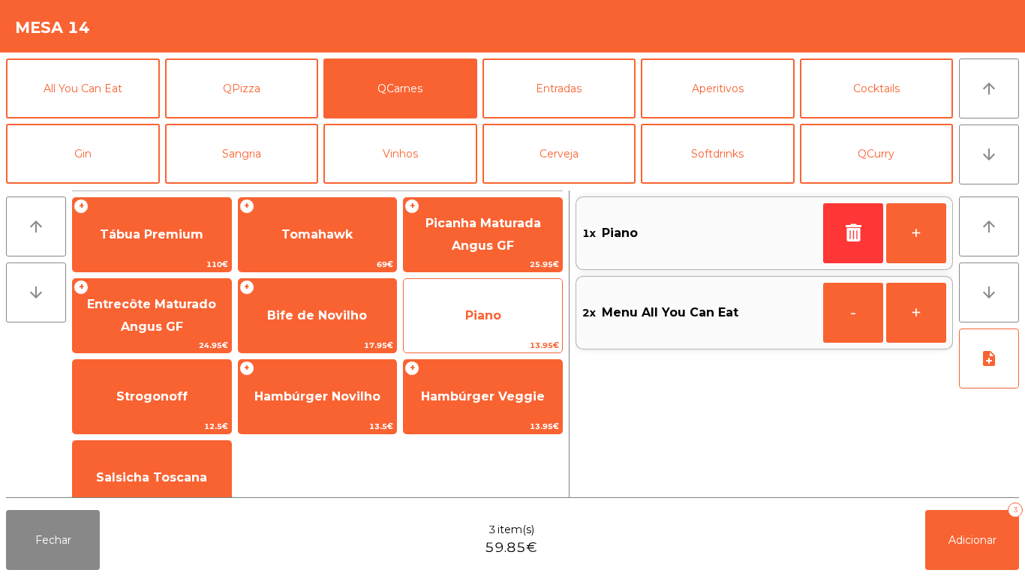
click at [534, 324] on span "Piano" at bounding box center [483, 316] width 158 height 41
click at [534, 325] on span "Piano" at bounding box center [483, 316] width 158 height 41
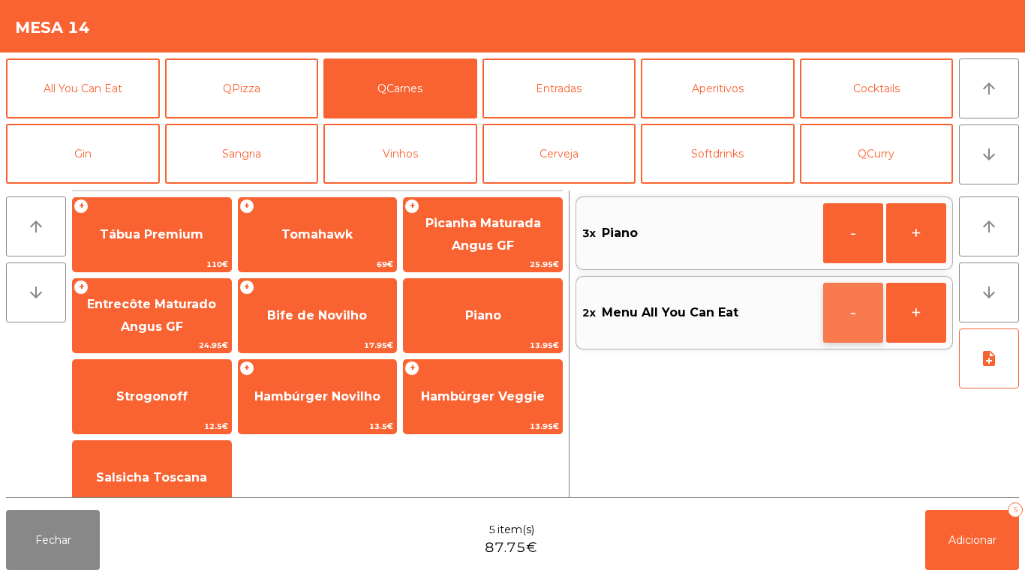
click at [858, 317] on button "-" at bounding box center [853, 313] width 60 height 60
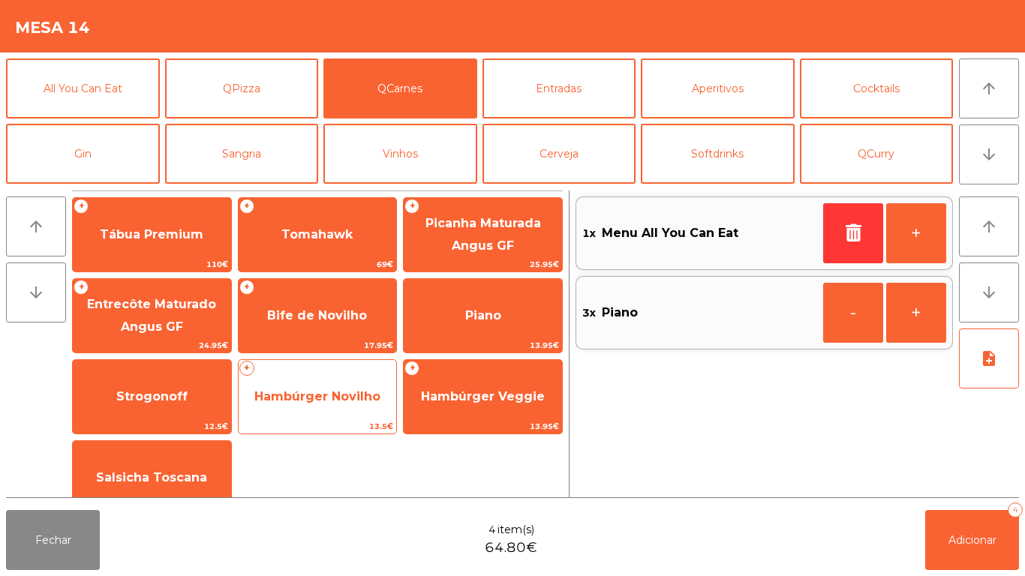
click at [351, 399] on span "Hambúrger Novilho" at bounding box center [317, 397] width 126 height 14
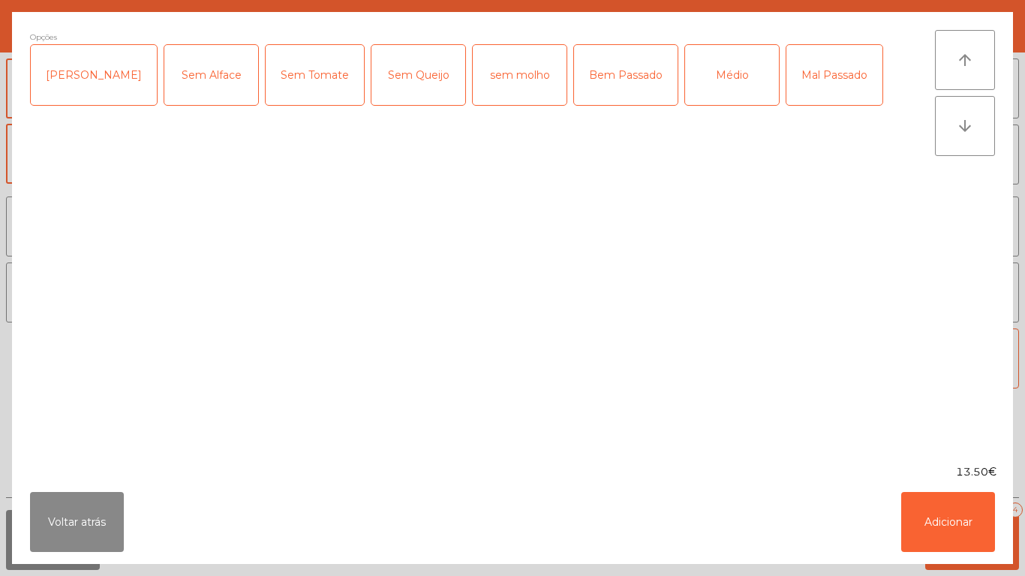
click at [692, 84] on div "Médio" at bounding box center [732, 75] width 94 height 60
click at [290, 84] on div "Sem Tomate" at bounding box center [315, 75] width 98 height 60
click at [381, 92] on div "Sem Queijo" at bounding box center [419, 75] width 94 height 60
click at [71, 84] on div "[PERSON_NAME]" at bounding box center [94, 75] width 126 height 60
click at [943, 507] on button "Adicionar" at bounding box center [948, 522] width 94 height 60
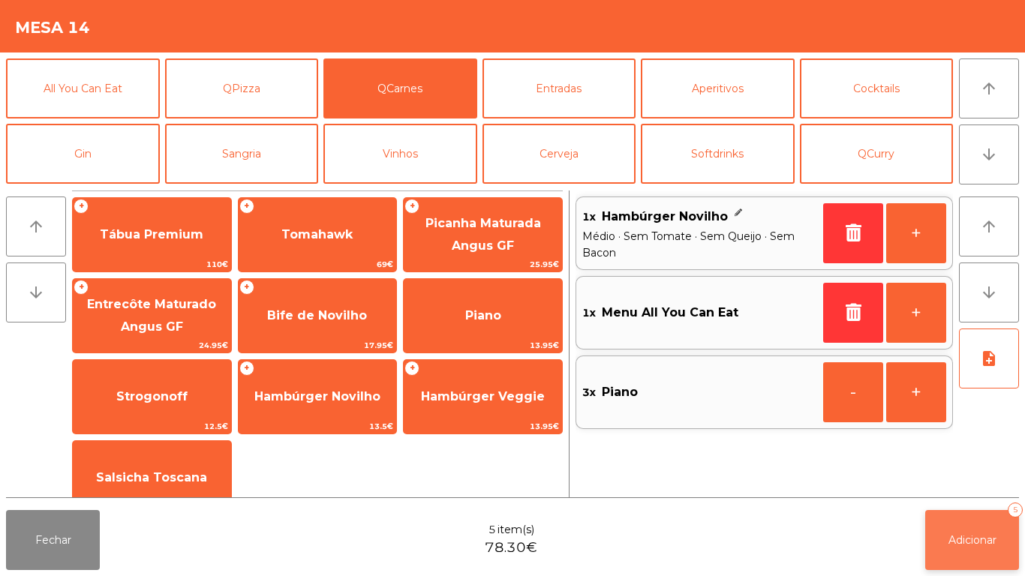
click at [959, 529] on button "Adicionar 5" at bounding box center [972, 540] width 94 height 60
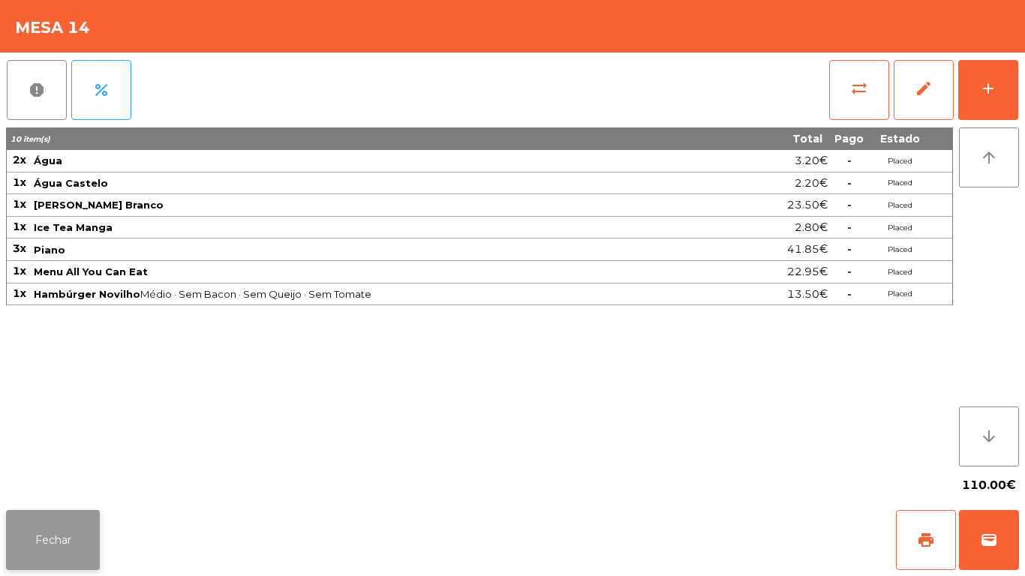
click at [92, 537] on button "Fechar" at bounding box center [53, 540] width 94 height 60
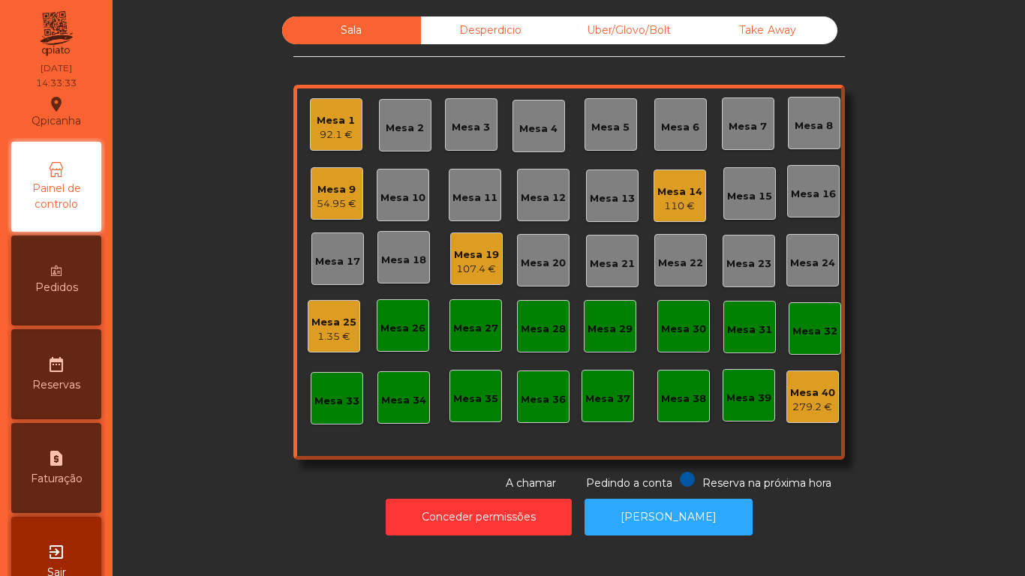
click at [677, 176] on div "Mesa 14 110 €" at bounding box center [680, 196] width 53 height 53
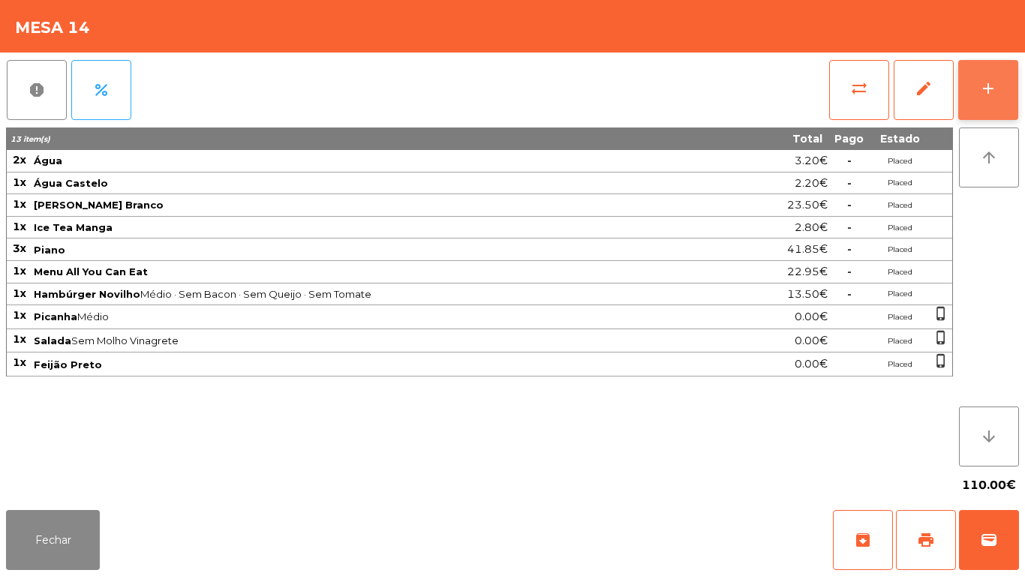
click at [992, 81] on div "add" at bounding box center [989, 89] width 18 height 18
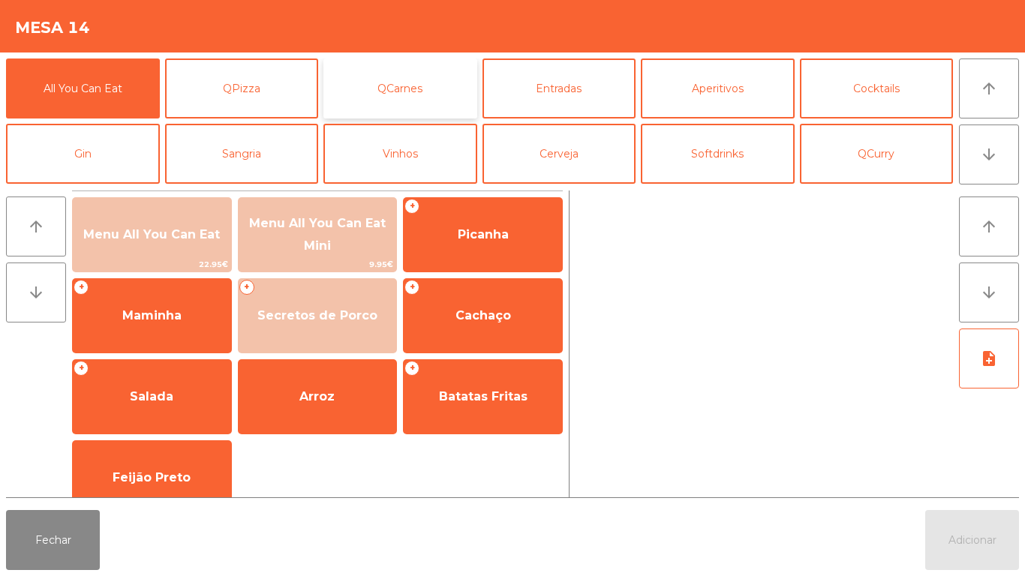
click at [439, 89] on button "QCarnes" at bounding box center [401, 89] width 154 height 60
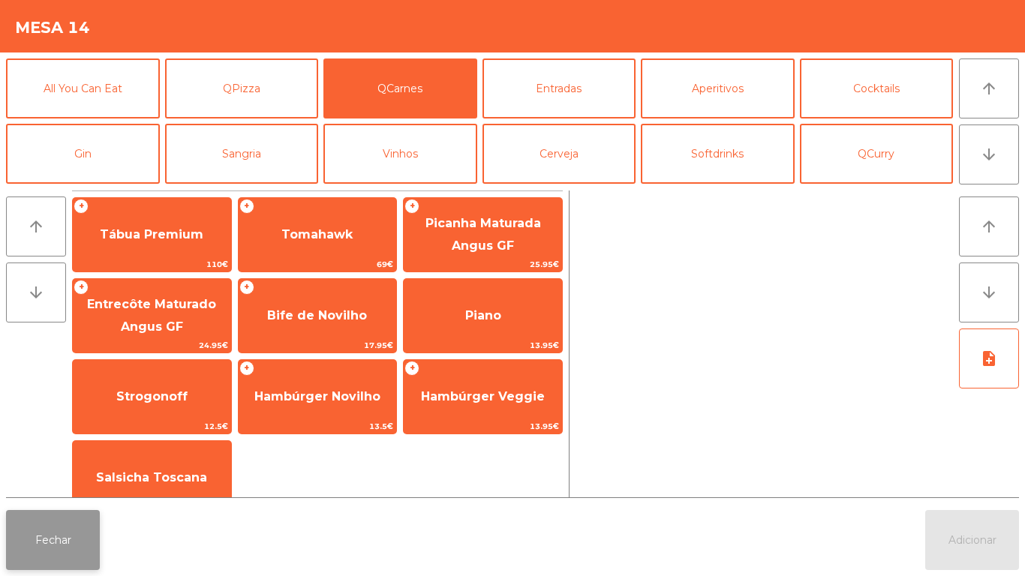
click at [60, 533] on button "Fechar" at bounding box center [53, 540] width 94 height 60
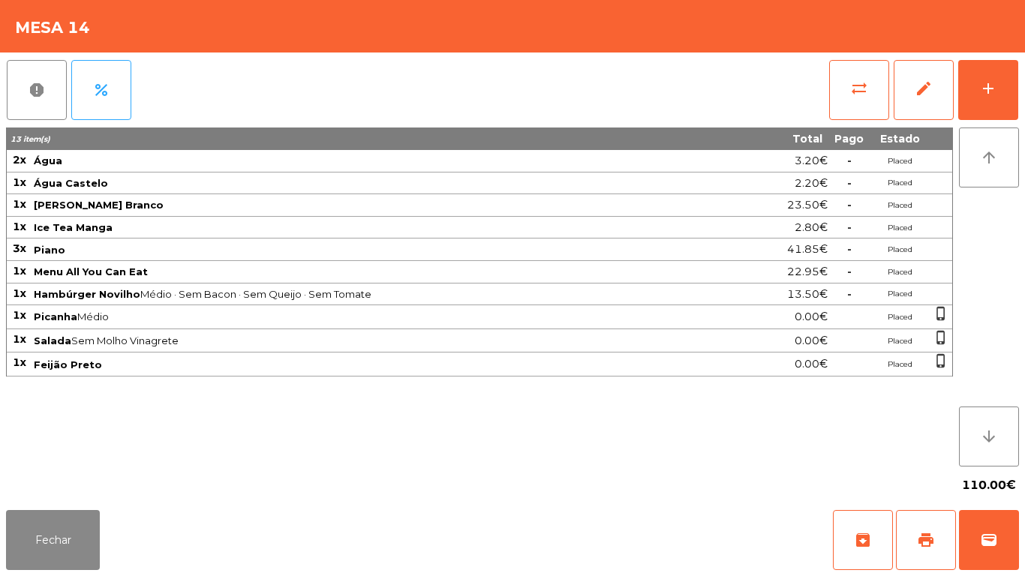
click at [79, 498] on div "110.00€" at bounding box center [512, 486] width 1013 height 38
click at [74, 548] on button "Fechar" at bounding box center [53, 540] width 94 height 60
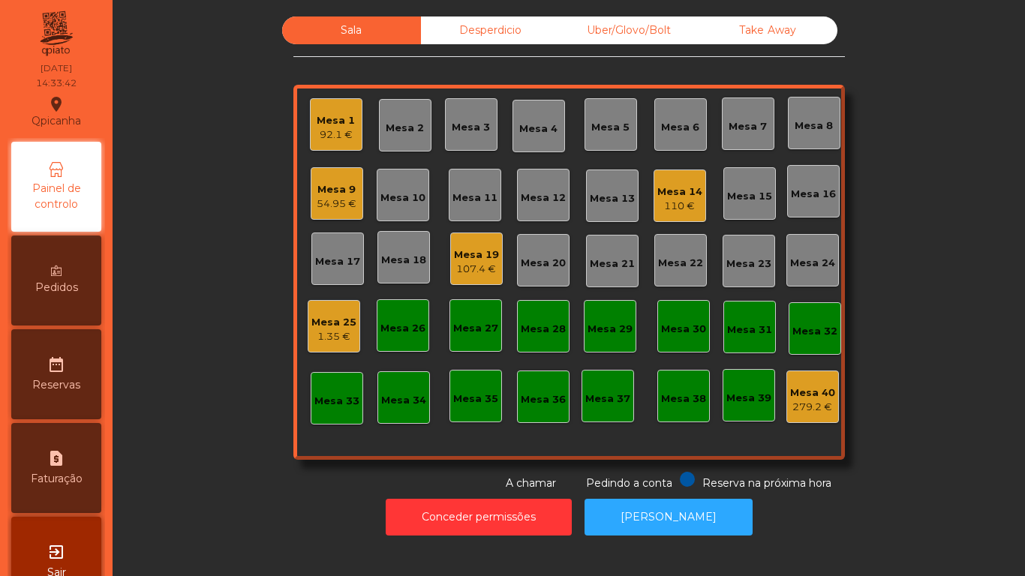
click at [324, 148] on div "Mesa 1 92.1 €" at bounding box center [336, 124] width 53 height 53
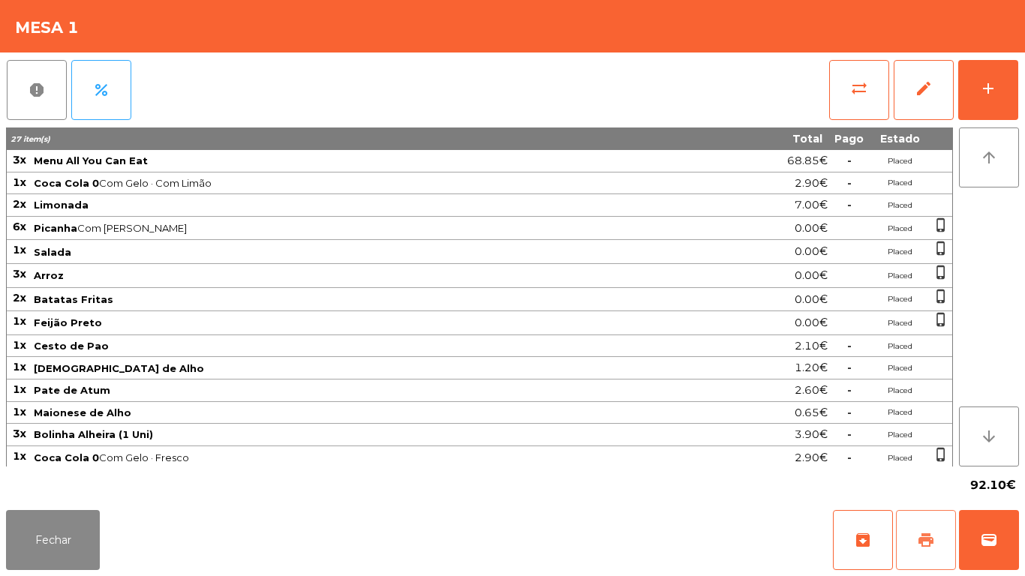
click at [914, 550] on button "print" at bounding box center [926, 540] width 60 height 60
click at [65, 541] on button "Fechar" at bounding box center [53, 540] width 94 height 60
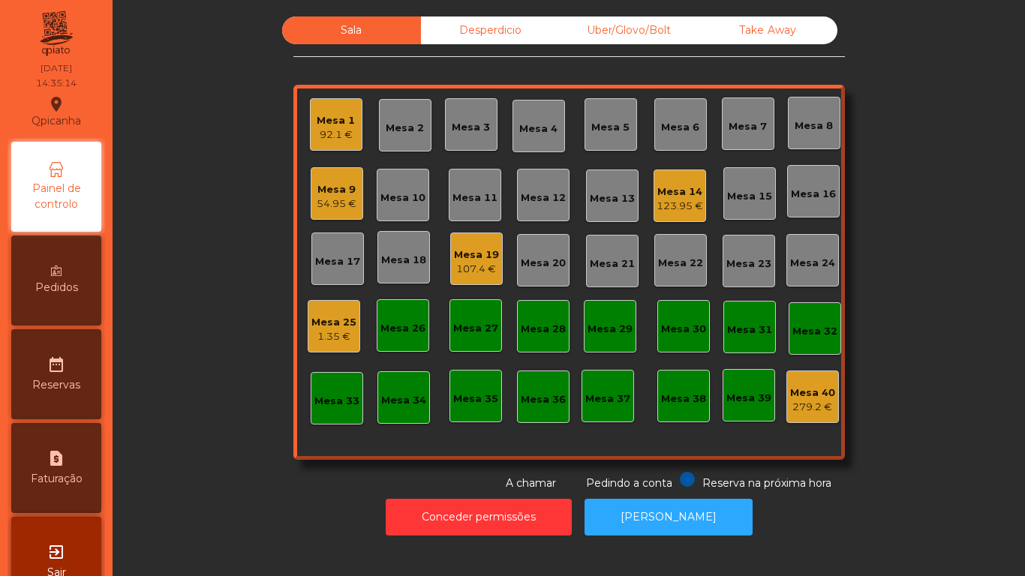
click at [337, 138] on div "92.1 €" at bounding box center [336, 135] width 38 height 15
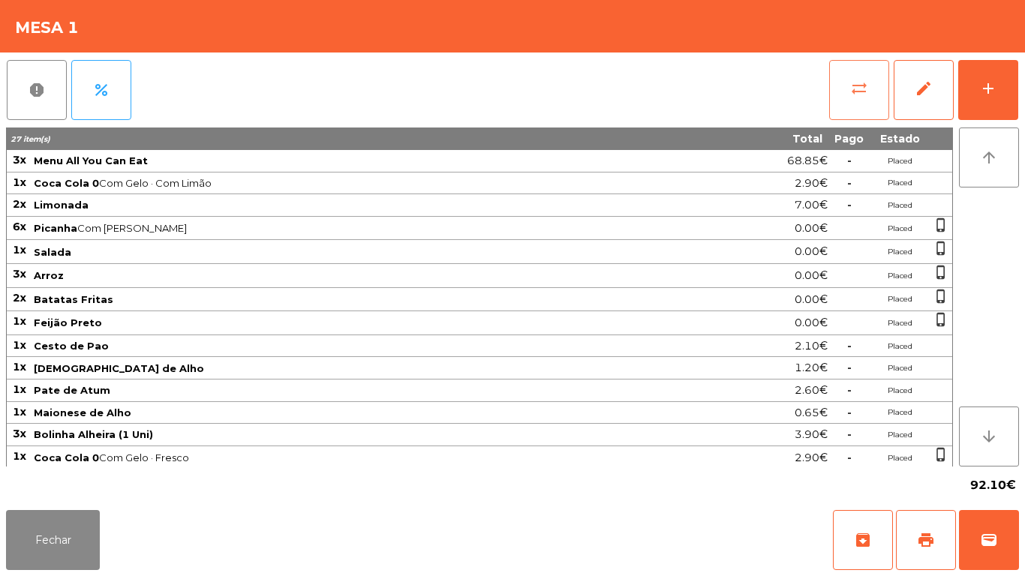
click at [857, 98] on button "sync_alt" at bounding box center [859, 90] width 60 height 60
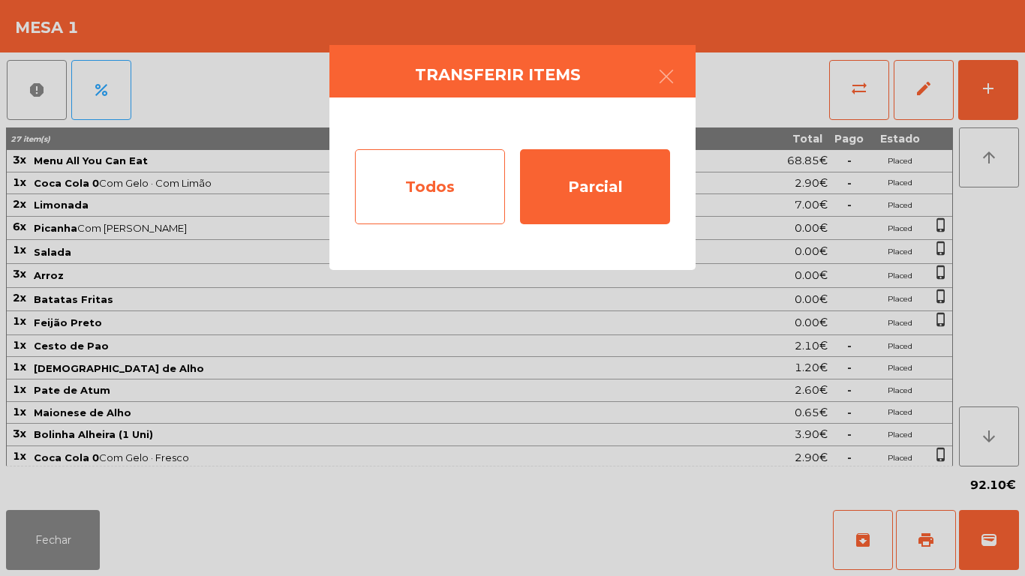
click at [457, 200] on div "Todos" at bounding box center [430, 186] width 150 height 75
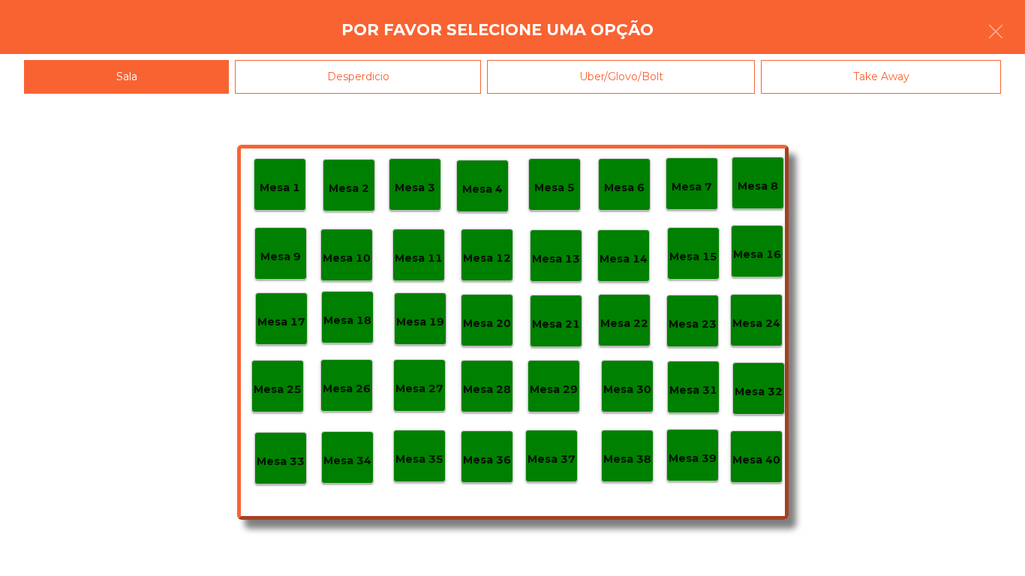
click at [553, 462] on p "Mesa 37" at bounding box center [552, 459] width 48 height 17
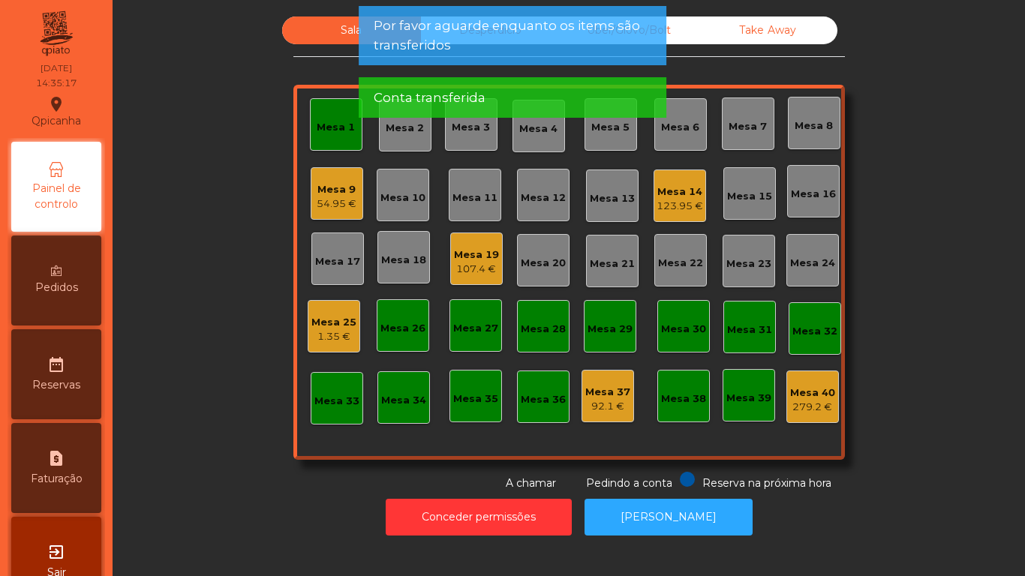
click at [327, 134] on div "Mesa 1" at bounding box center [336, 127] width 38 height 15
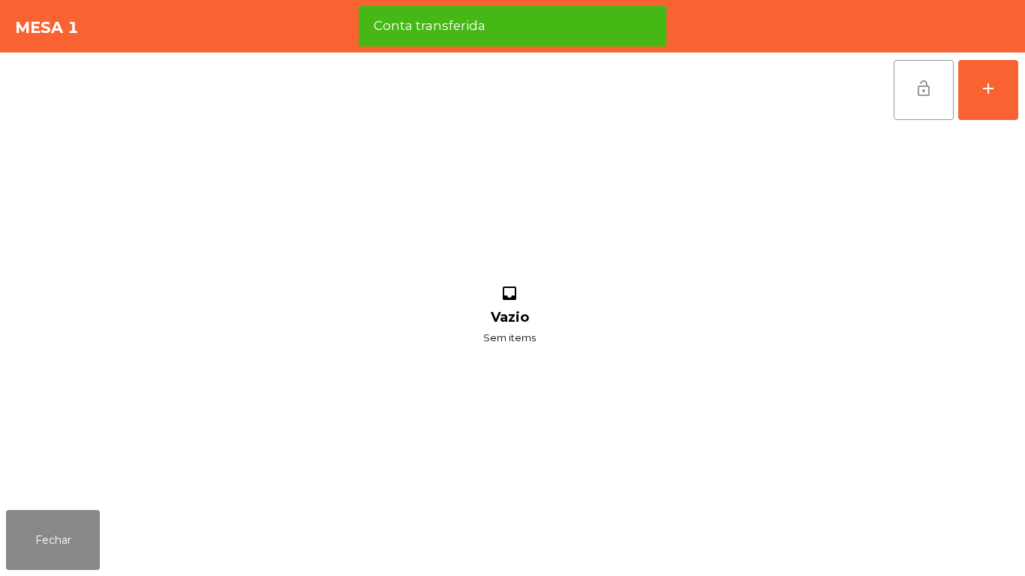
click at [912, 89] on button "lock_open" at bounding box center [924, 90] width 60 height 60
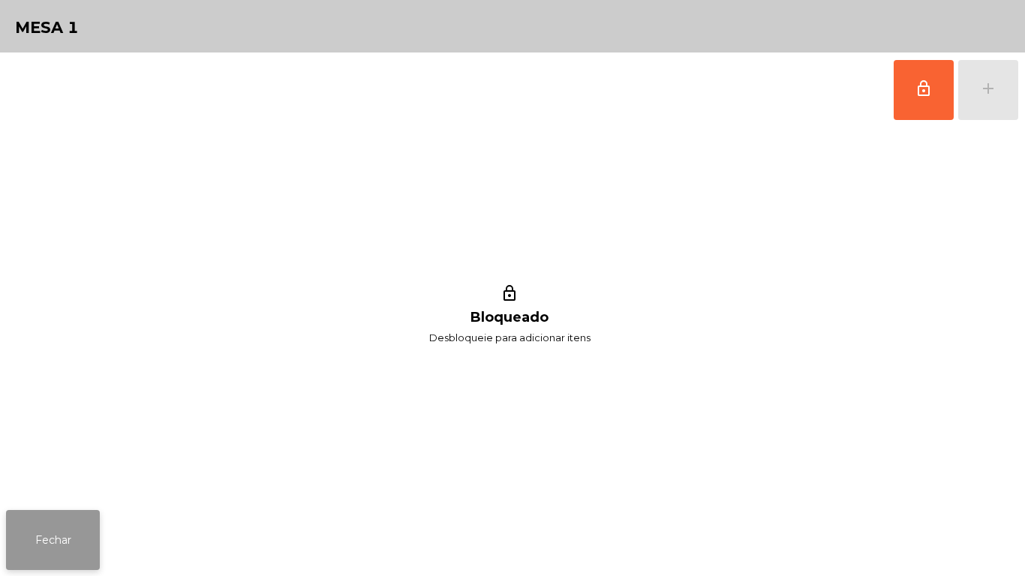
click at [97, 528] on button "Fechar" at bounding box center [53, 540] width 94 height 60
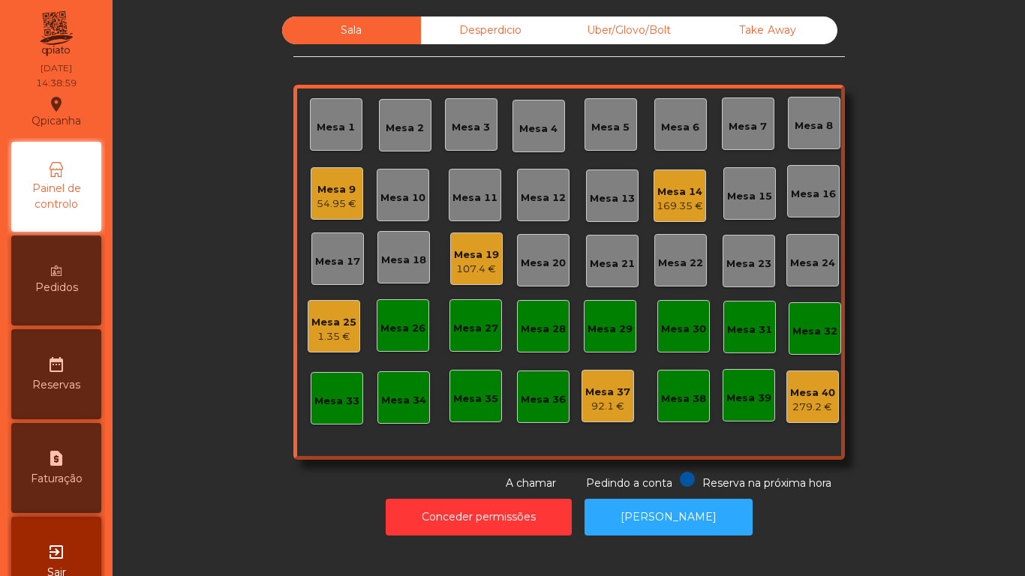
click at [657, 205] on div "169.35 €" at bounding box center [680, 206] width 47 height 15
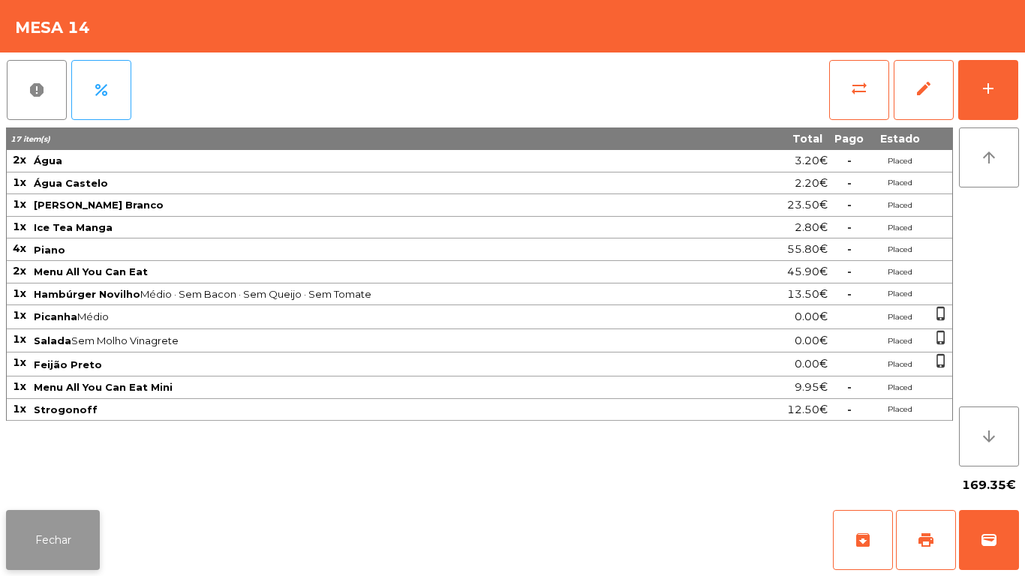
click at [66, 523] on button "Fechar" at bounding box center [53, 540] width 94 height 60
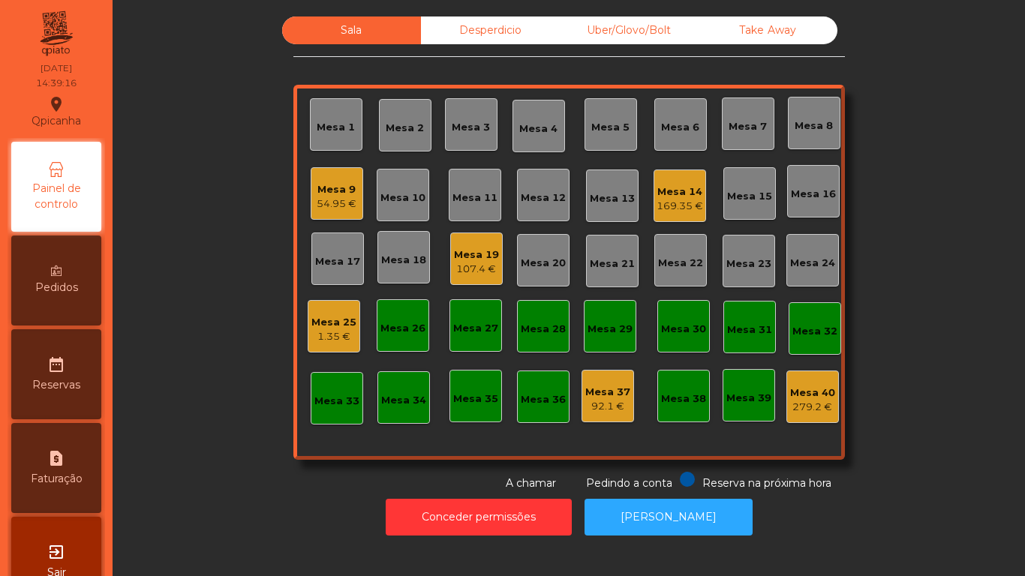
click at [615, 379] on div "Mesa 37 92.1 €" at bounding box center [607, 396] width 45 height 35
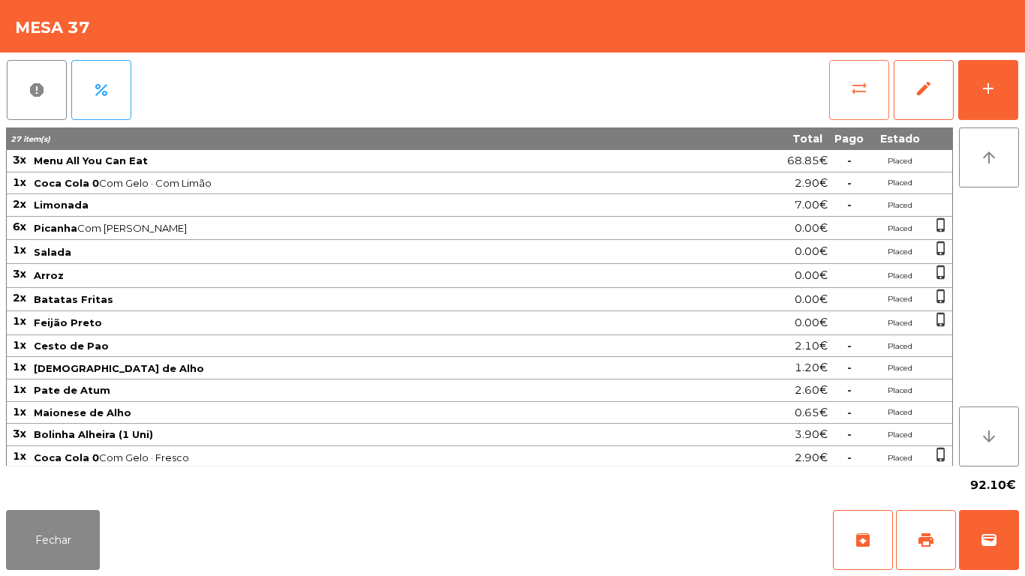
click at [860, 88] on span "sync_alt" at bounding box center [859, 89] width 18 height 18
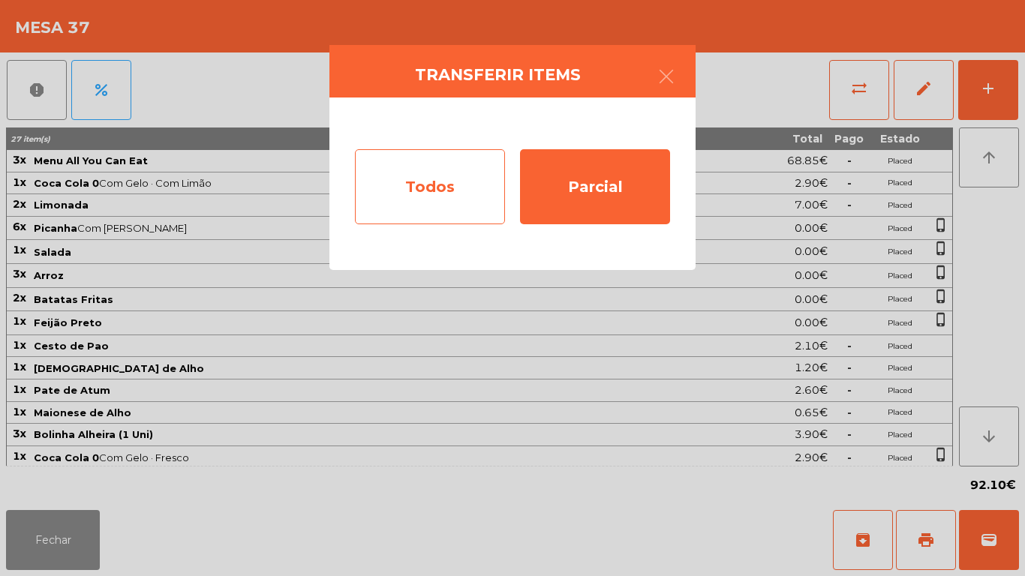
click at [437, 195] on div "Todos" at bounding box center [430, 186] width 150 height 75
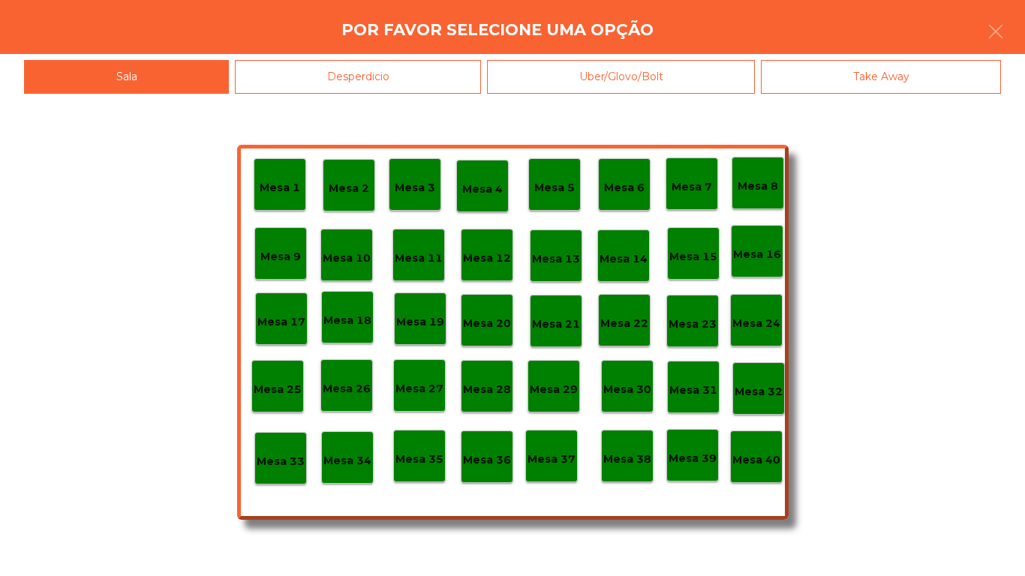
click at [748, 453] on p "Mesa 40" at bounding box center [757, 460] width 48 height 17
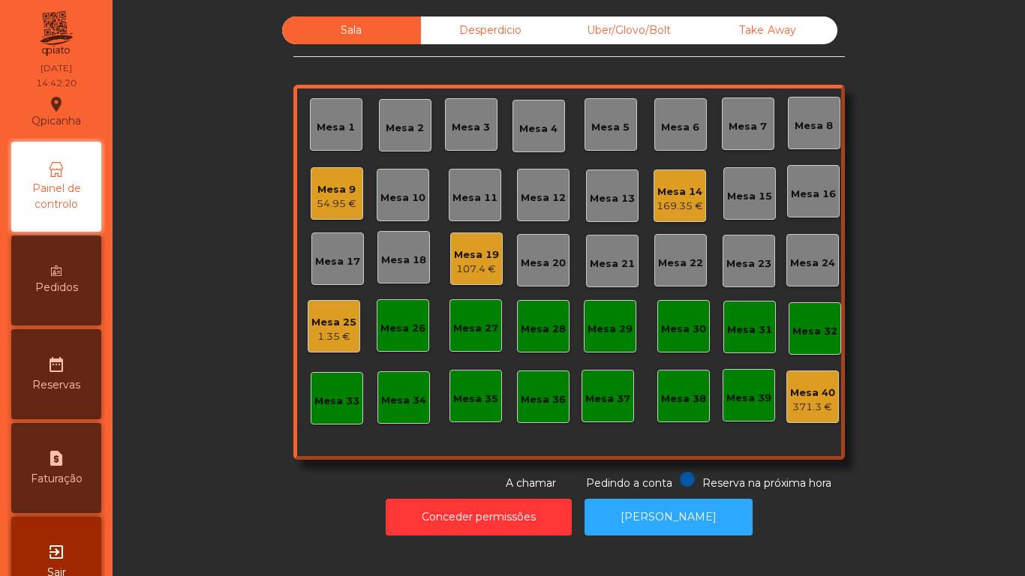
click at [673, 201] on div "169.35 €" at bounding box center [680, 206] width 47 height 15
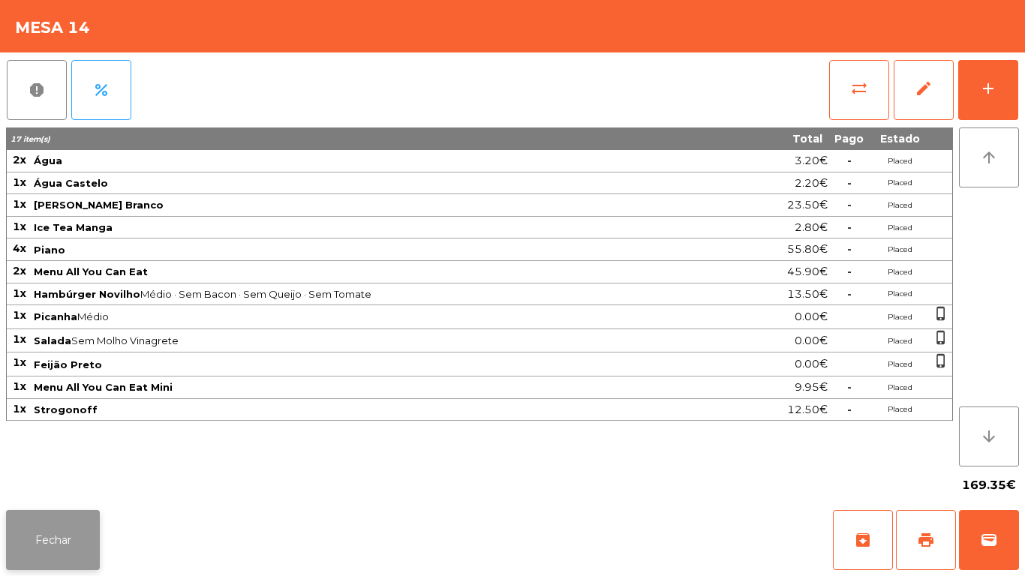
click at [47, 541] on button "Fechar" at bounding box center [53, 540] width 94 height 60
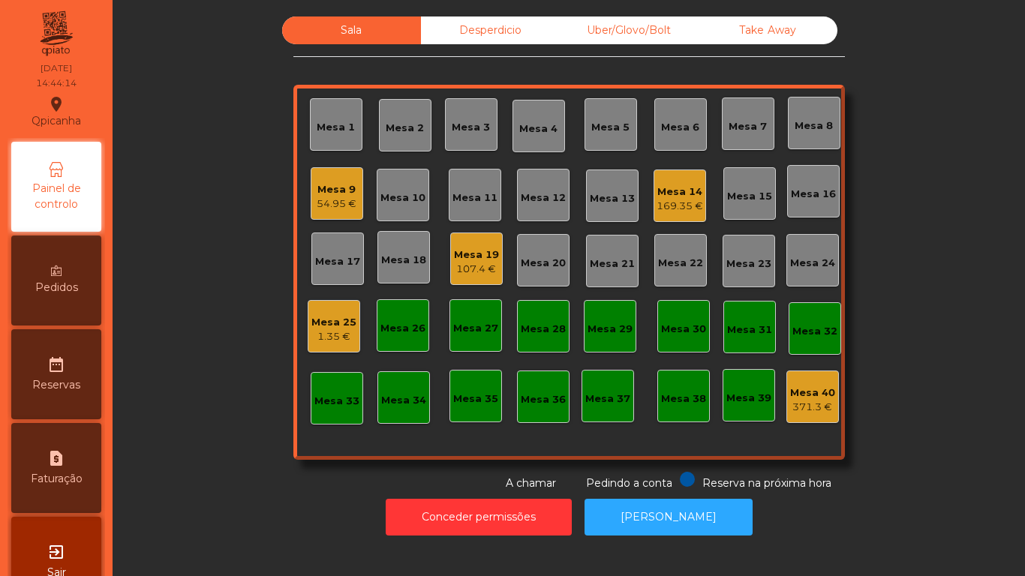
click at [330, 196] on div "Mesa 9" at bounding box center [337, 189] width 40 height 15
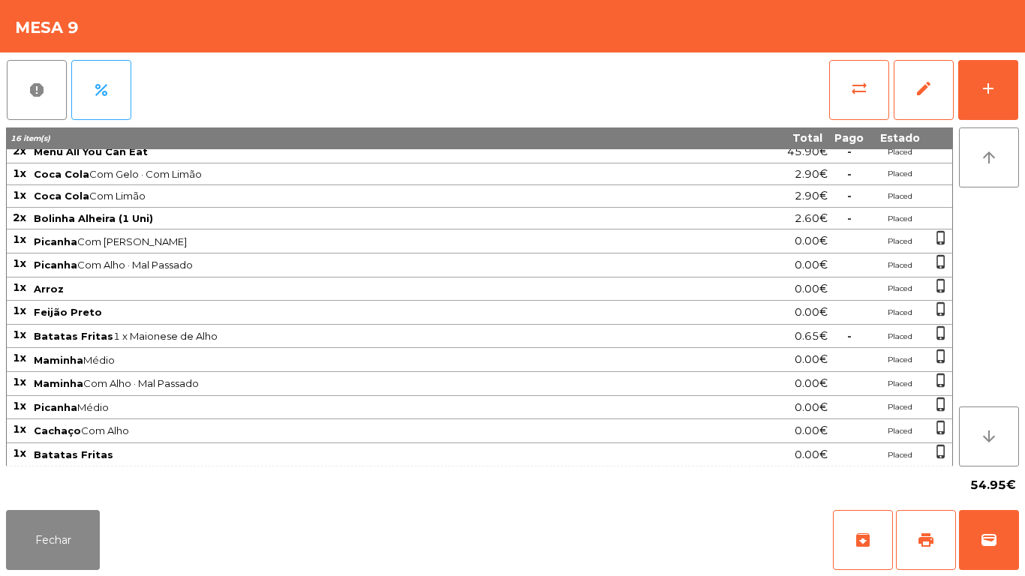
scroll to position [10, 0]
click at [973, 98] on button "add" at bounding box center [989, 90] width 60 height 60
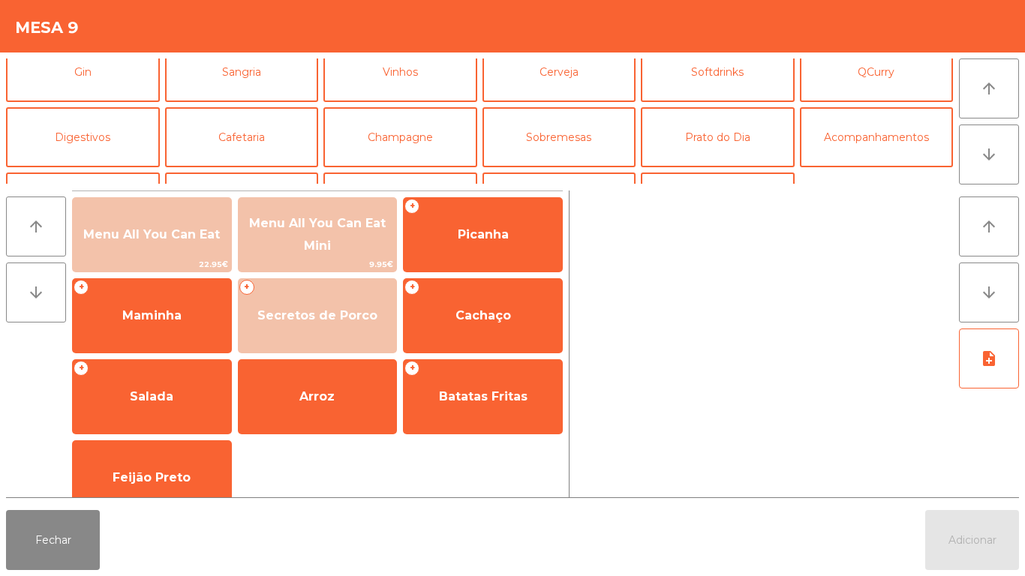
scroll to position [103, 0]
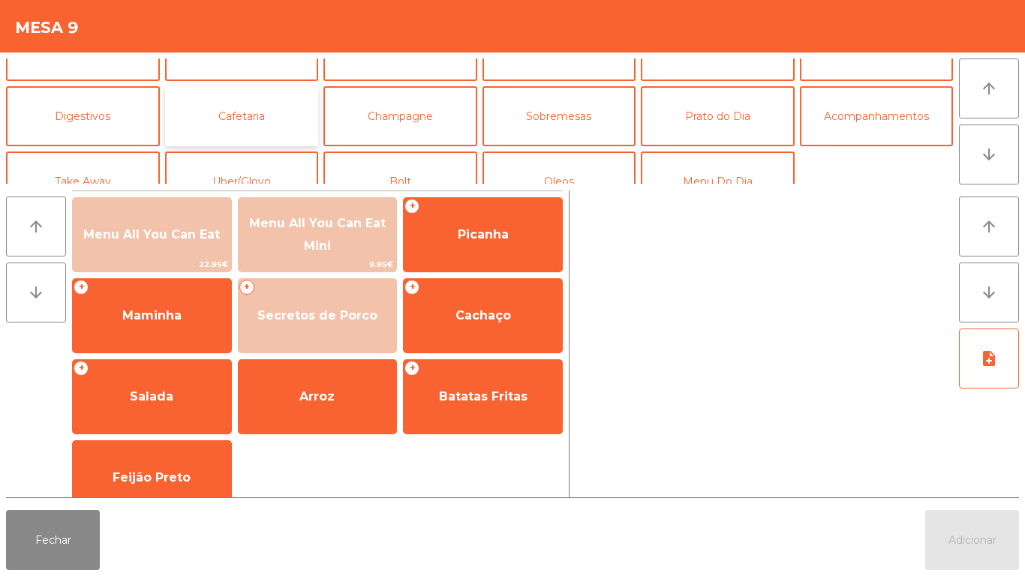
click at [246, 116] on button "Cafetaria" at bounding box center [242, 116] width 154 height 60
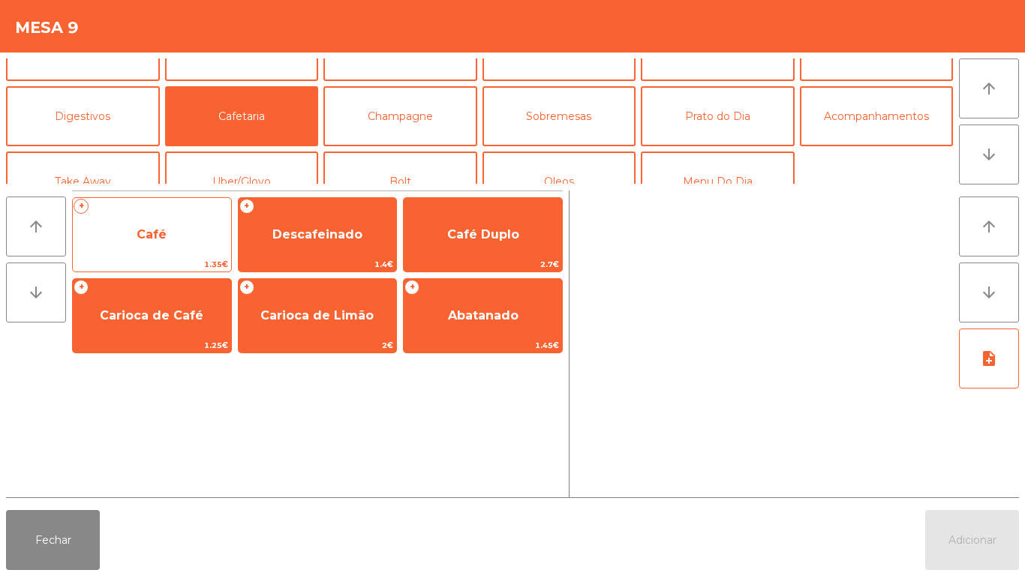
click at [161, 235] on span "Café" at bounding box center [152, 234] width 30 height 14
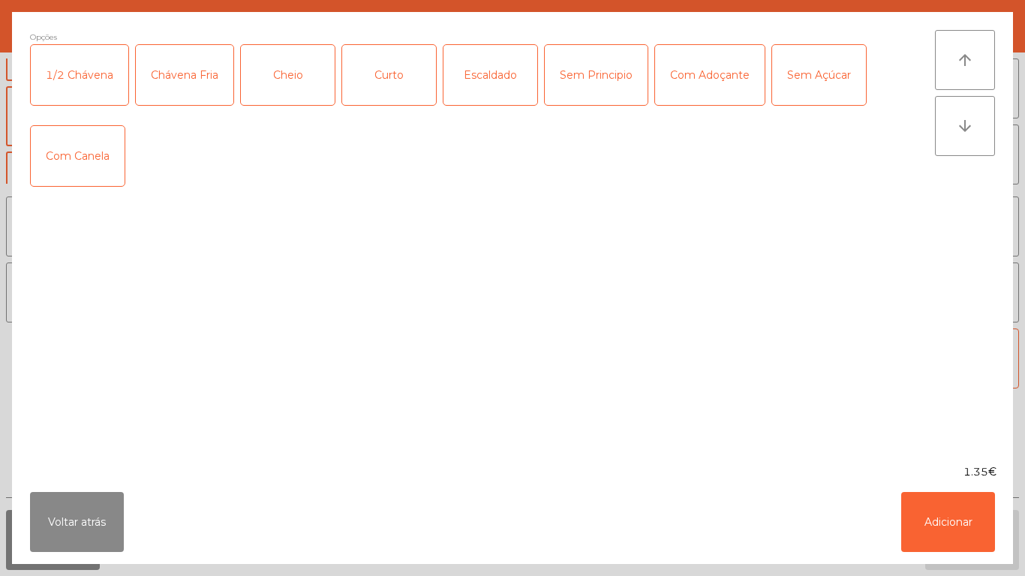
click at [292, 82] on div "Cheio" at bounding box center [288, 75] width 94 height 60
click at [921, 513] on button "Adicionar" at bounding box center [948, 522] width 94 height 60
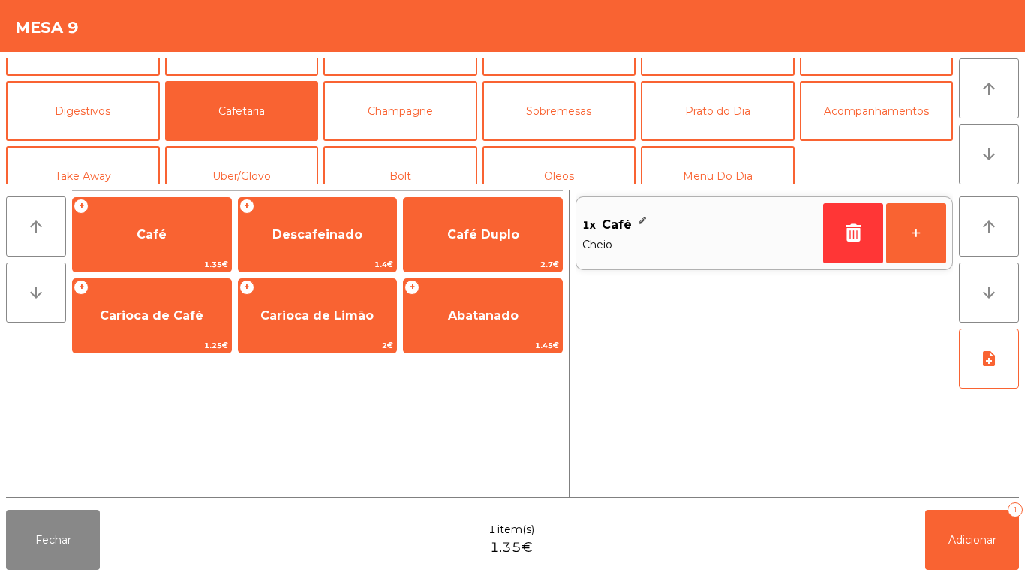
scroll to position [101, 0]
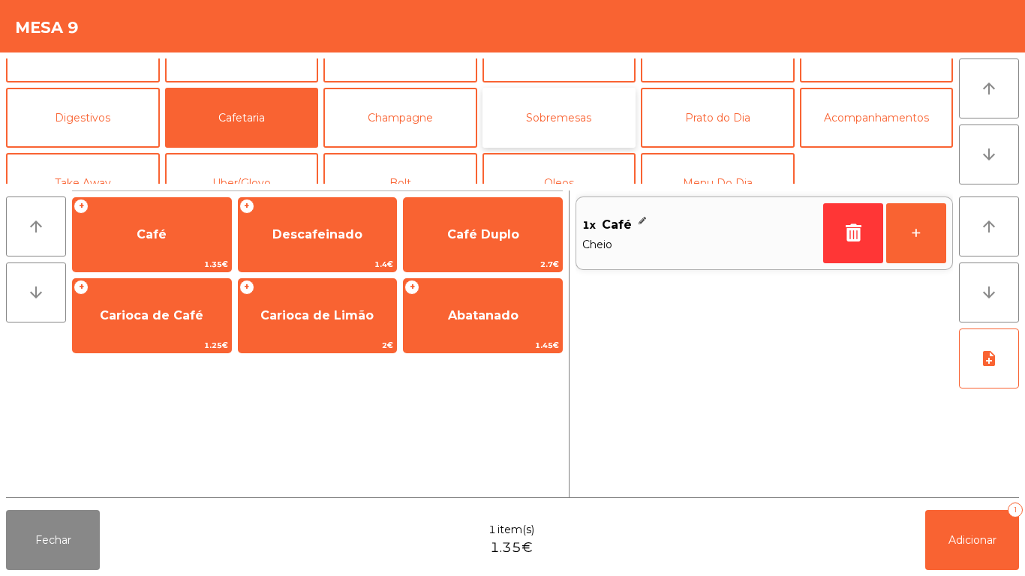
click at [552, 127] on button "Sobremesas" at bounding box center [560, 118] width 154 height 60
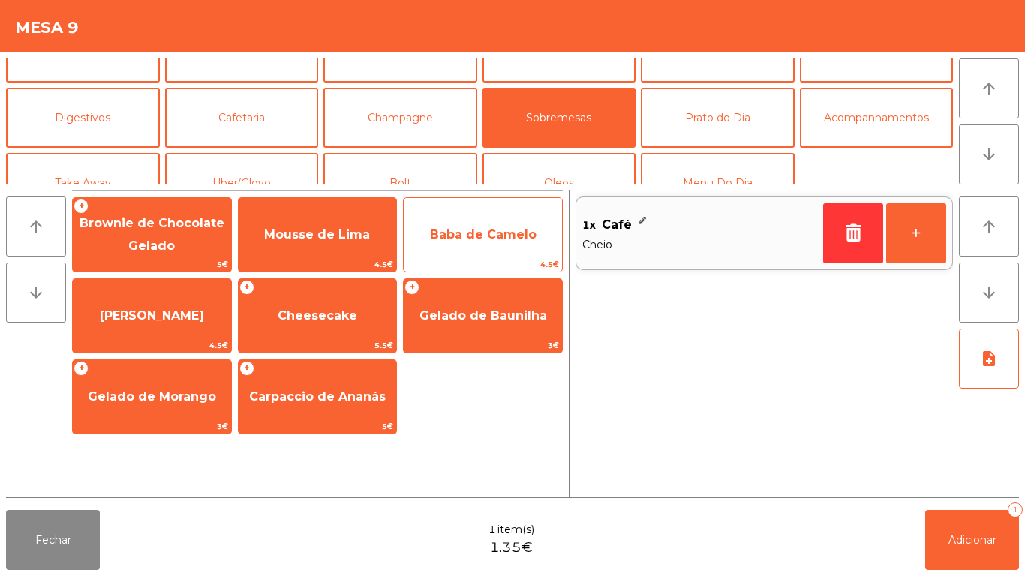
click at [460, 235] on span "Baba de Camelo" at bounding box center [483, 234] width 107 height 14
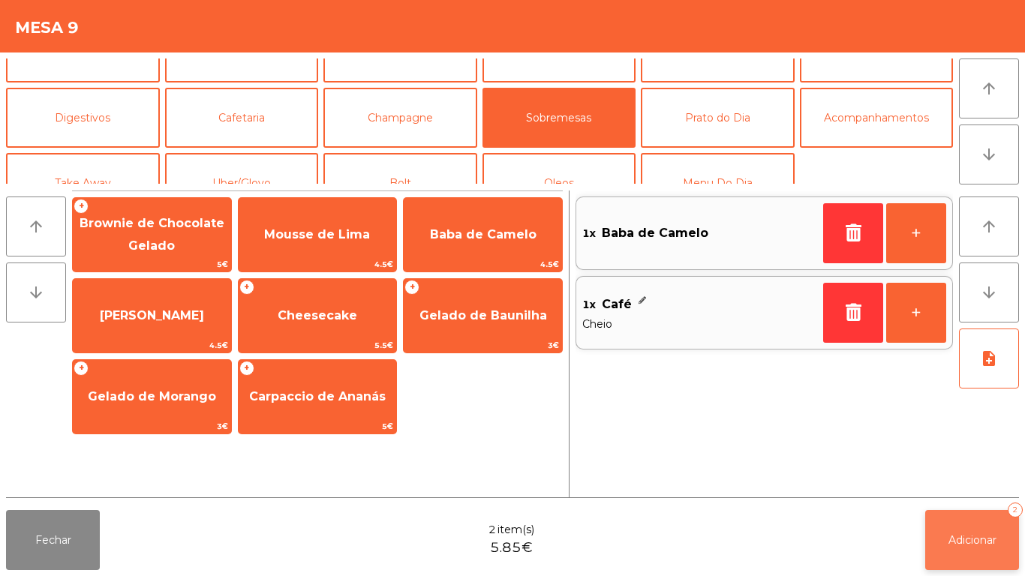
click at [945, 537] on button "Adicionar 2" at bounding box center [972, 540] width 94 height 60
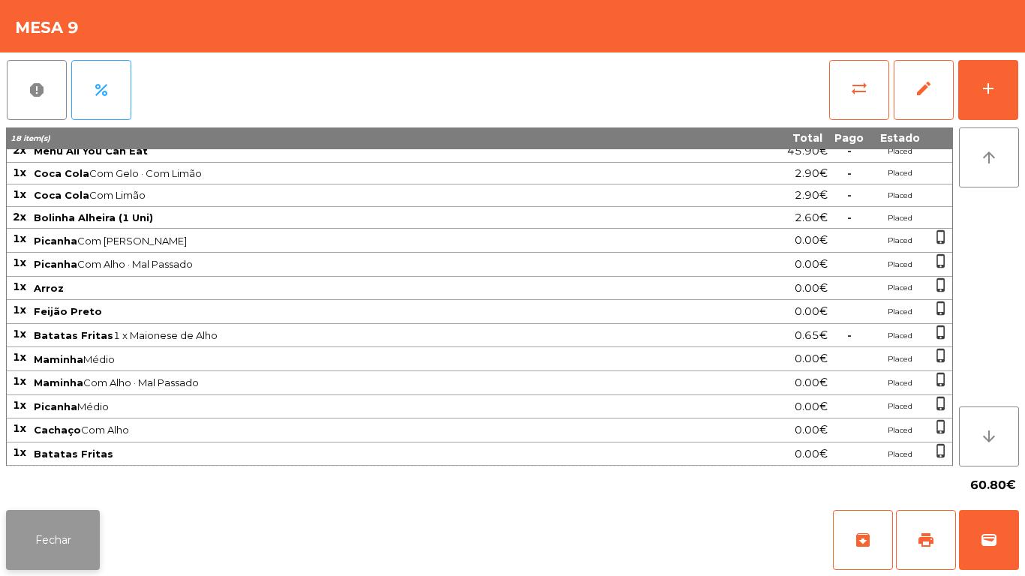
click at [63, 539] on button "Fechar" at bounding box center [53, 540] width 94 height 60
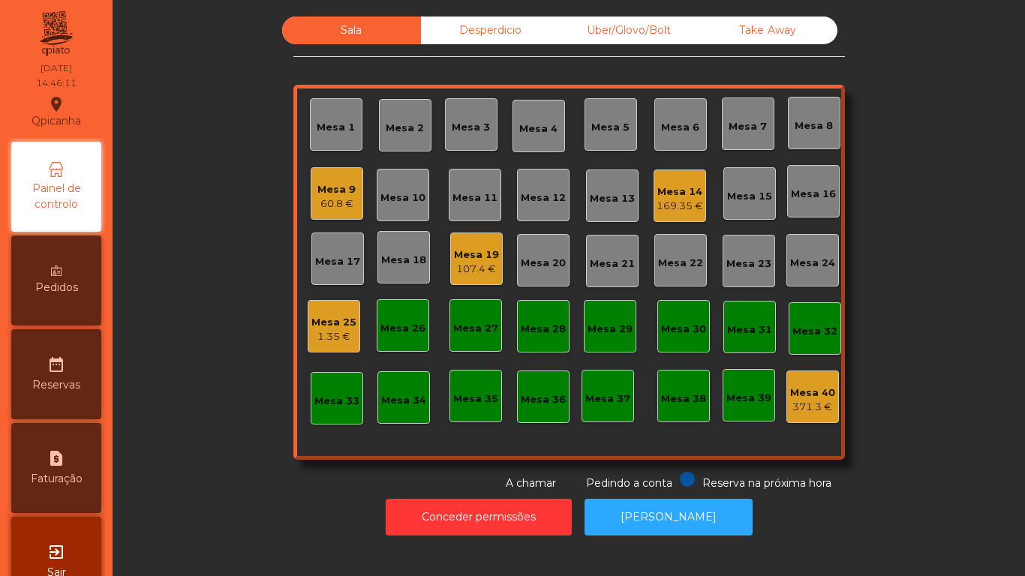
click at [473, 269] on div "107.4 €" at bounding box center [476, 269] width 45 height 15
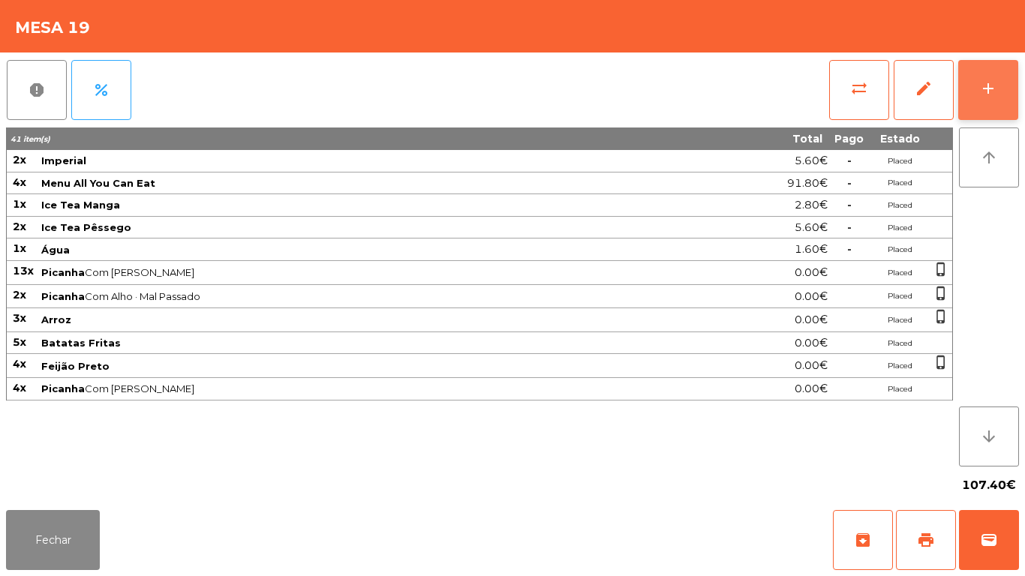
click at [978, 104] on button "add" at bounding box center [989, 90] width 60 height 60
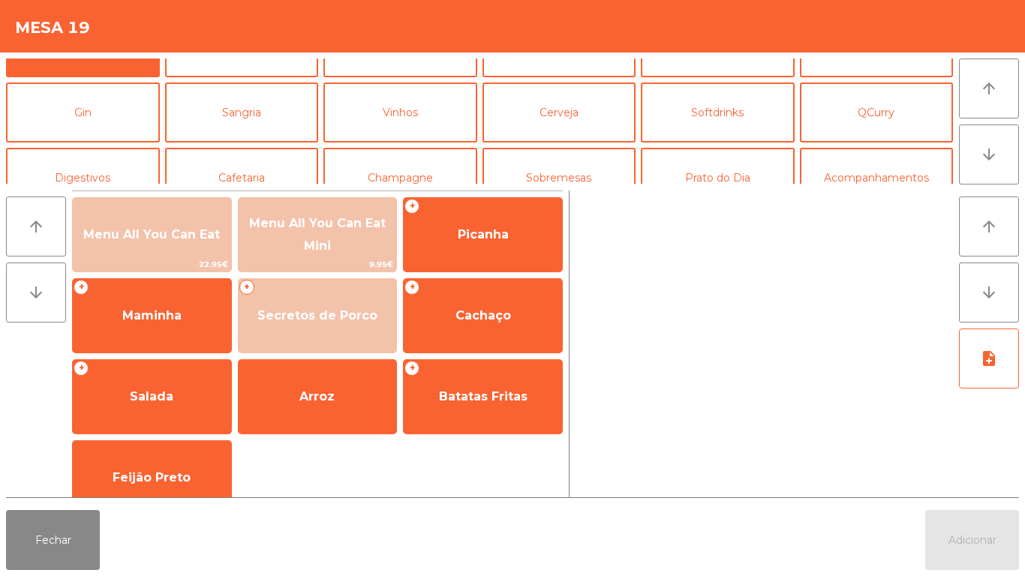
scroll to position [61, 0]
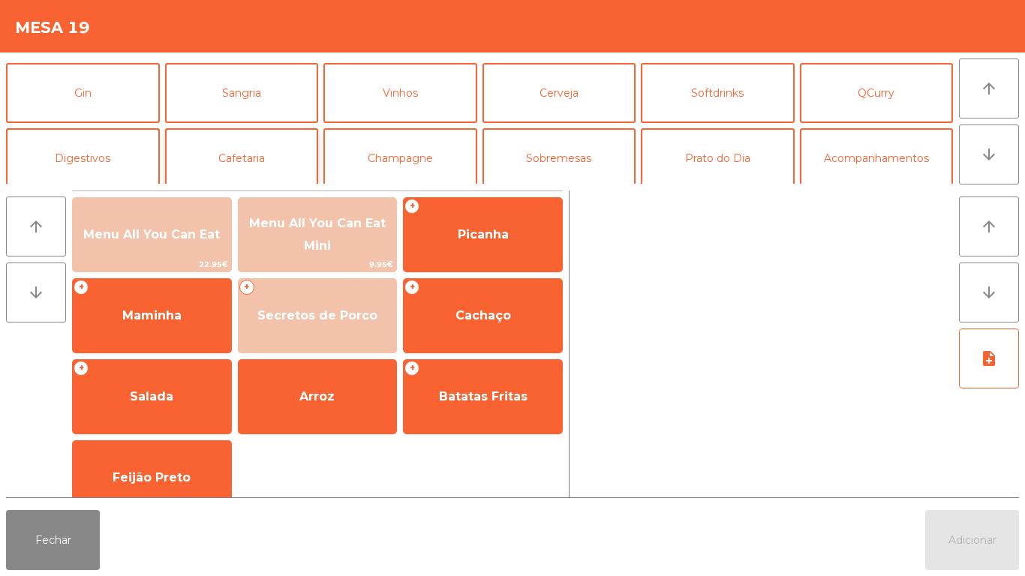
click at [271, 170] on button "Cafetaria" at bounding box center [242, 158] width 154 height 60
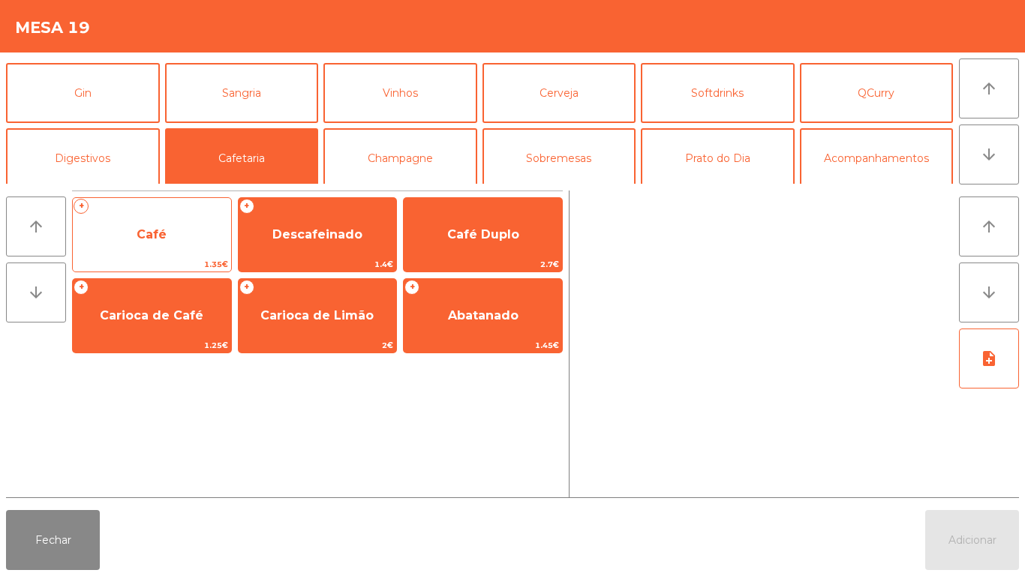
click at [170, 242] on span "Café" at bounding box center [152, 235] width 158 height 41
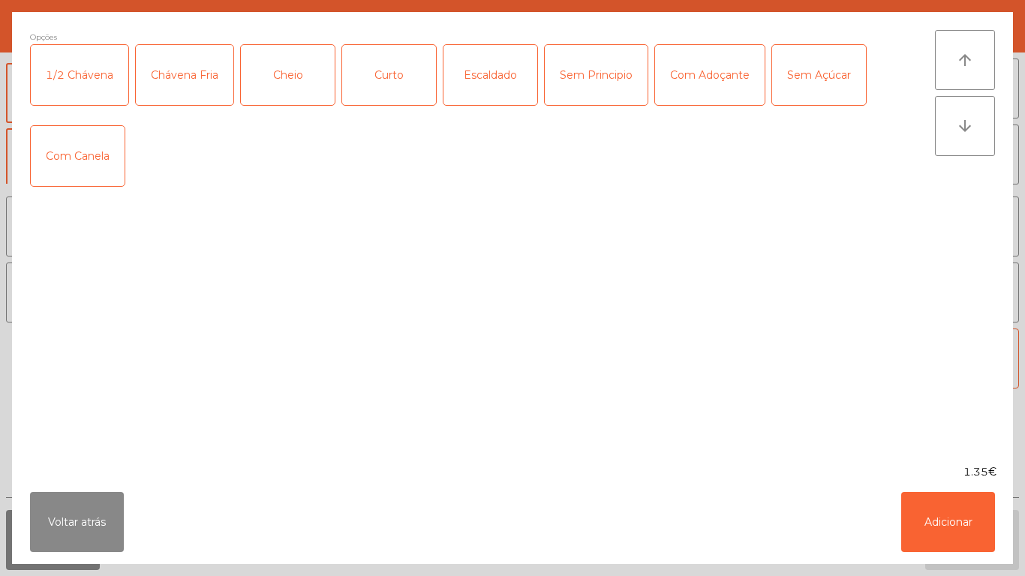
click at [68, 94] on div "1/2 Chávena" at bounding box center [80, 75] width 98 height 60
click at [934, 537] on button "Adicionar" at bounding box center [948, 522] width 94 height 60
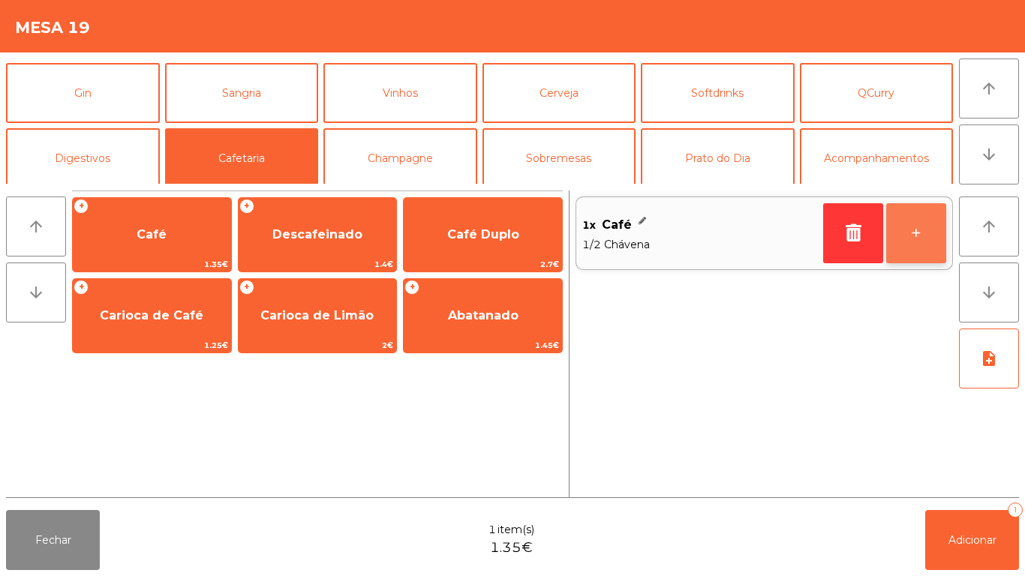
click at [913, 233] on button "+" at bounding box center [916, 233] width 60 height 60
click at [917, 231] on button "+" at bounding box center [916, 233] width 60 height 60
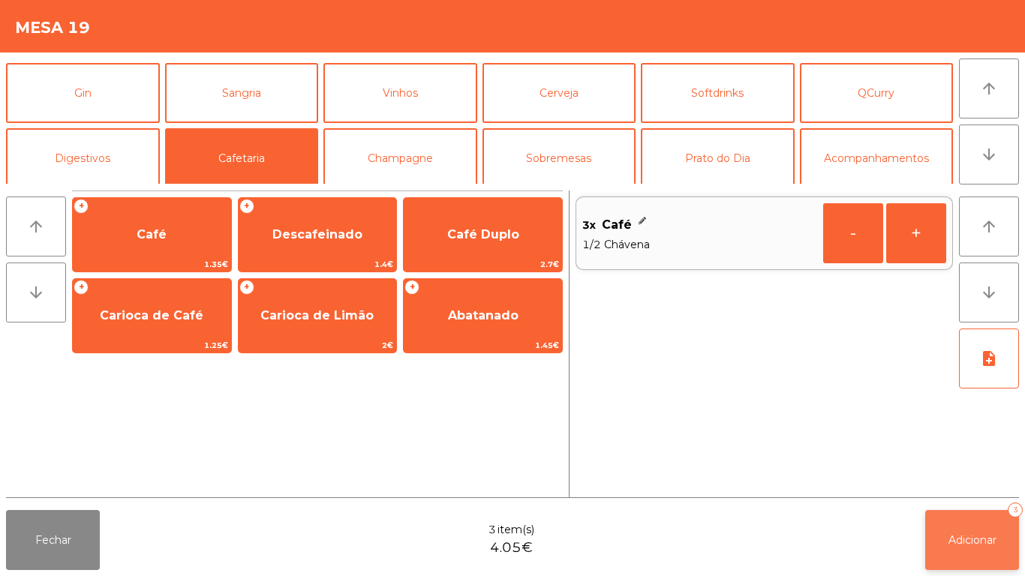
click at [972, 546] on span "Adicionar" at bounding box center [973, 541] width 48 height 14
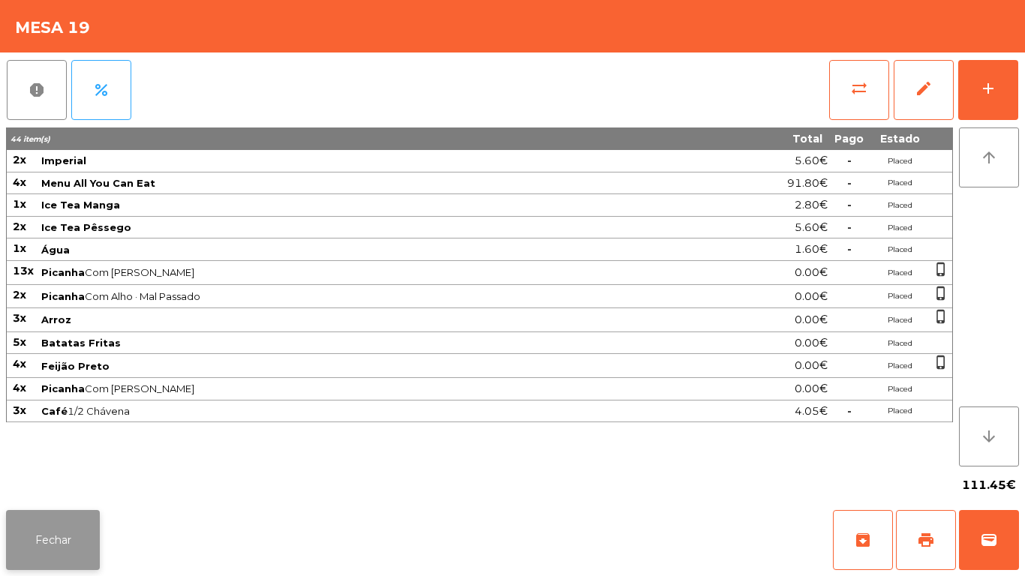
click at [76, 516] on button "Fechar" at bounding box center [53, 540] width 94 height 60
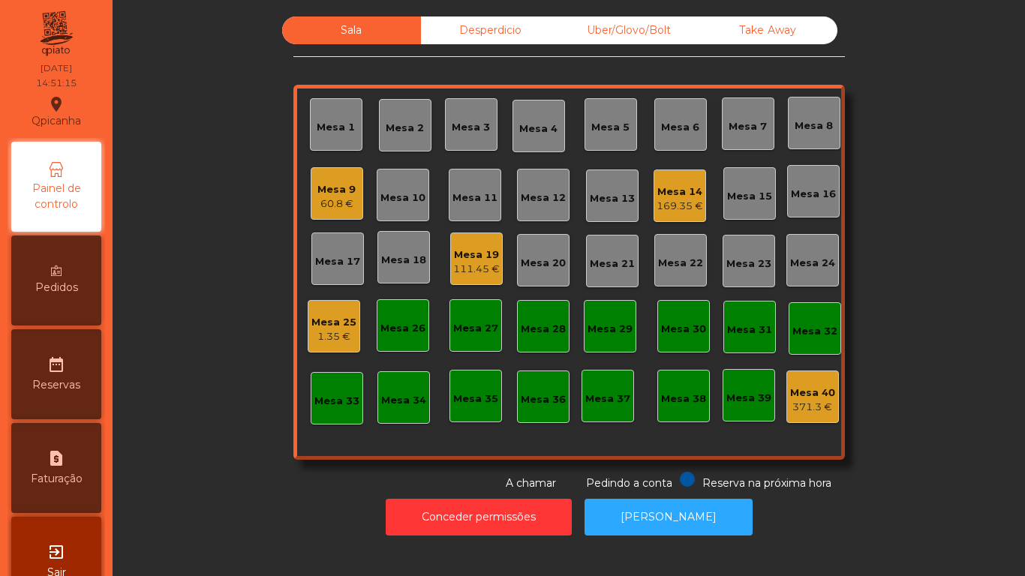
click at [471, 266] on div "111.45 €" at bounding box center [476, 269] width 47 height 15
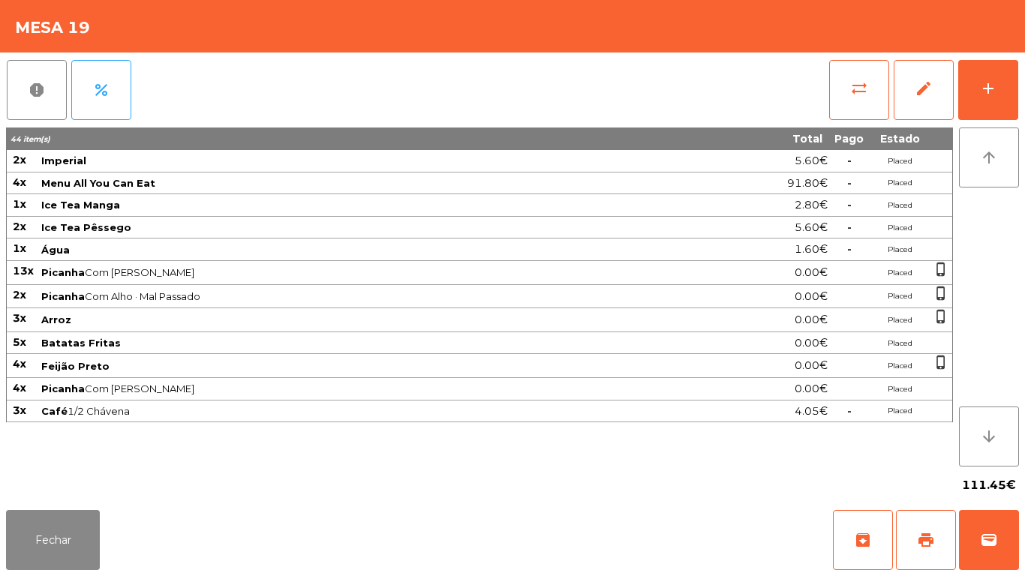
click at [1004, 576] on div "Fechar archive print wallet" at bounding box center [512, 540] width 1025 height 72
click at [1018, 535] on button "wallet" at bounding box center [989, 540] width 60 height 60
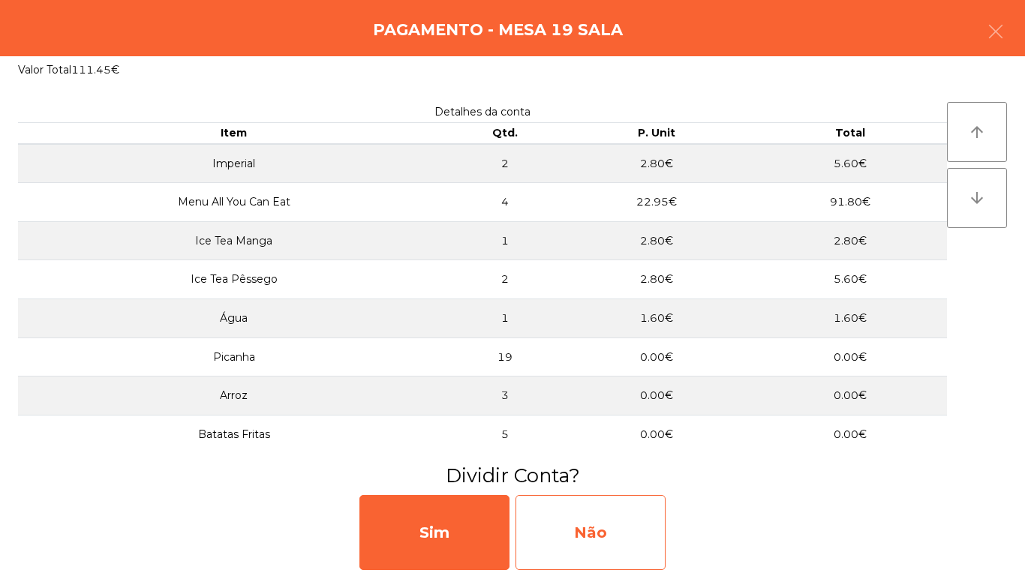
click at [603, 513] on div "Não" at bounding box center [591, 532] width 150 height 75
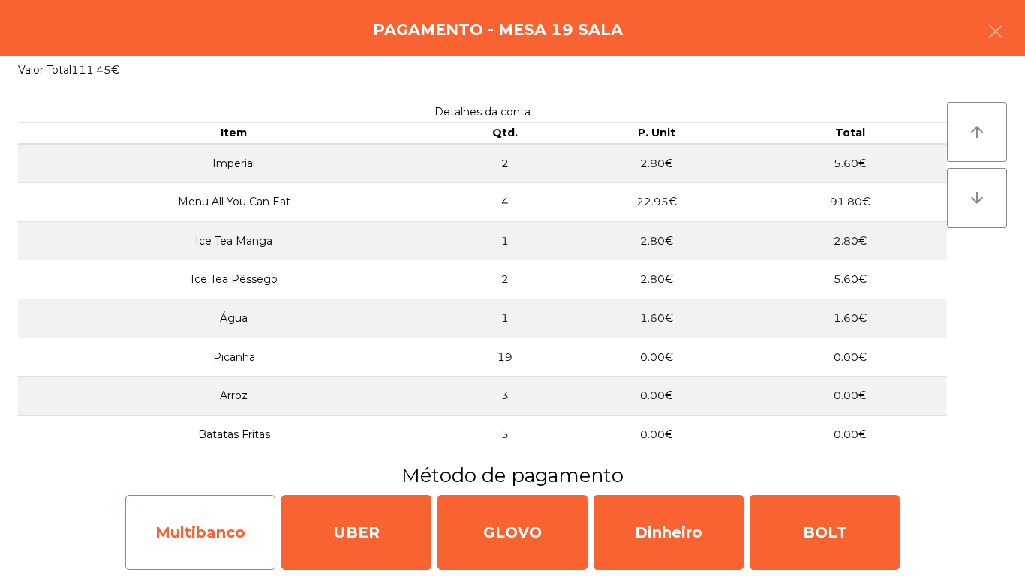
click at [237, 511] on div "Multibanco" at bounding box center [200, 532] width 150 height 75
select select "**"
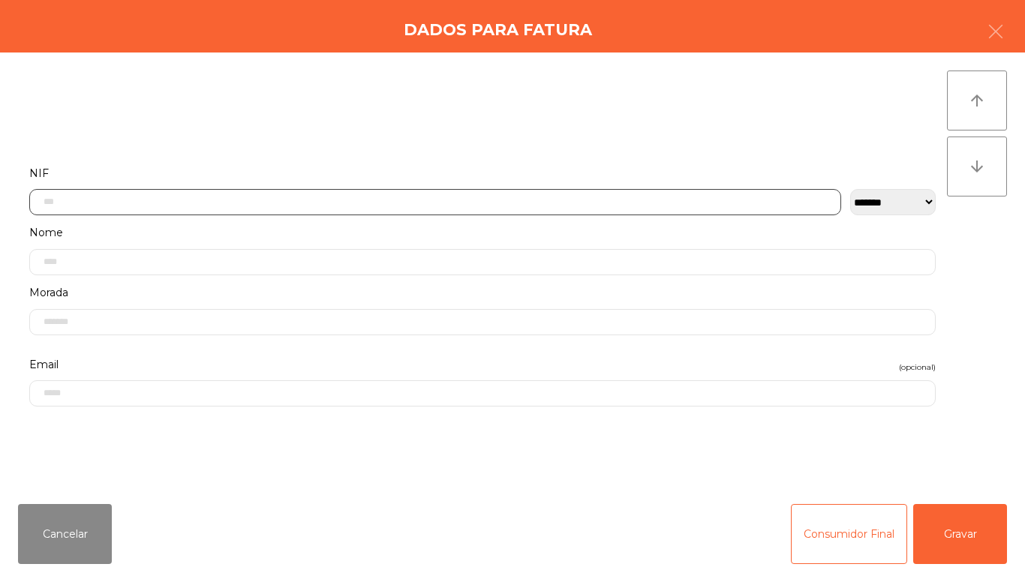
click at [230, 203] on input "text" at bounding box center [435, 202] width 812 height 26
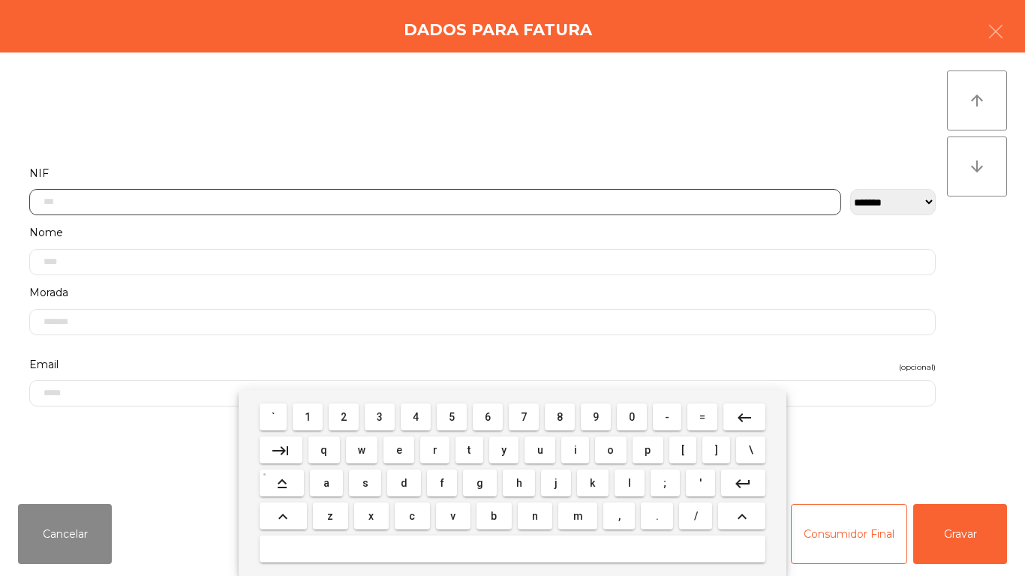
scroll to position [92, 0]
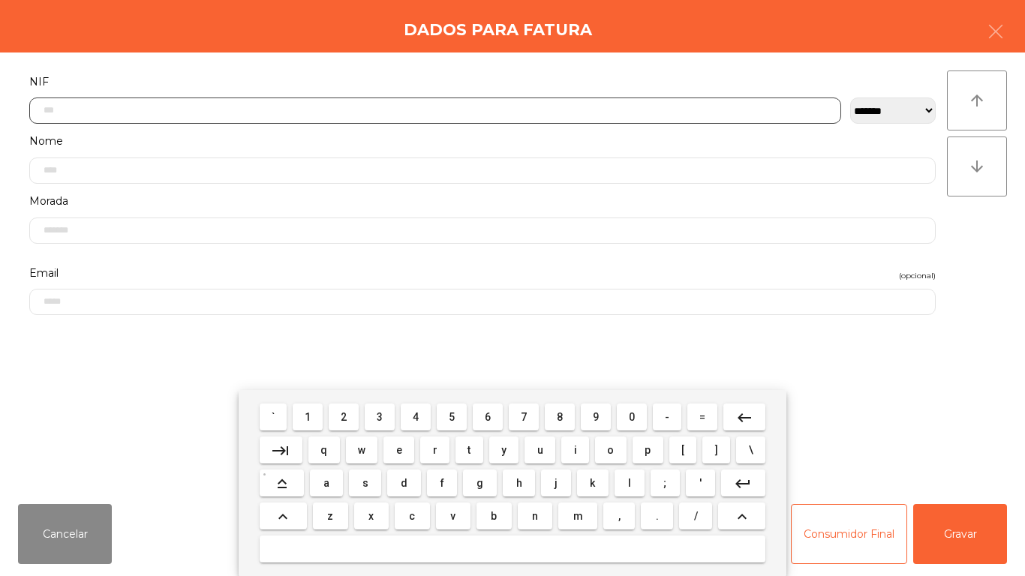
click at [345, 414] on span "2" at bounding box center [344, 417] width 6 height 12
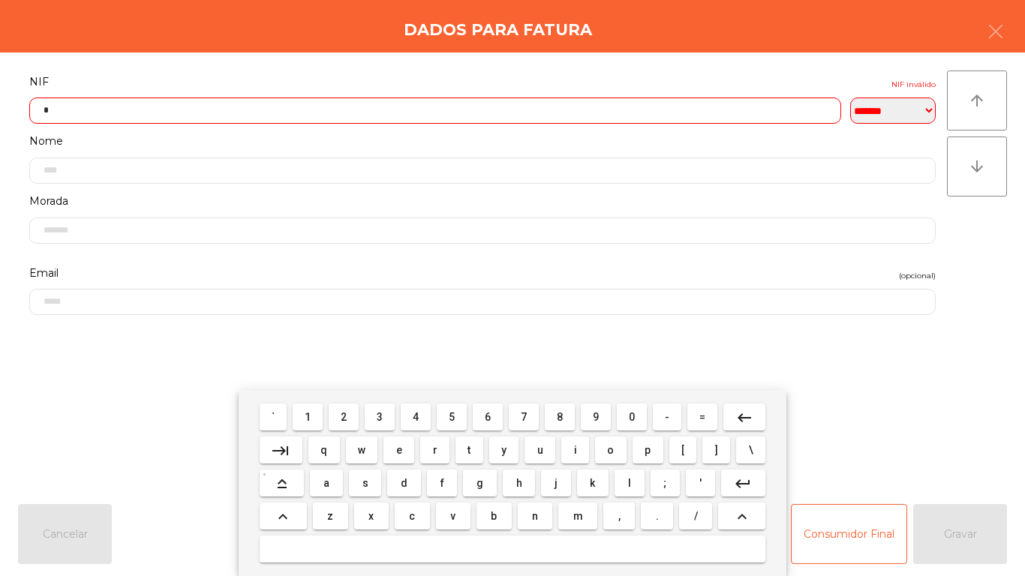
click at [645, 417] on button "0" at bounding box center [632, 417] width 30 height 27
click at [345, 415] on span "2" at bounding box center [344, 417] width 6 height 12
click at [631, 421] on span "0" at bounding box center [632, 417] width 6 height 12
click at [308, 417] on span "1" at bounding box center [308, 417] width 6 height 12
click at [452, 416] on span "5" at bounding box center [452, 417] width 6 height 12
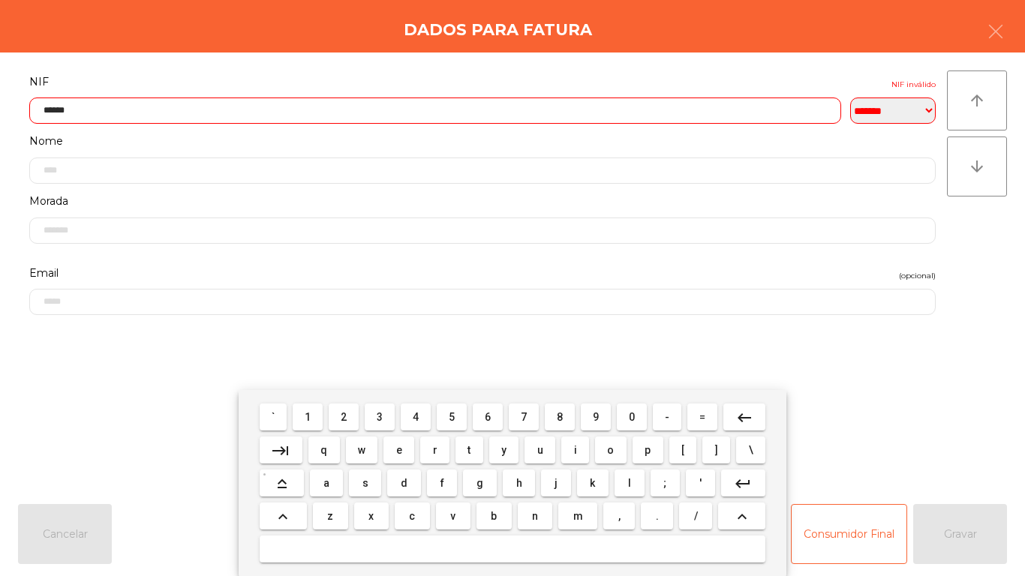
click at [486, 418] on span "6" at bounding box center [488, 417] width 6 height 12
click at [308, 417] on span "1" at bounding box center [308, 417] width 6 height 12
click at [632, 417] on span "0" at bounding box center [632, 417] width 6 height 12
type input "*********"
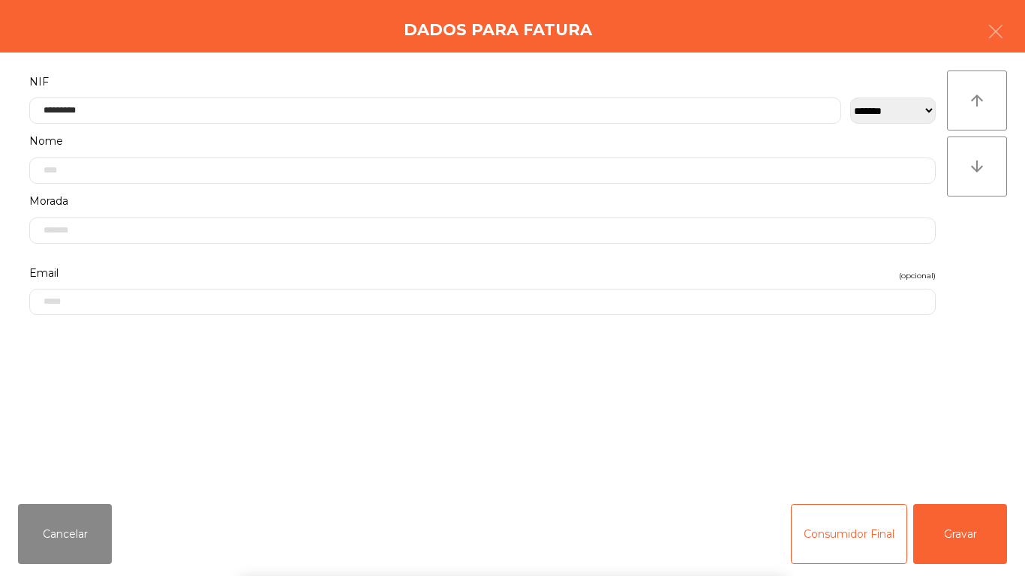
click at [968, 536] on div "` 1 2 3 4 5 6 7 8 9 0 - = keyboard_backspace keyboard_tab q w e r t y u i o p […" at bounding box center [512, 483] width 1025 height 186
click at [974, 531] on button "Gravar" at bounding box center [960, 534] width 94 height 60
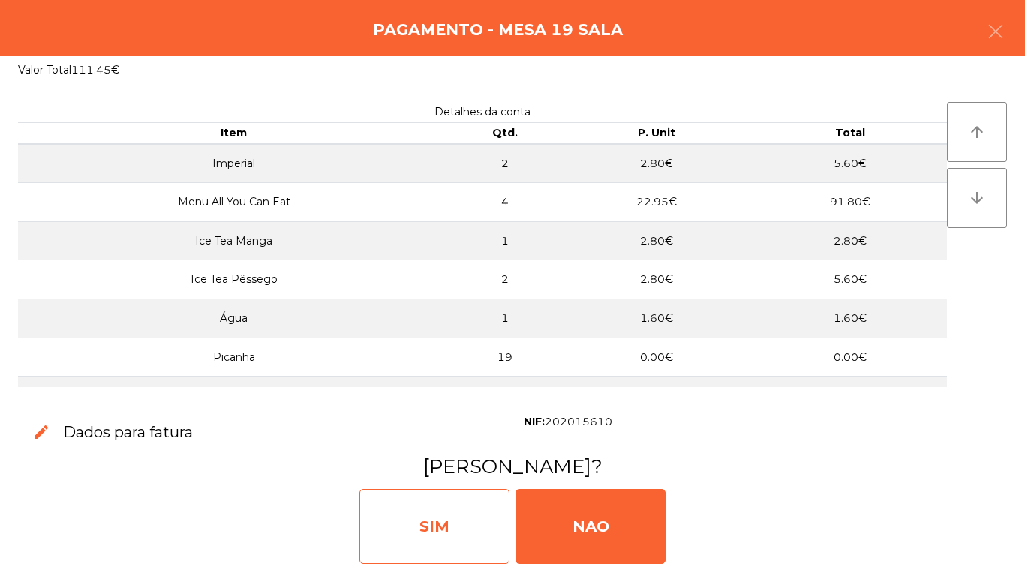
click at [444, 527] on div "SIM" at bounding box center [435, 526] width 150 height 75
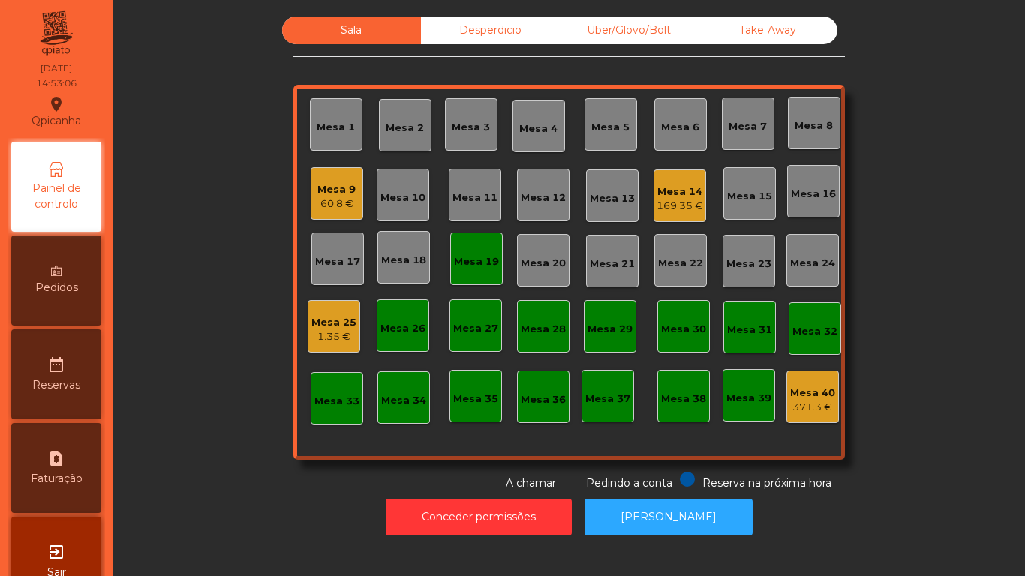
click at [748, 131] on div "Mesa 7" at bounding box center [748, 126] width 38 height 15
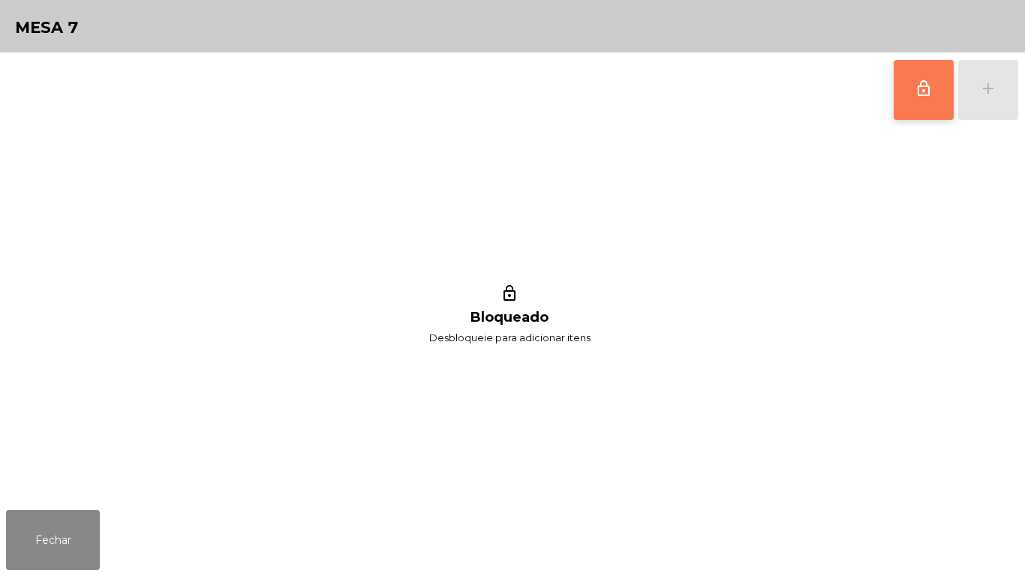
click at [916, 99] on button "lock_outline" at bounding box center [924, 90] width 60 height 60
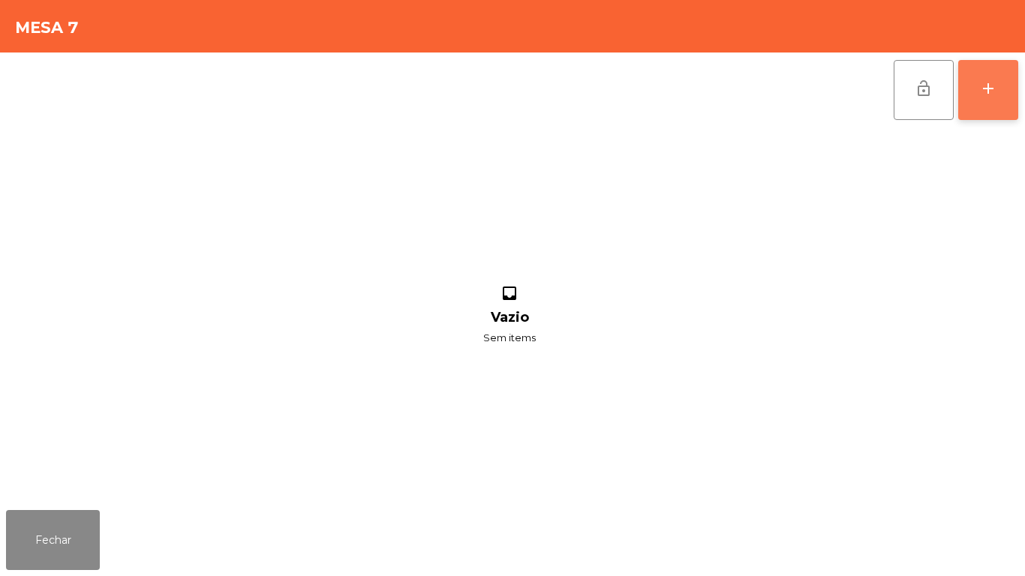
click at [987, 95] on div "add" at bounding box center [989, 89] width 18 height 18
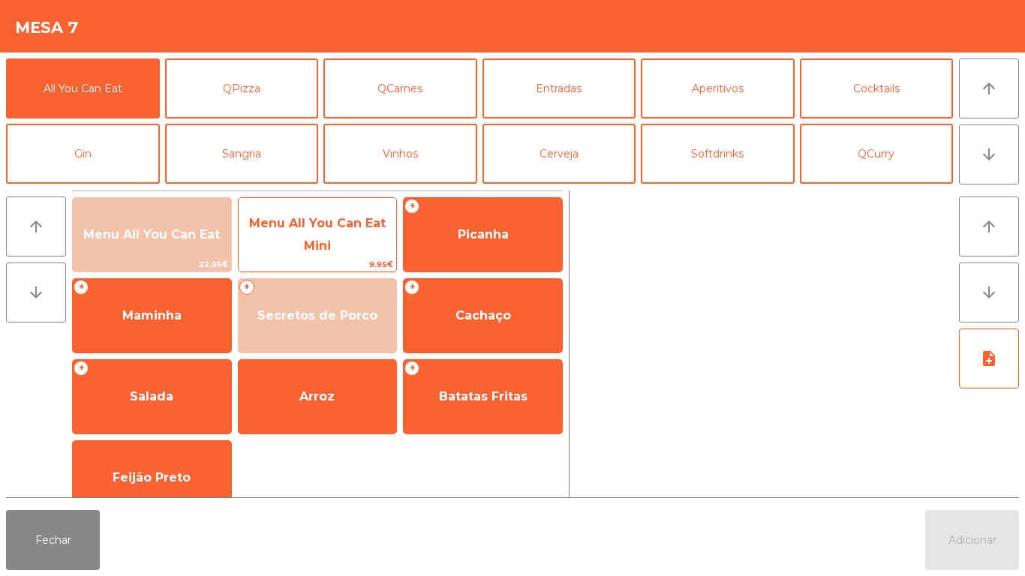
click at [345, 246] on span "Menu All You Can Eat Mini" at bounding box center [318, 235] width 158 height 64
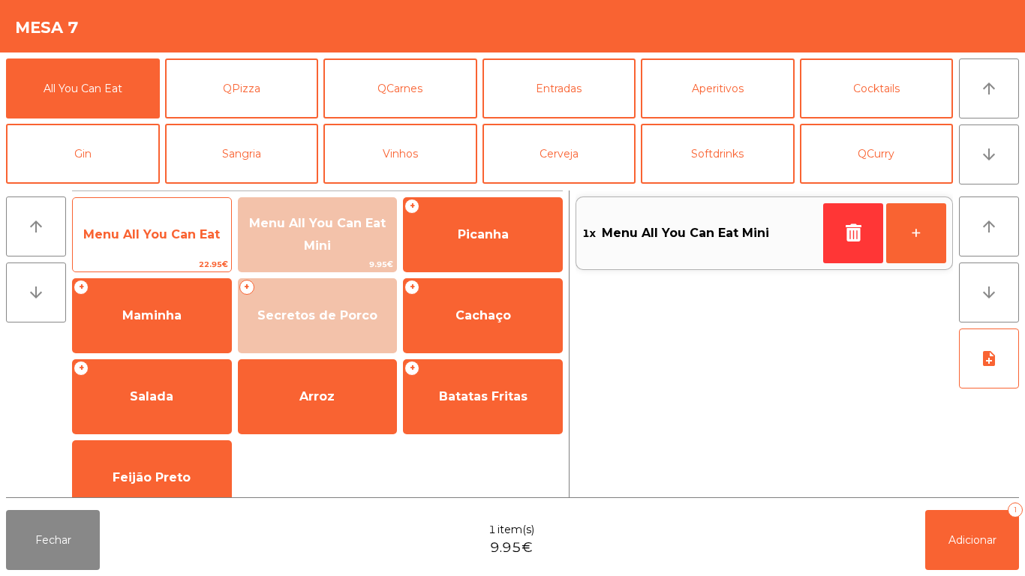
click at [143, 231] on span "Menu All You Can Eat" at bounding box center [151, 234] width 137 height 14
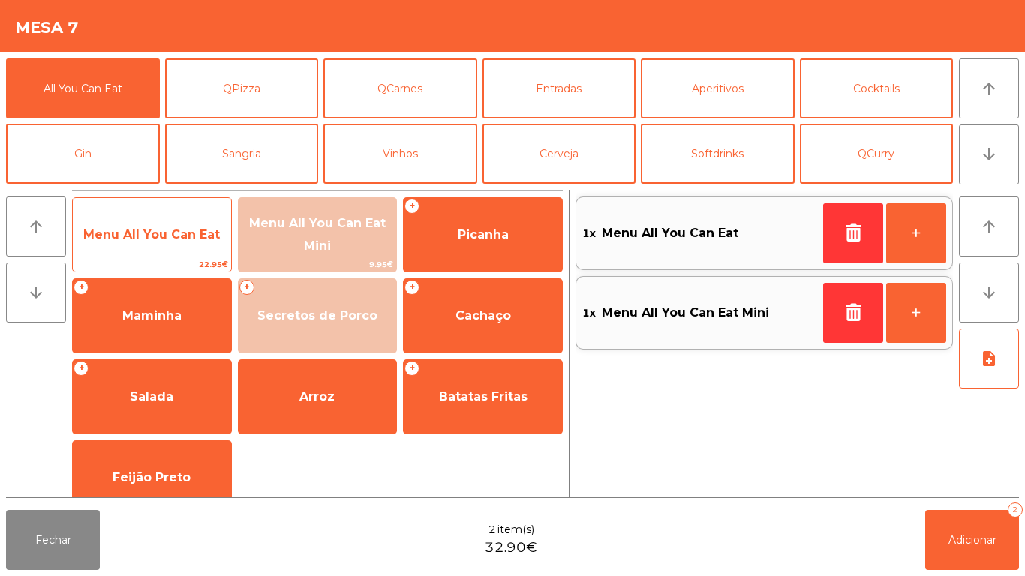
click at [143, 252] on span "Menu All You Can Eat" at bounding box center [152, 235] width 158 height 41
click at [142, 267] on span "22.95€" at bounding box center [152, 264] width 158 height 14
click at [115, 251] on span "Menu All You Can Eat" at bounding box center [152, 235] width 158 height 41
click at [128, 218] on span "Menu All You Can Eat" at bounding box center [152, 235] width 158 height 41
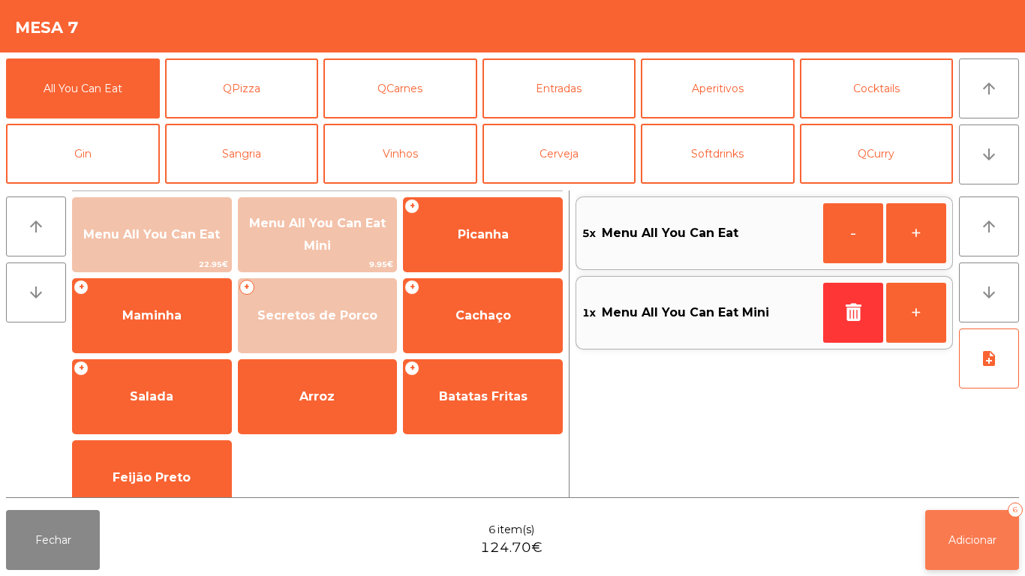
click at [949, 540] on span "Adicionar" at bounding box center [973, 541] width 48 height 14
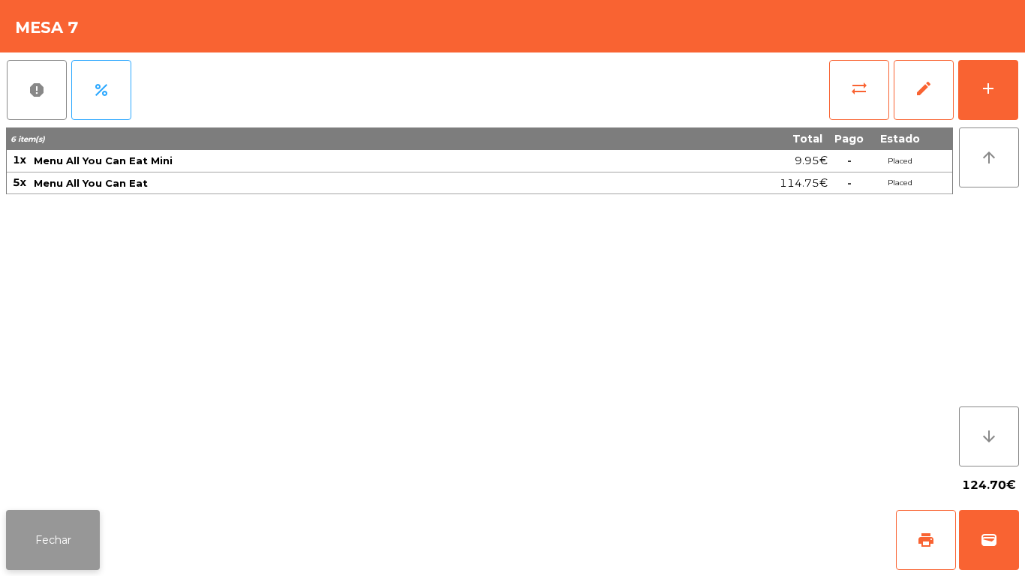
click at [76, 530] on button "Fechar" at bounding box center [53, 540] width 94 height 60
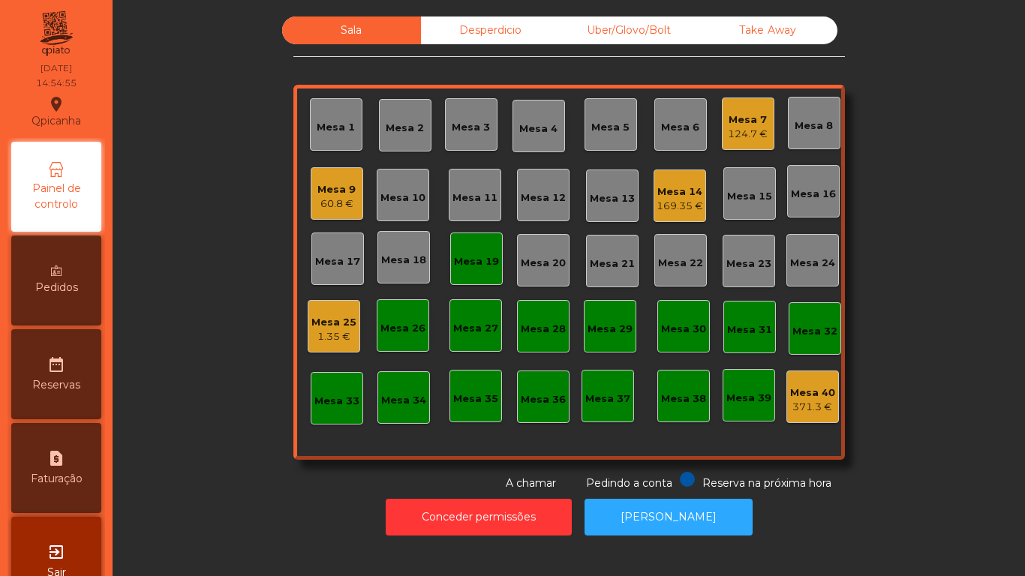
click at [742, 126] on div "Mesa 7" at bounding box center [748, 120] width 40 height 15
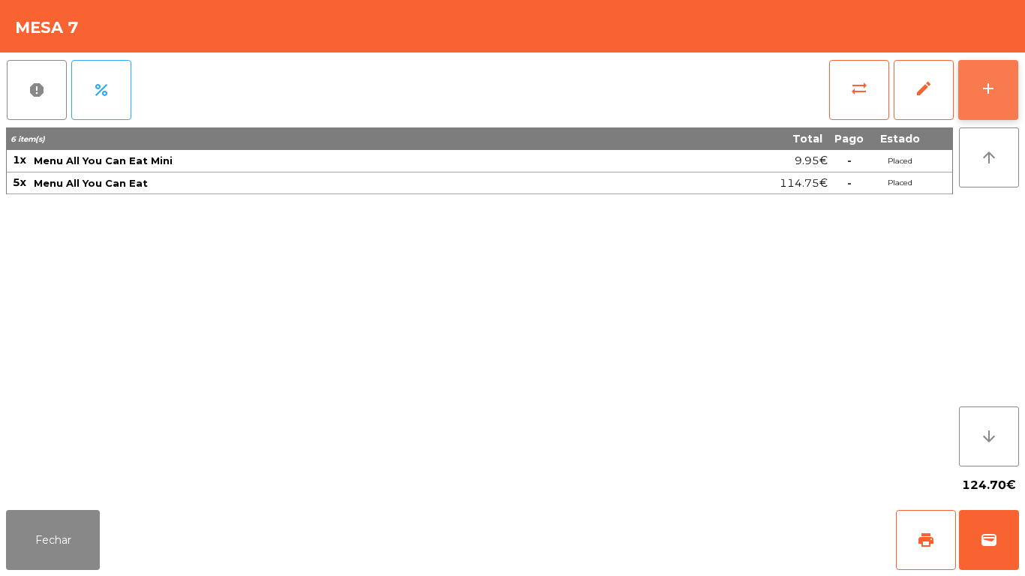
click at [983, 92] on div "add" at bounding box center [989, 89] width 18 height 18
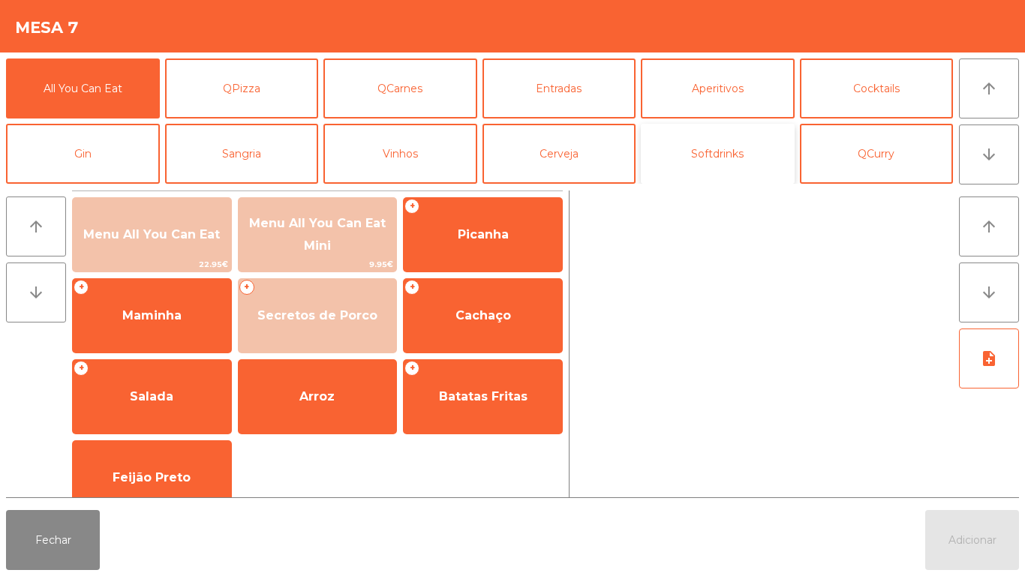
click at [733, 147] on button "Softdrinks" at bounding box center [718, 154] width 154 height 60
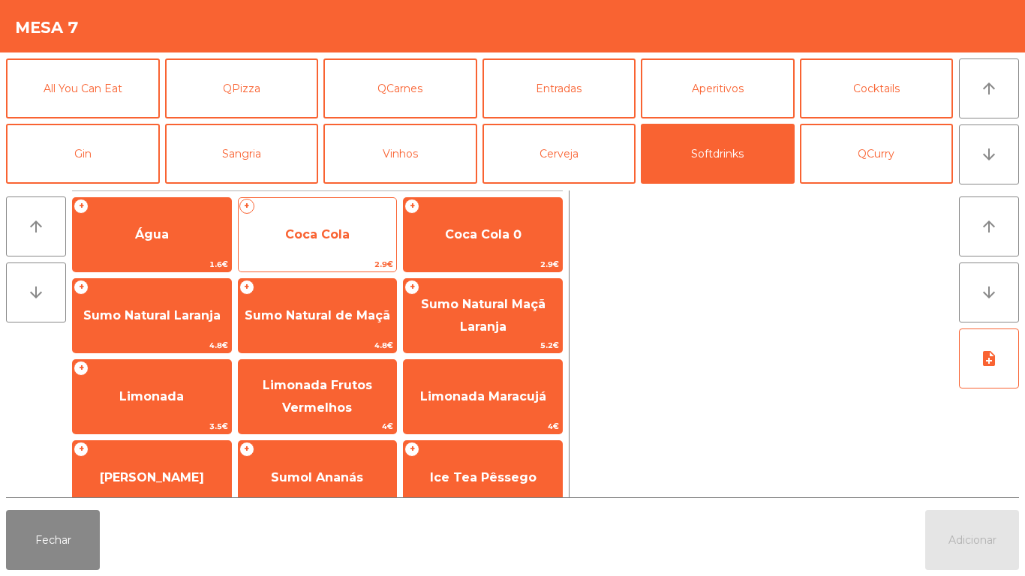
click at [335, 243] on span "Coca Cola" at bounding box center [318, 235] width 158 height 41
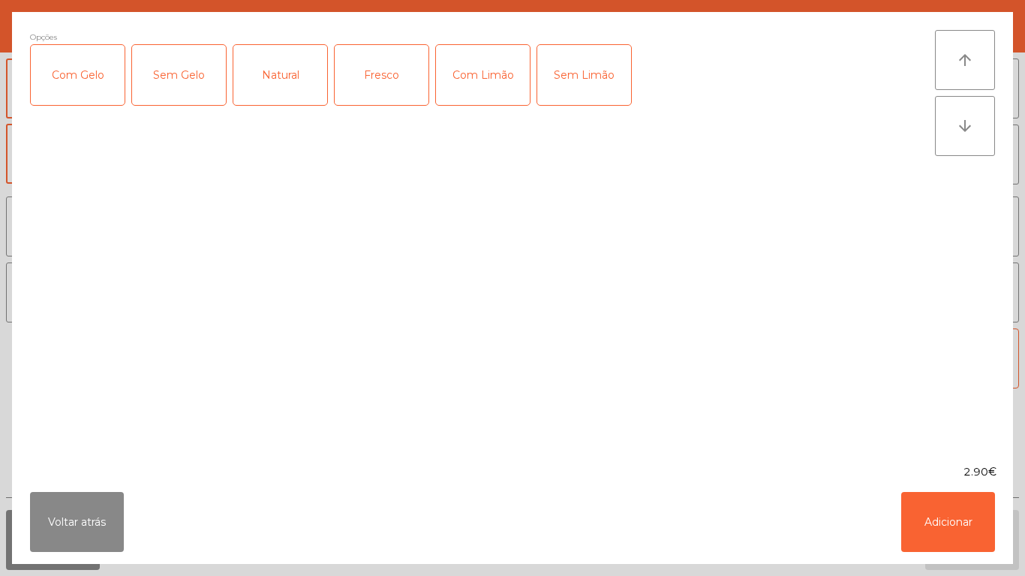
click at [78, 75] on div "Com Gelo" at bounding box center [78, 75] width 94 height 60
click at [498, 74] on div "Com Limão" at bounding box center [483, 75] width 94 height 60
click at [960, 525] on button "Adicionar" at bounding box center [948, 522] width 94 height 60
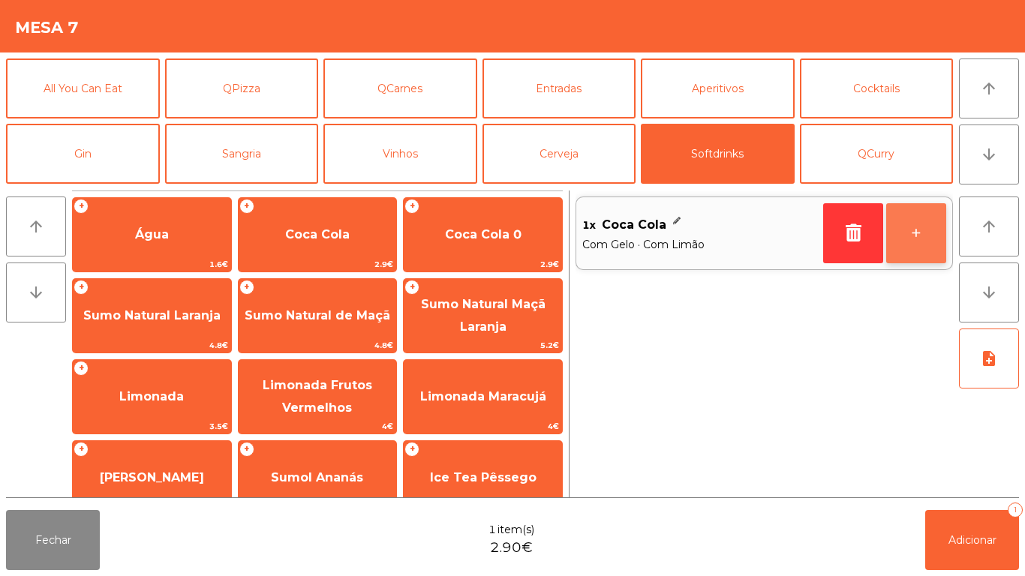
click at [911, 231] on button "+" at bounding box center [916, 233] width 60 height 60
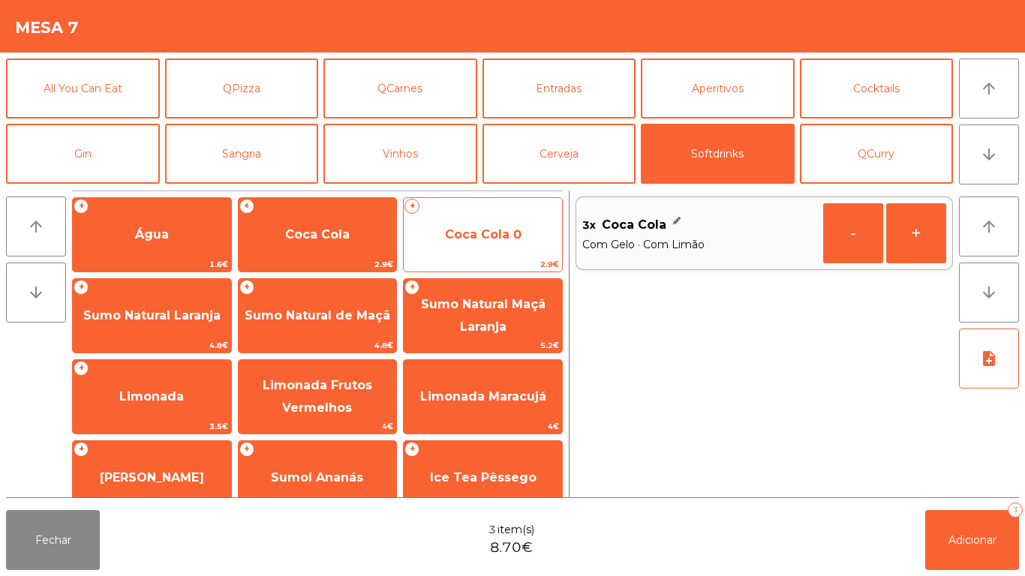
click at [474, 245] on span "Coca Cola 0" at bounding box center [483, 235] width 158 height 41
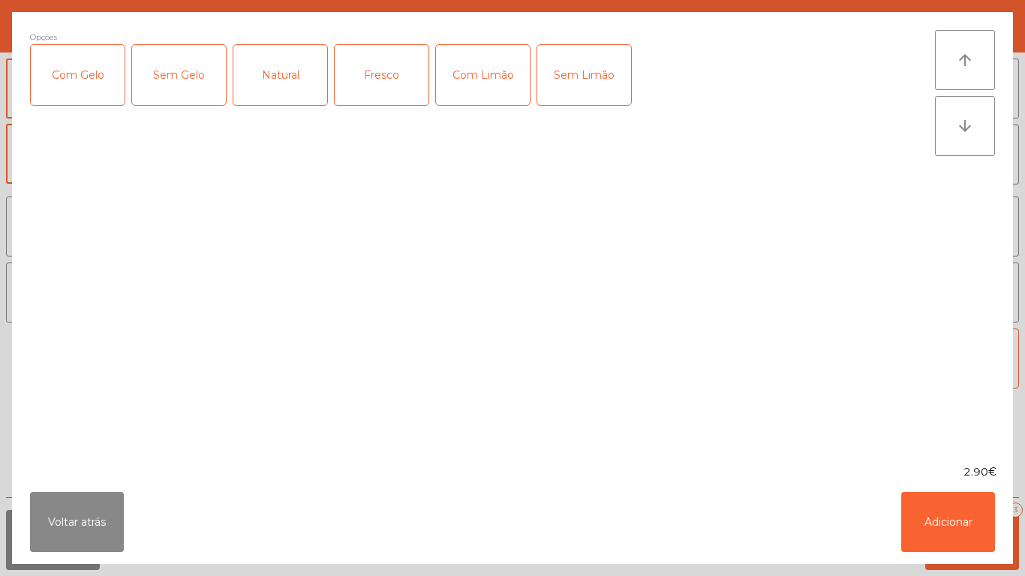
click at [75, 89] on div "Com Gelo" at bounding box center [78, 75] width 94 height 60
click at [486, 86] on div "Com Limão" at bounding box center [483, 75] width 94 height 60
click at [965, 538] on button "Adicionar" at bounding box center [948, 522] width 94 height 60
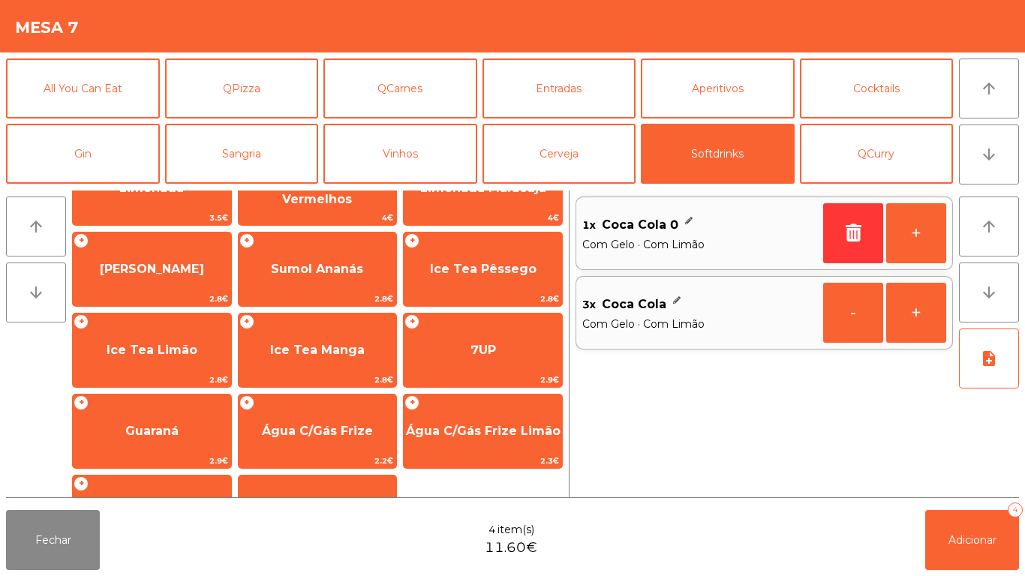
scroll to position [208, 0]
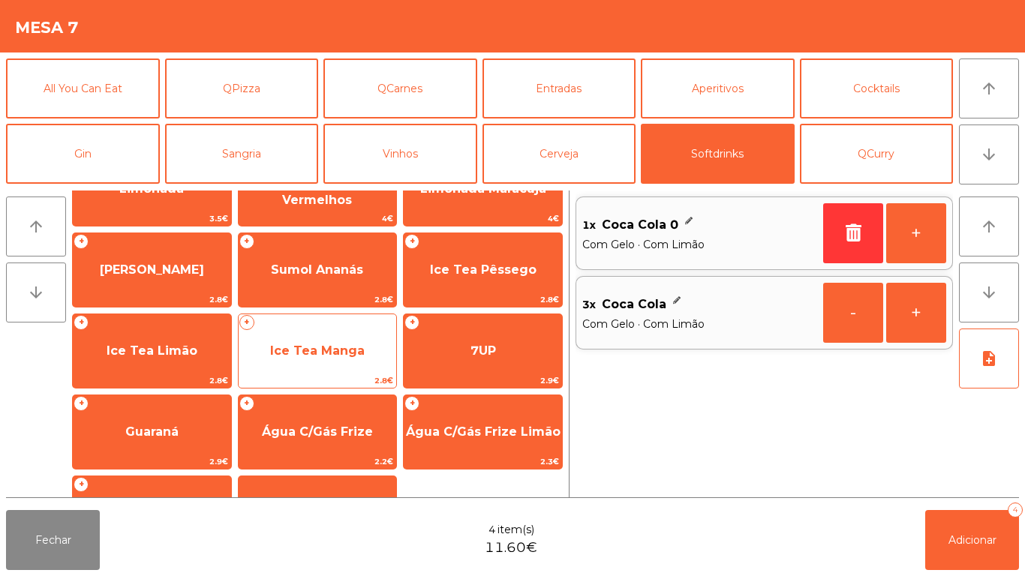
click at [345, 344] on span "Ice Tea Manga" at bounding box center [317, 351] width 95 height 14
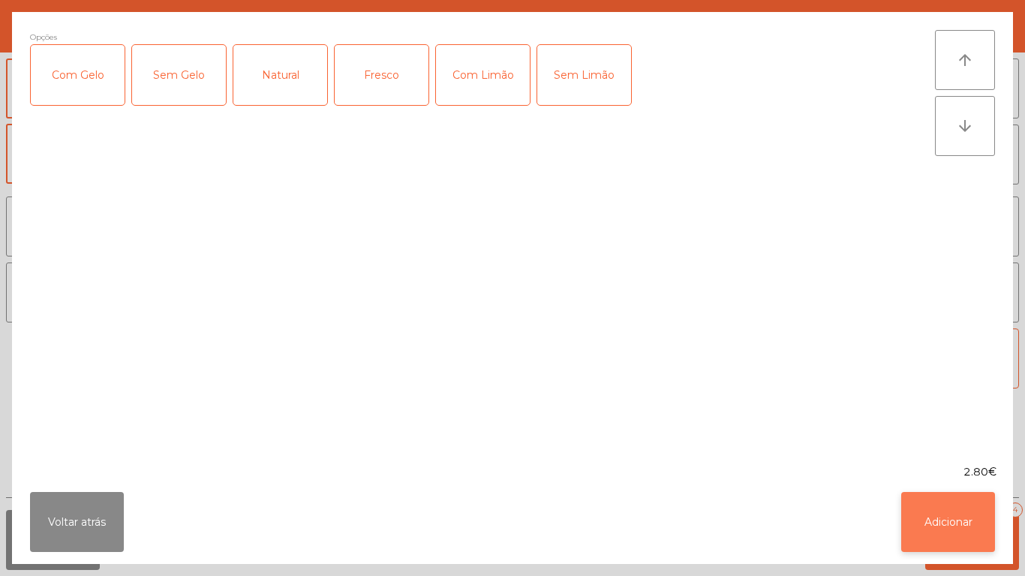
click at [941, 537] on button "Adicionar" at bounding box center [948, 522] width 94 height 60
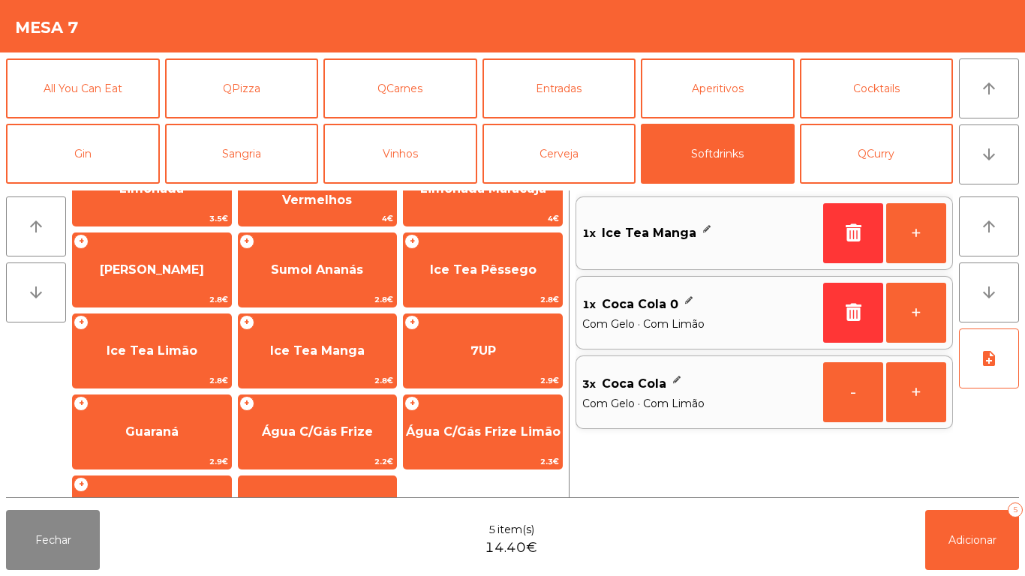
scroll to position [0, 0]
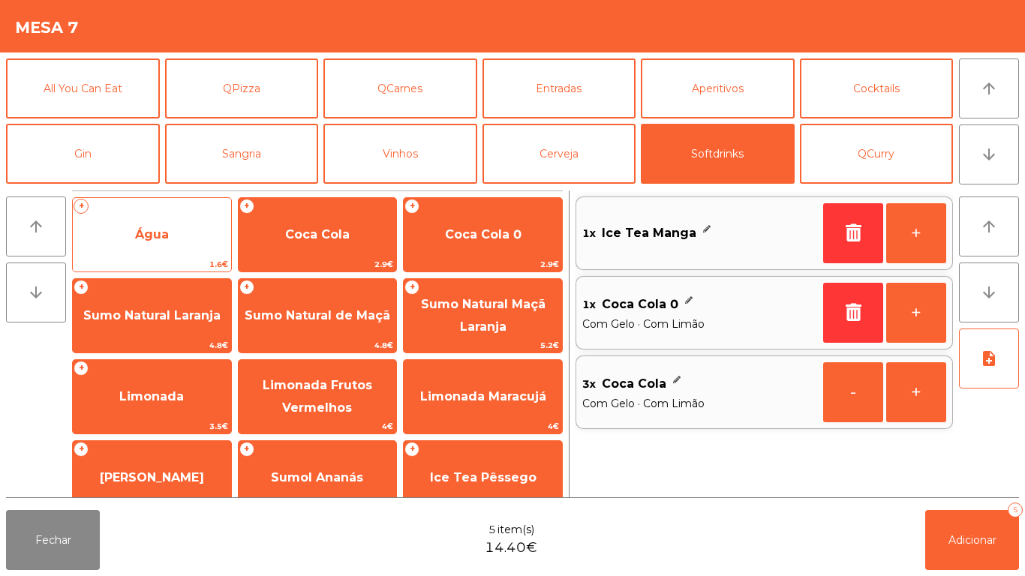
click at [191, 242] on span "Água" at bounding box center [152, 235] width 158 height 41
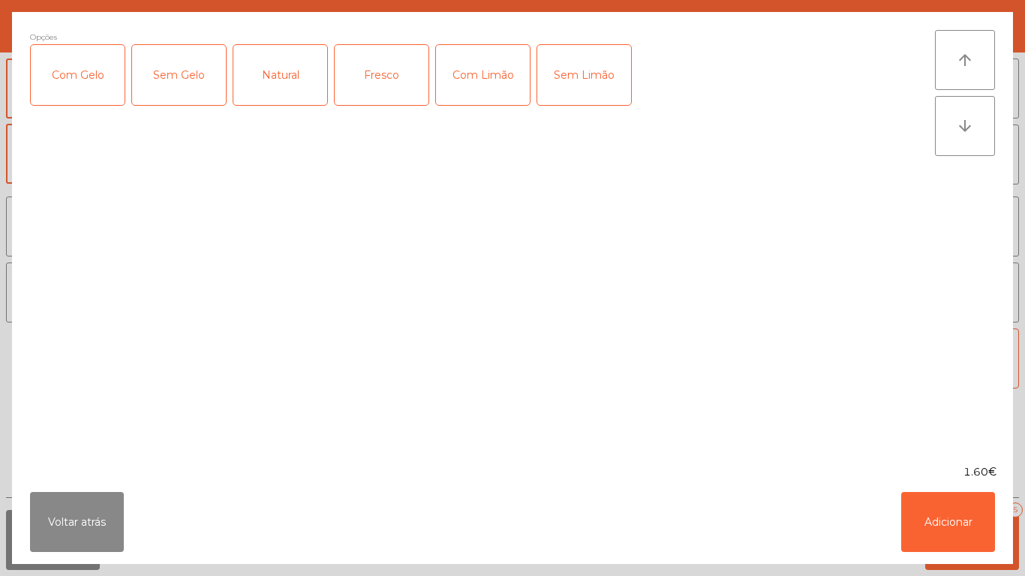
click at [290, 88] on div "Natural" at bounding box center [280, 75] width 94 height 60
click at [951, 516] on button "Adicionar" at bounding box center [948, 522] width 94 height 60
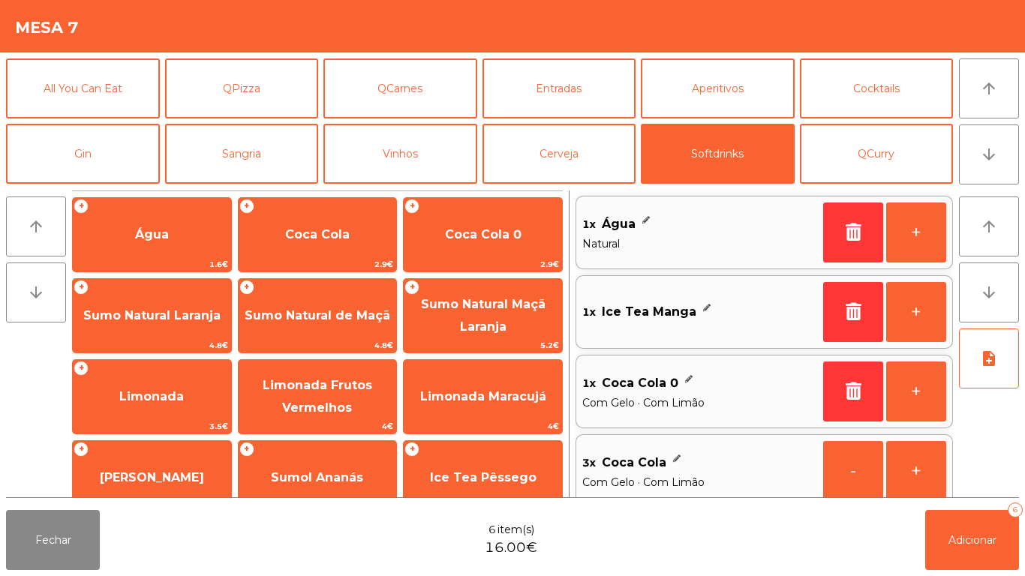
scroll to position [17, 0]
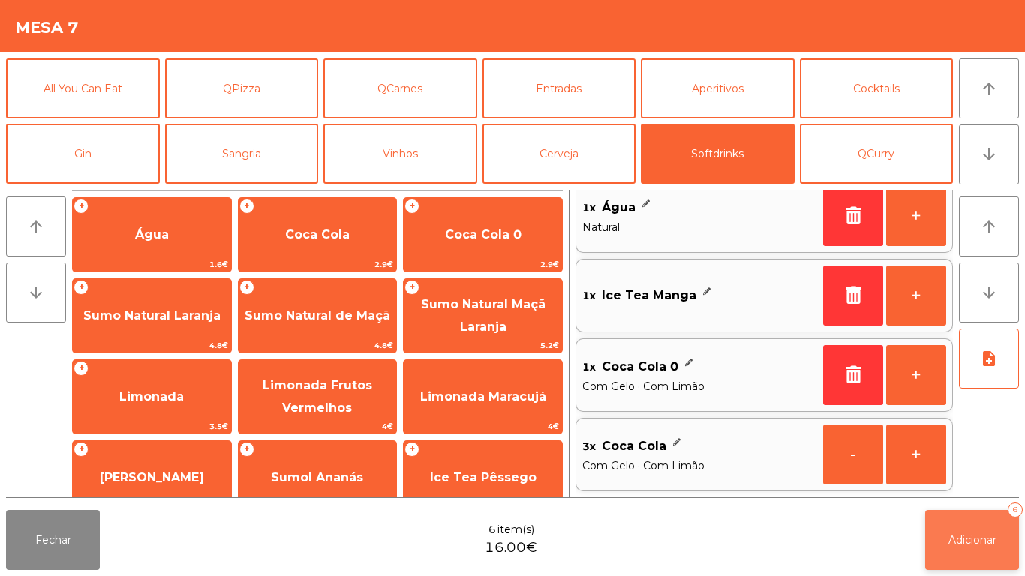
click at [965, 556] on button "Adicionar 6" at bounding box center [972, 540] width 94 height 60
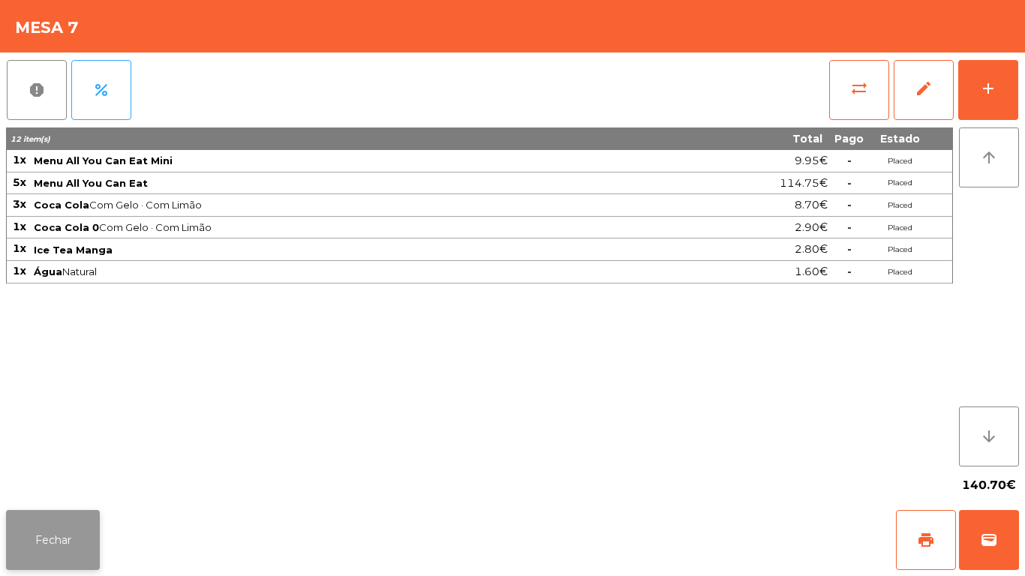
click at [50, 534] on button "Fechar" at bounding box center [53, 540] width 94 height 60
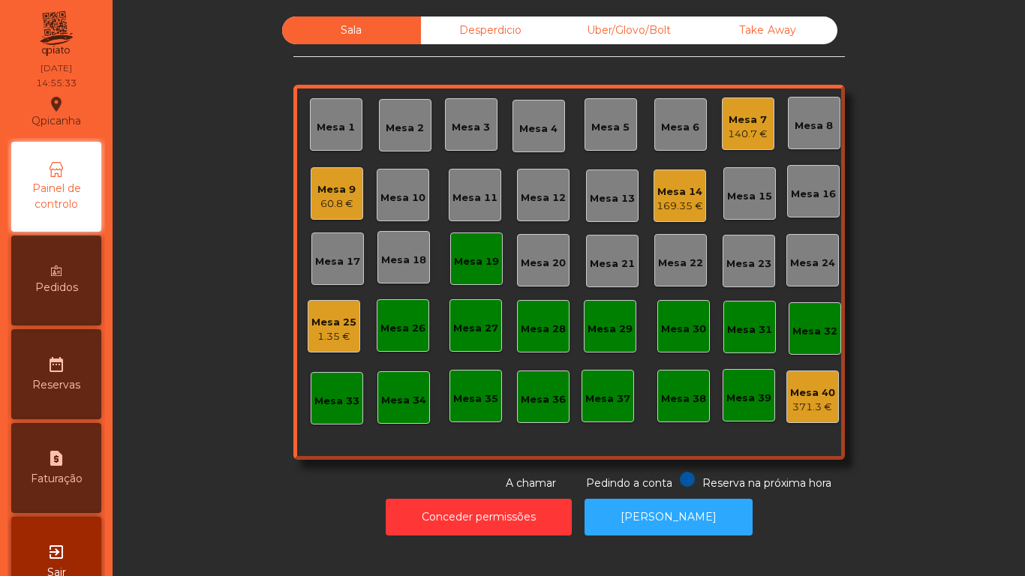
click at [332, 204] on div "60.8 €" at bounding box center [337, 204] width 38 height 15
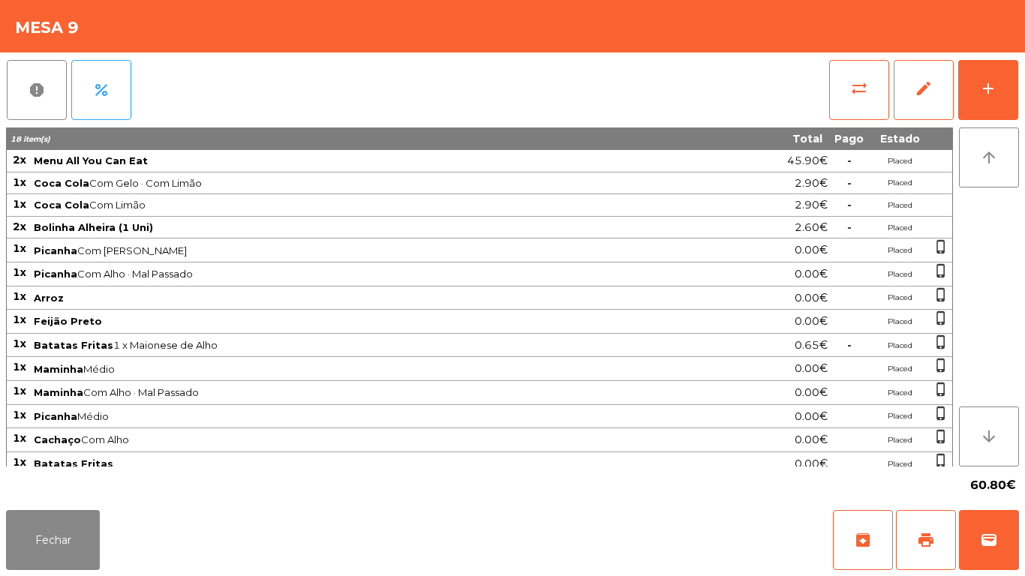
scroll to position [54, 0]
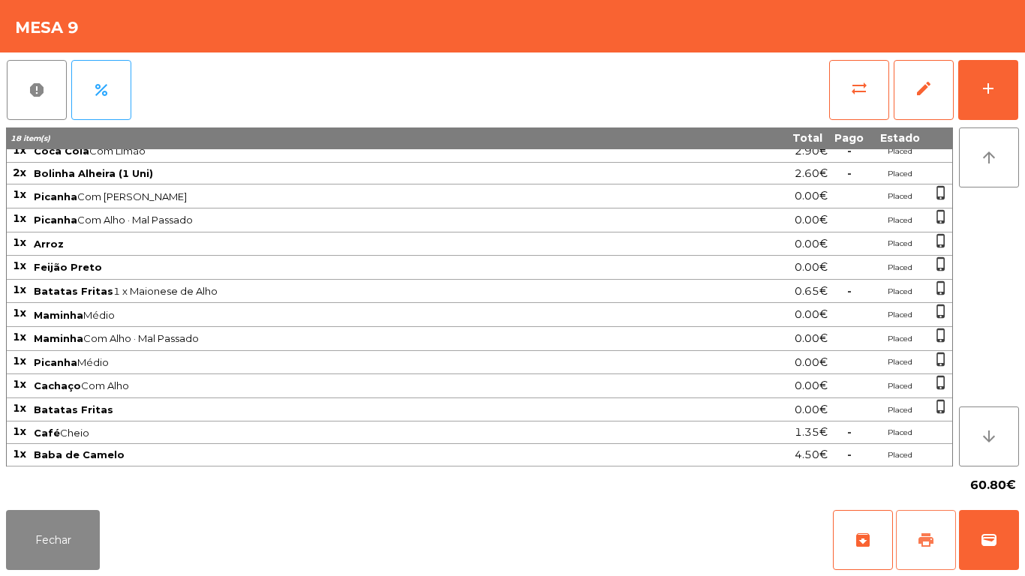
click at [915, 536] on button "print" at bounding box center [926, 540] width 60 height 60
click at [58, 552] on button "Fechar" at bounding box center [53, 540] width 94 height 60
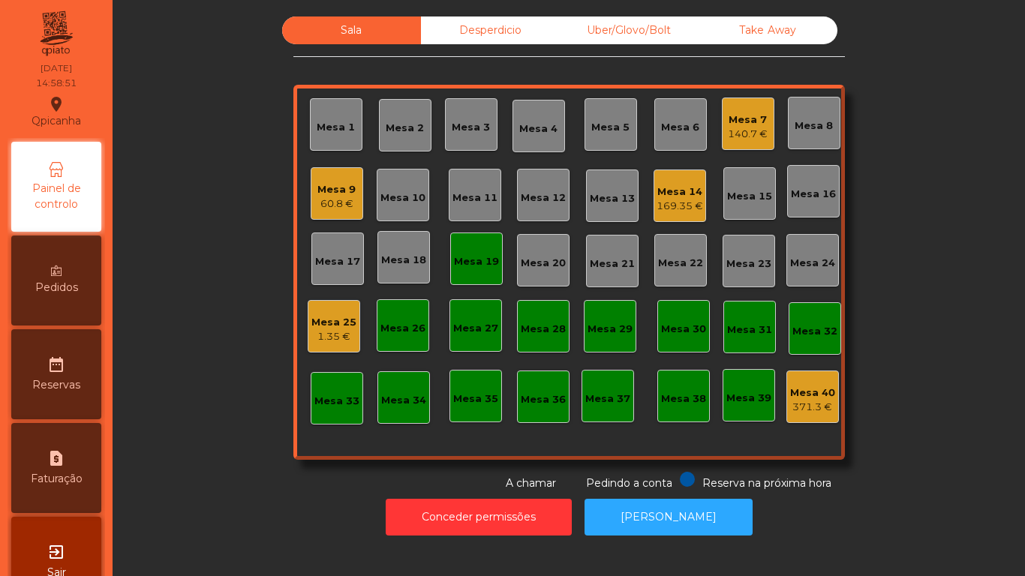
click at [469, 280] on div "Mesa 19" at bounding box center [476, 259] width 53 height 53
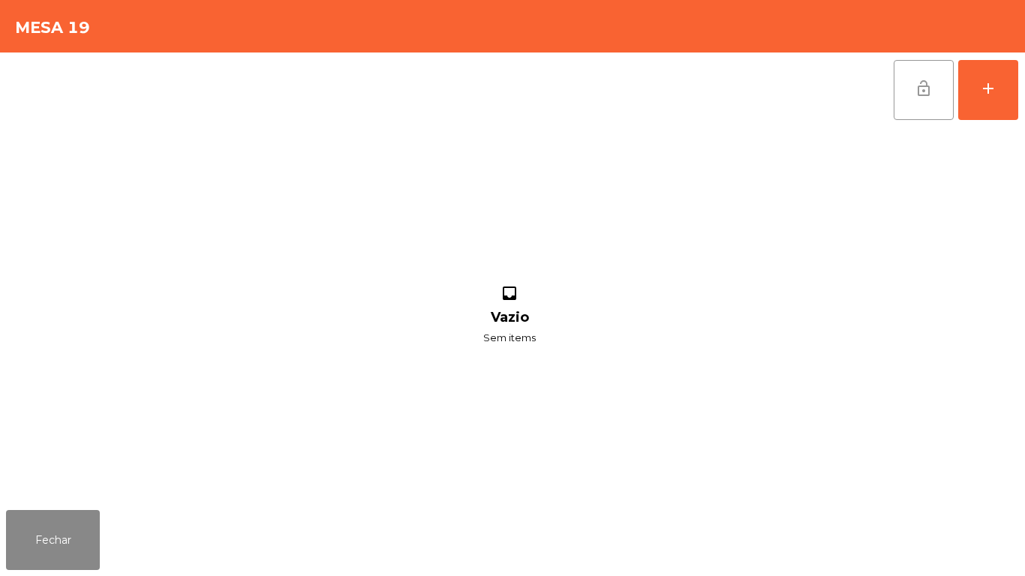
click at [895, 98] on button "lock_open" at bounding box center [924, 90] width 60 height 60
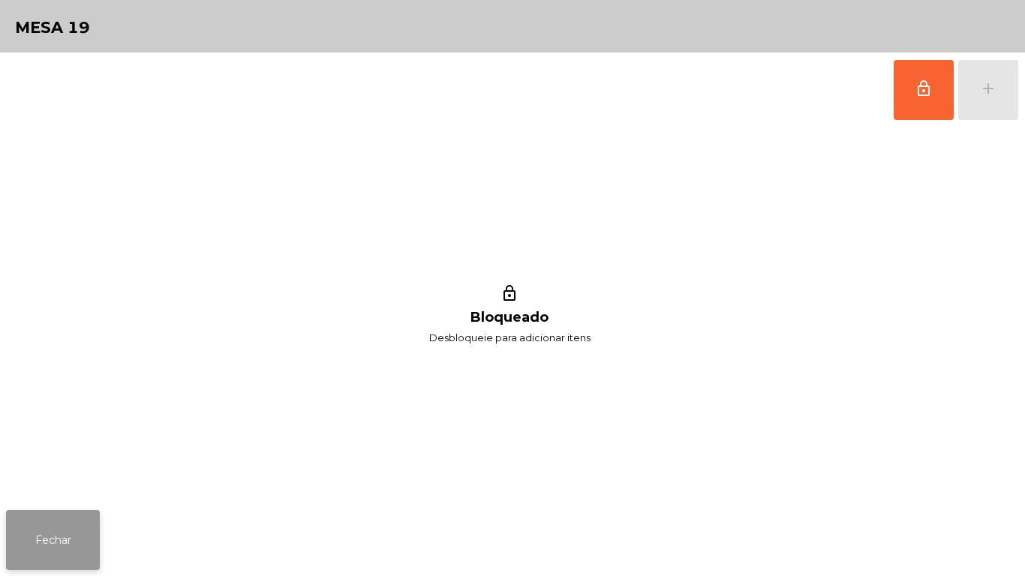
click at [88, 542] on button "Fechar" at bounding box center [53, 540] width 94 height 60
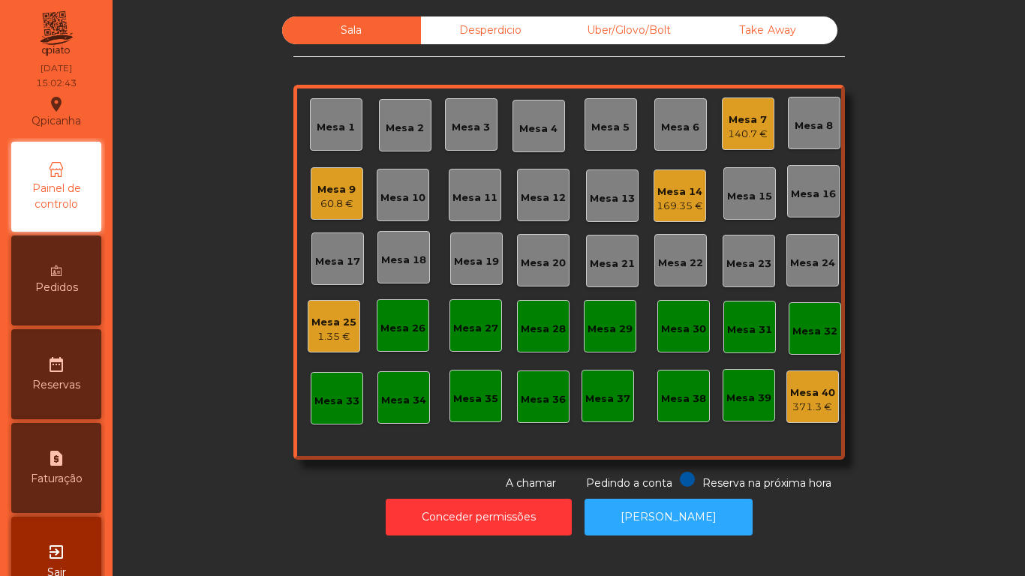
click at [992, 87] on div "Sala Desperdicio Uber/Glovo/Bolt Take Away Mesa 1 Mesa 2 Mesa 3 [GEOGRAPHIC_DAT…" at bounding box center [569, 254] width 872 height 475
click at [690, 194] on div "Mesa 14" at bounding box center [680, 192] width 47 height 15
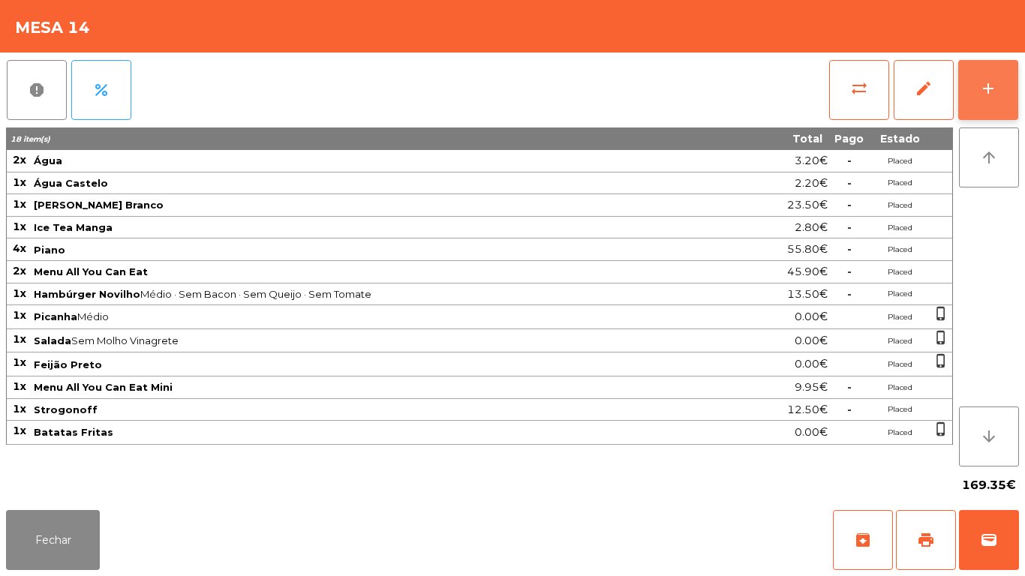
click at [1004, 98] on button "add" at bounding box center [989, 90] width 60 height 60
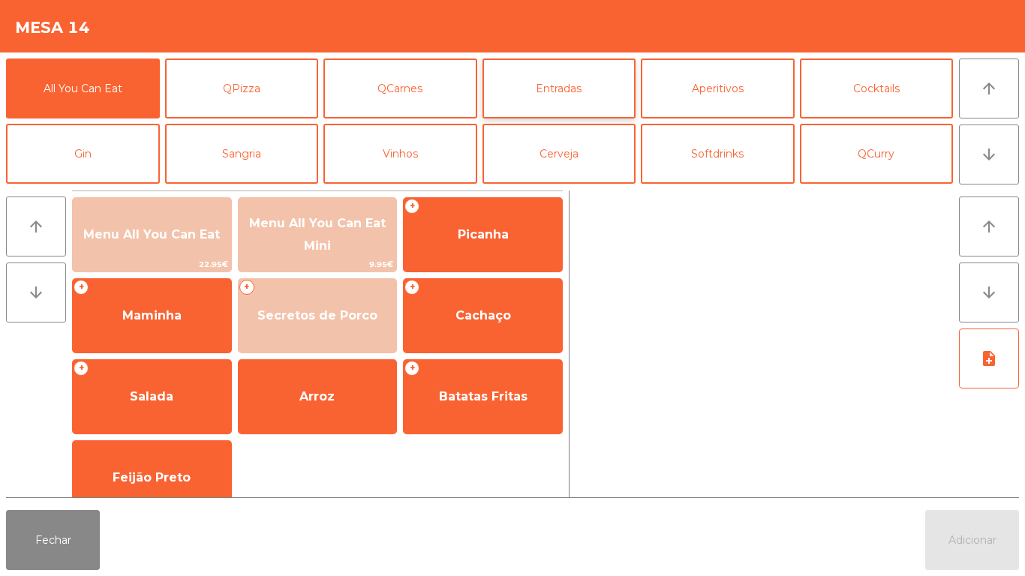
click at [550, 87] on button "Entradas" at bounding box center [560, 89] width 154 height 60
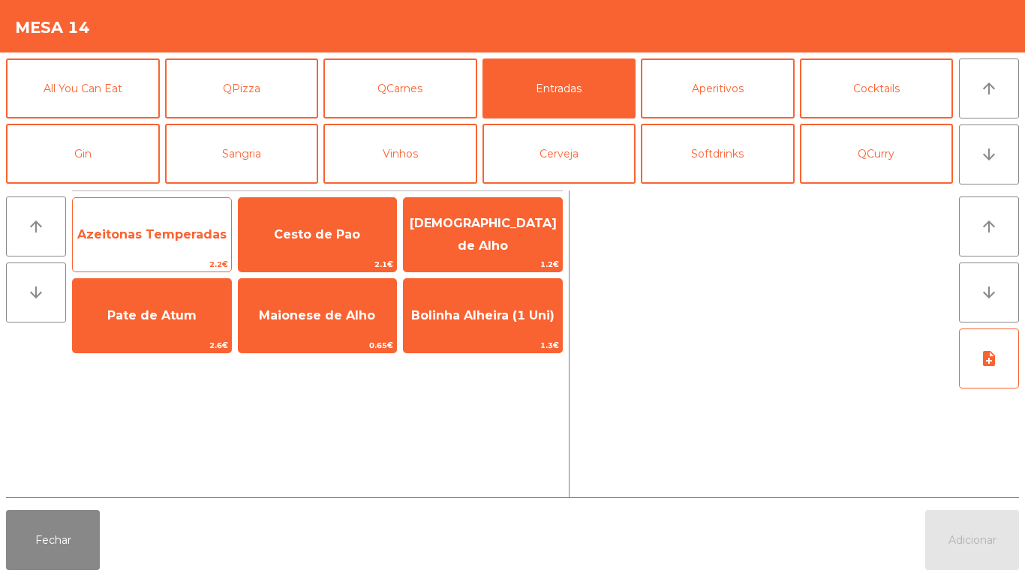
click at [188, 260] on span "2.2€" at bounding box center [152, 264] width 158 height 14
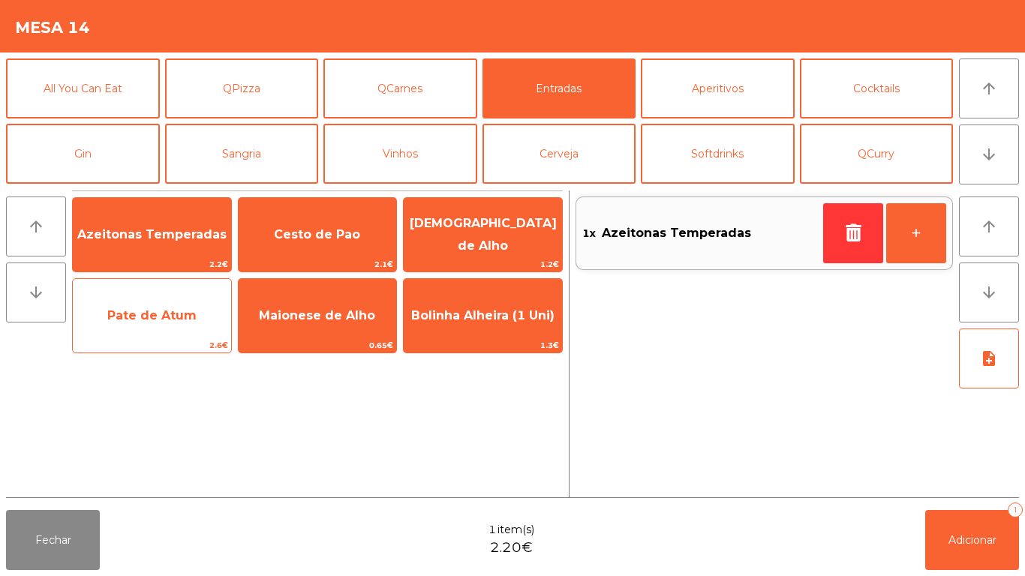
click at [170, 328] on span "Pate de Atum" at bounding box center [152, 316] width 158 height 41
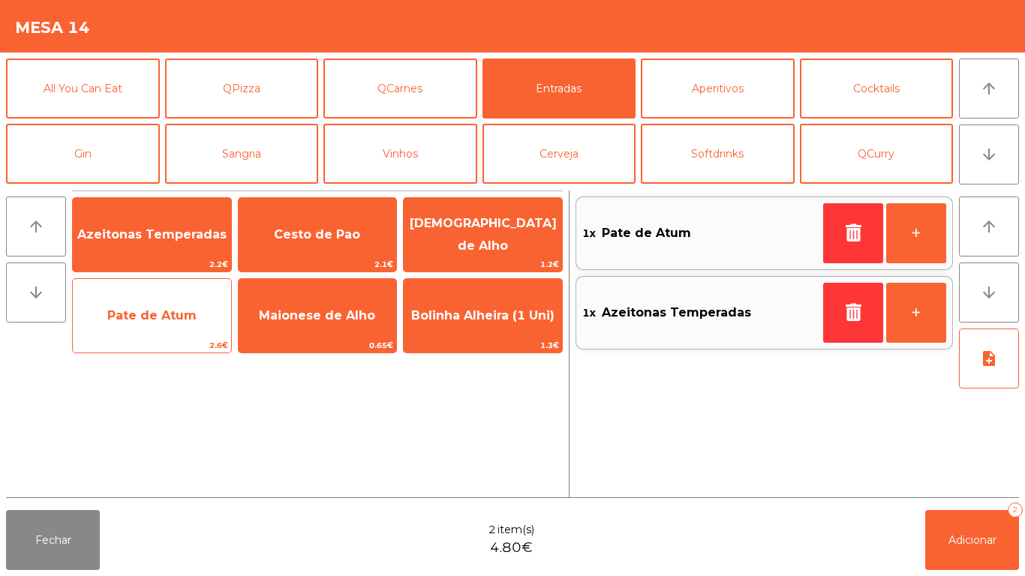
click at [179, 325] on span "Pate de Atum" at bounding box center [152, 316] width 158 height 41
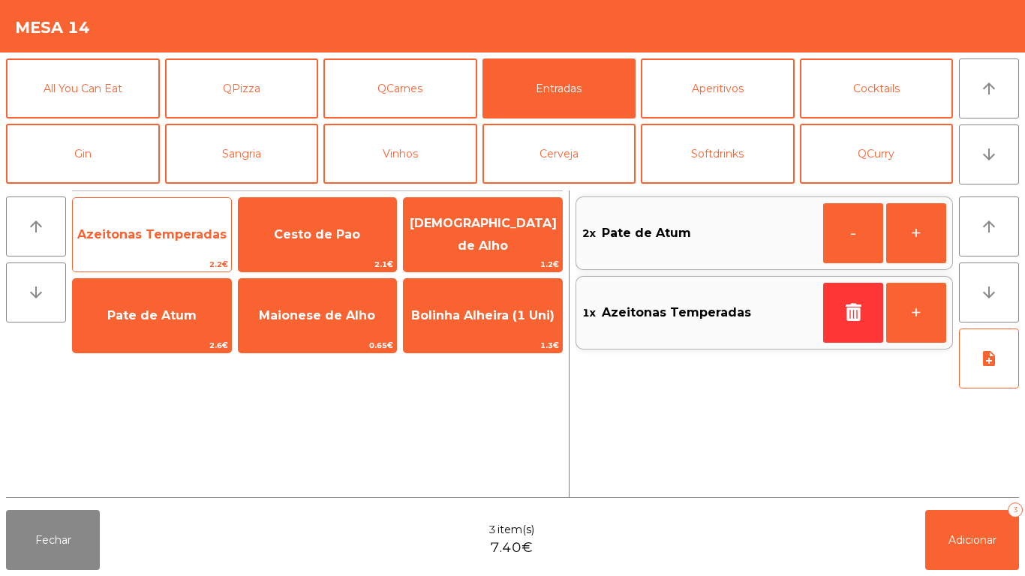
click at [179, 235] on span "Azeitonas Temperadas" at bounding box center [151, 234] width 149 height 14
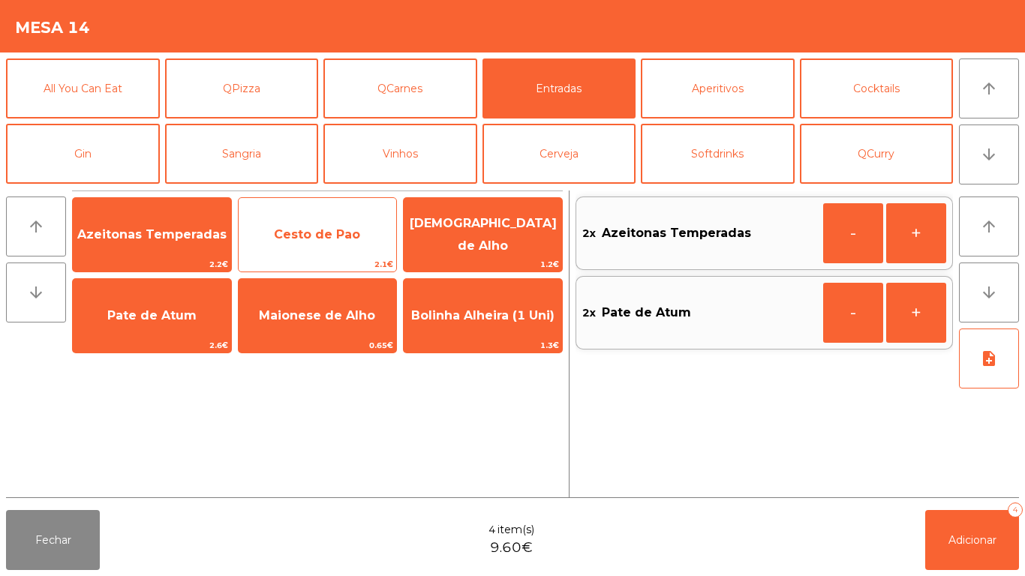
click at [351, 230] on span "Cesto de Pao" at bounding box center [317, 234] width 86 height 14
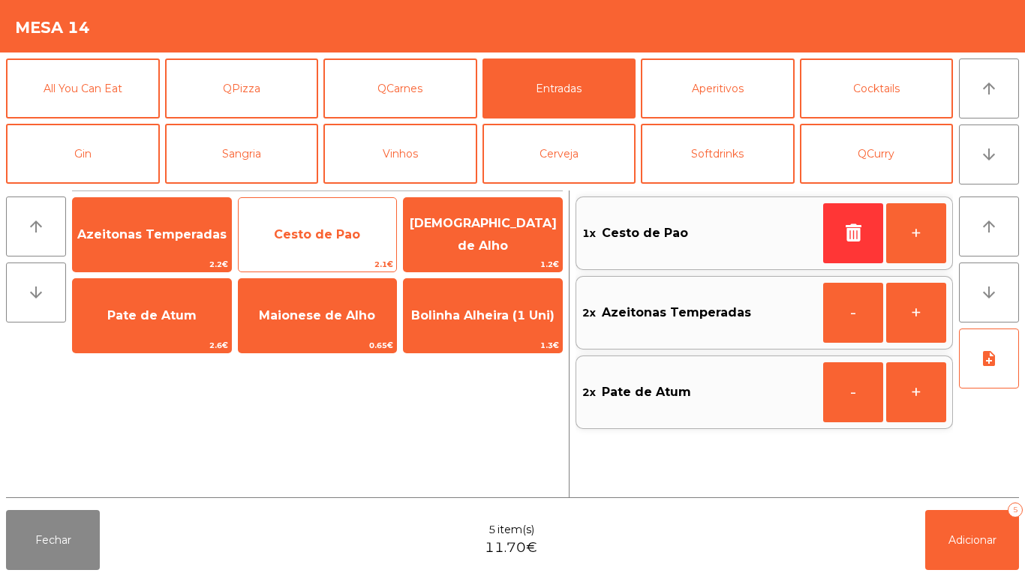
click at [348, 239] on span "Cesto de Pao" at bounding box center [317, 234] width 86 height 14
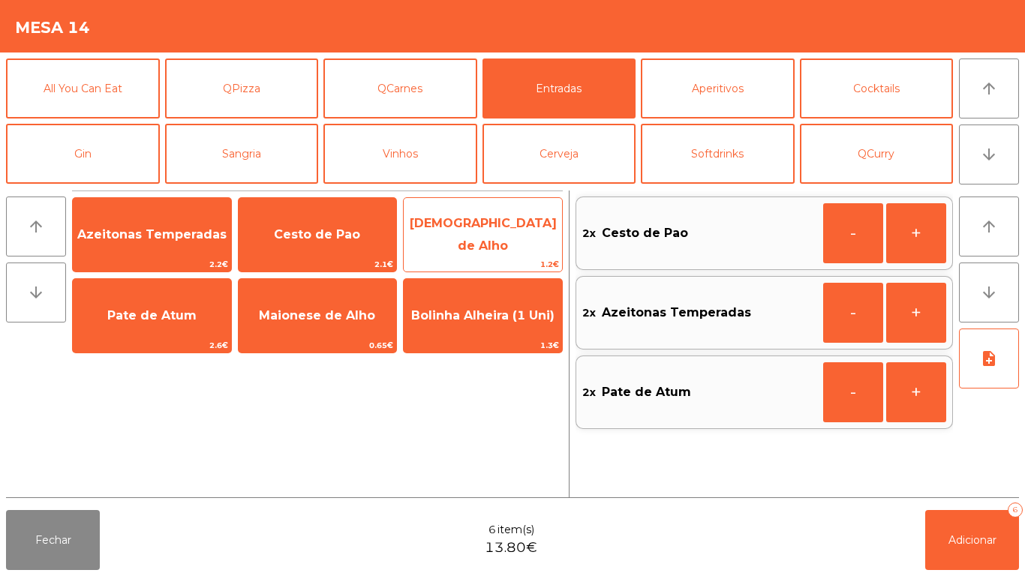
click at [478, 226] on span "[DEMOGRAPHIC_DATA] de Alho" at bounding box center [483, 235] width 158 height 64
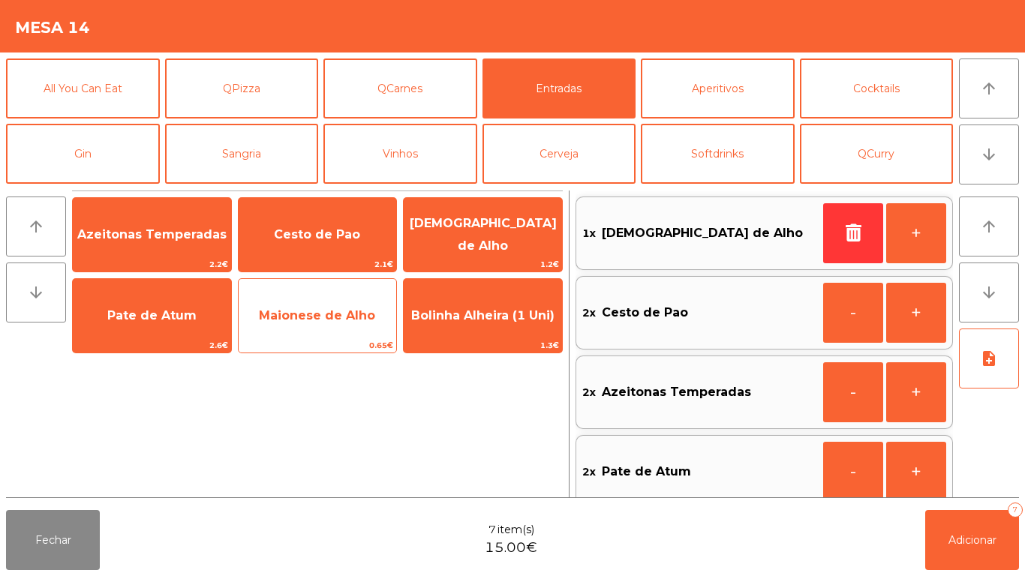
click at [347, 324] on span "Maionese de Alho" at bounding box center [318, 316] width 158 height 41
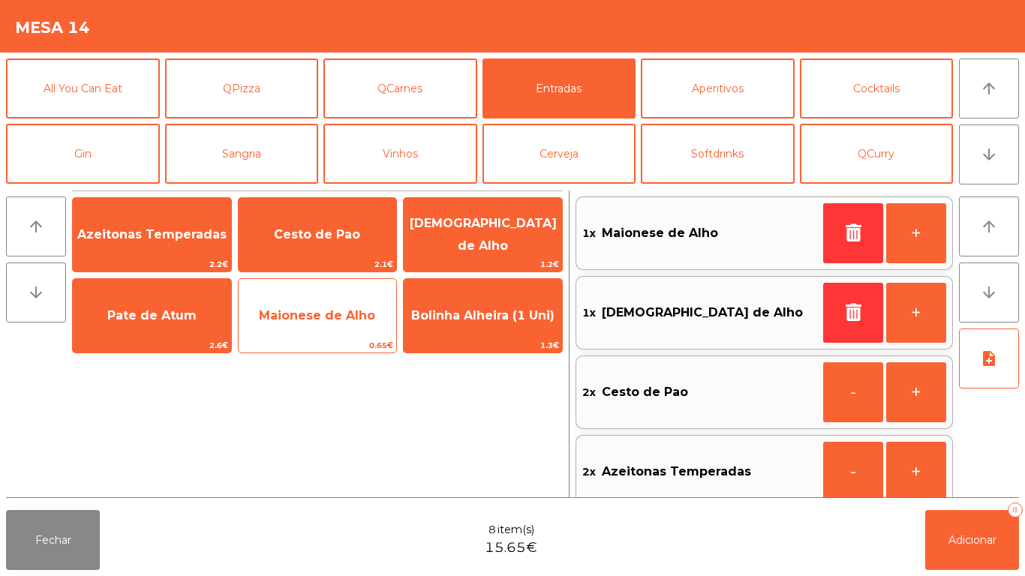
scroll to position [6, 0]
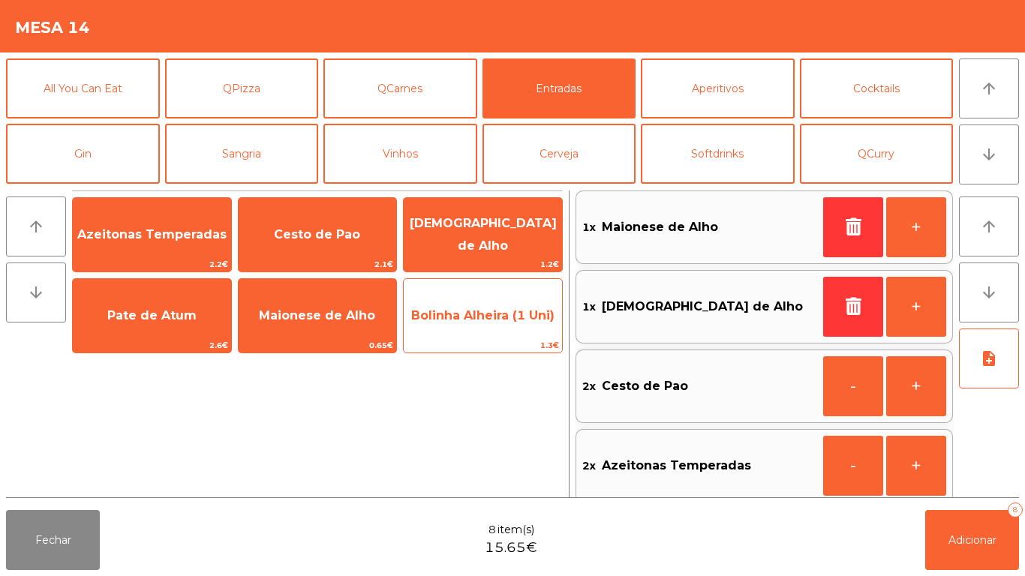
click at [501, 324] on span "Bolinha Alheira (1 Uni)" at bounding box center [483, 316] width 158 height 41
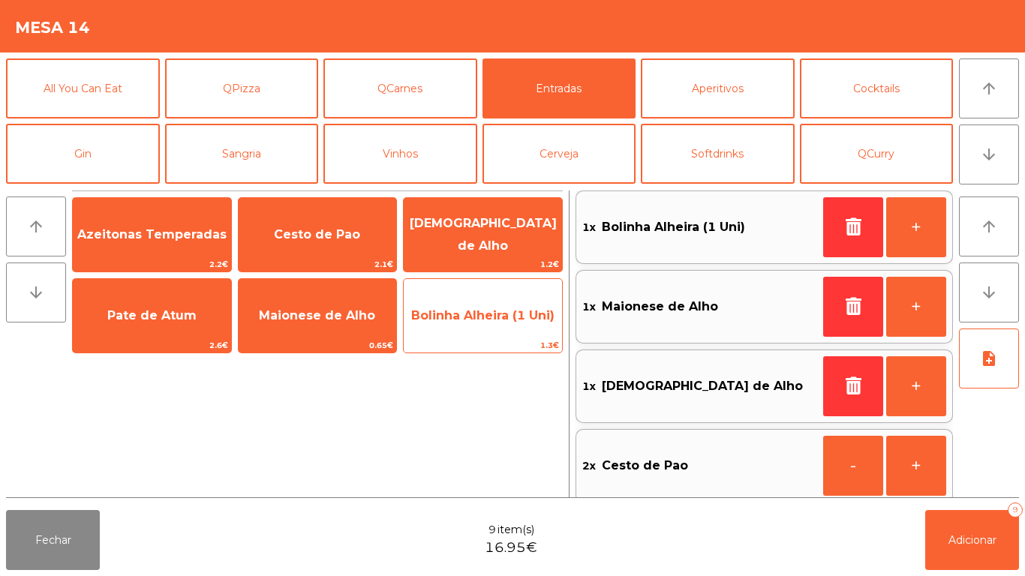
click at [509, 322] on span "Bolinha Alheira (1 Uni)" at bounding box center [482, 315] width 143 height 14
click at [519, 329] on span "Bolinha Alheira (1 Uni)" at bounding box center [483, 316] width 158 height 41
click at [524, 320] on span "Bolinha Alheira (1 Uni)" at bounding box center [482, 315] width 143 height 14
click at [515, 324] on span "Bolinha Alheira (1 Uni)" at bounding box center [483, 316] width 158 height 41
click at [471, 315] on span "Bolinha Alheira (1 Uni)" at bounding box center [482, 315] width 143 height 14
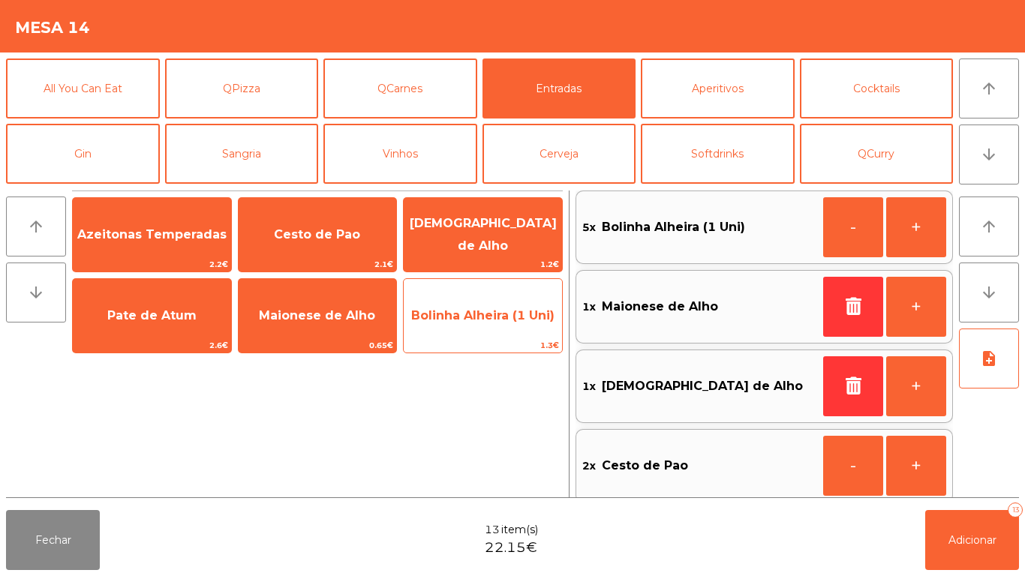
click at [471, 326] on span "Bolinha Alheira (1 Uni)" at bounding box center [483, 316] width 158 height 41
click at [467, 319] on span "Bolinha Alheira (1 Uni)" at bounding box center [482, 315] width 143 height 14
click at [462, 322] on span "Bolinha Alheira (1 Uni)" at bounding box center [482, 315] width 143 height 14
click at [479, 317] on span "Bolinha Alheira (1 Uni)" at bounding box center [482, 315] width 143 height 14
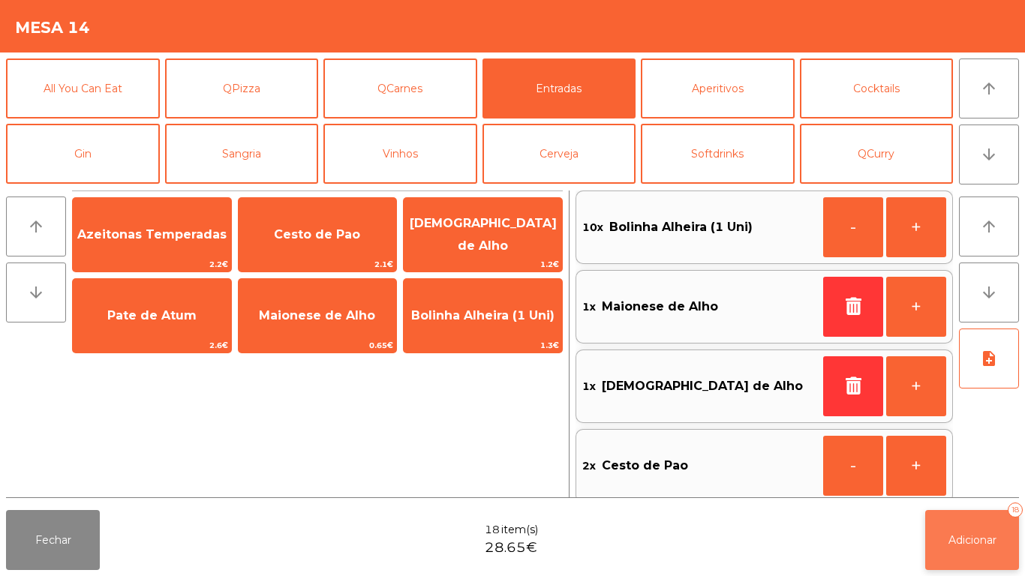
click at [969, 523] on button "Adicionar 18" at bounding box center [972, 540] width 94 height 60
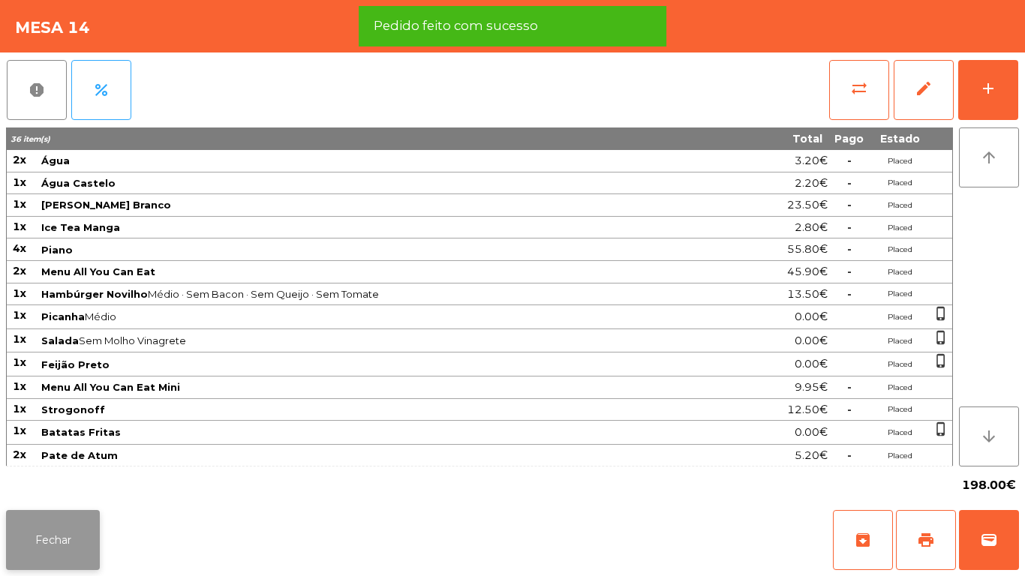
click at [54, 529] on button "Fechar" at bounding box center [53, 540] width 94 height 60
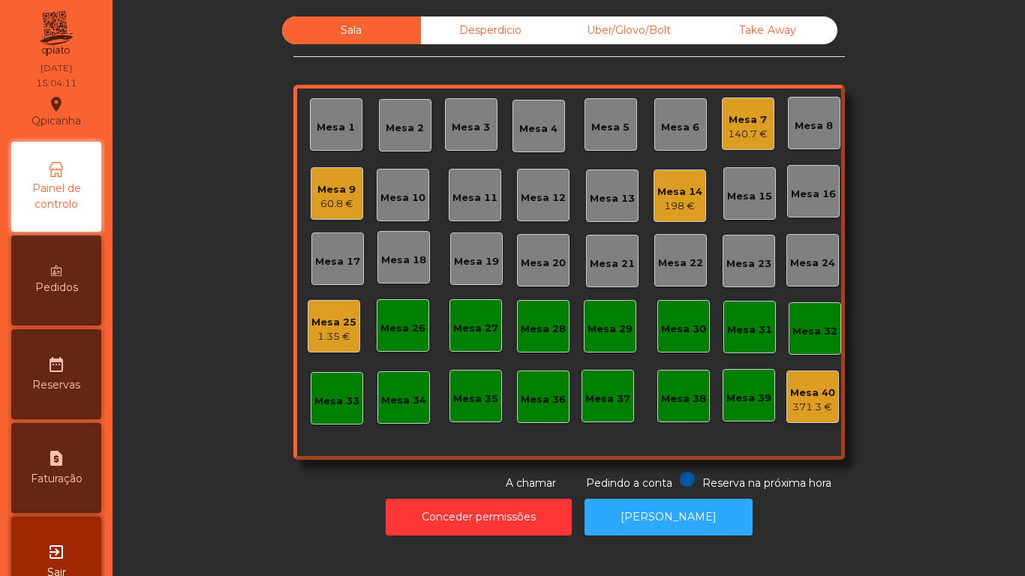
click at [667, 209] on div "198 €" at bounding box center [680, 206] width 45 height 15
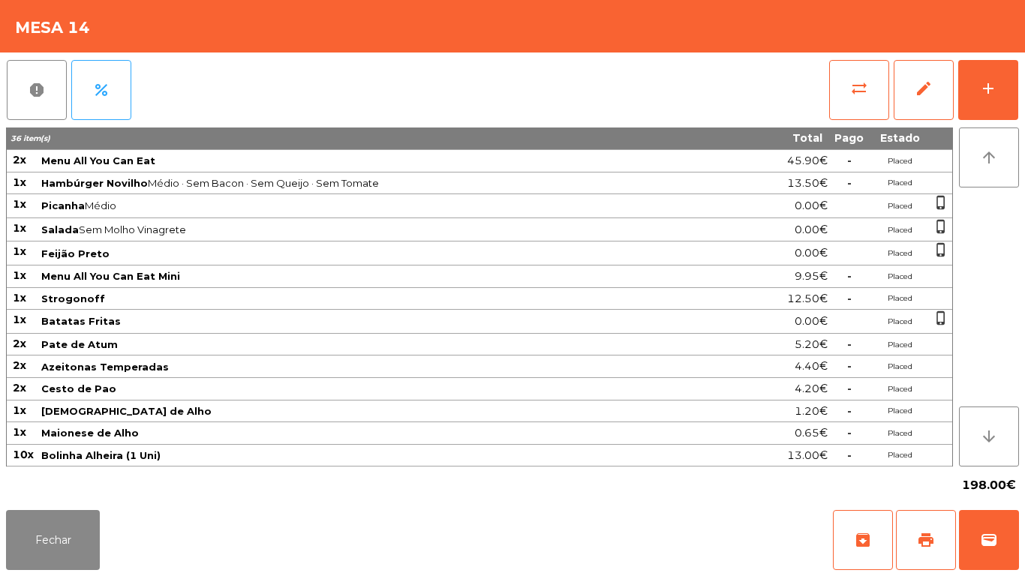
scroll to position [0, 0]
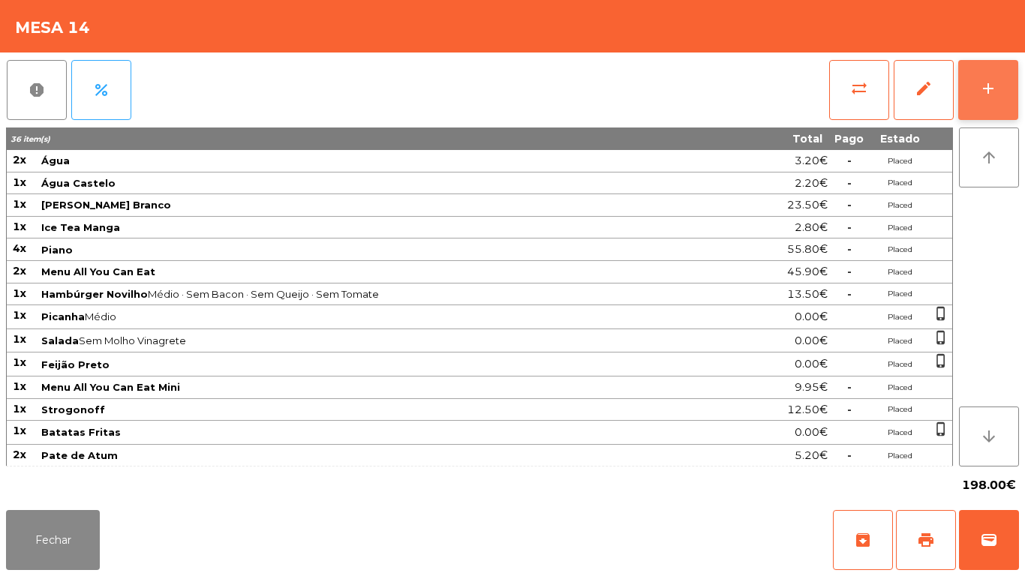
click at [978, 110] on button "add" at bounding box center [989, 90] width 60 height 60
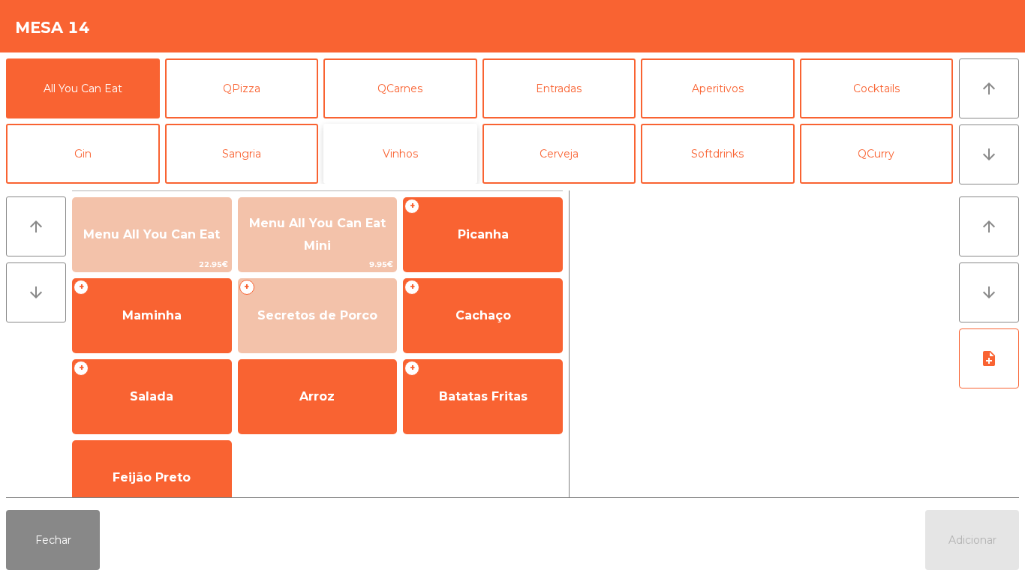
click at [435, 162] on button "Vinhos" at bounding box center [401, 154] width 154 height 60
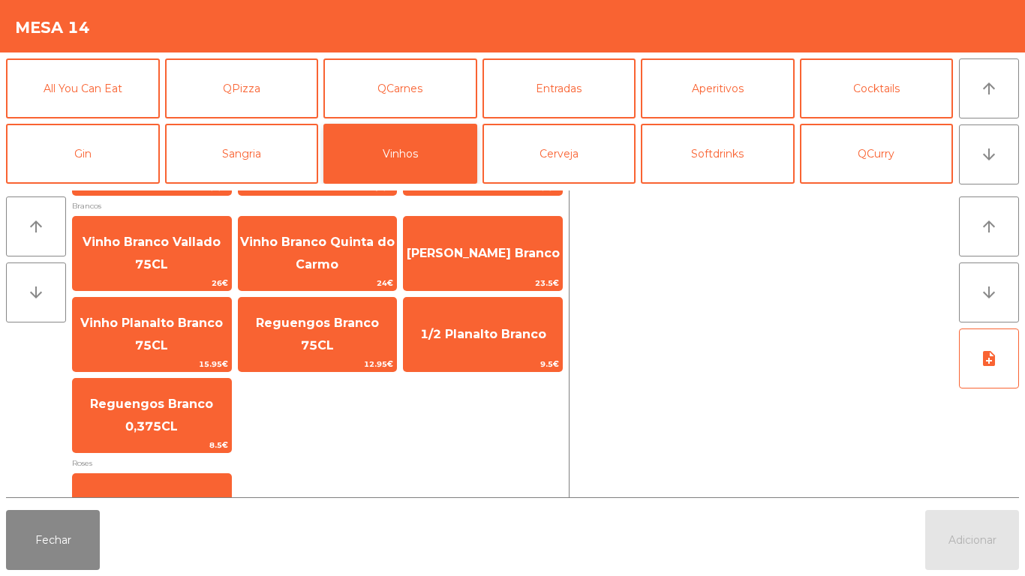
scroll to position [334, 0]
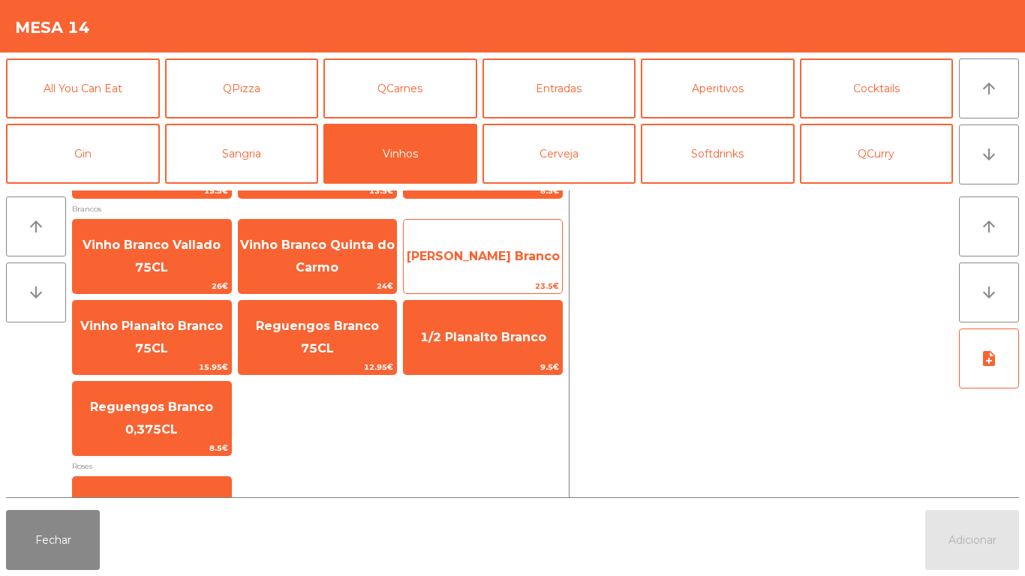
click at [494, 258] on span "[PERSON_NAME] Branco" at bounding box center [483, 256] width 158 height 41
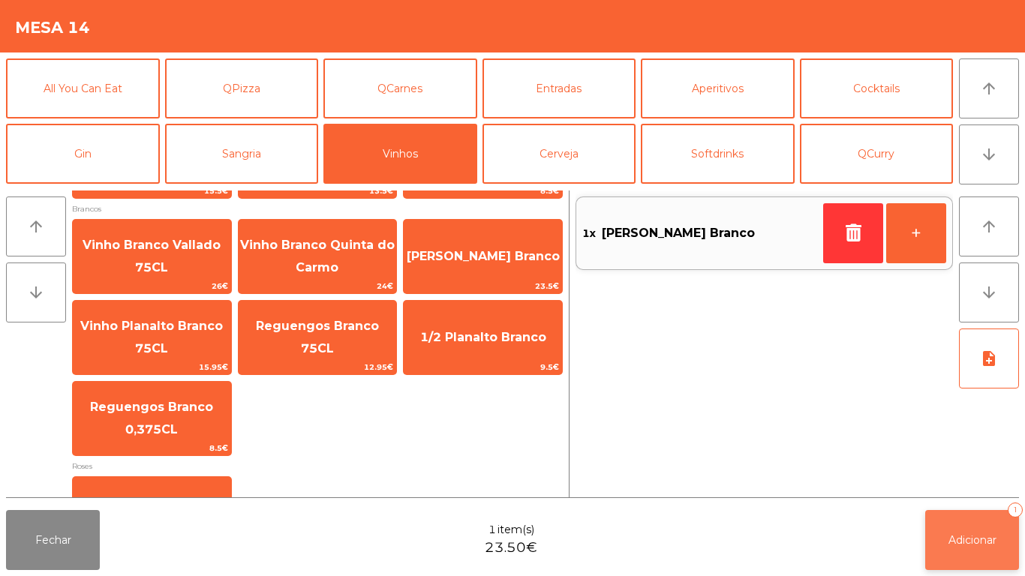
click at [969, 539] on span "Adicionar" at bounding box center [973, 541] width 48 height 14
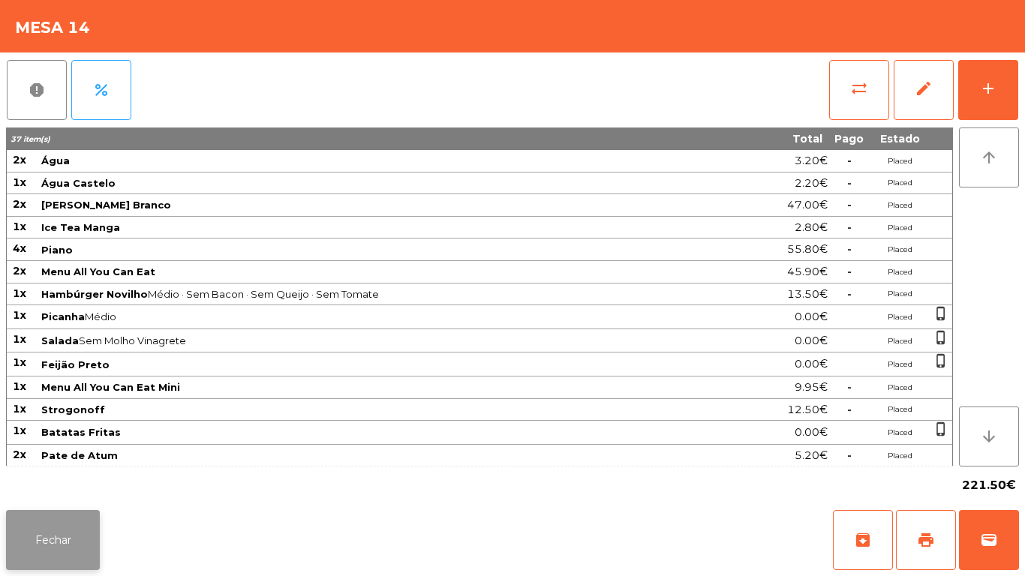
click at [62, 538] on button "Fechar" at bounding box center [53, 540] width 94 height 60
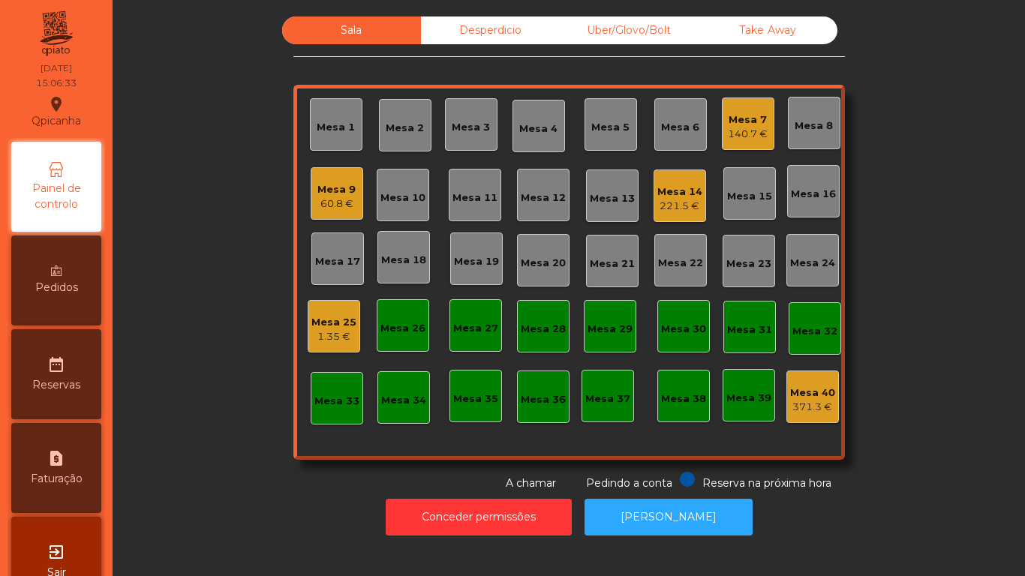
click at [667, 207] on div "221.5 €" at bounding box center [680, 206] width 45 height 15
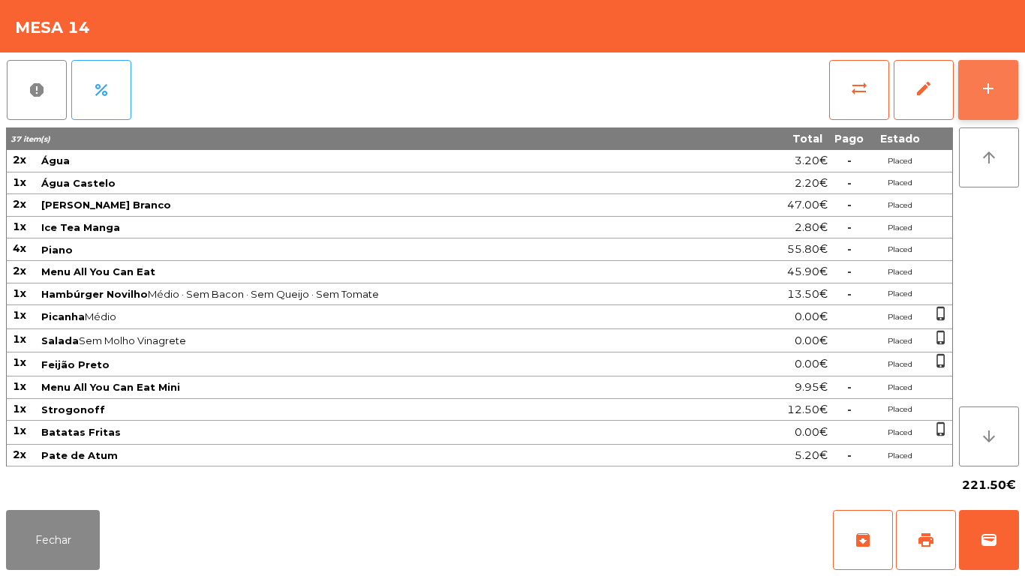
click at [1002, 88] on button "add" at bounding box center [989, 90] width 60 height 60
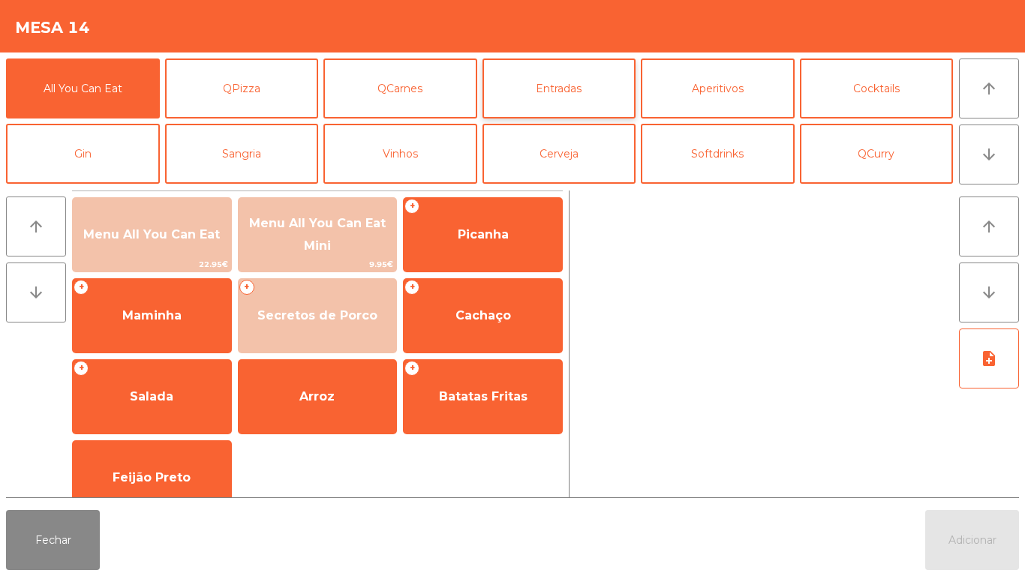
click at [554, 91] on button "Entradas" at bounding box center [560, 89] width 154 height 60
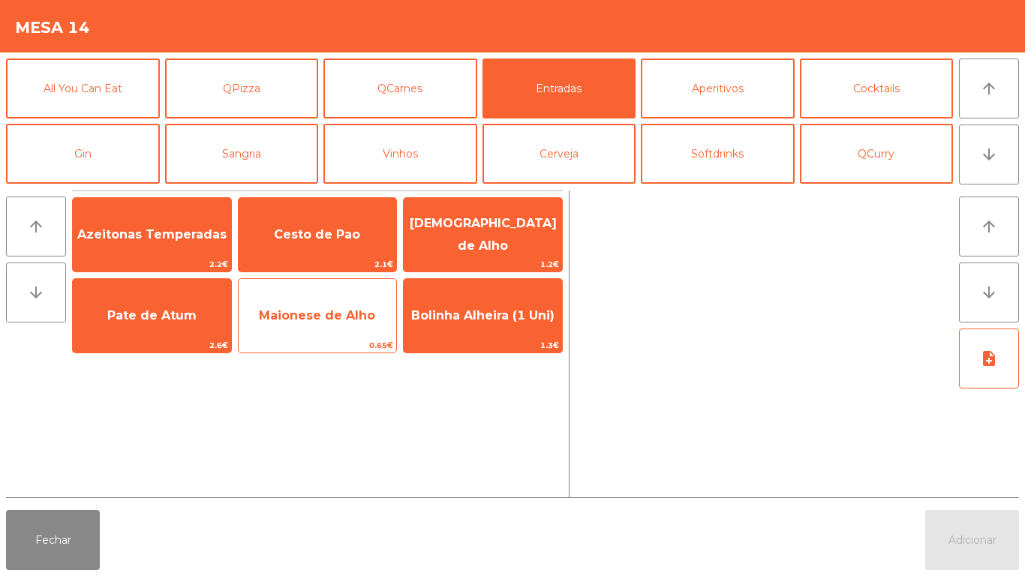
click at [355, 333] on span "Maionese de Alho" at bounding box center [318, 316] width 158 height 41
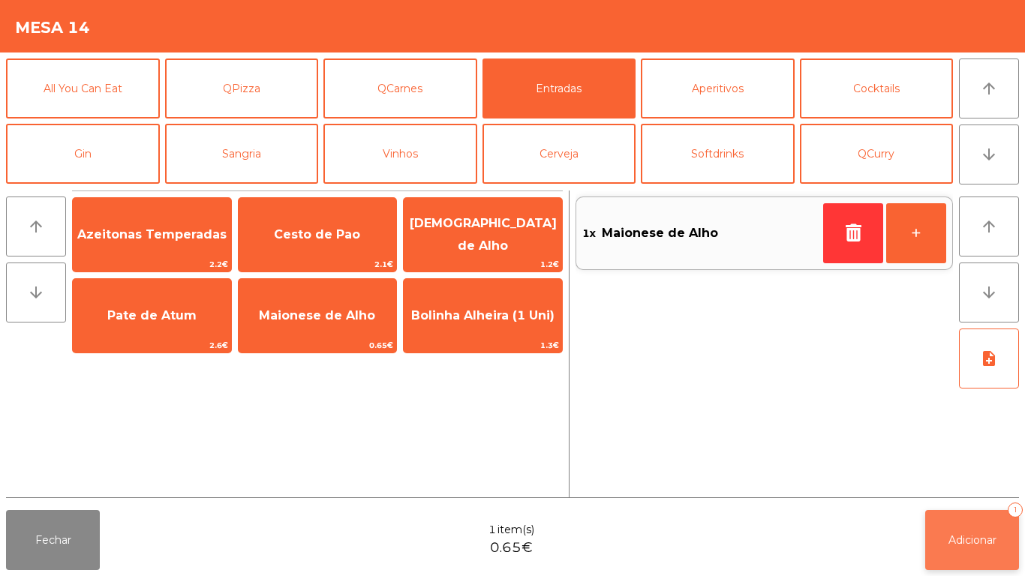
click at [962, 529] on button "Adicionar 1" at bounding box center [972, 540] width 94 height 60
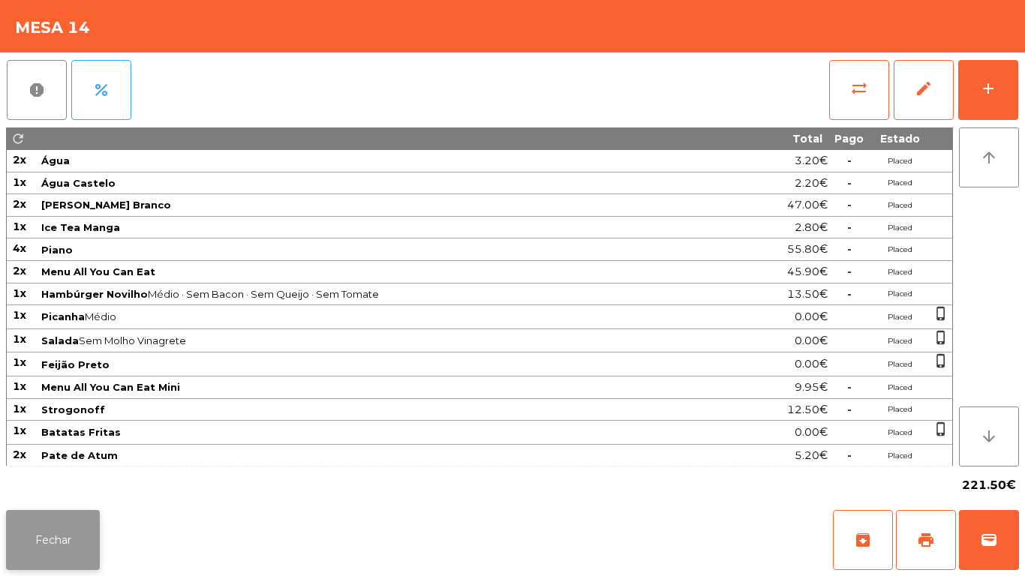
click at [87, 535] on button "Fechar" at bounding box center [53, 540] width 94 height 60
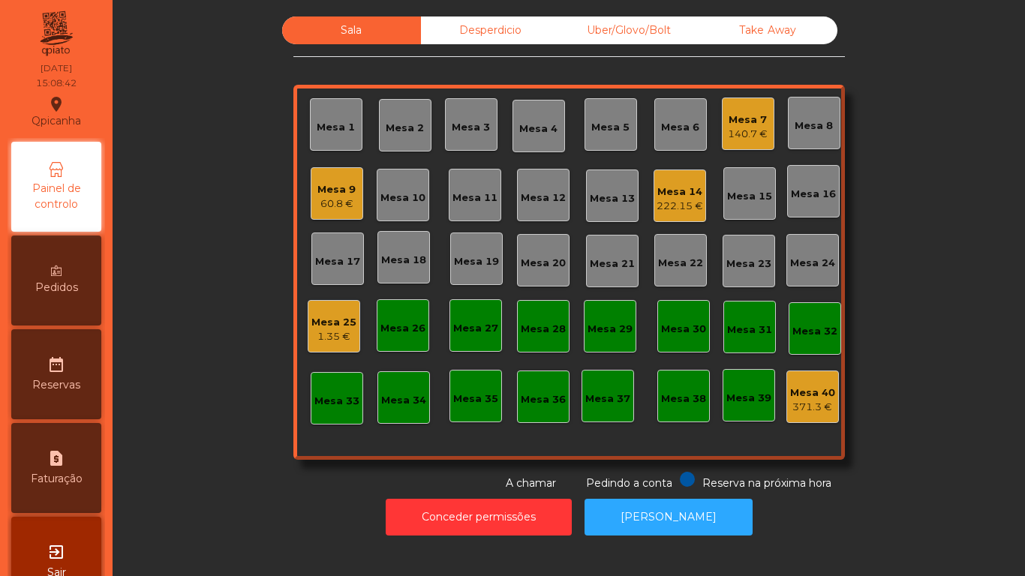
click at [673, 194] on div "Mesa 14" at bounding box center [680, 192] width 47 height 15
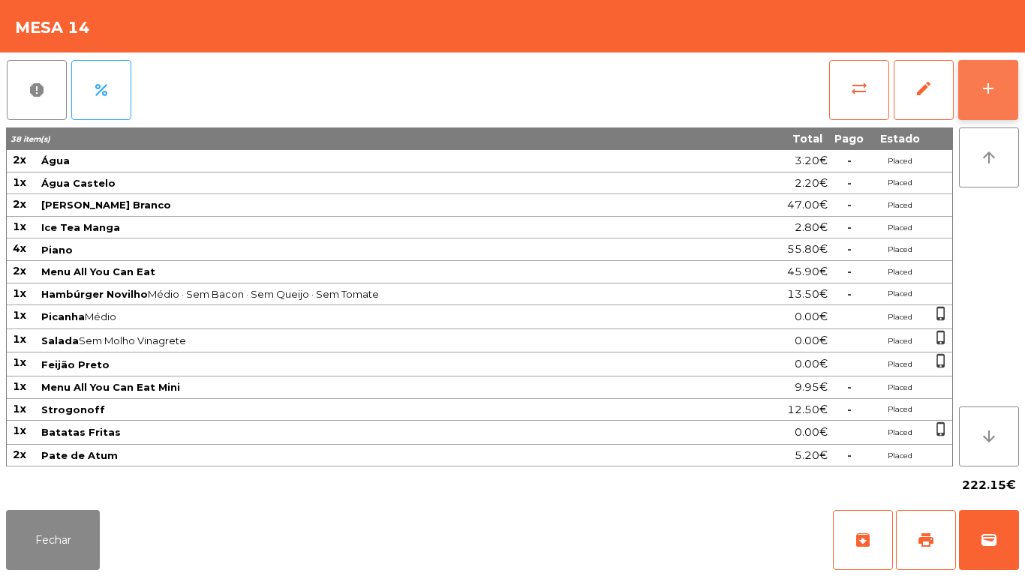
click at [992, 95] on div "add" at bounding box center [989, 89] width 18 height 18
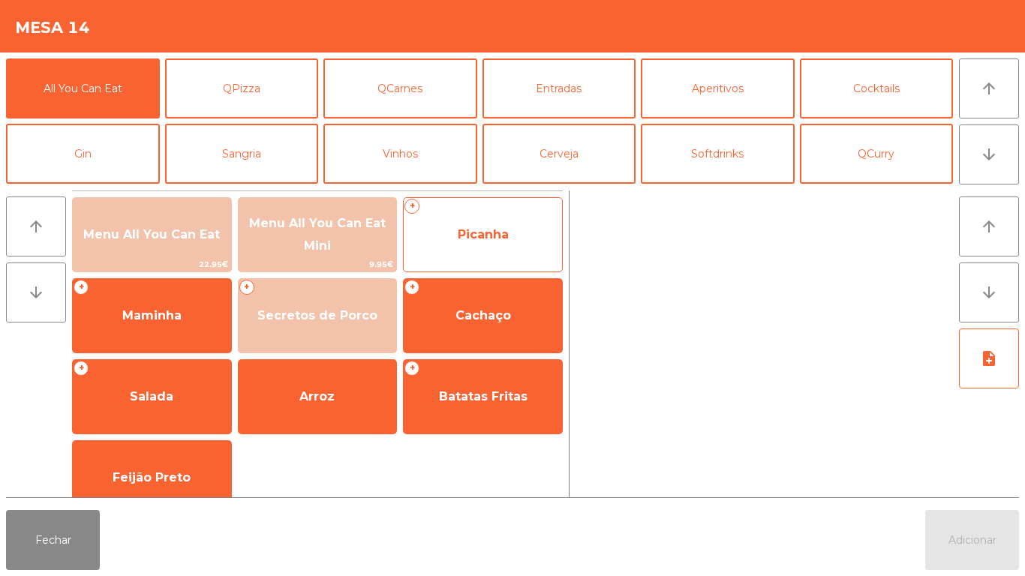
click at [511, 244] on span "Picanha" at bounding box center [483, 235] width 158 height 41
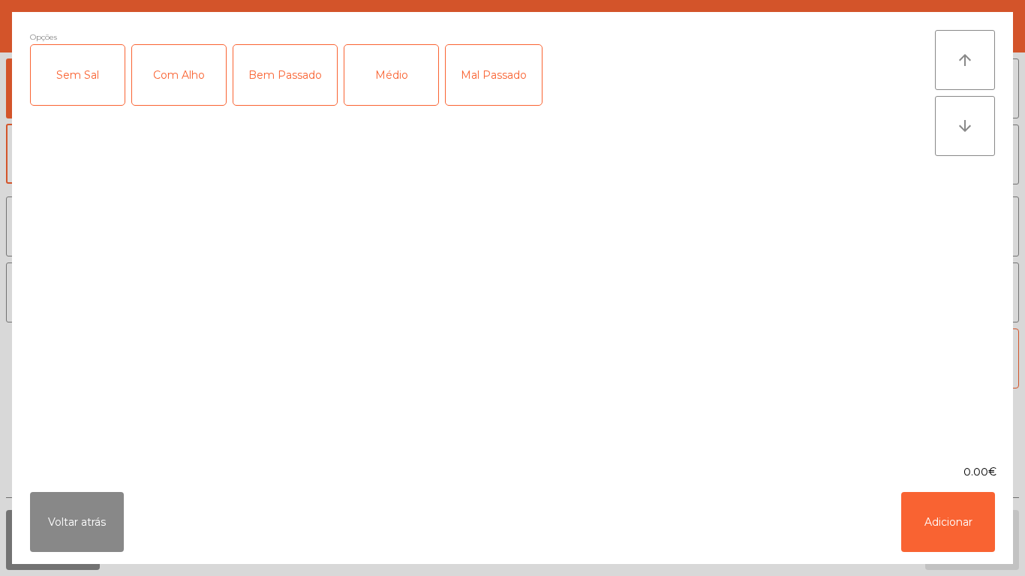
click at [387, 79] on div "Médio" at bounding box center [392, 75] width 94 height 60
click at [935, 528] on button "Adicionar" at bounding box center [948, 522] width 94 height 60
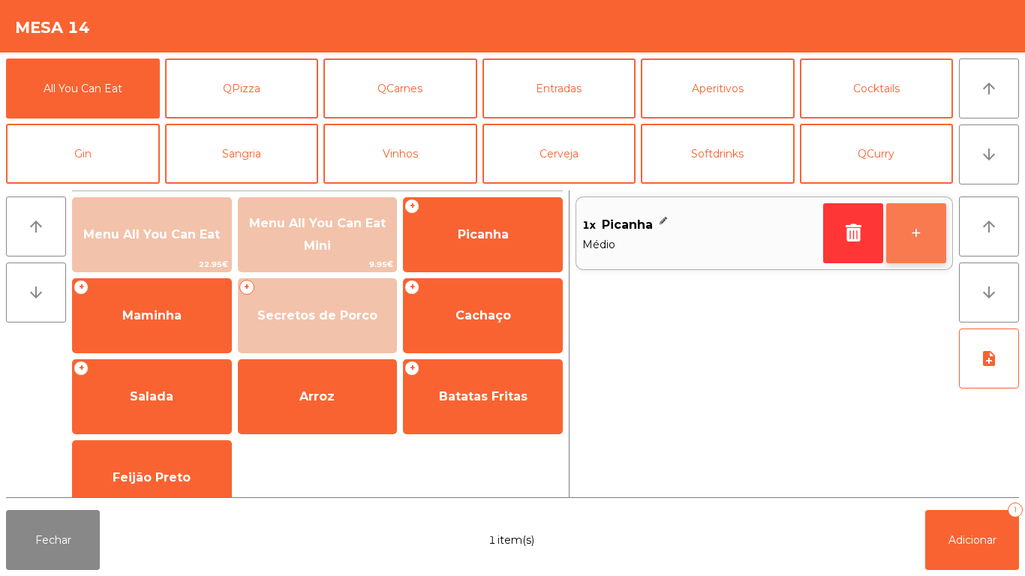
click at [908, 237] on button "+" at bounding box center [916, 233] width 60 height 60
click at [901, 232] on button "+" at bounding box center [916, 233] width 60 height 60
click at [910, 230] on button "+" at bounding box center [916, 233] width 60 height 60
click at [843, 224] on button "-" at bounding box center [853, 233] width 60 height 60
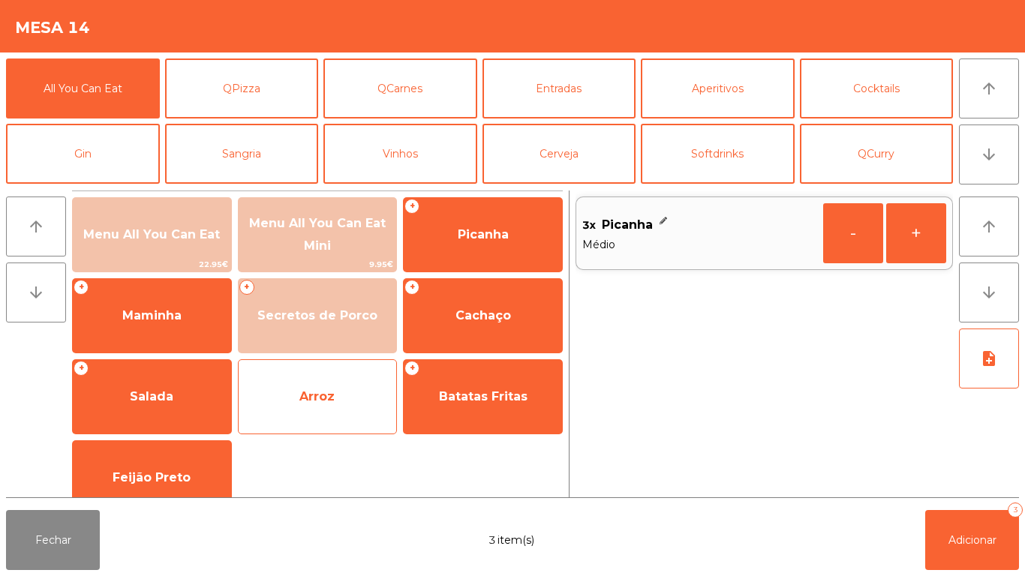
click at [336, 394] on span "Arroz" at bounding box center [318, 397] width 158 height 41
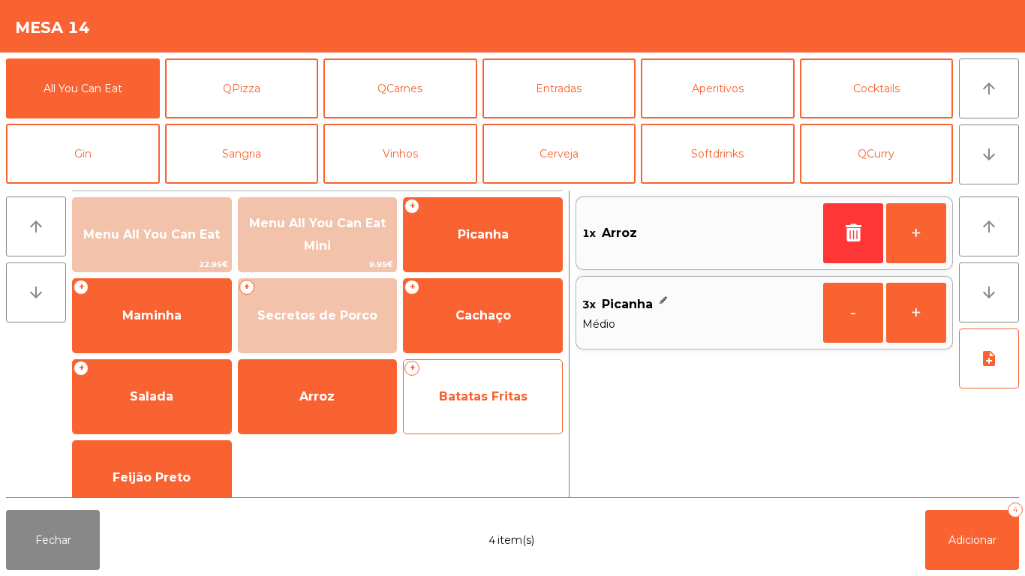
click at [521, 390] on span "Batatas Fritas" at bounding box center [483, 397] width 89 height 14
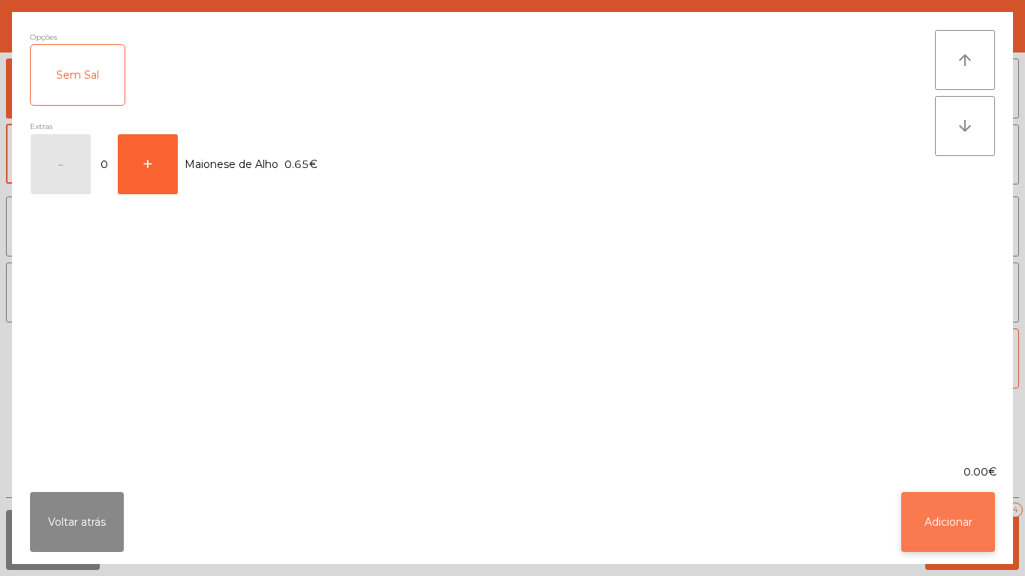
click at [955, 514] on button "Adicionar" at bounding box center [948, 522] width 94 height 60
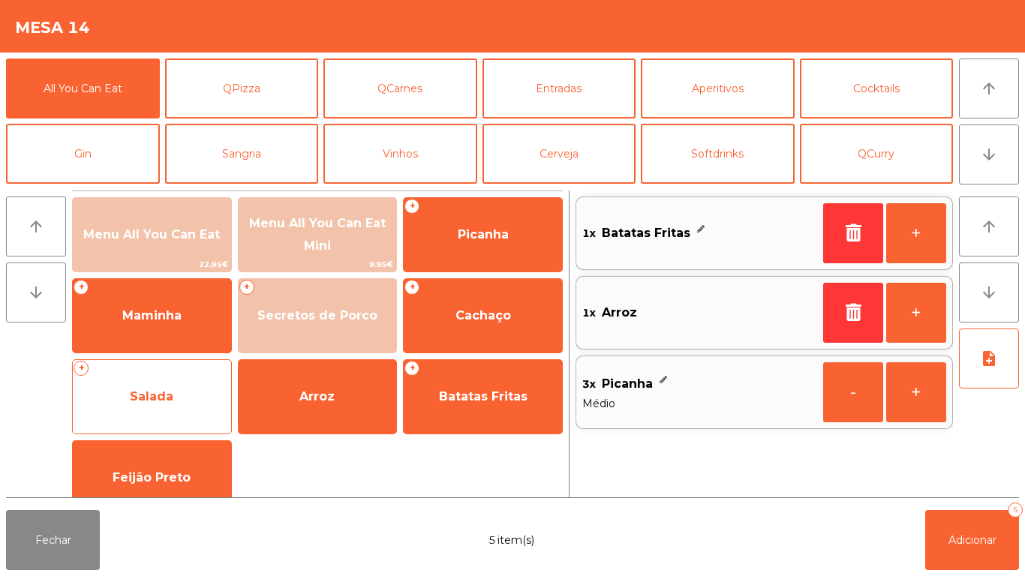
click at [185, 390] on span "Salada" at bounding box center [152, 397] width 158 height 41
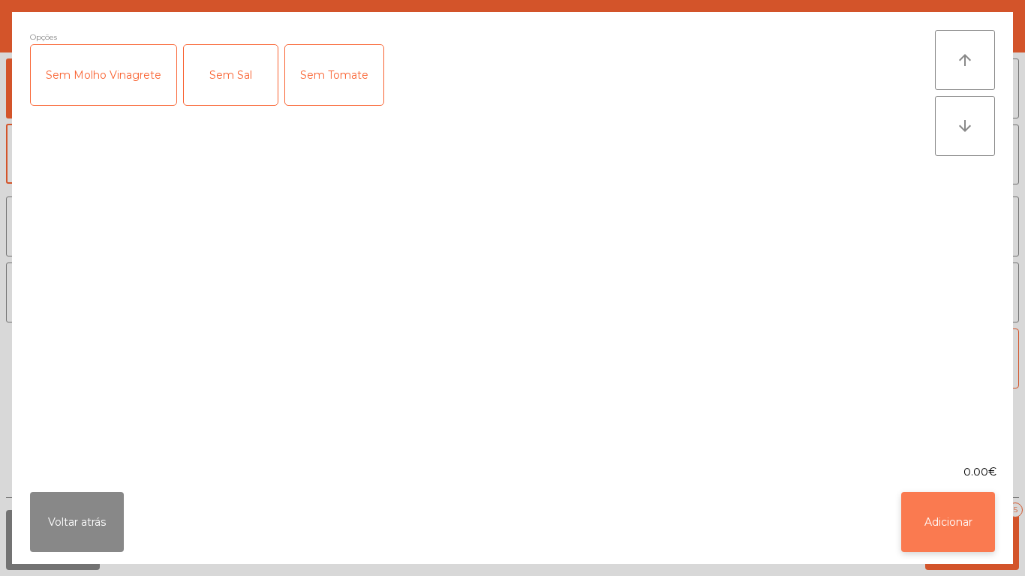
click at [913, 505] on button "Adicionar" at bounding box center [948, 522] width 94 height 60
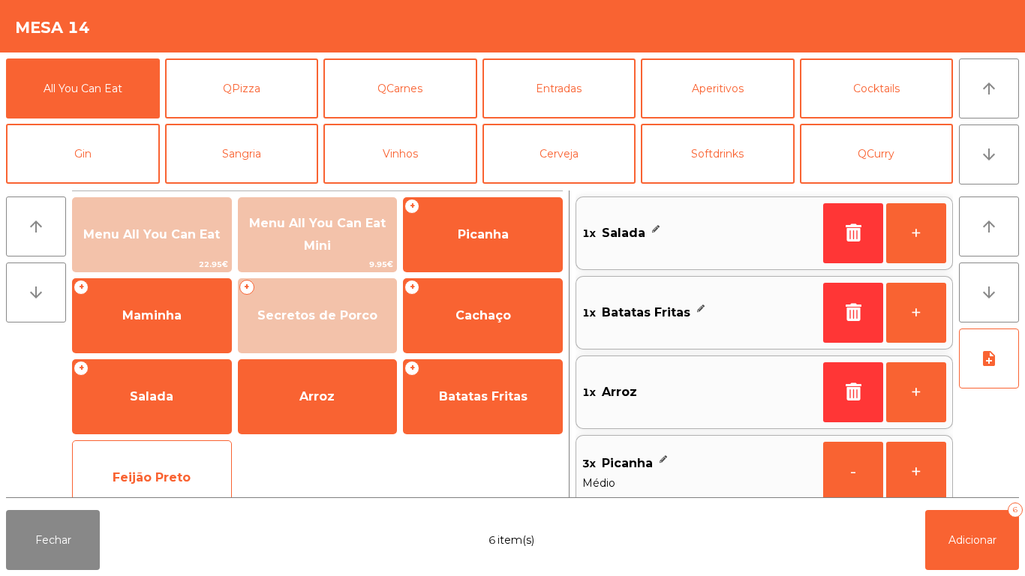
click at [191, 449] on div "Feijão Preto" at bounding box center [152, 478] width 160 height 75
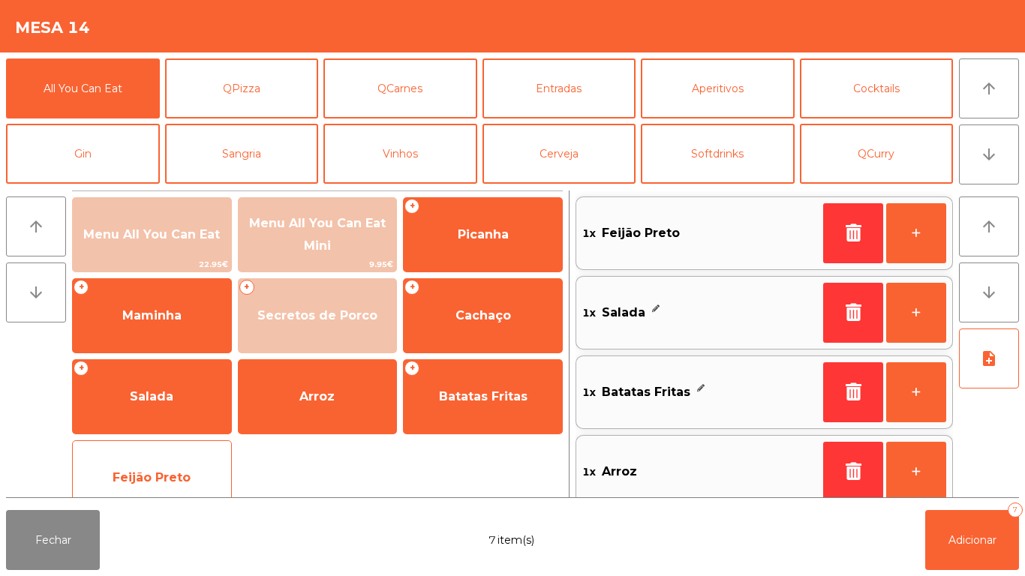
scroll to position [6, 0]
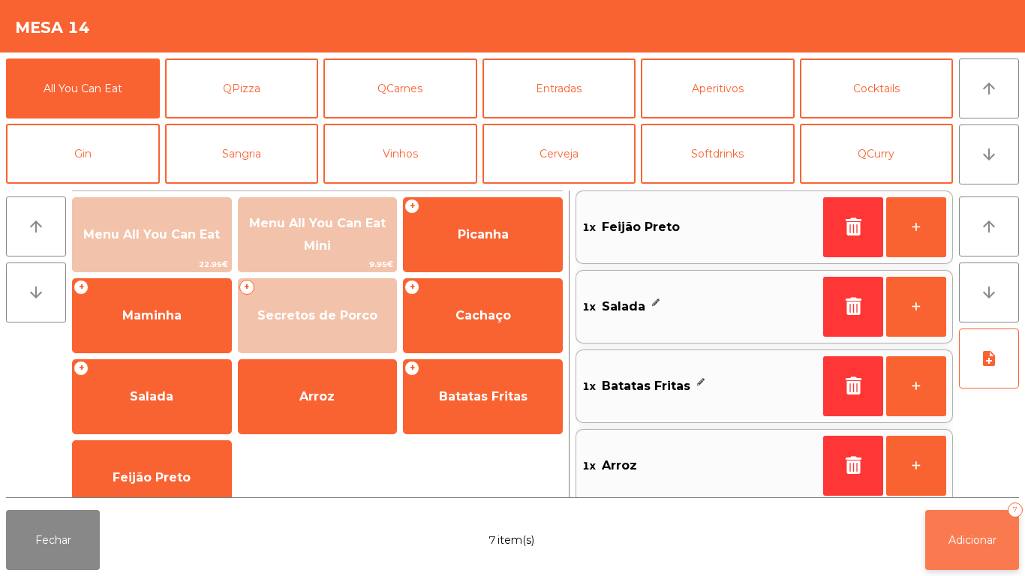
click at [970, 516] on button "Adicionar 7" at bounding box center [972, 540] width 94 height 60
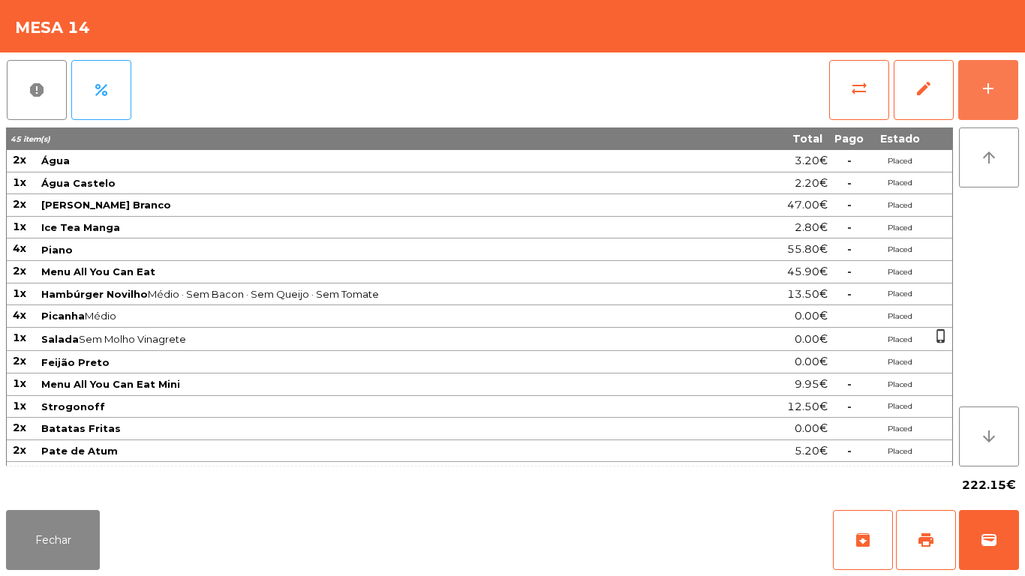
scroll to position [152, 0]
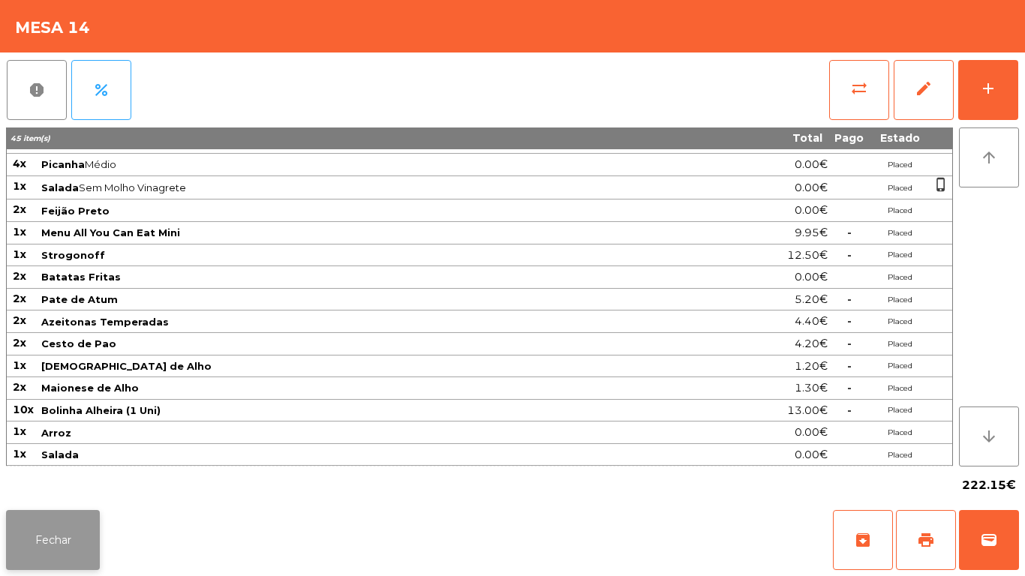
click at [38, 540] on button "Fechar" at bounding box center [53, 540] width 94 height 60
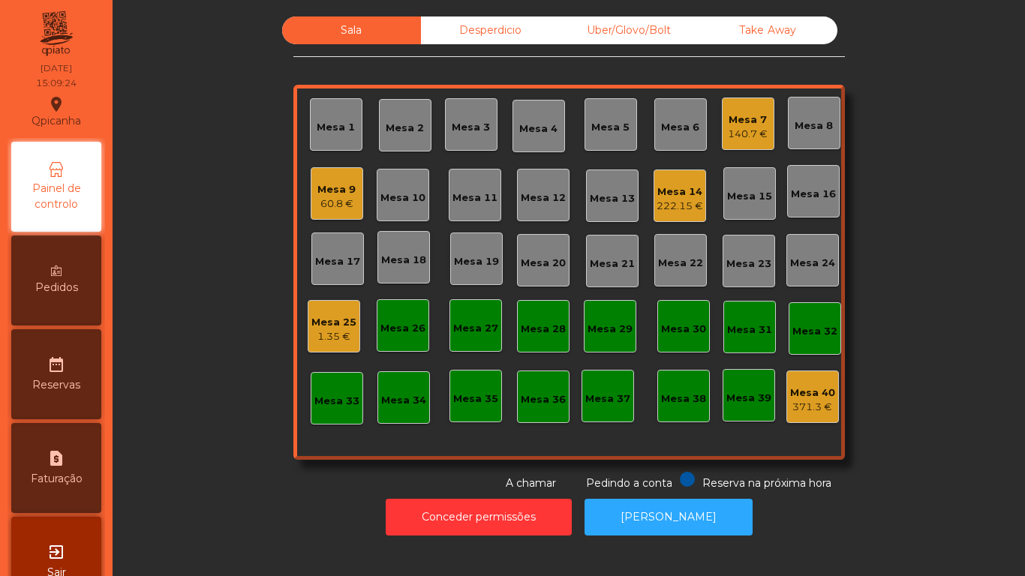
click at [742, 145] on div "Mesa 7 140.7 €" at bounding box center [748, 124] width 53 height 53
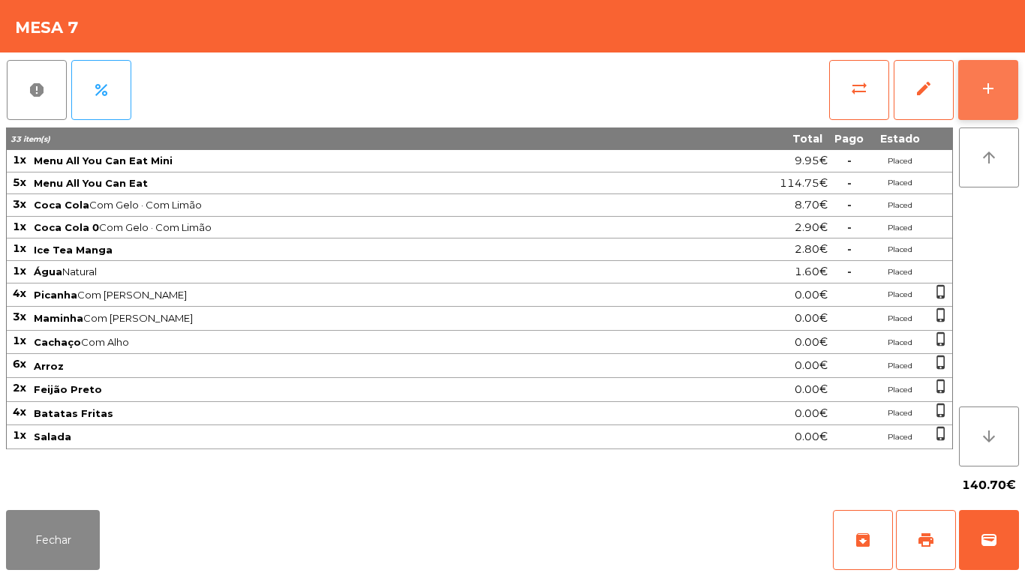
click at [989, 89] on div "add" at bounding box center [989, 89] width 18 height 18
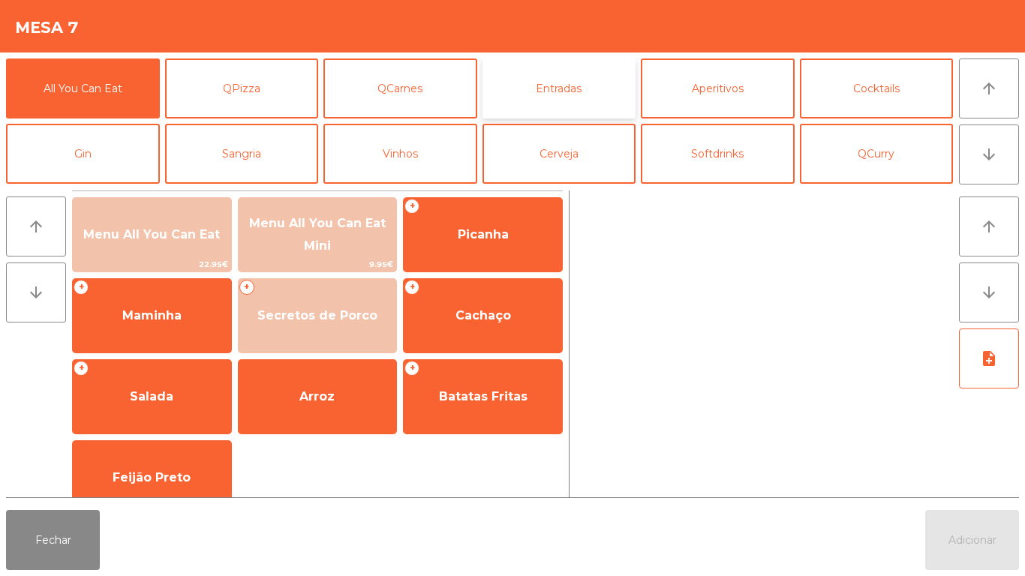
click at [555, 104] on button "Entradas" at bounding box center [560, 89] width 154 height 60
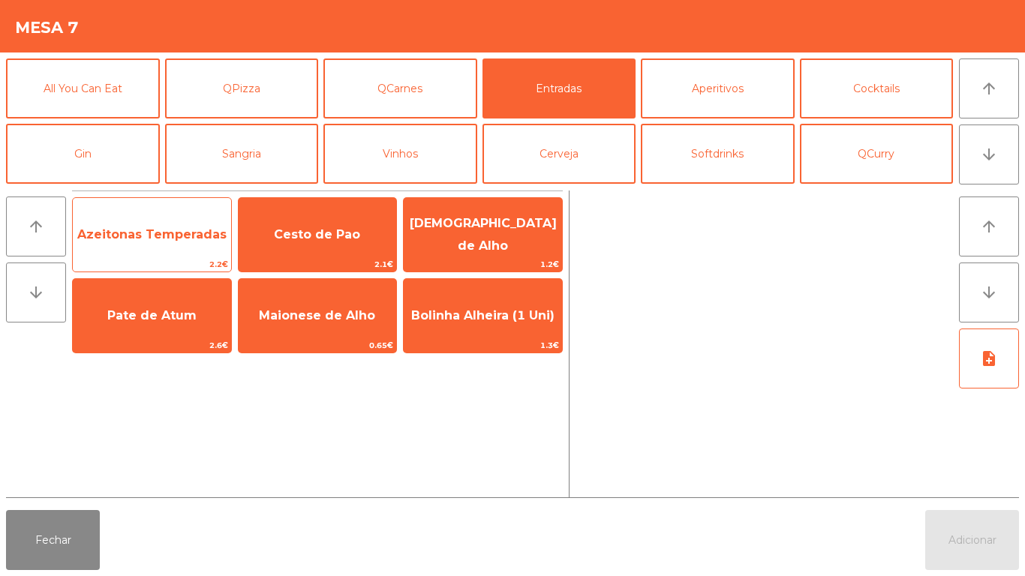
click at [149, 232] on span "Azeitonas Temperadas" at bounding box center [151, 234] width 149 height 14
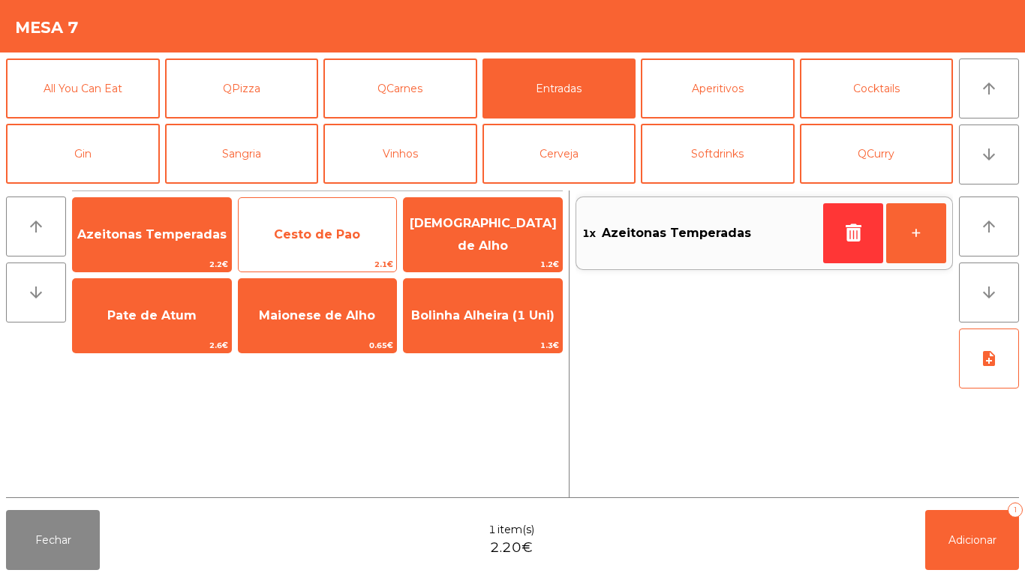
click at [333, 247] on span "Cesto de Pao" at bounding box center [318, 235] width 158 height 41
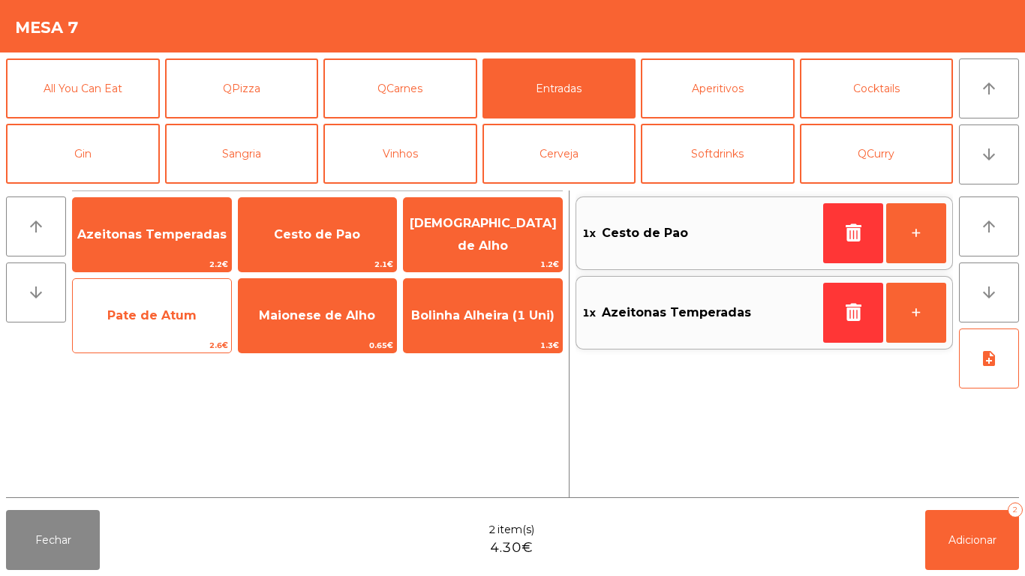
click at [146, 324] on span "Pate de Atum" at bounding box center [152, 316] width 158 height 41
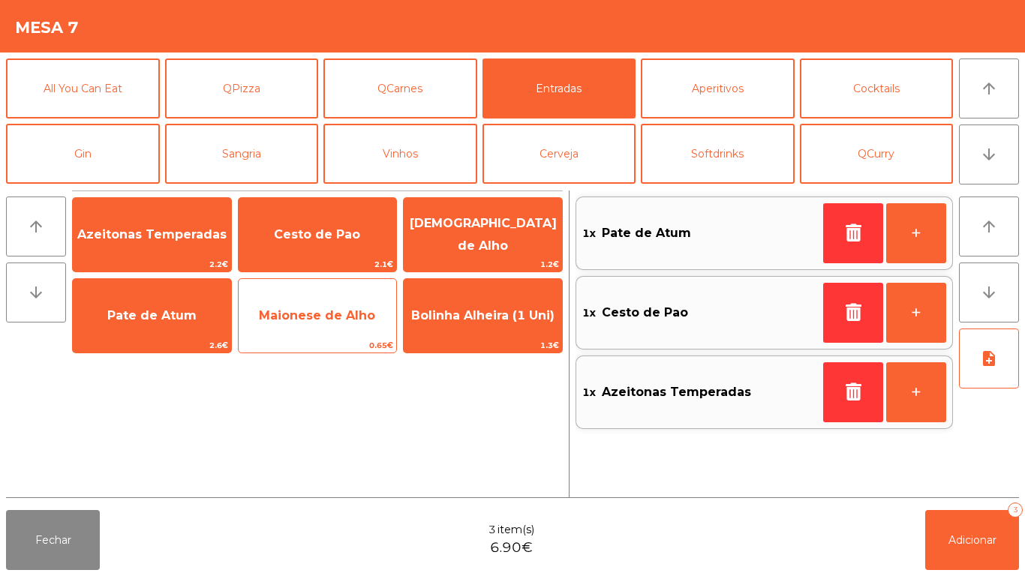
click at [325, 329] on span "Maionese de Alho" at bounding box center [318, 316] width 158 height 41
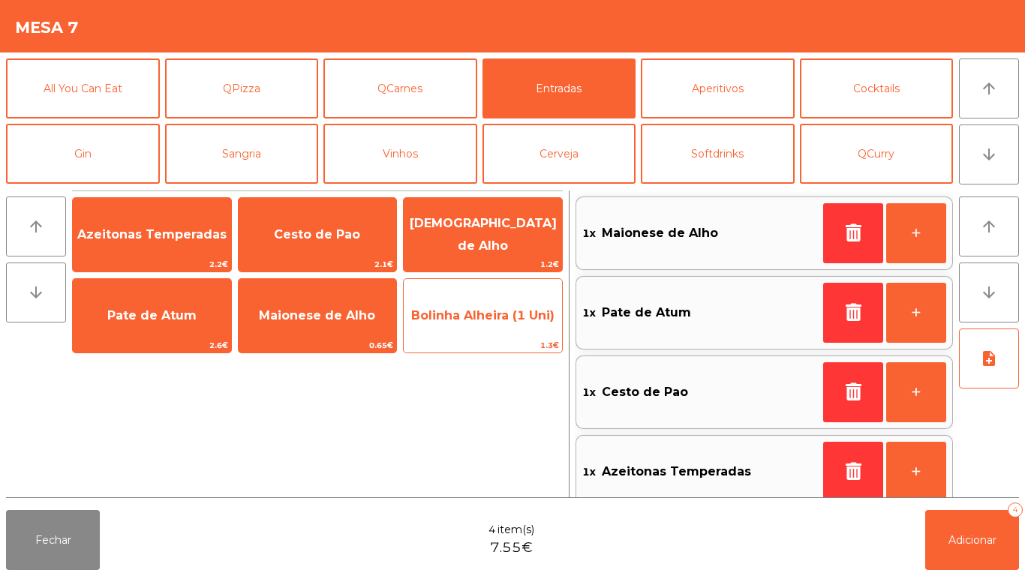
click at [501, 323] on span "Bolinha Alheira (1 Uni)" at bounding box center [483, 316] width 158 height 41
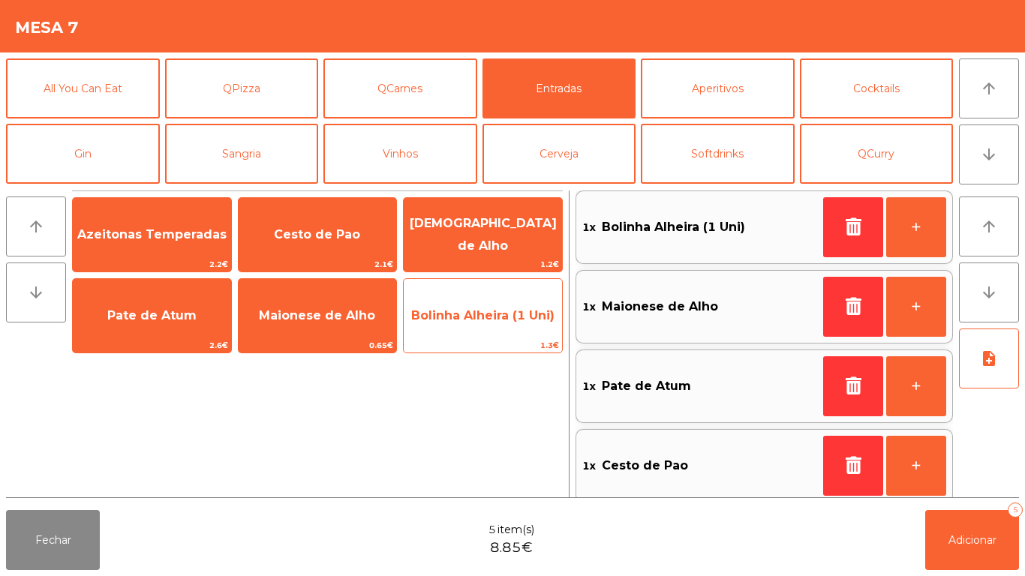
click at [512, 332] on span "Bolinha Alheira (1 Uni)" at bounding box center [483, 316] width 158 height 41
click at [510, 325] on span "Bolinha Alheira (1 Uni)" at bounding box center [483, 316] width 158 height 41
click at [507, 324] on span "Bolinha Alheira (1 Uni)" at bounding box center [483, 316] width 158 height 41
click at [502, 318] on span "Bolinha Alheira (1 Uni)" at bounding box center [482, 315] width 143 height 14
click at [515, 324] on span "Bolinha Alheira (1 Uni)" at bounding box center [483, 316] width 158 height 41
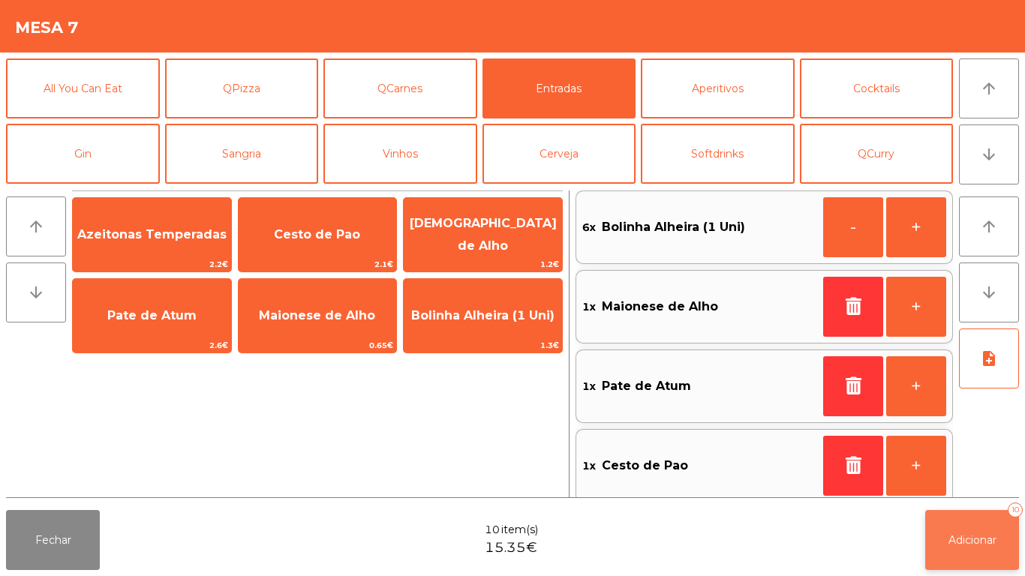
click at [944, 555] on button "Adicionar 10" at bounding box center [972, 540] width 94 height 60
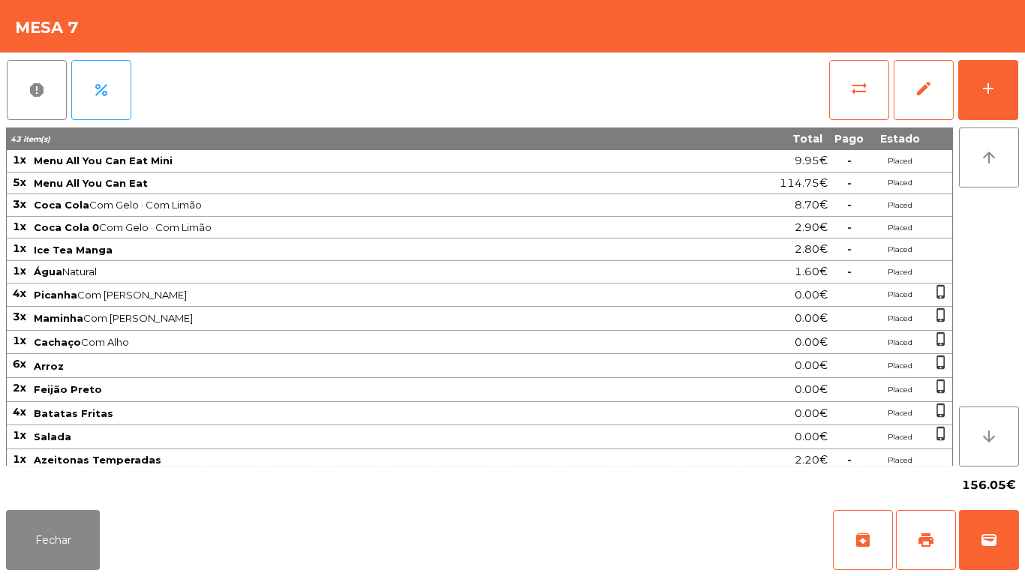
click at [75, 498] on div "156.05€" at bounding box center [512, 486] width 1013 height 38
click at [97, 536] on button "Fechar" at bounding box center [53, 540] width 94 height 60
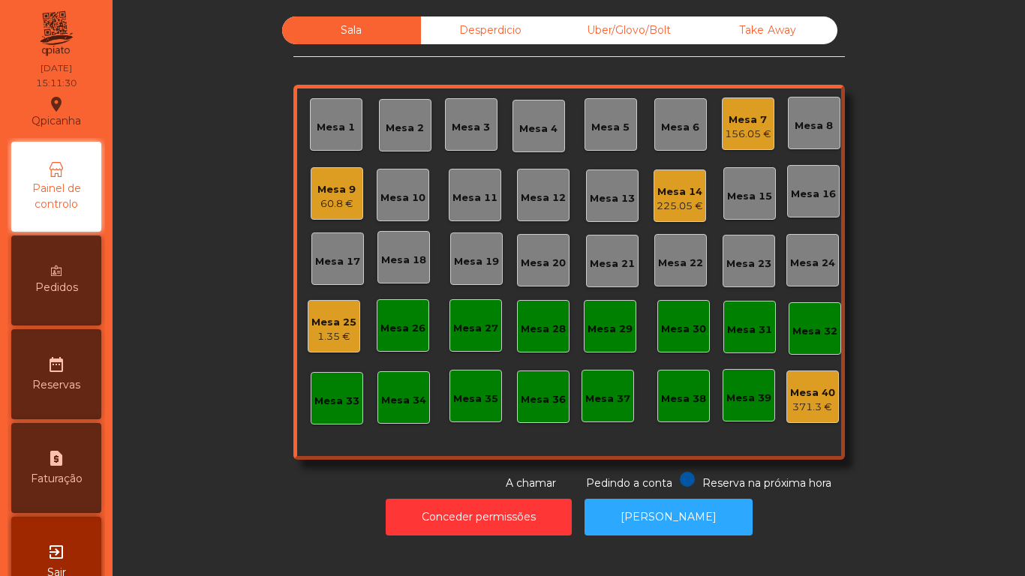
click at [688, 197] on div "Mesa 14" at bounding box center [680, 192] width 47 height 15
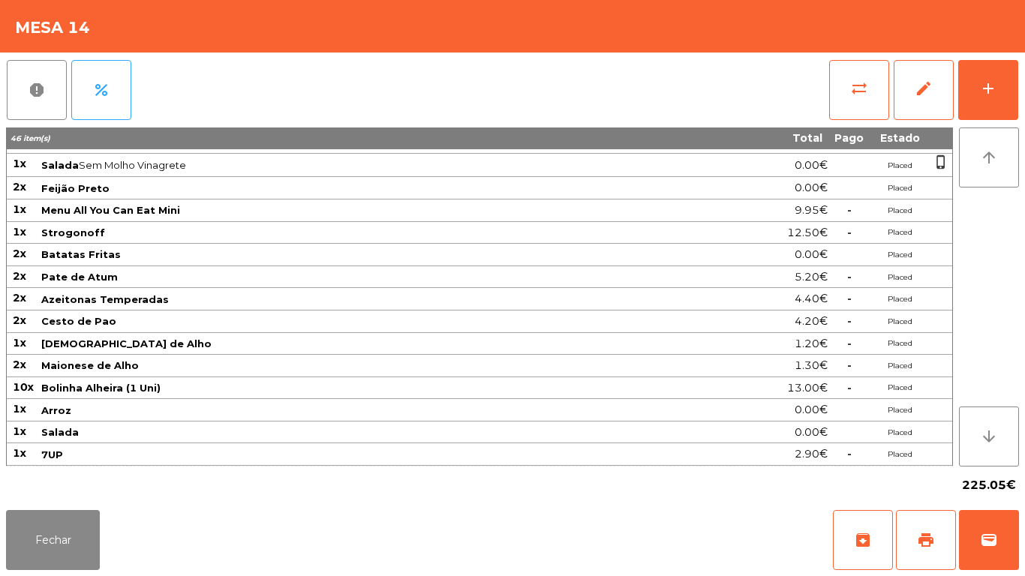
scroll to position [0, 0]
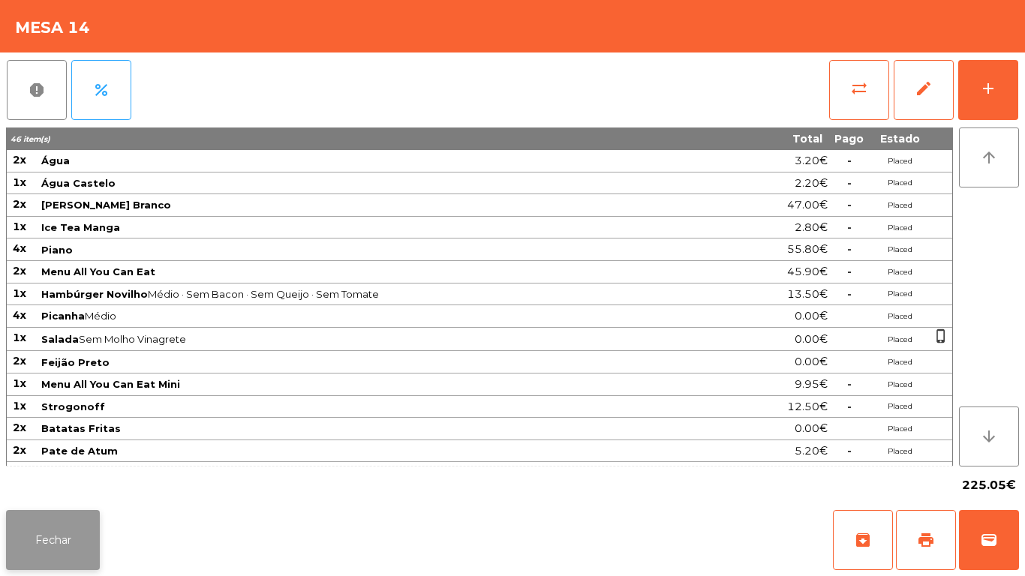
click at [56, 534] on button "Fechar" at bounding box center [53, 540] width 94 height 60
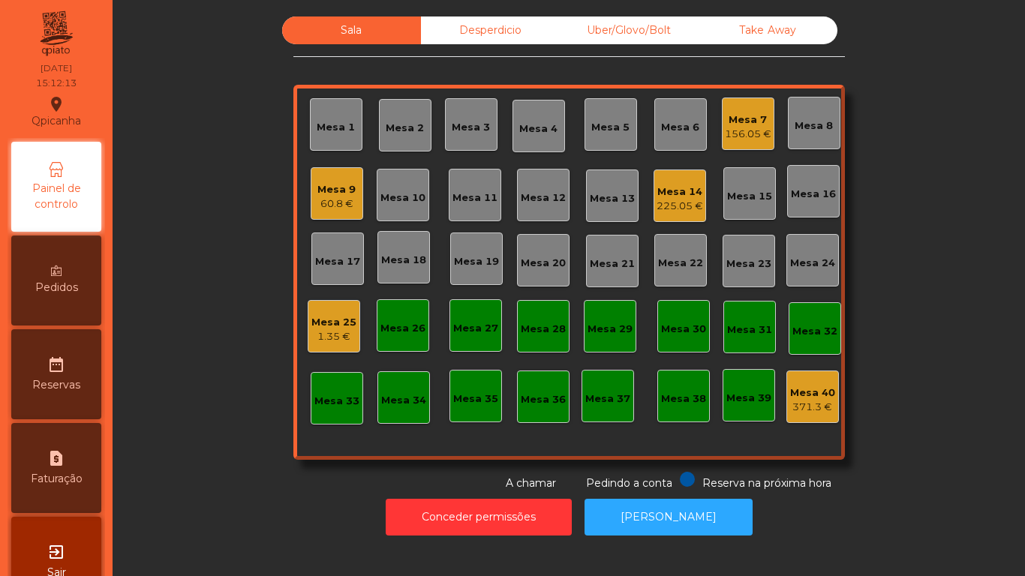
click at [683, 208] on div "225.05 €" at bounding box center [680, 206] width 47 height 15
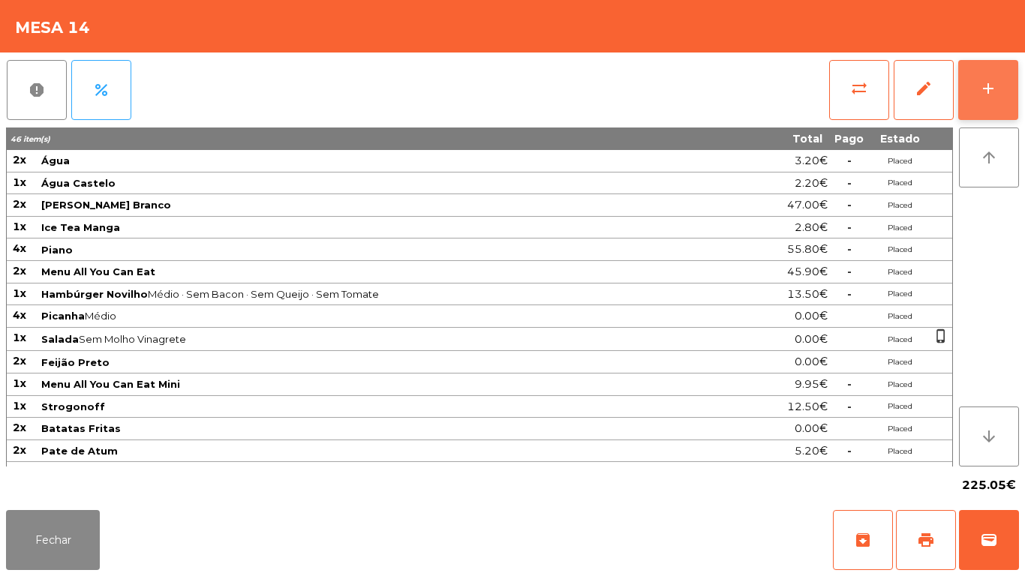
click at [994, 101] on button "add" at bounding box center [989, 90] width 60 height 60
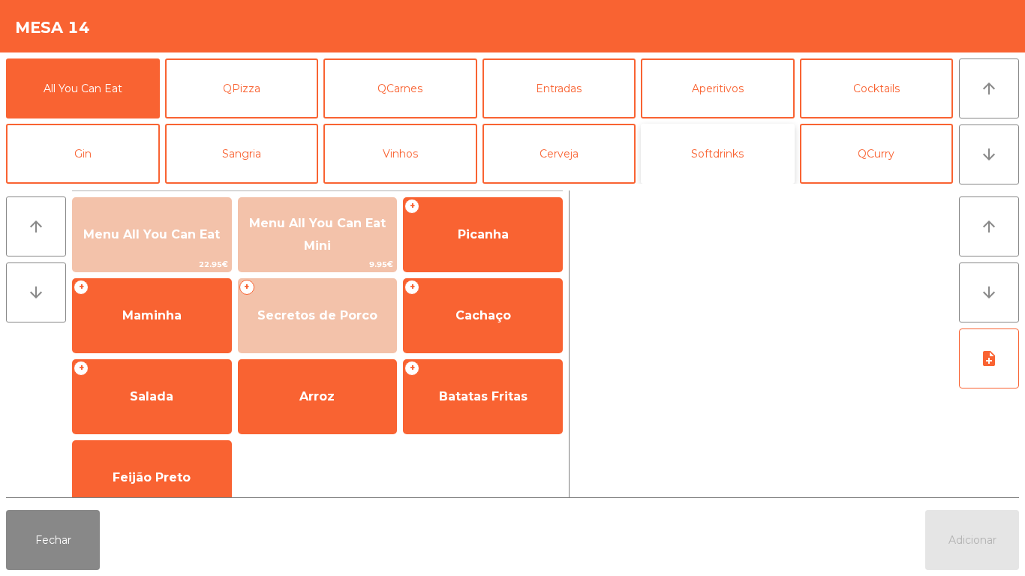
click at [707, 160] on button "Softdrinks" at bounding box center [718, 154] width 154 height 60
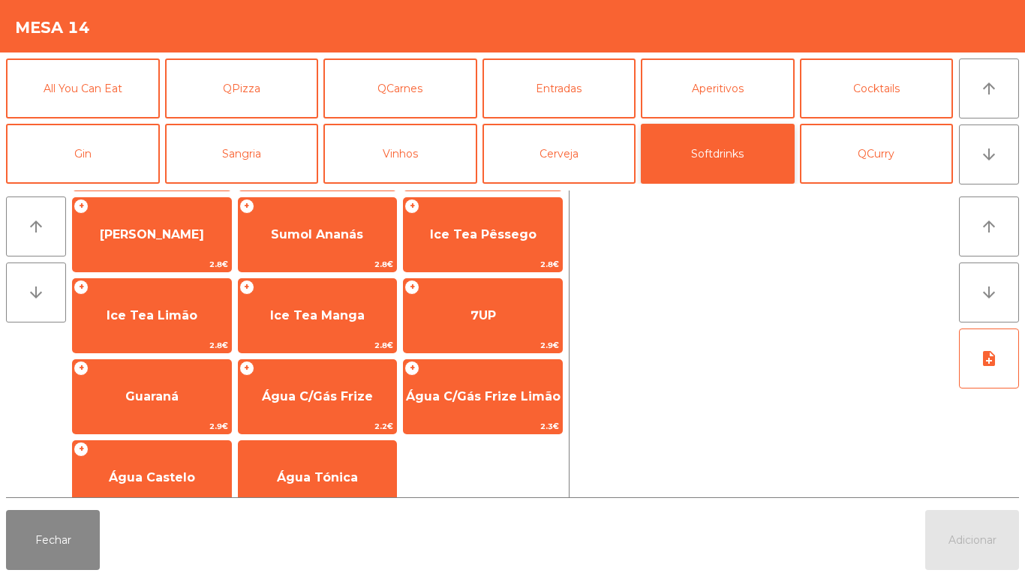
scroll to position [242, 0]
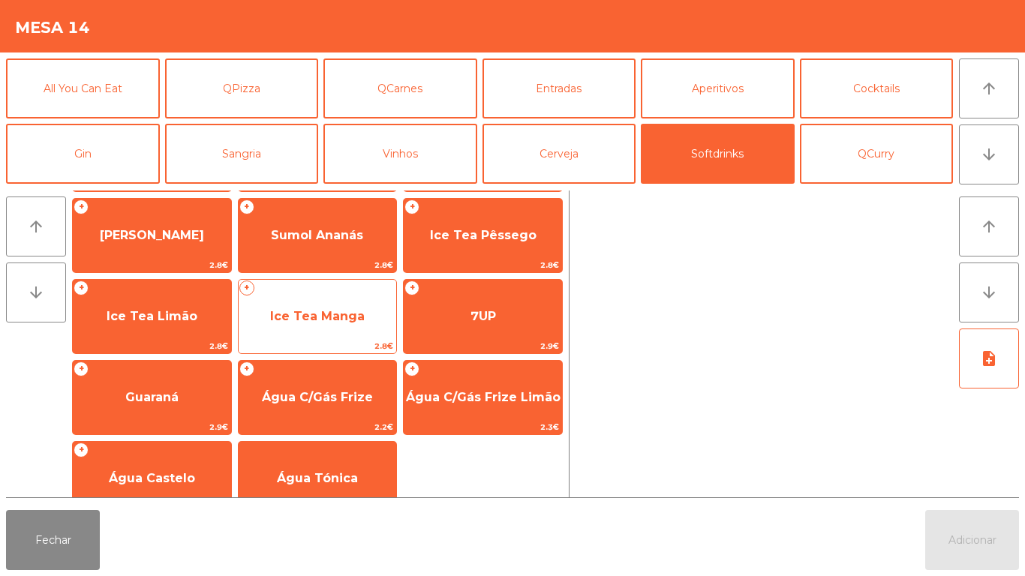
click at [318, 313] on span "Ice Tea Manga" at bounding box center [317, 316] width 95 height 14
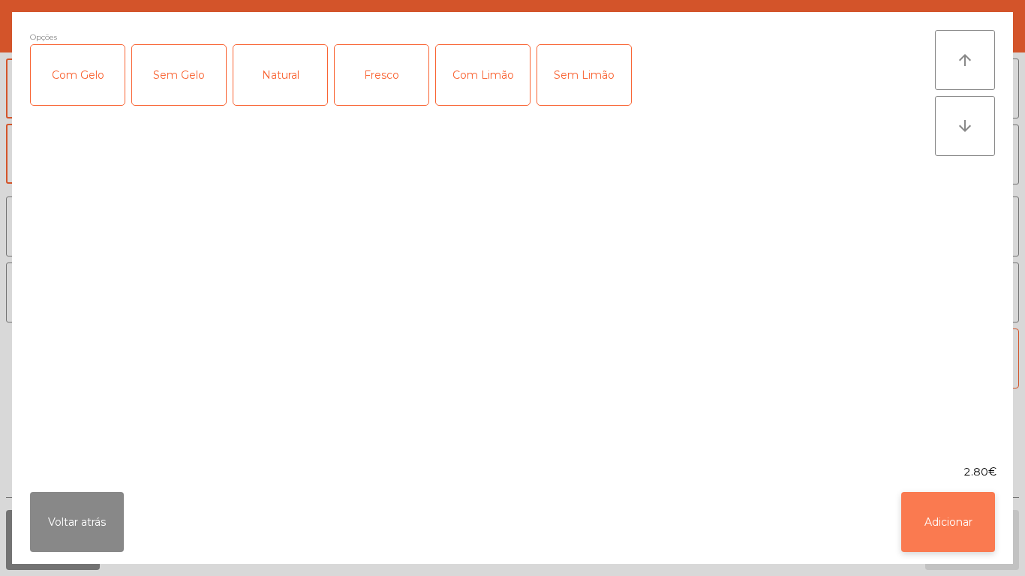
click at [917, 533] on button "Adicionar" at bounding box center [948, 522] width 94 height 60
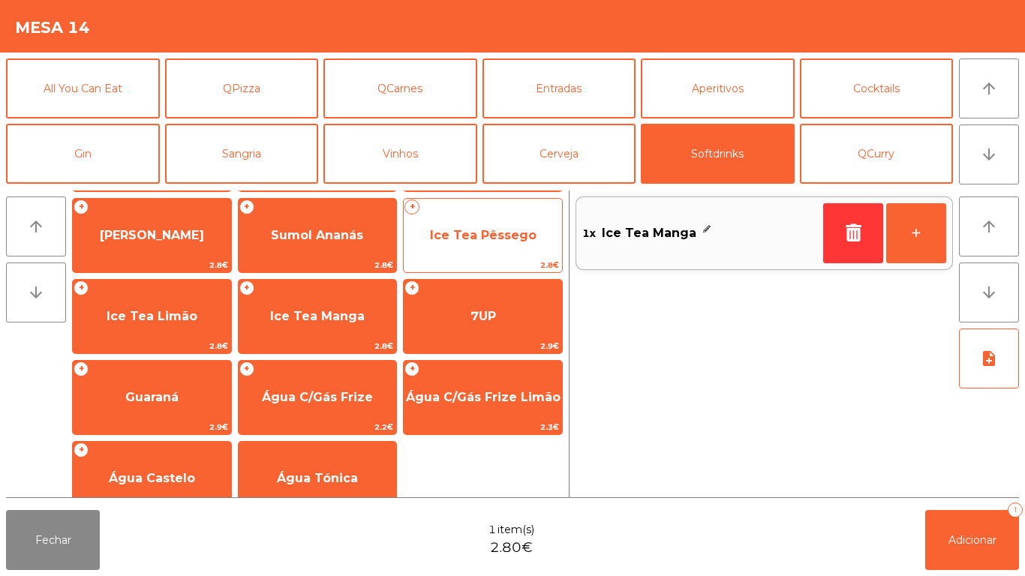
click at [486, 234] on span "Ice Tea Pêssego" at bounding box center [483, 235] width 107 height 14
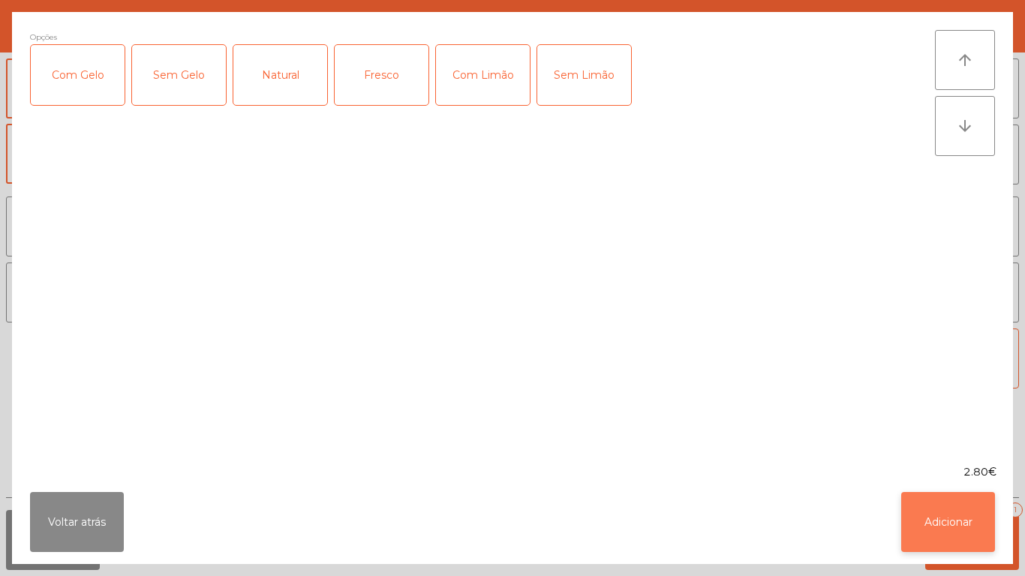
click at [929, 511] on button "Adicionar" at bounding box center [948, 522] width 94 height 60
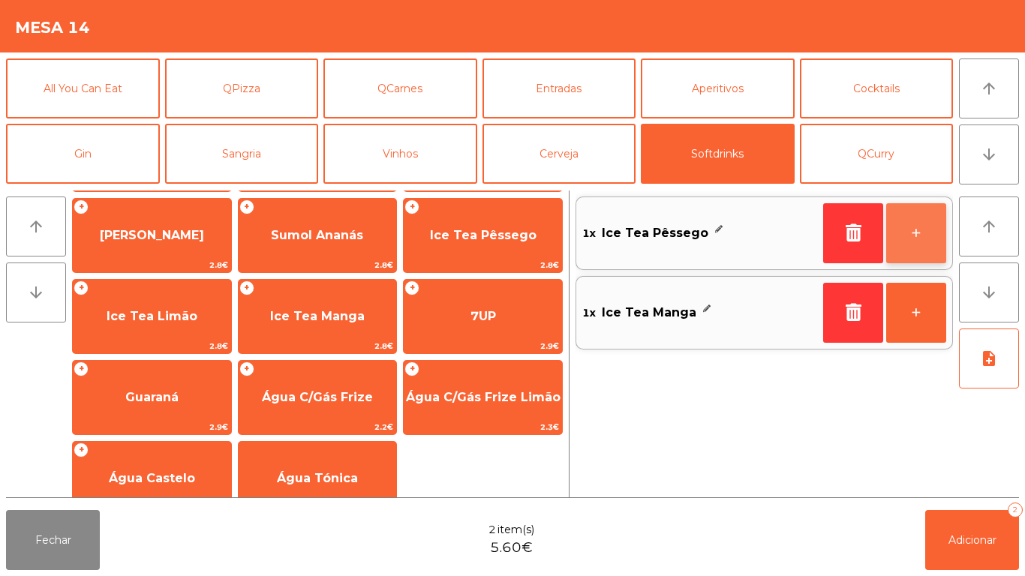
click at [912, 227] on button "+" at bounding box center [916, 233] width 60 height 60
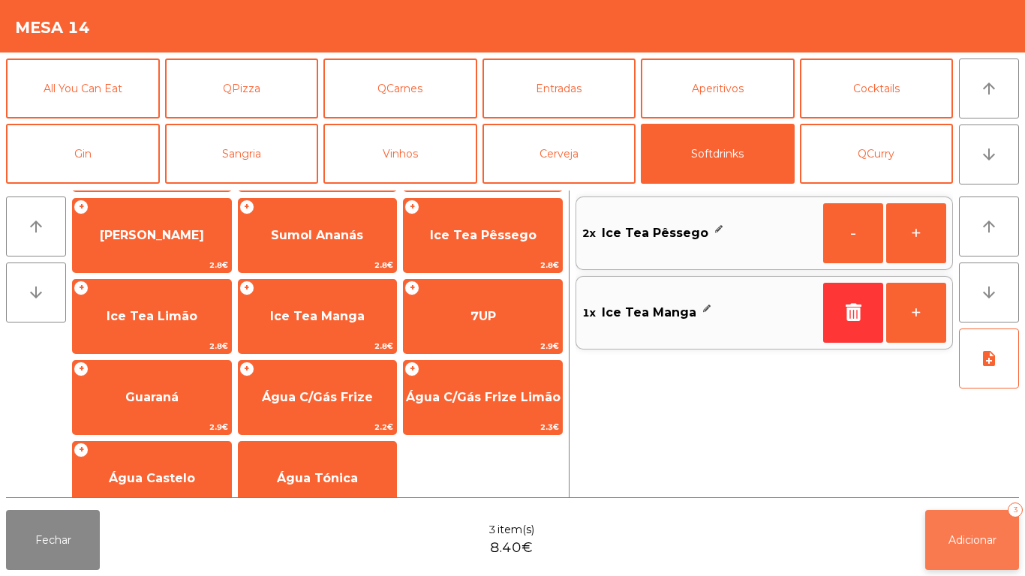
click at [968, 525] on button "Adicionar 3" at bounding box center [972, 540] width 94 height 60
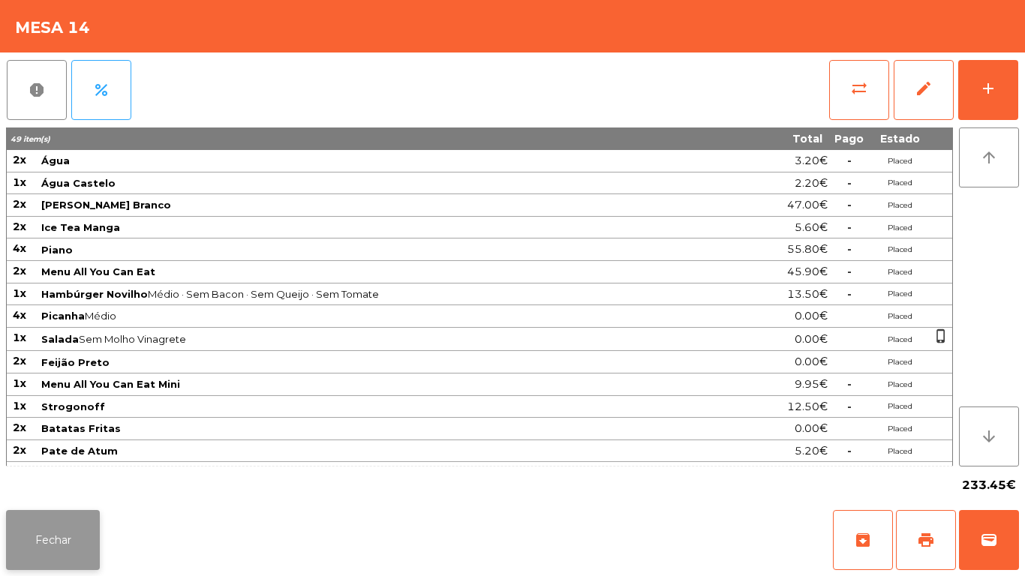
click at [82, 527] on button "Fechar" at bounding box center [53, 540] width 94 height 60
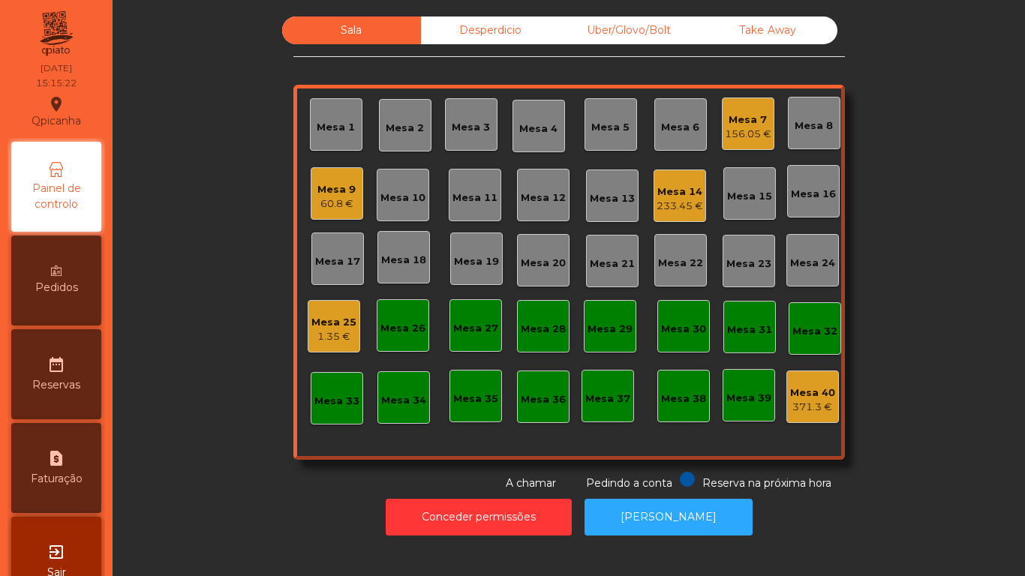
click at [337, 211] on div "60.8 €" at bounding box center [337, 204] width 38 height 15
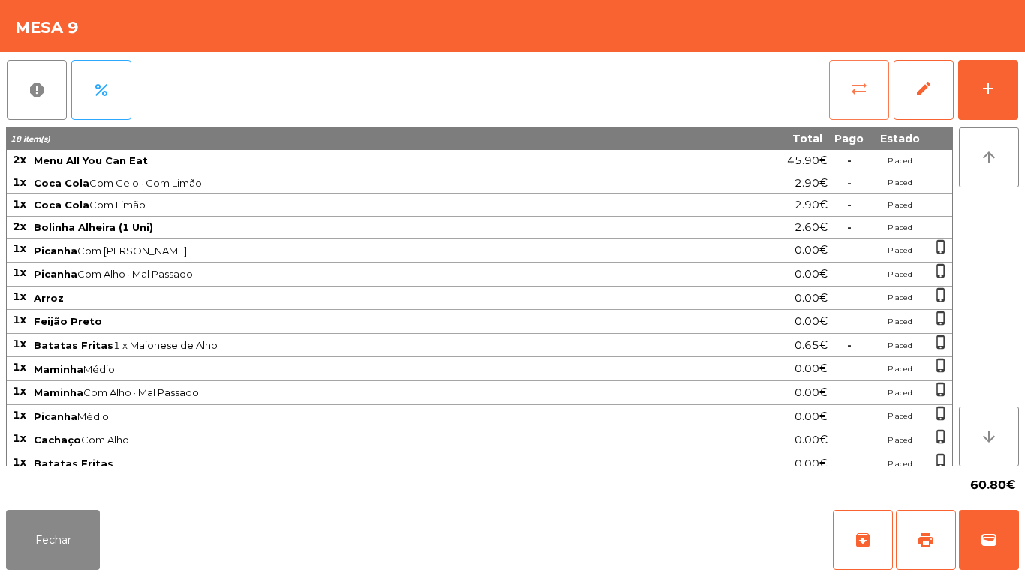
click at [838, 99] on button "sync_alt" at bounding box center [859, 90] width 60 height 60
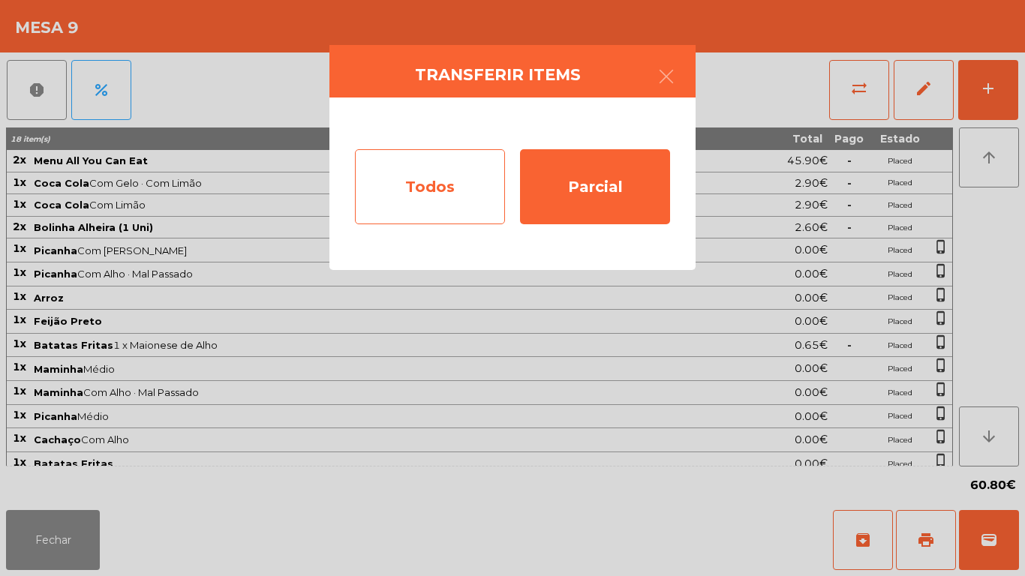
click at [433, 188] on div "Todos" at bounding box center [430, 186] width 150 height 75
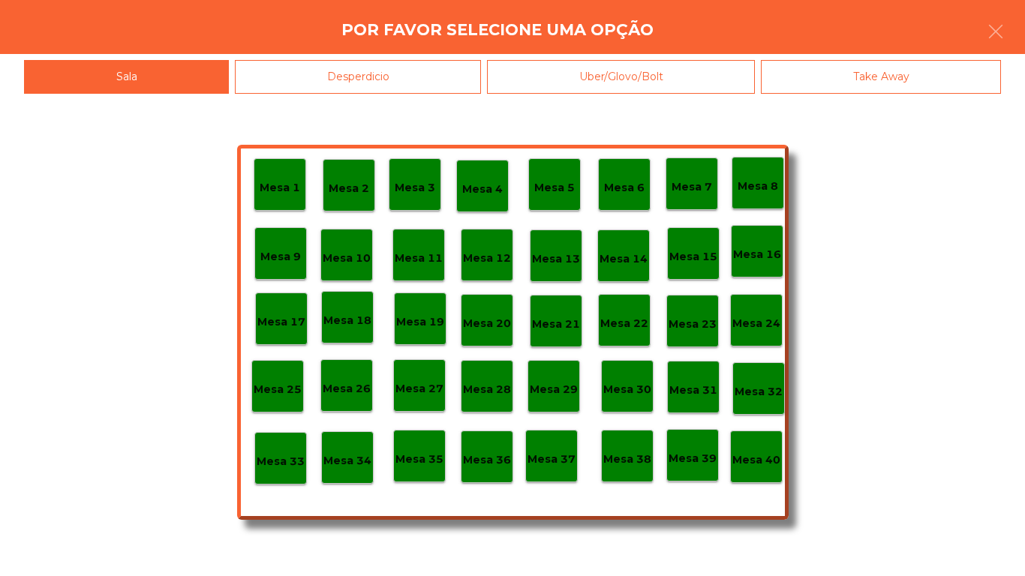
click at [764, 462] on p "Mesa 40" at bounding box center [757, 460] width 48 height 17
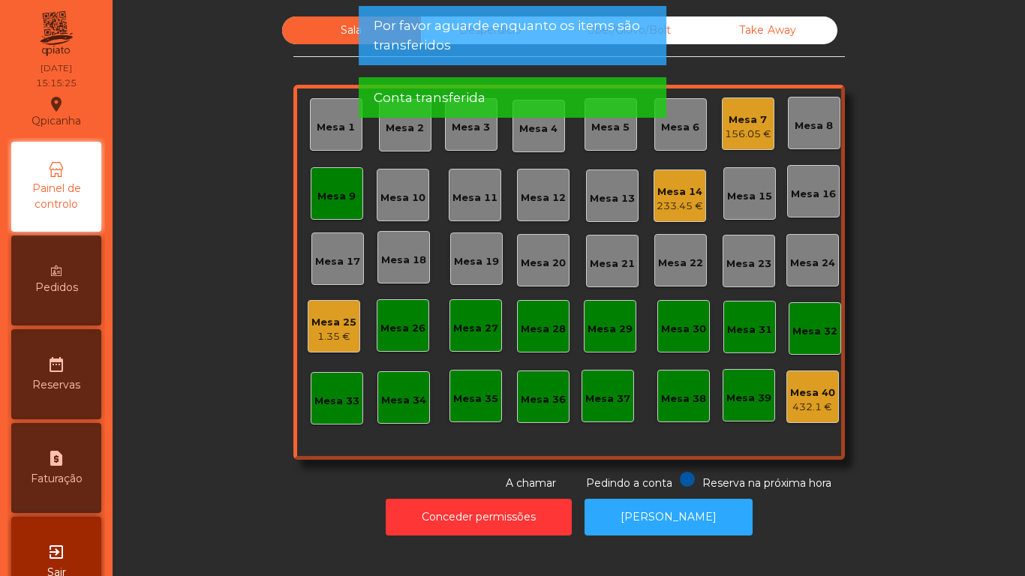
click at [357, 192] on div "Mesa 9" at bounding box center [337, 193] width 53 height 53
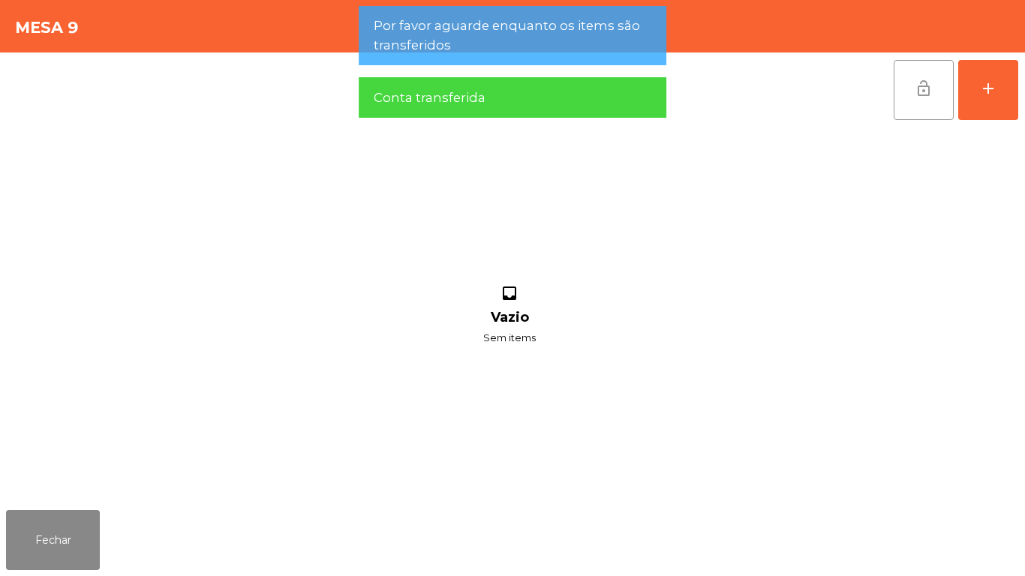
click at [924, 92] on span "lock_open" at bounding box center [924, 89] width 18 height 18
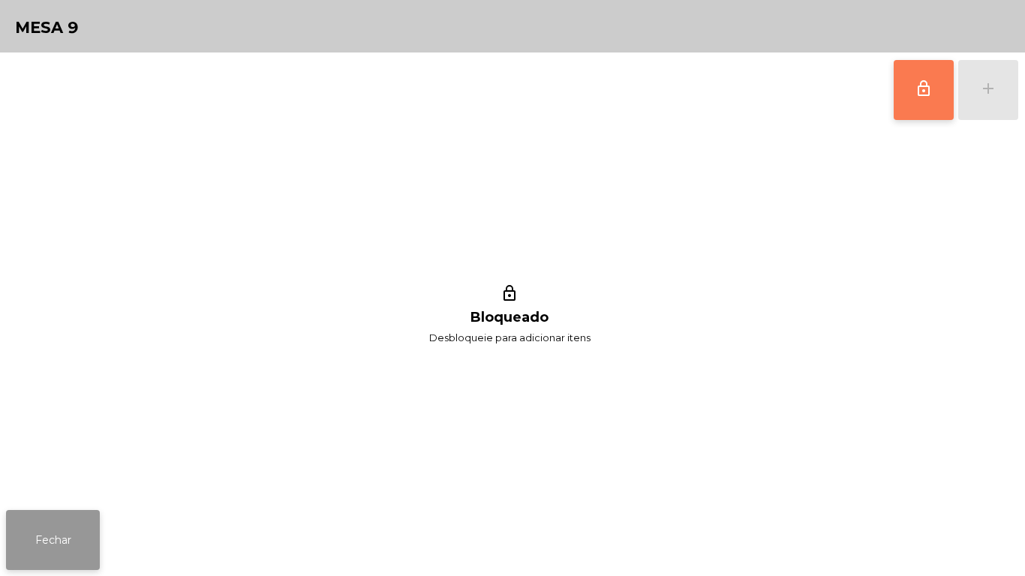
click at [89, 538] on button "Fechar" at bounding box center [53, 540] width 94 height 60
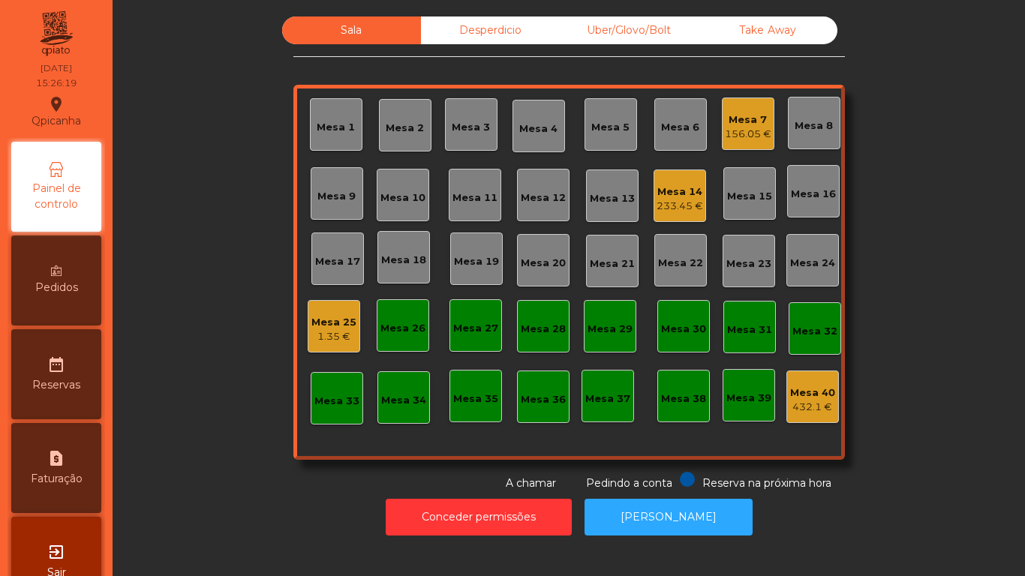
click at [671, 197] on div "Mesa 14" at bounding box center [680, 192] width 47 height 15
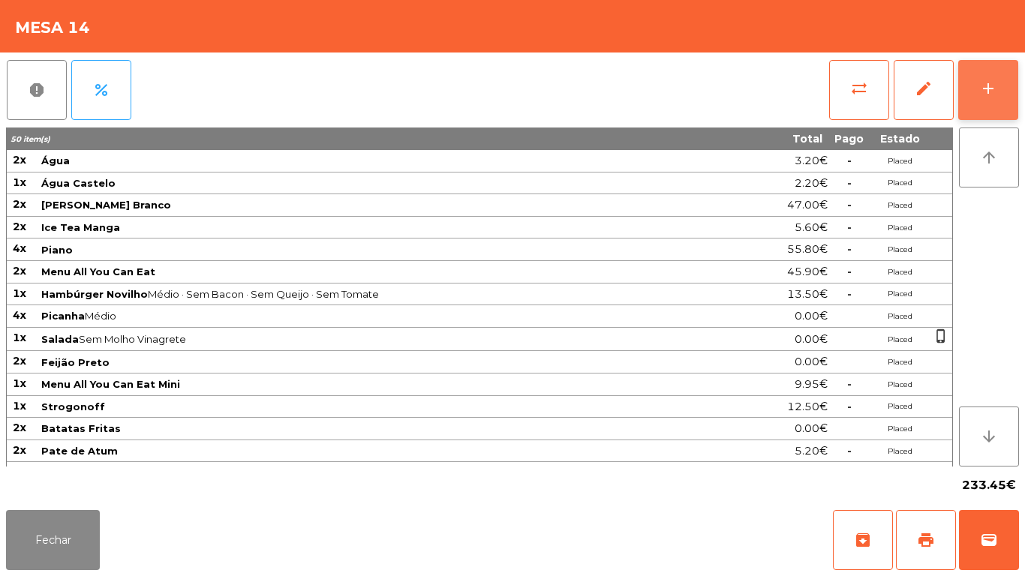
click at [978, 98] on button "add" at bounding box center [989, 90] width 60 height 60
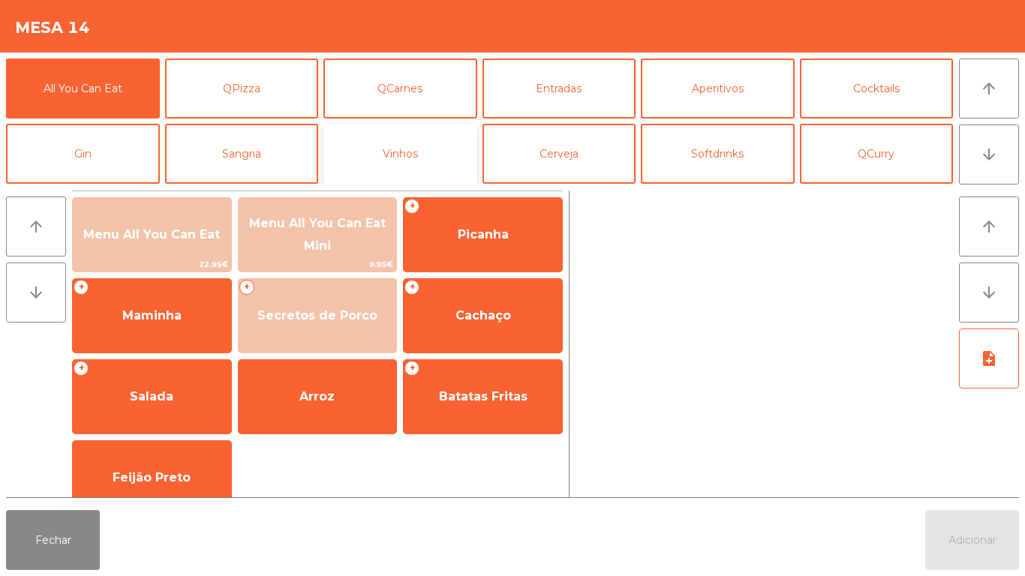
click at [423, 154] on button "Vinhos" at bounding box center [401, 154] width 154 height 60
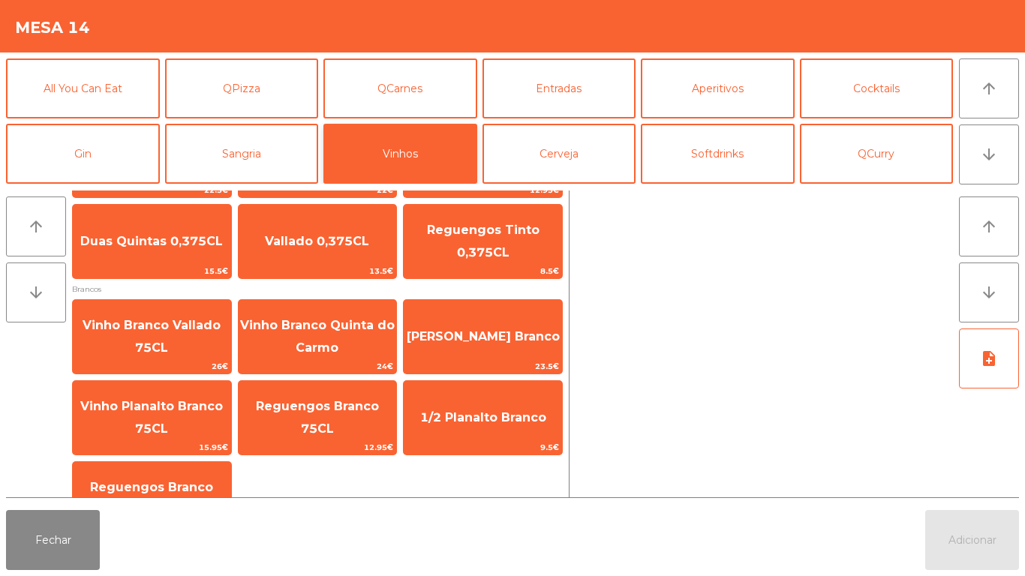
scroll to position [274, 0]
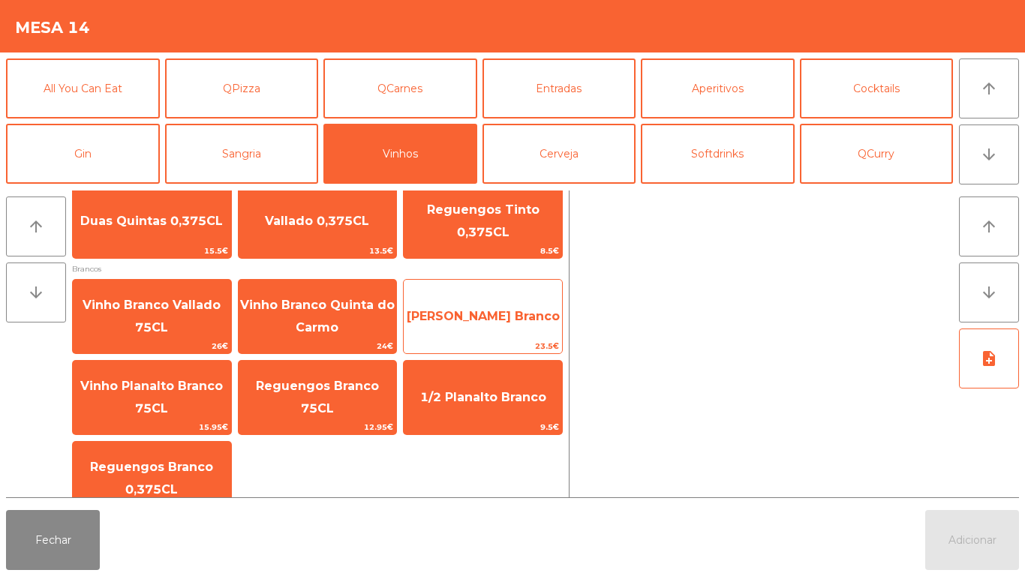
click at [511, 311] on span "[PERSON_NAME] Branco" at bounding box center [483, 316] width 153 height 14
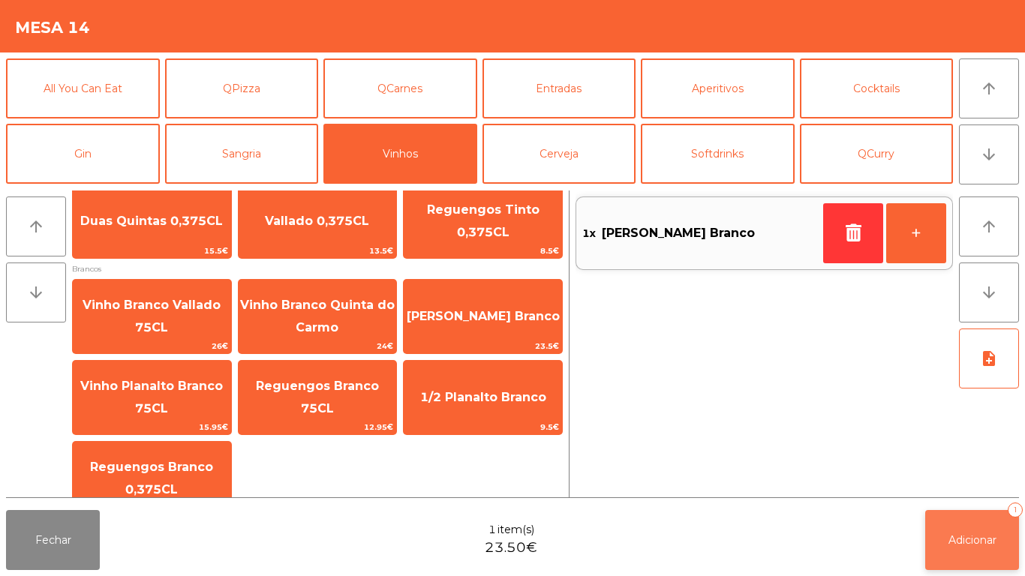
click at [969, 549] on button "Adicionar 1" at bounding box center [972, 540] width 94 height 60
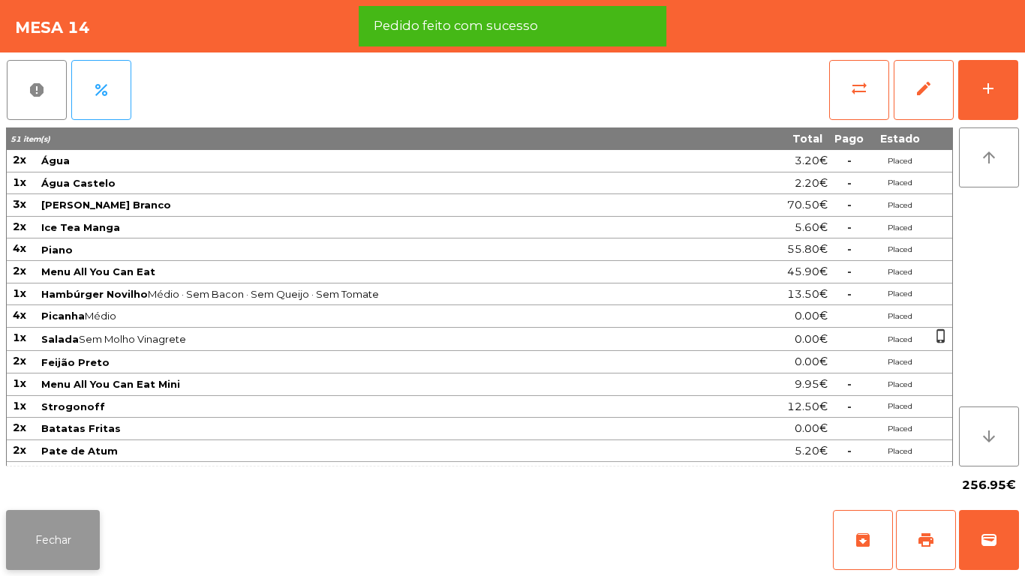
click at [60, 549] on button "Fechar" at bounding box center [53, 540] width 94 height 60
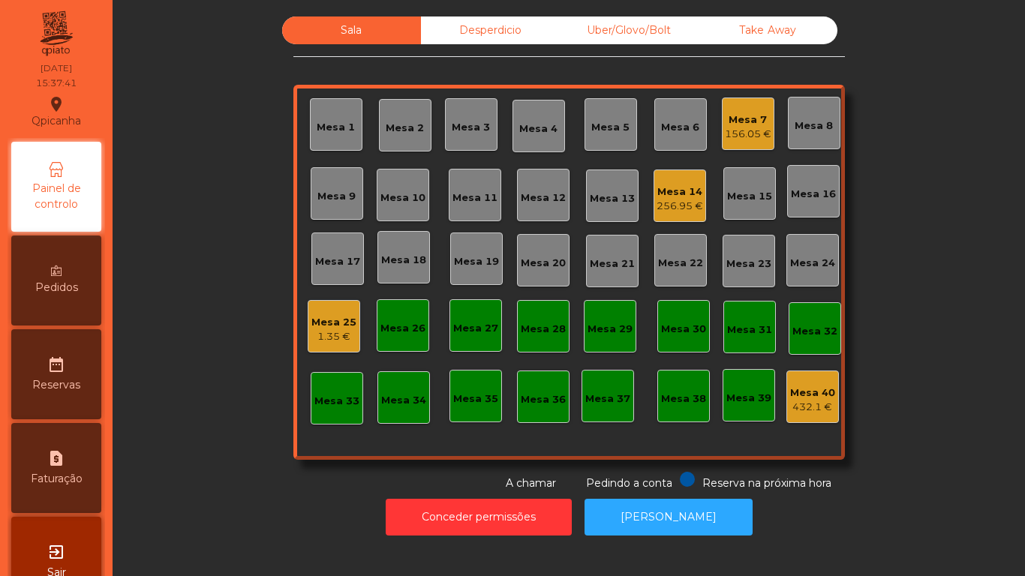
click at [671, 175] on div "Mesa 14 256.95 €" at bounding box center [680, 196] width 53 height 53
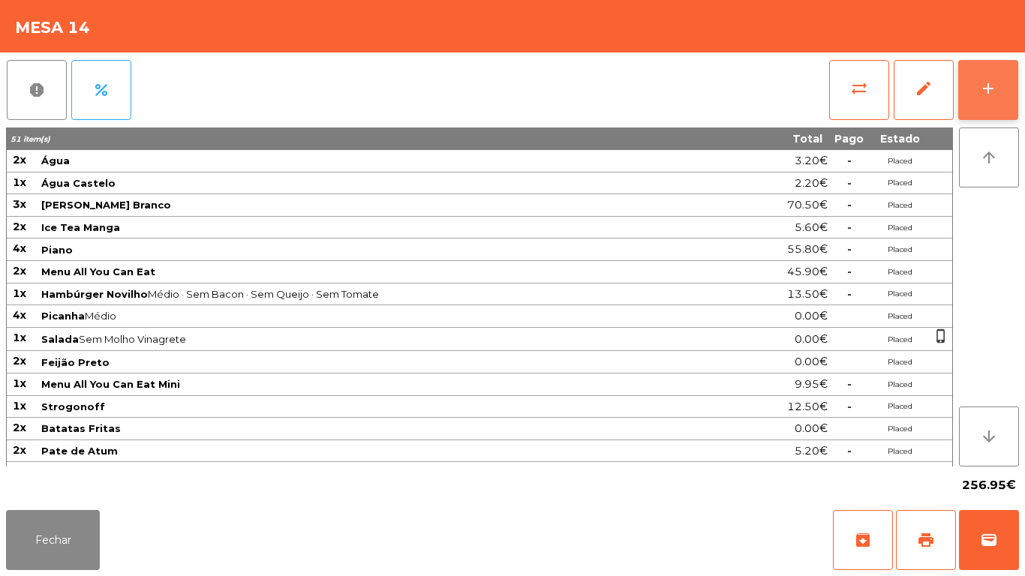
click at [986, 98] on button "add" at bounding box center [989, 90] width 60 height 60
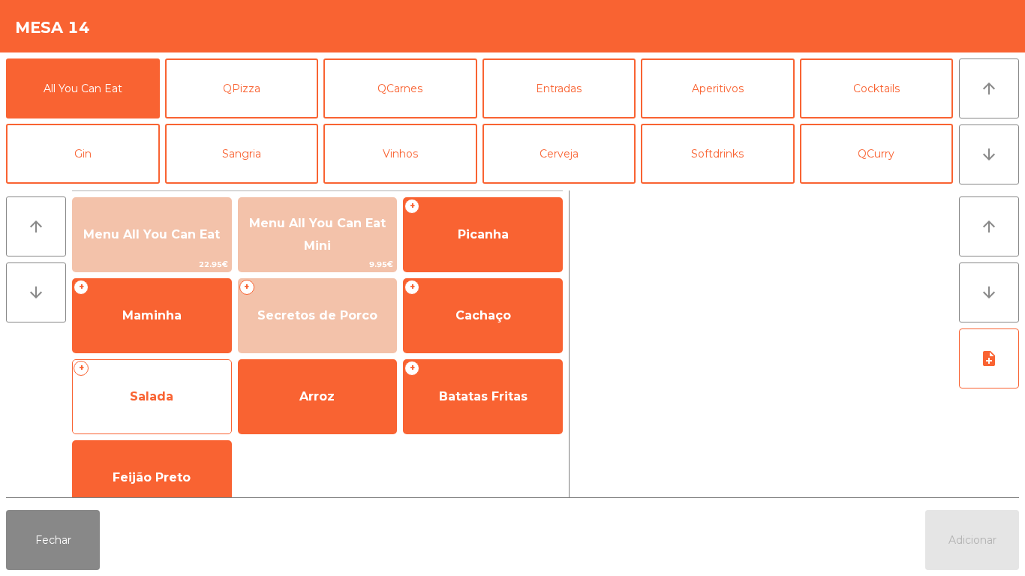
click at [170, 397] on span "Salada" at bounding box center [152, 397] width 44 height 14
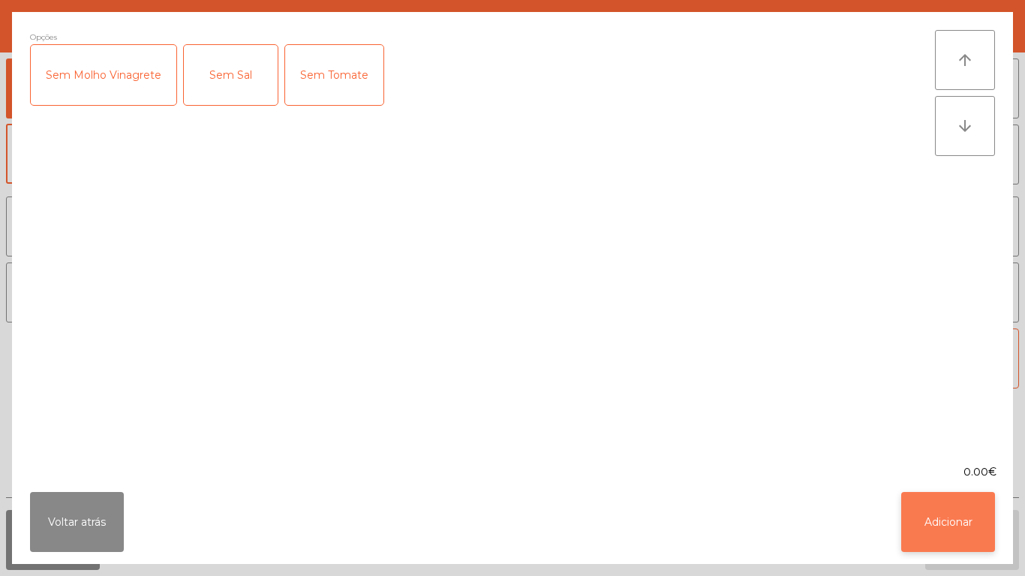
click at [932, 507] on button "Adicionar" at bounding box center [948, 522] width 94 height 60
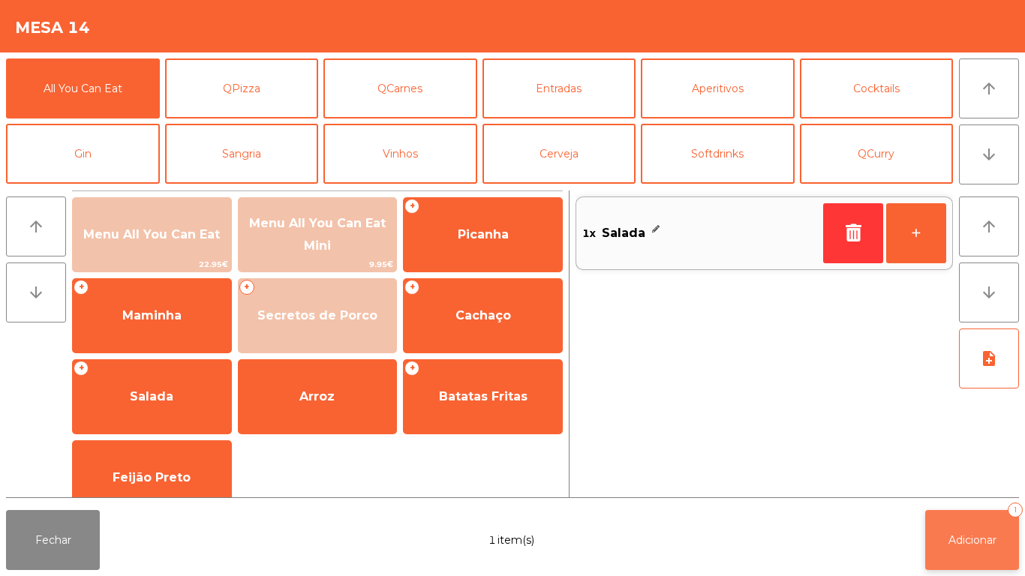
click at [959, 515] on button "Adicionar 1" at bounding box center [972, 540] width 94 height 60
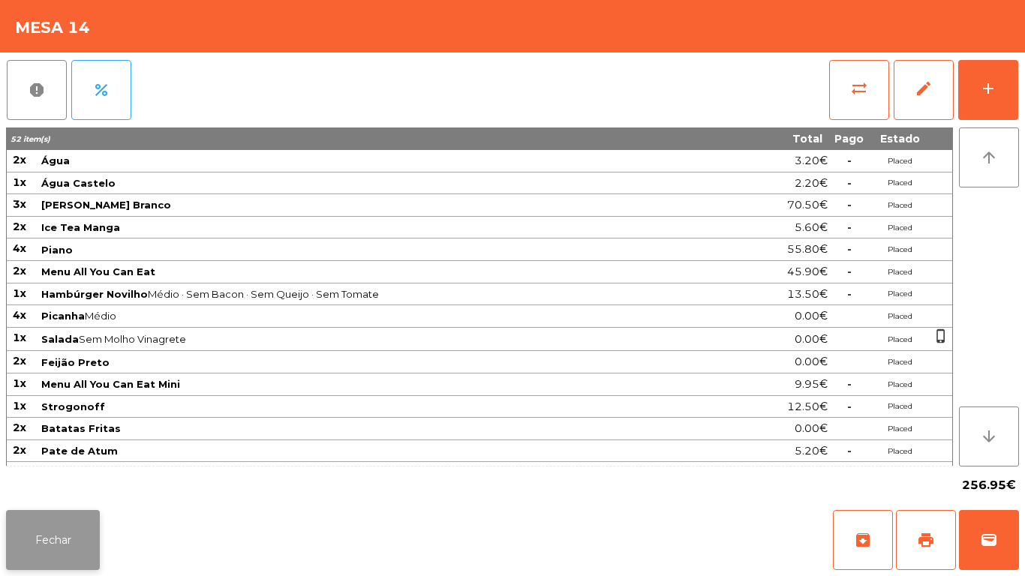
click at [79, 544] on button "Fechar" at bounding box center [53, 540] width 94 height 60
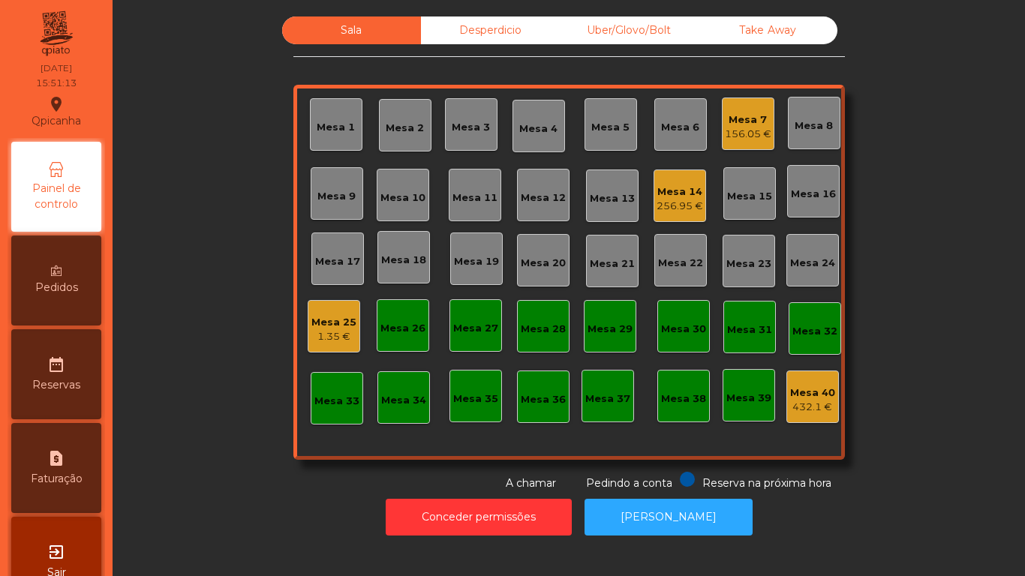
click at [745, 131] on div "156.05 €" at bounding box center [748, 134] width 47 height 15
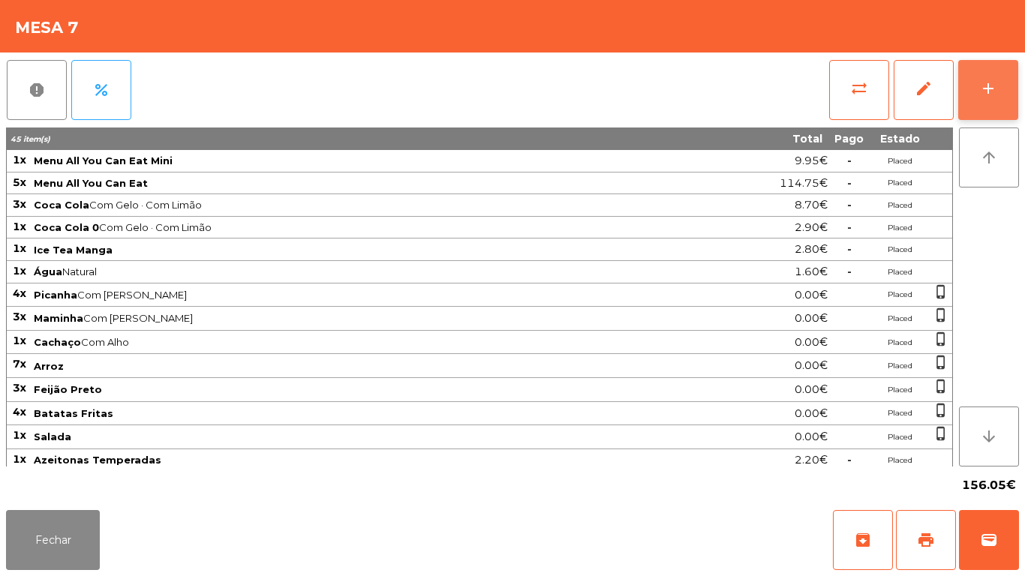
click at [972, 100] on button "add" at bounding box center [989, 90] width 60 height 60
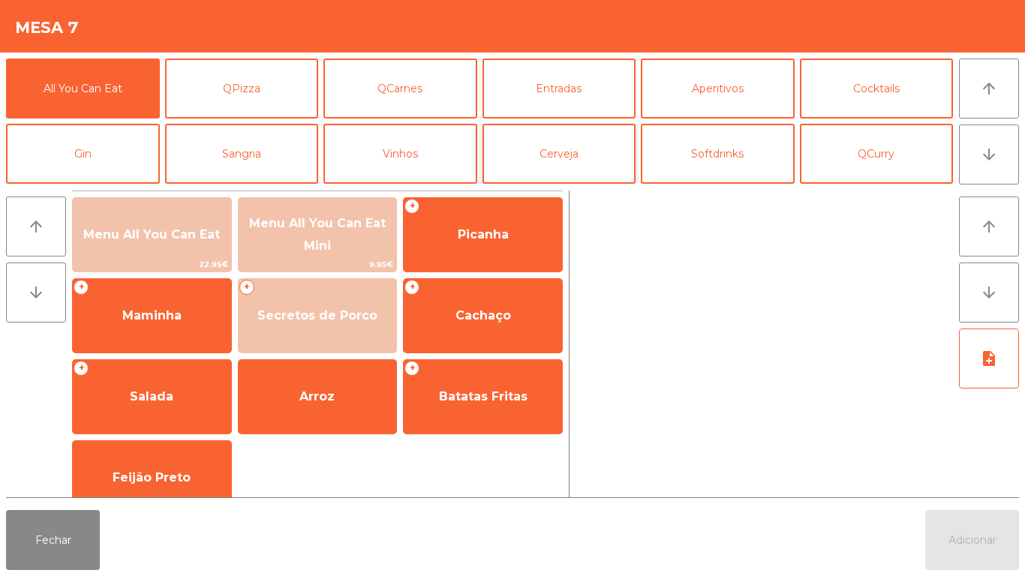
click at [565, 156] on button "Cerveja" at bounding box center [560, 154] width 154 height 60
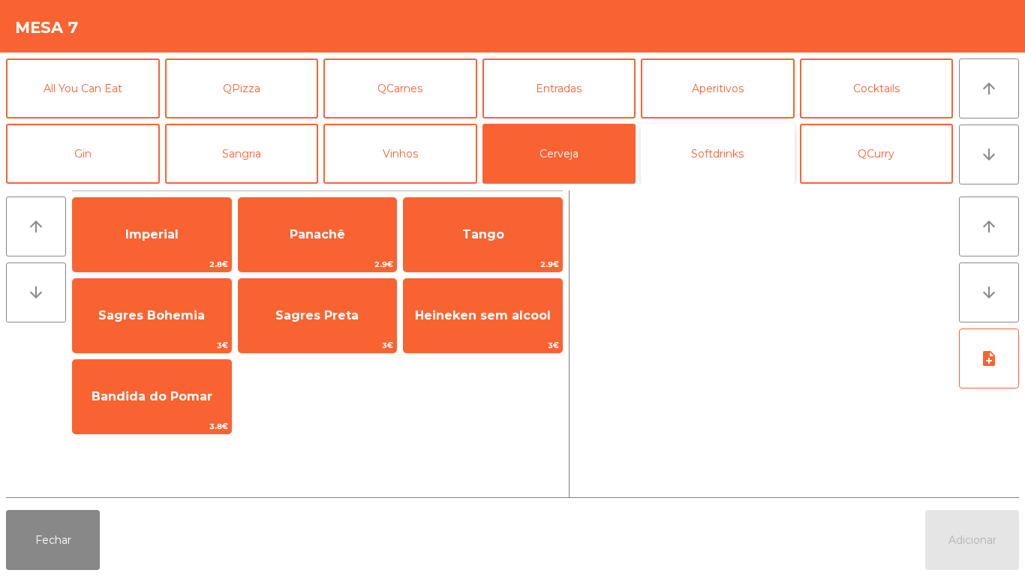
click at [710, 159] on button "Softdrinks" at bounding box center [718, 154] width 154 height 60
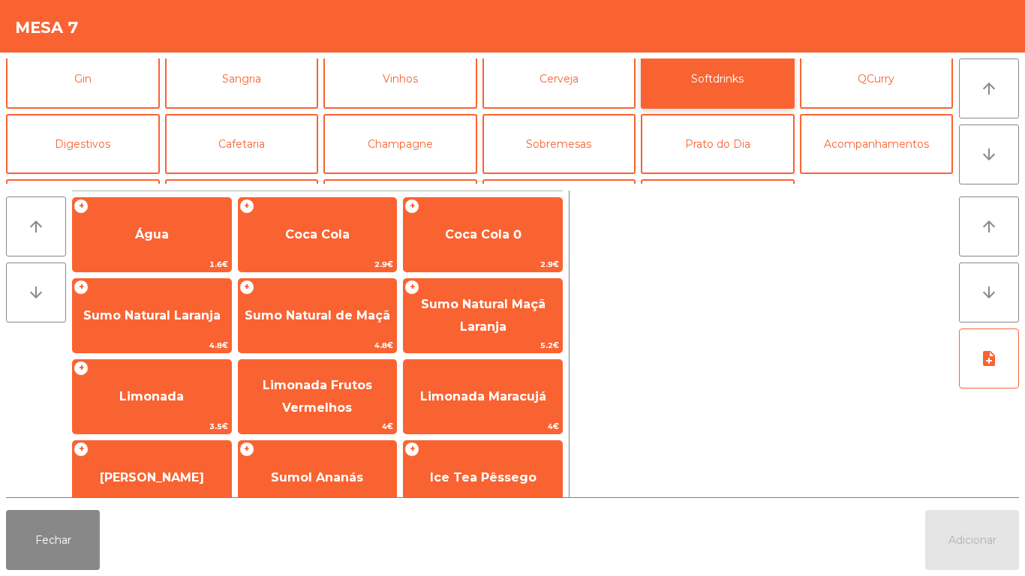
scroll to position [81, 0]
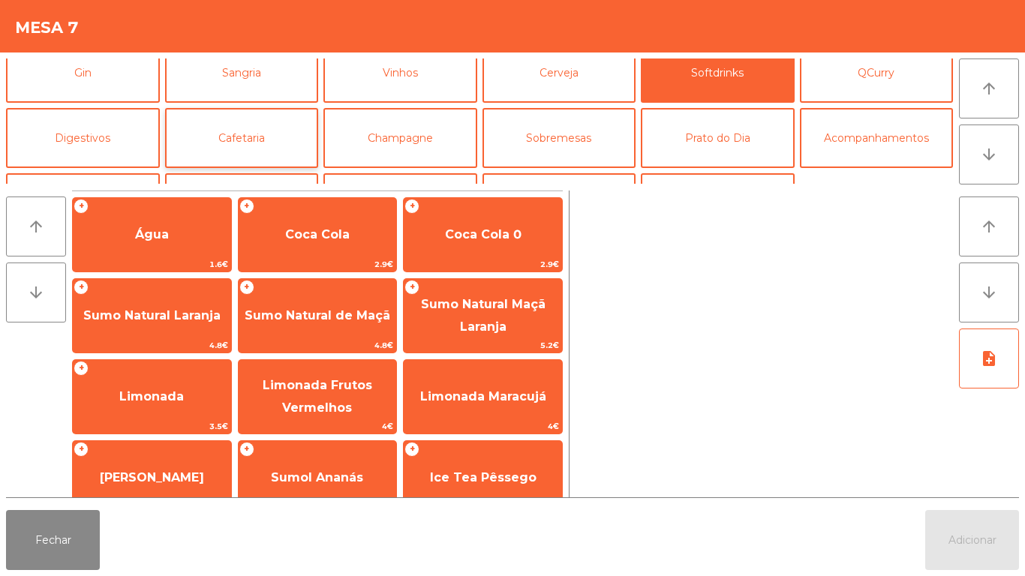
click at [267, 148] on button "Cafetaria" at bounding box center [242, 138] width 154 height 60
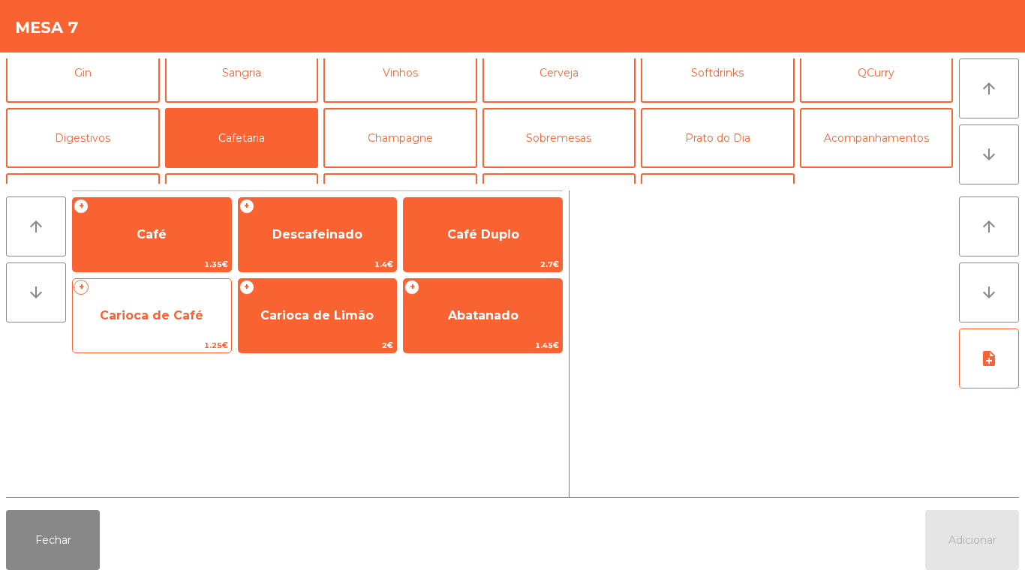
click at [173, 327] on span "Carioca de Café" at bounding box center [152, 316] width 158 height 41
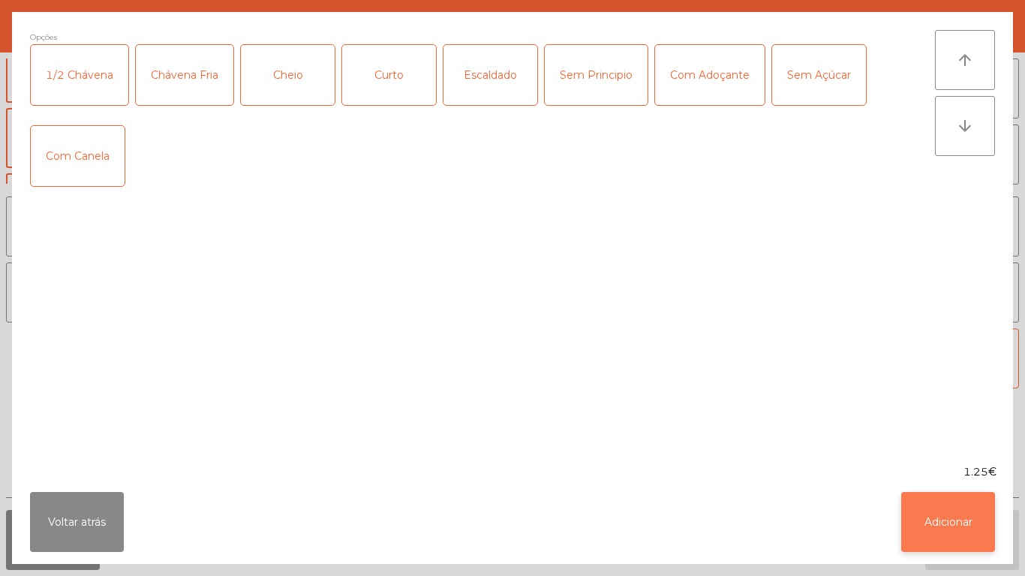
click at [928, 494] on button "Adicionar" at bounding box center [948, 522] width 94 height 60
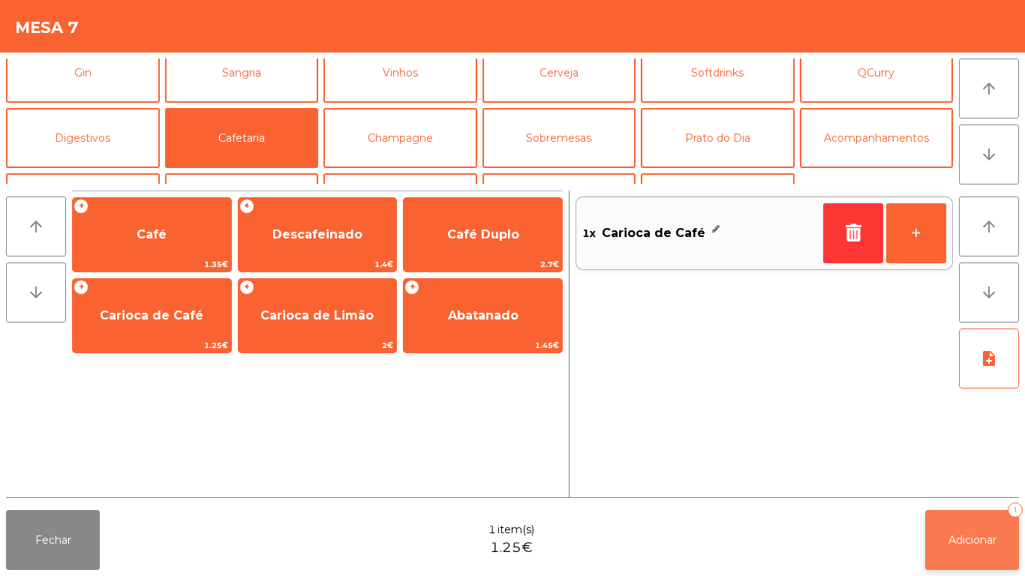
click at [949, 516] on button "Adicionar 1" at bounding box center [972, 540] width 94 height 60
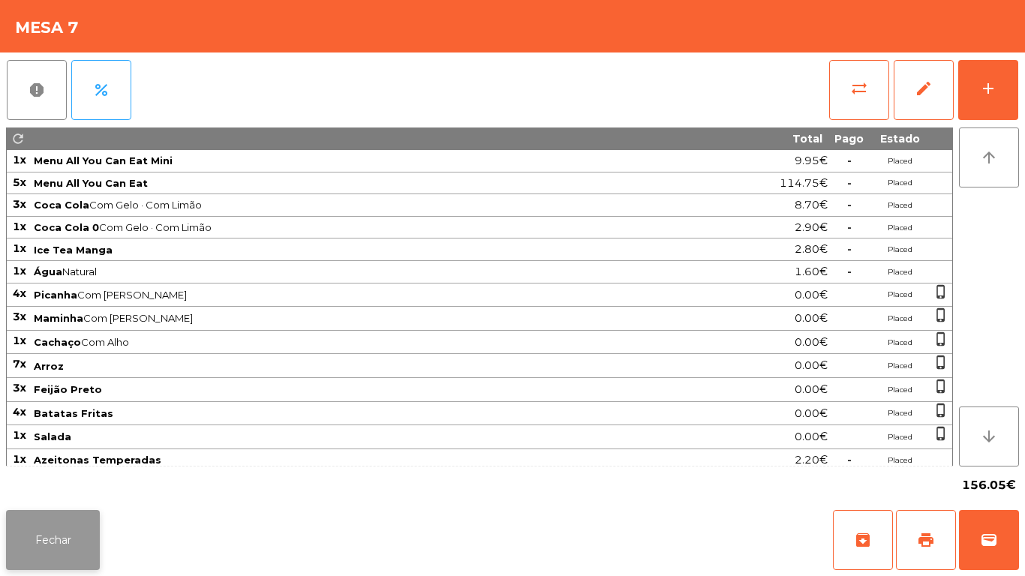
click at [53, 537] on button "Fechar" at bounding box center [53, 540] width 94 height 60
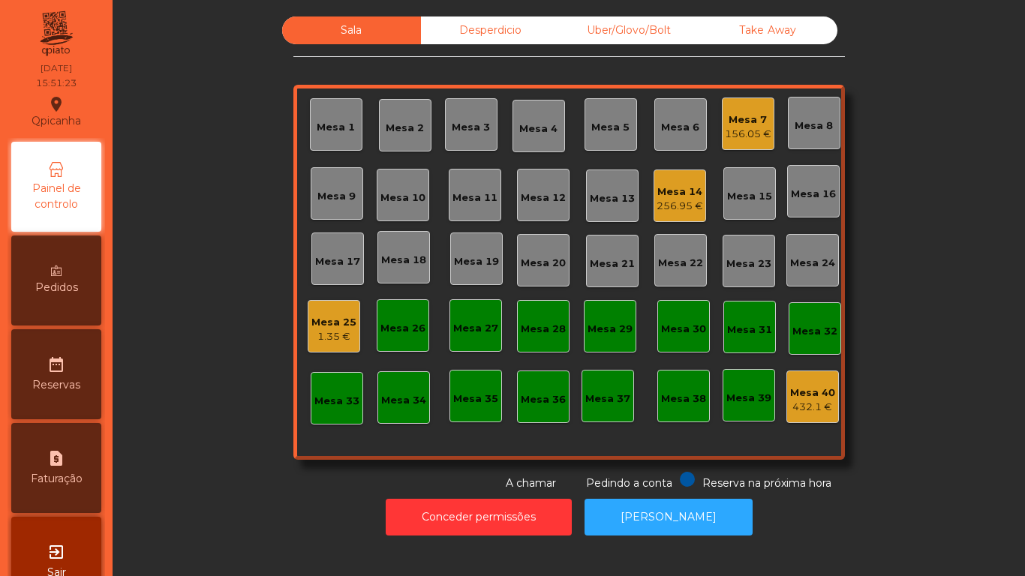
click at [734, 146] on div "Mesa 7 156.05 €" at bounding box center [748, 124] width 53 height 53
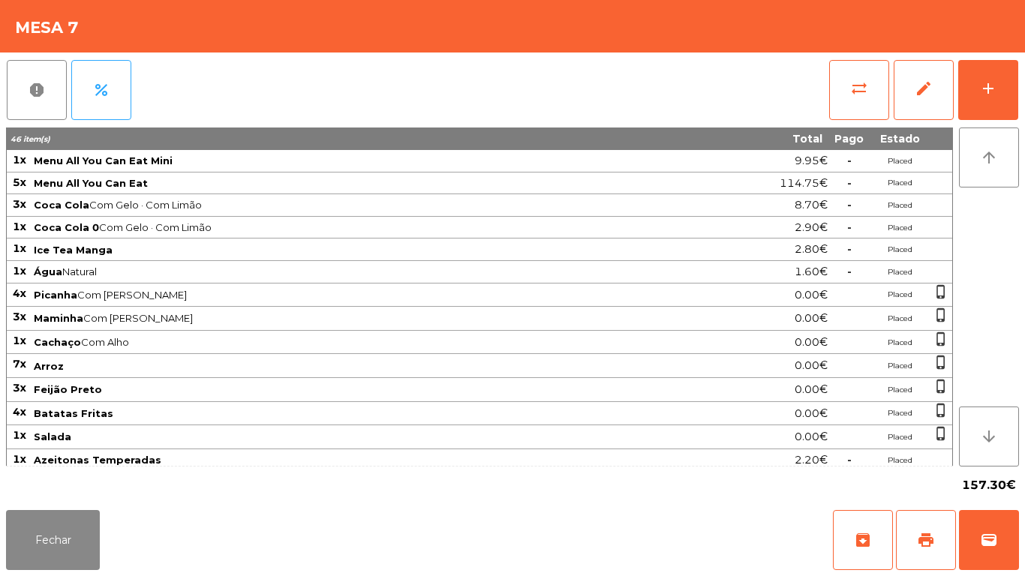
scroll to position [116, 0]
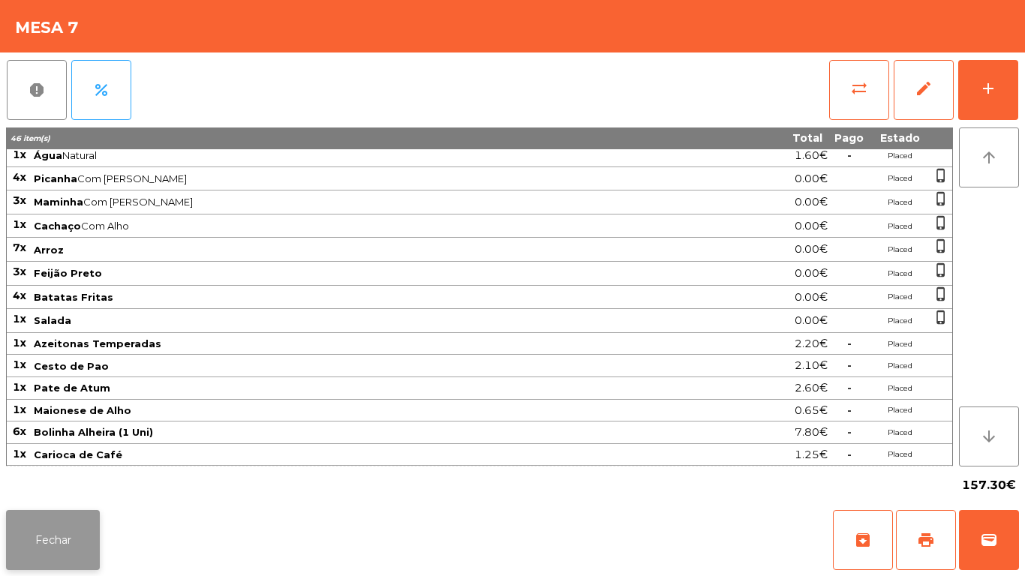
click at [60, 510] on button "Fechar" at bounding box center [53, 540] width 94 height 60
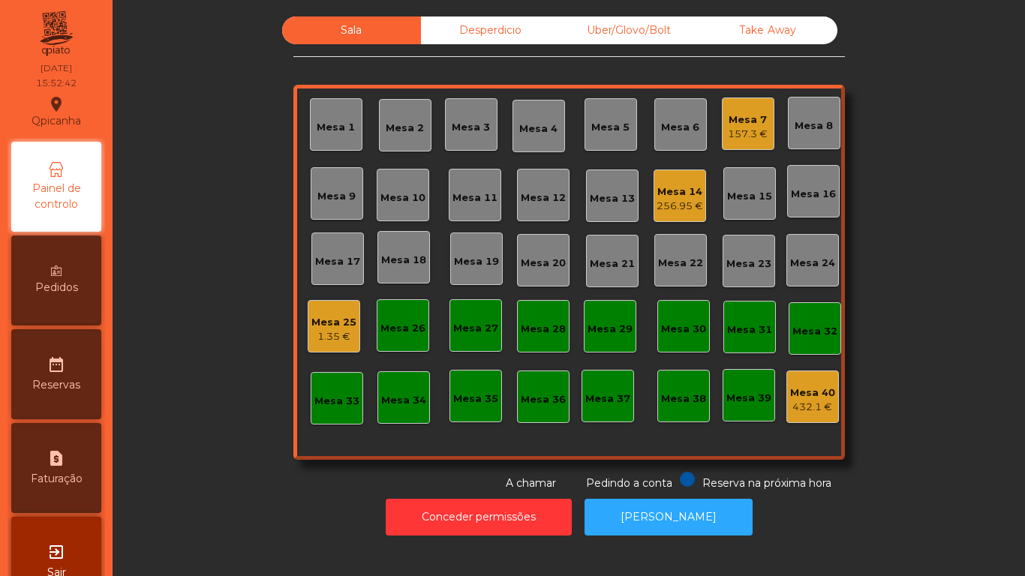
click at [737, 134] on div "157.3 €" at bounding box center [748, 134] width 40 height 15
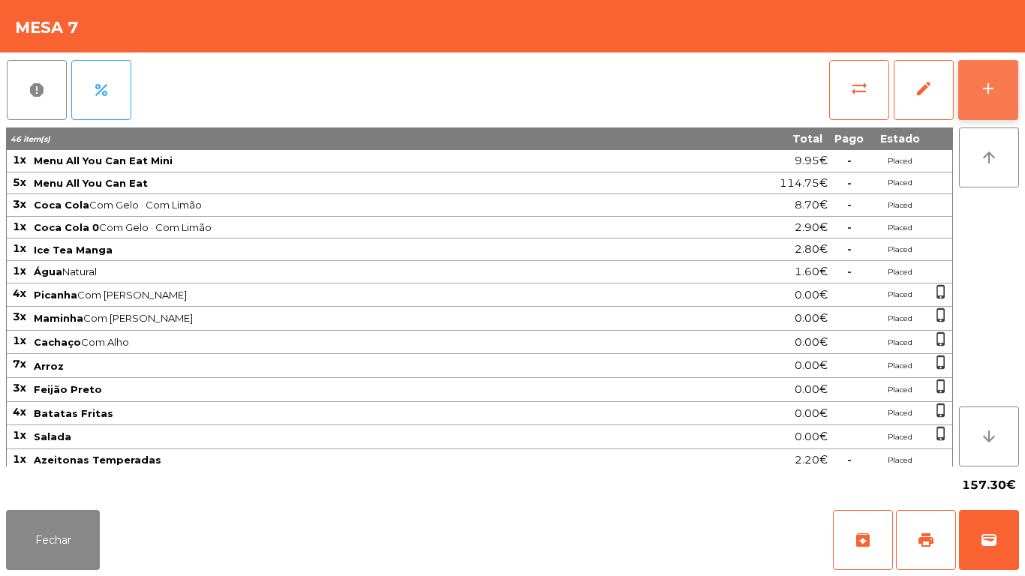
click at [989, 94] on div "add" at bounding box center [989, 89] width 18 height 18
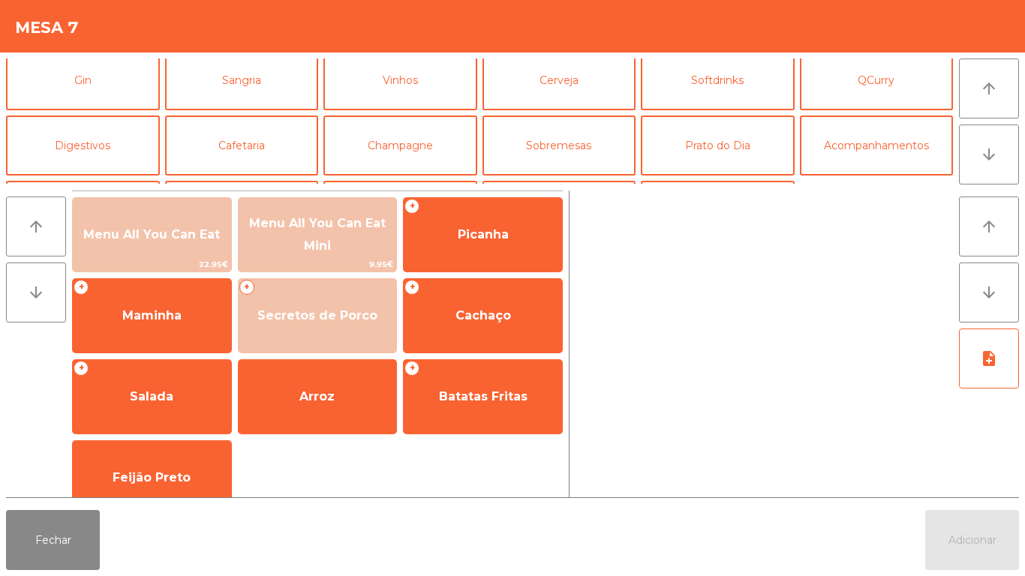
scroll to position [76, 0]
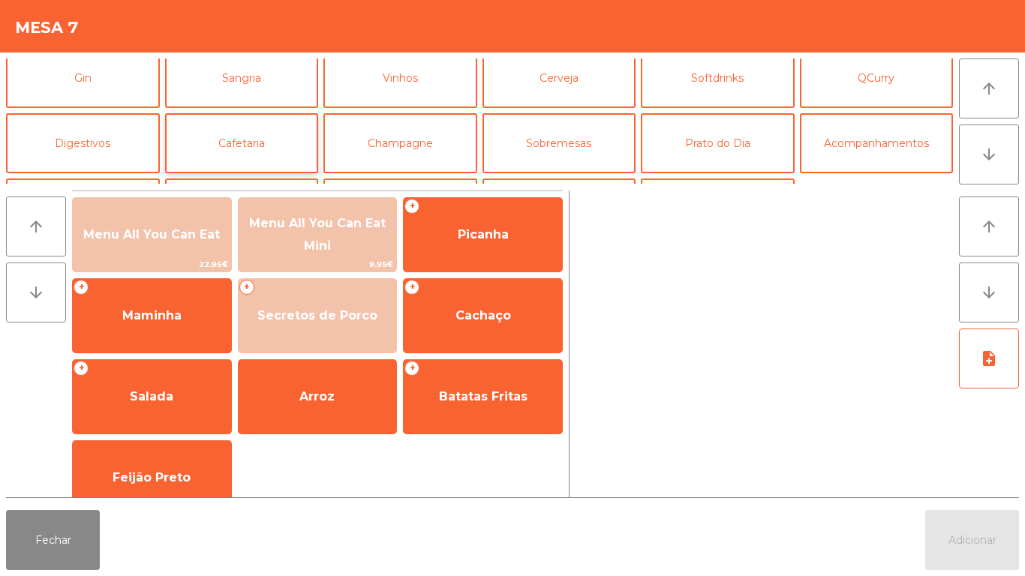
click at [257, 155] on button "Cafetaria" at bounding box center [242, 143] width 154 height 60
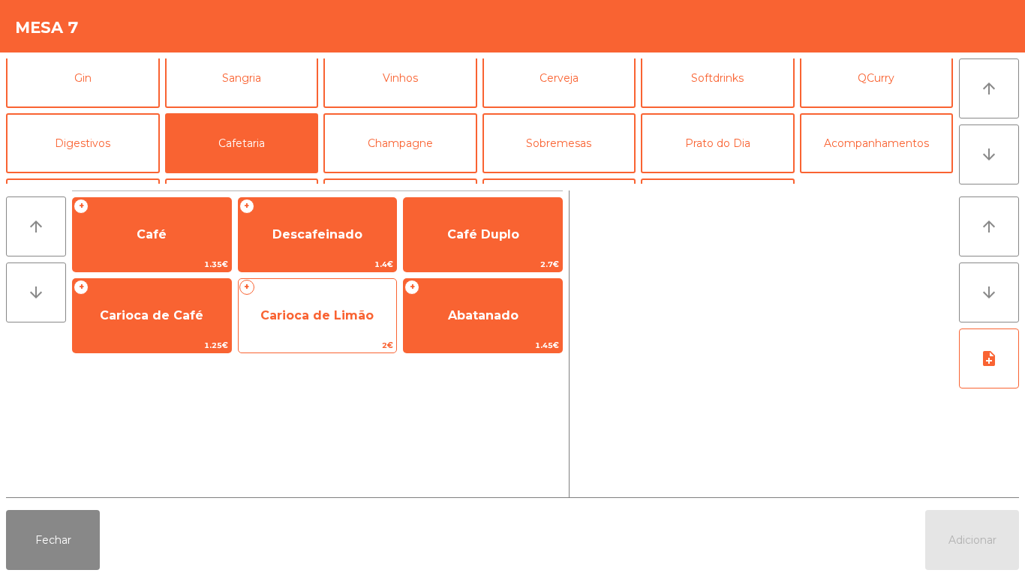
click at [303, 318] on span "Carioca de Limão" at bounding box center [316, 315] width 113 height 14
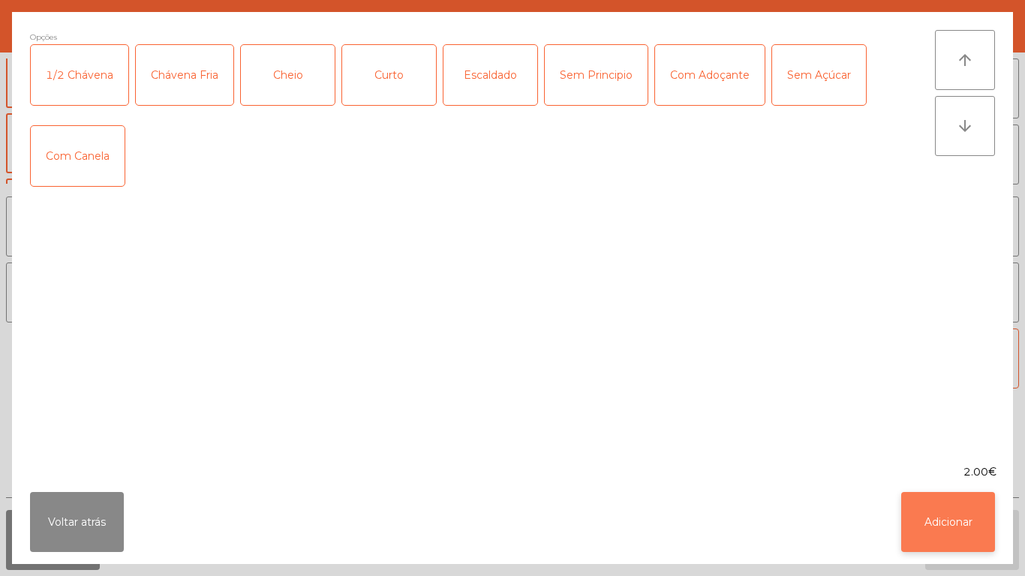
click at [932, 516] on button "Adicionar" at bounding box center [948, 522] width 94 height 60
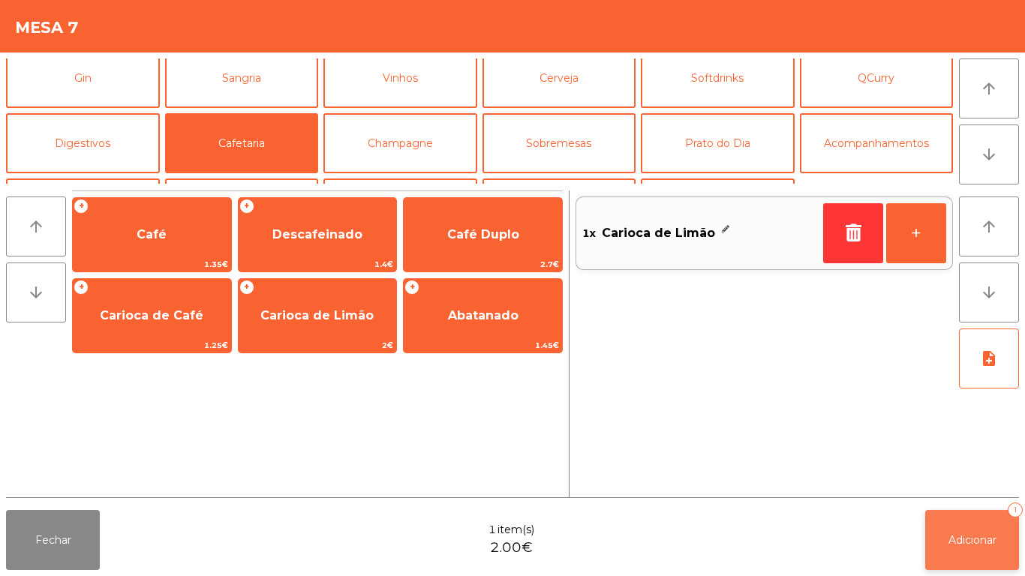
click at [929, 538] on button "Adicionar 1" at bounding box center [972, 540] width 94 height 60
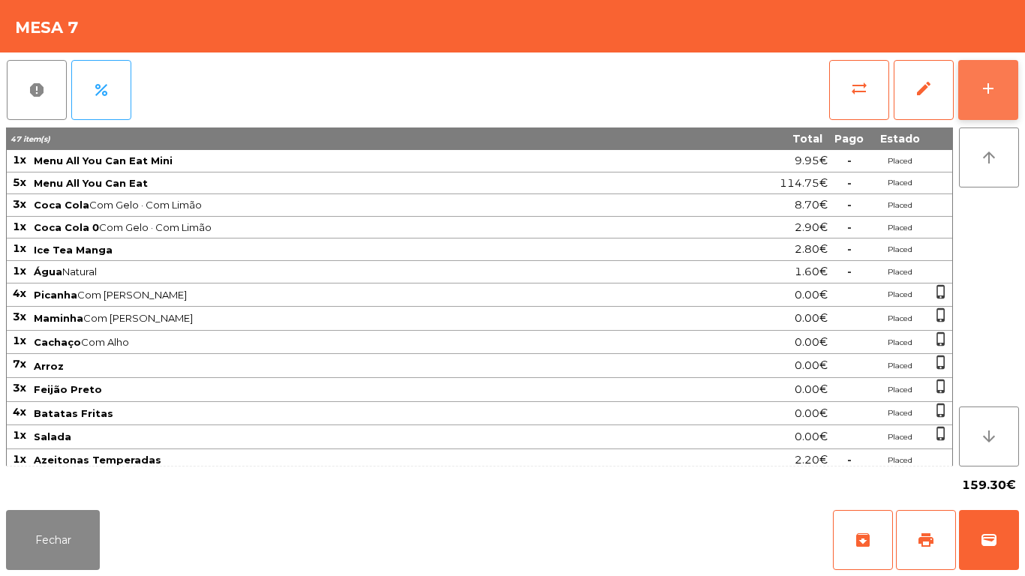
click at [979, 88] on button "add" at bounding box center [989, 90] width 60 height 60
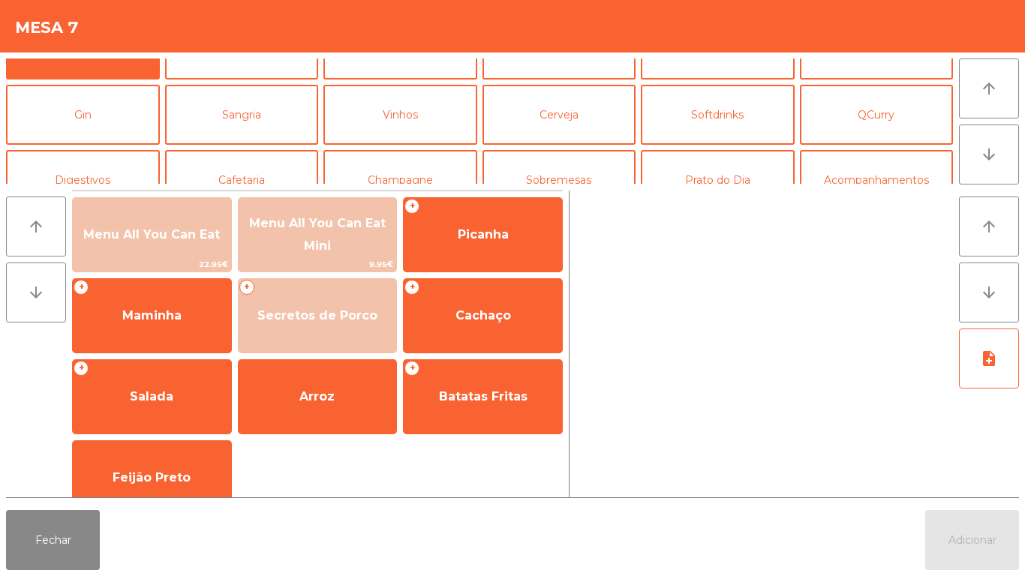
scroll to position [50, 0]
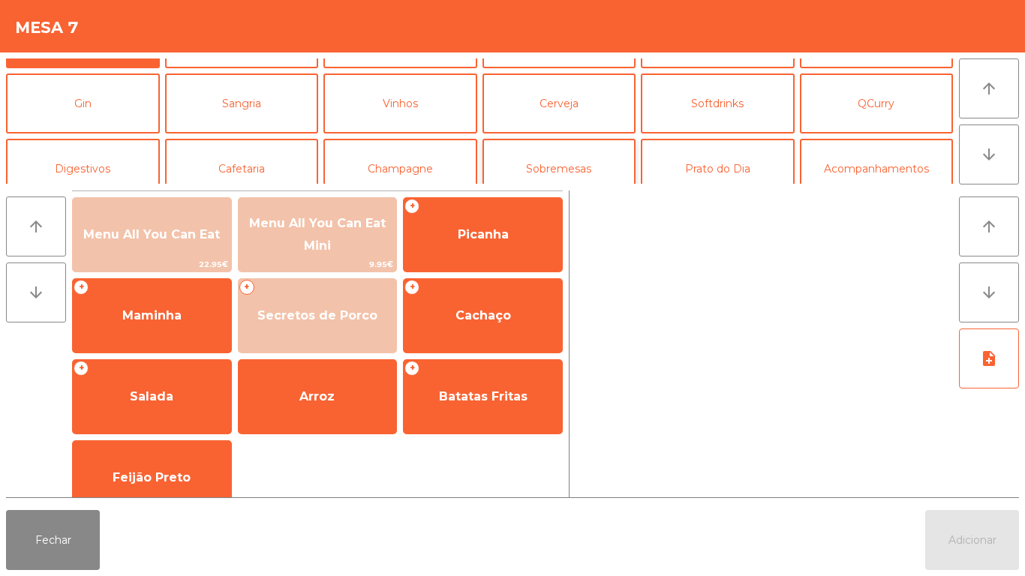
click at [568, 173] on button "Sobremesas" at bounding box center [560, 169] width 154 height 60
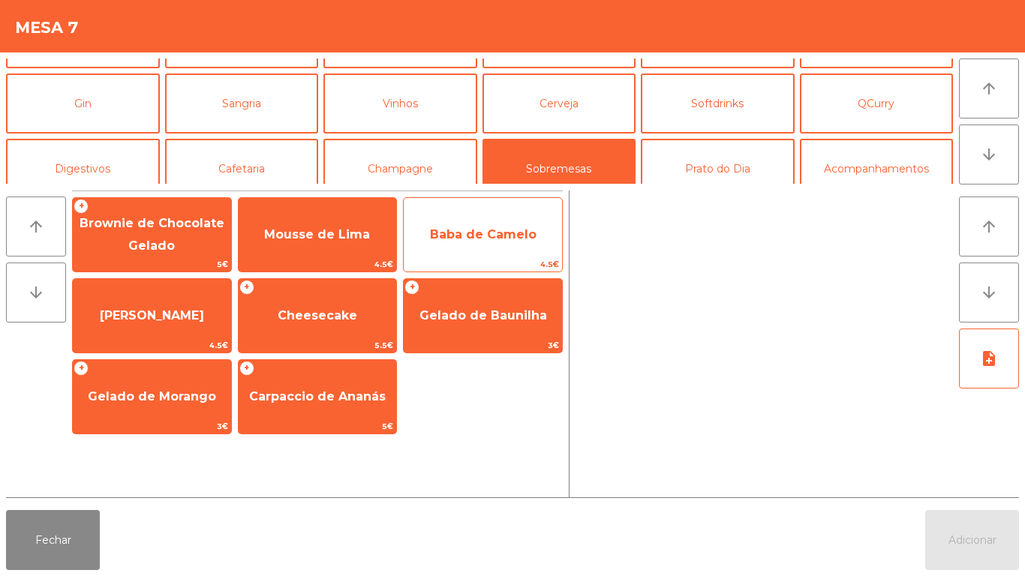
click at [483, 239] on span "Baba de Camelo" at bounding box center [483, 234] width 107 height 14
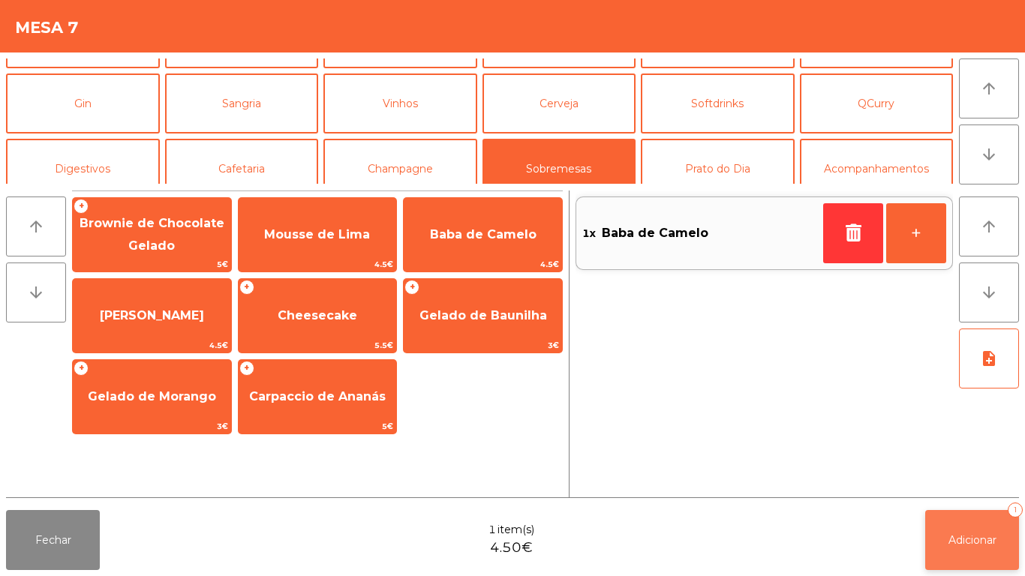
click at [955, 564] on button "Adicionar 1" at bounding box center [972, 540] width 94 height 60
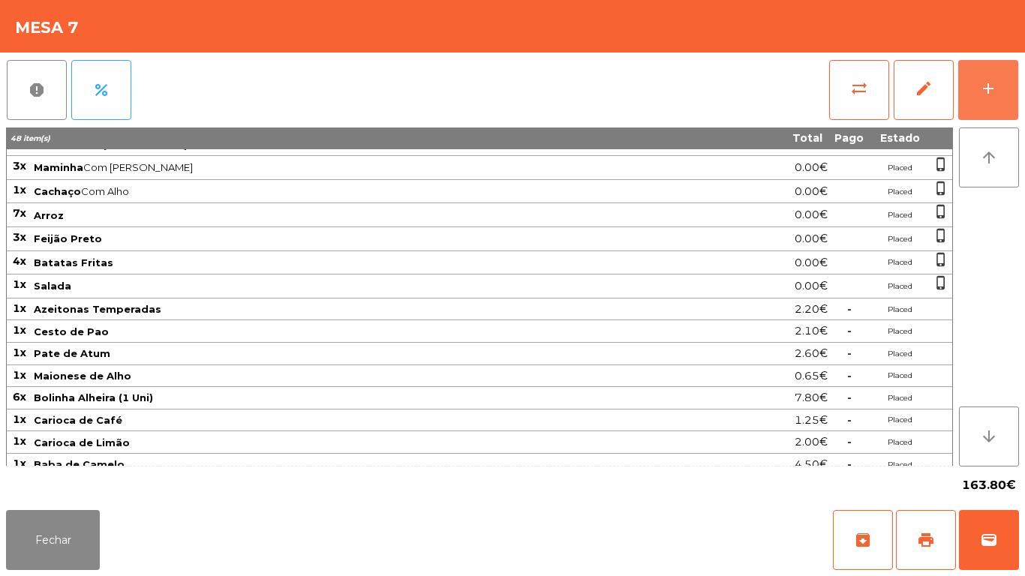
scroll to position [161, 0]
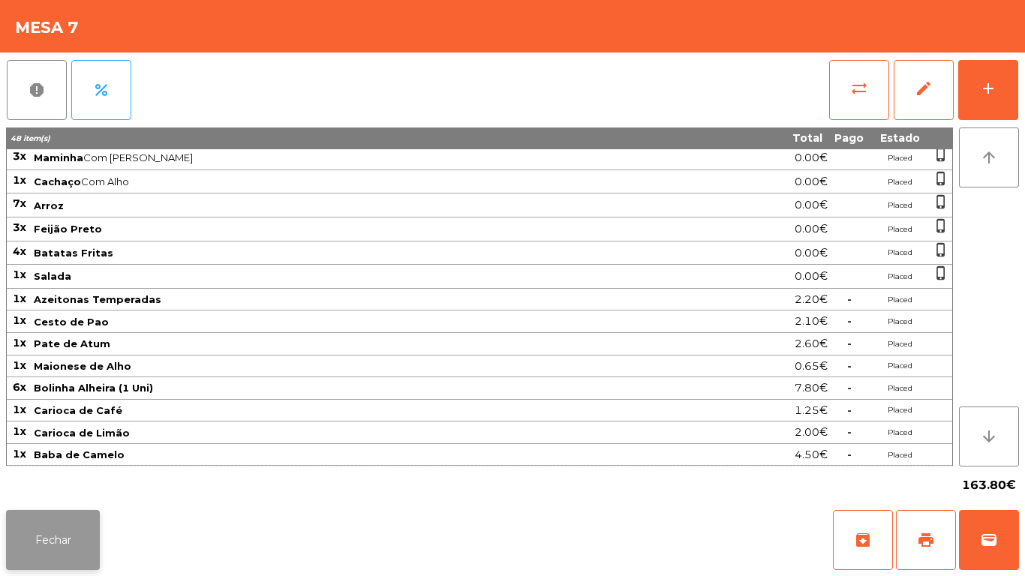
click at [62, 540] on button "Fechar" at bounding box center [53, 540] width 94 height 60
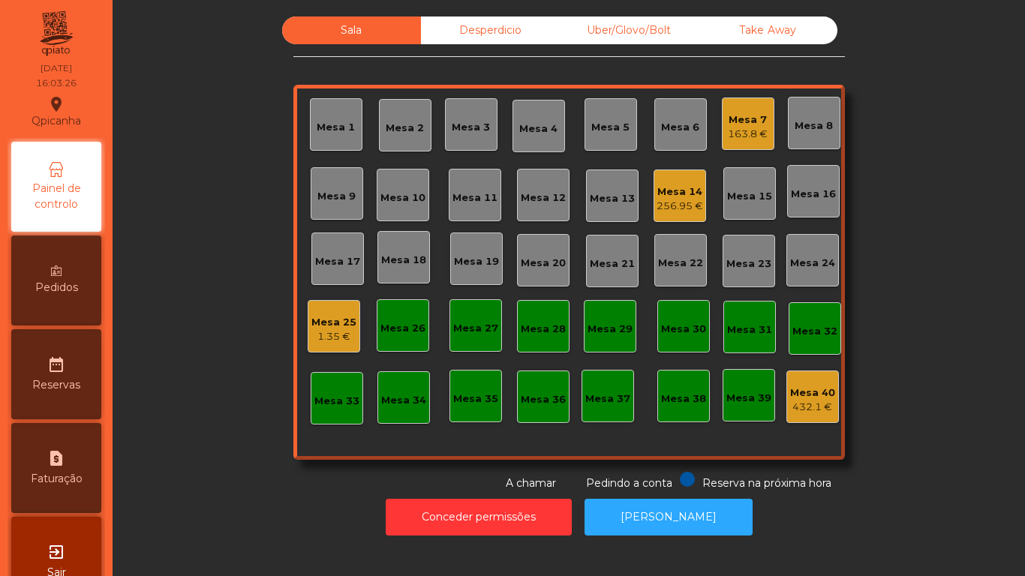
click at [733, 146] on div "Mesa 7 163.8 €" at bounding box center [748, 124] width 53 height 53
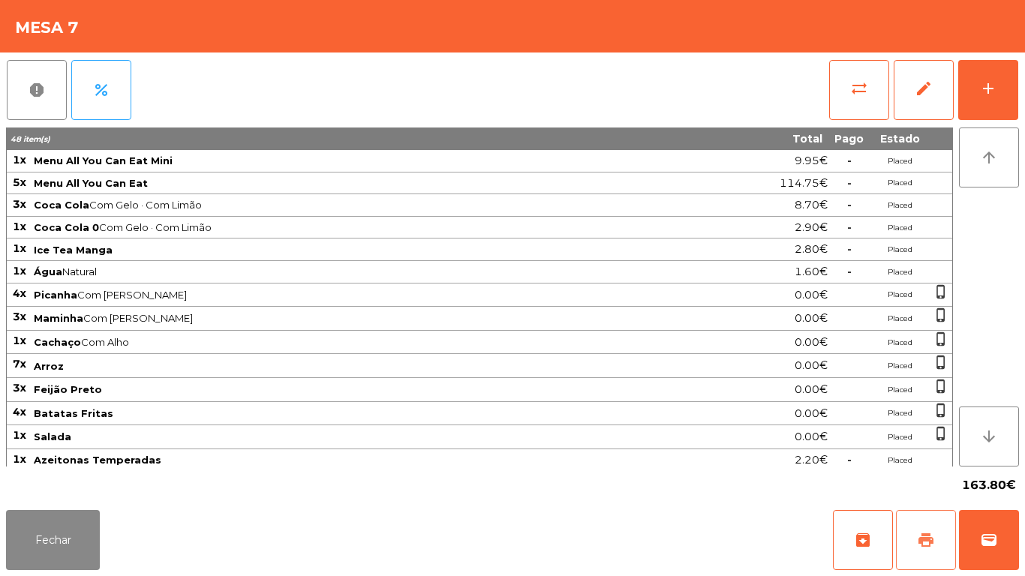
click at [935, 522] on button "print" at bounding box center [926, 540] width 60 height 60
click at [72, 525] on button "Fechar" at bounding box center [53, 540] width 94 height 60
